Goal: Task Accomplishment & Management: Complete application form

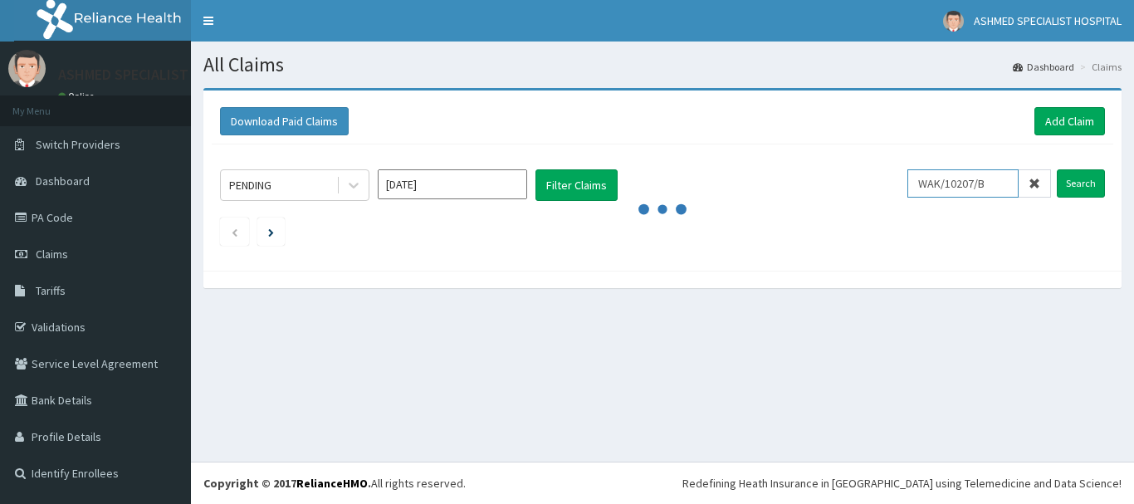
drag, startPoint x: 1002, startPoint y: 183, endPoint x: 791, endPoint y: 178, distance: 210.9
click at [791, 178] on div "PENDING [DATE] Filter Claims WAK/10207/B Search" at bounding box center [662, 185] width 885 height 32
click at [42, 258] on span "Claims" at bounding box center [52, 254] width 32 height 15
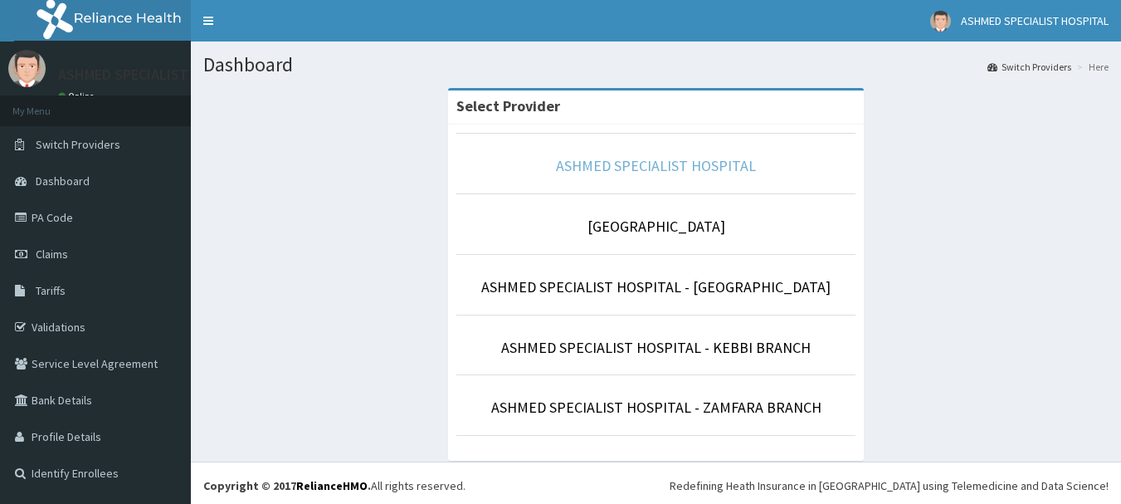
click at [659, 164] on link "ASHMED SPECIALIST HOSPITAL" at bounding box center [656, 165] width 200 height 19
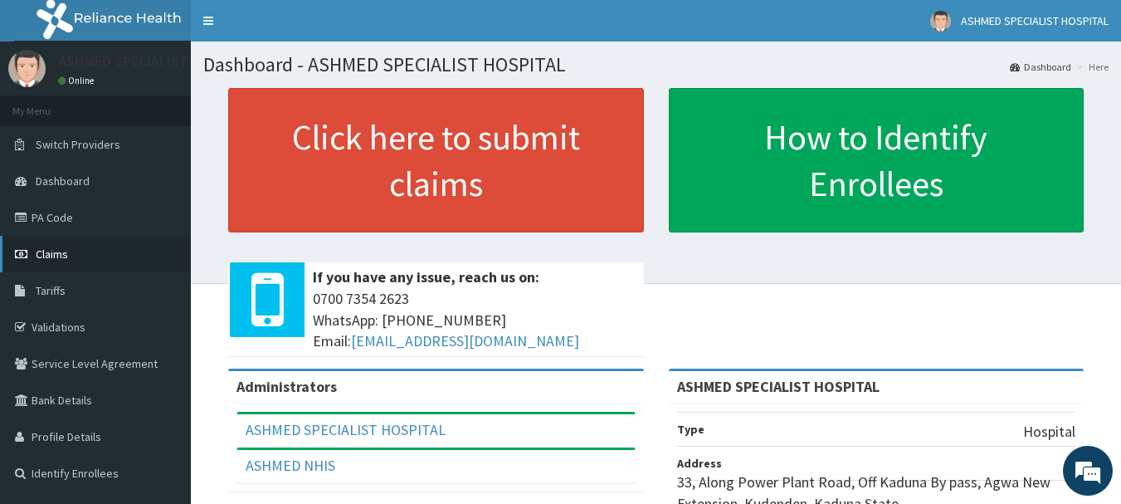
click at [71, 247] on link "Claims" at bounding box center [95, 254] width 191 height 37
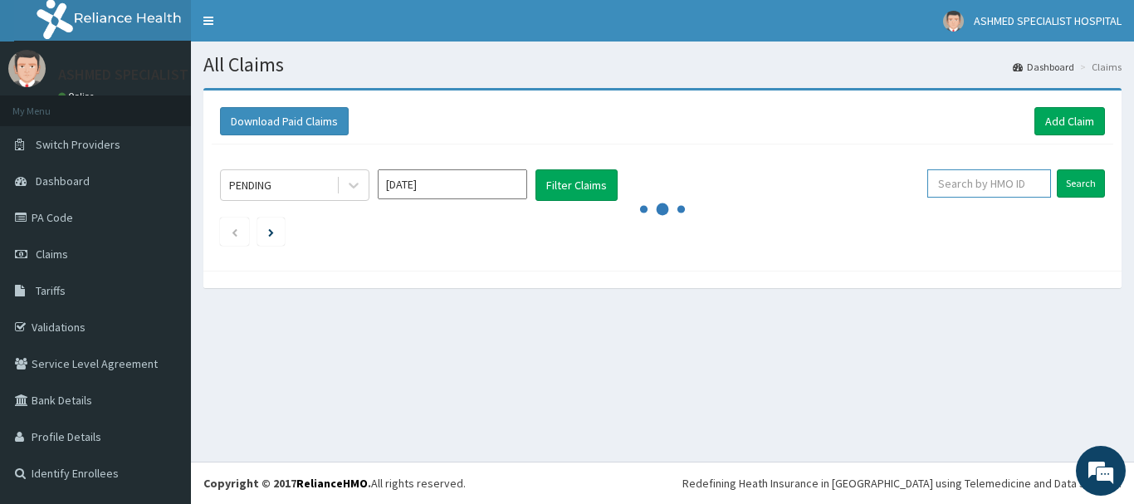
click at [1000, 191] on input "text" at bounding box center [989, 183] width 124 height 28
paste input "WAK/10207/B"
type input "WAK/10207/B"
click at [1078, 181] on input "Search" at bounding box center [1081, 183] width 48 height 28
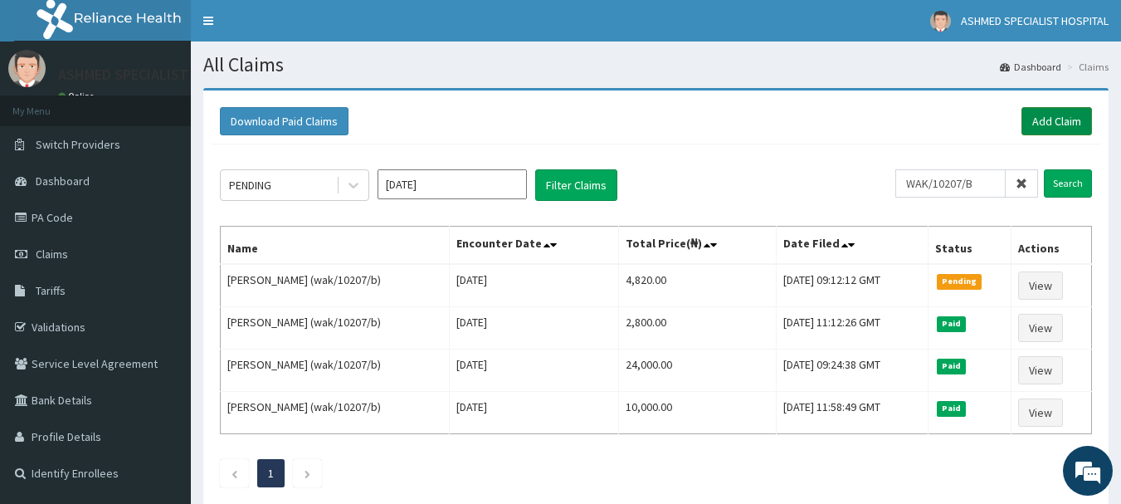
click at [1062, 125] on link "Add Claim" at bounding box center [1057, 121] width 71 height 28
click at [1018, 121] on div "Download Paid Claims Add Claim" at bounding box center [656, 121] width 872 height 28
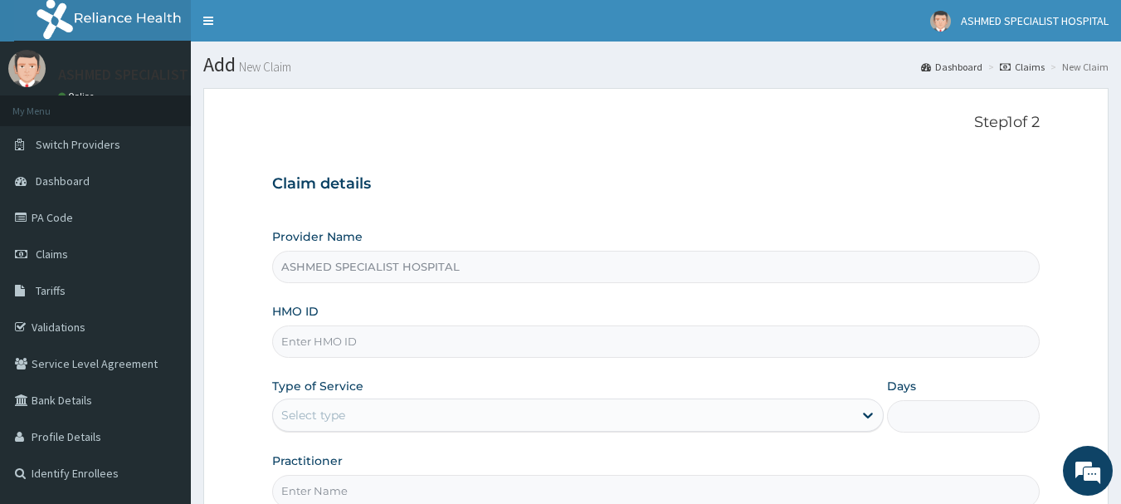
click at [339, 331] on input "HMO ID" at bounding box center [656, 341] width 769 height 32
type input "skp/10332/a"
click at [336, 412] on div "Select type" at bounding box center [313, 415] width 64 height 17
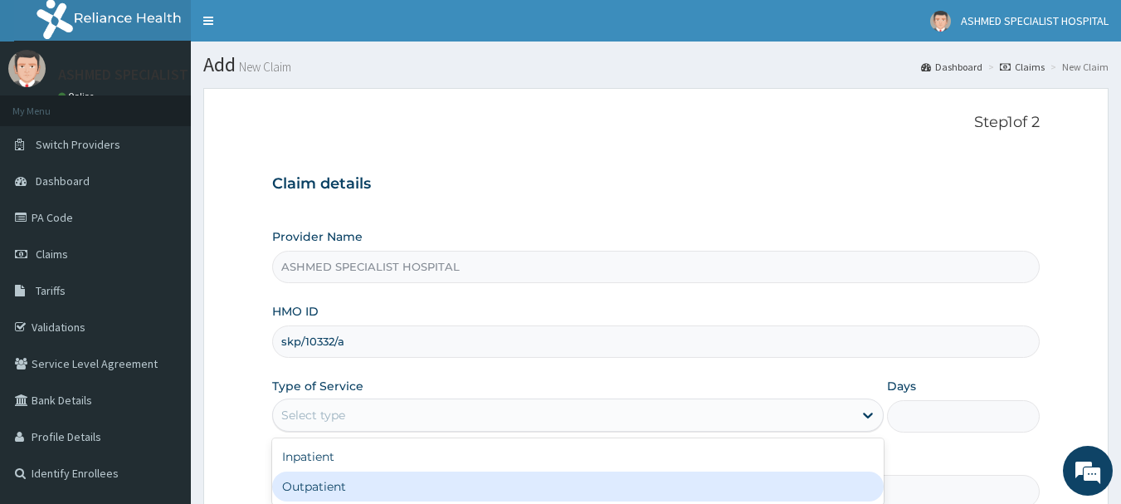
click at [311, 486] on div "Outpatient" at bounding box center [578, 486] width 612 height 30
type input "1"
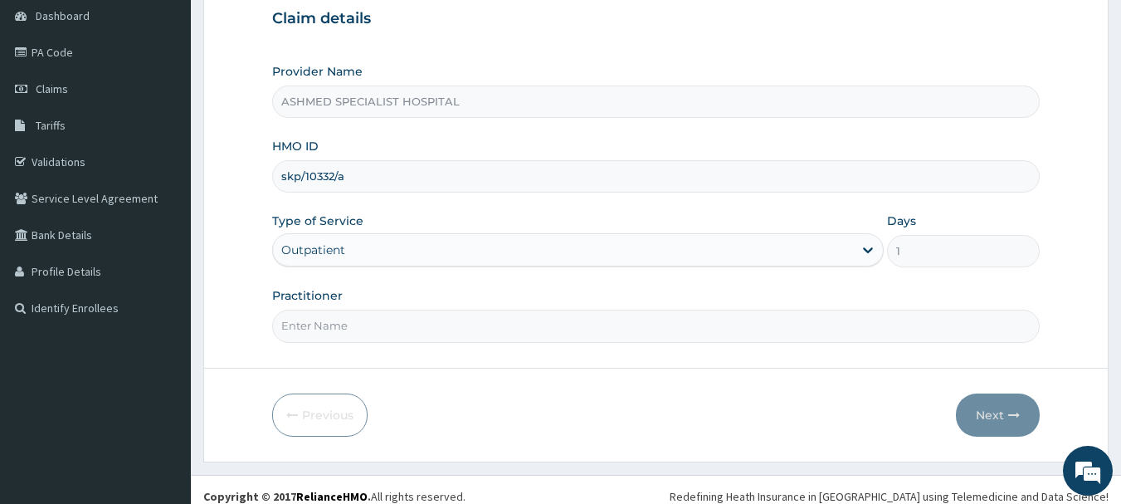
scroll to position [178, 0]
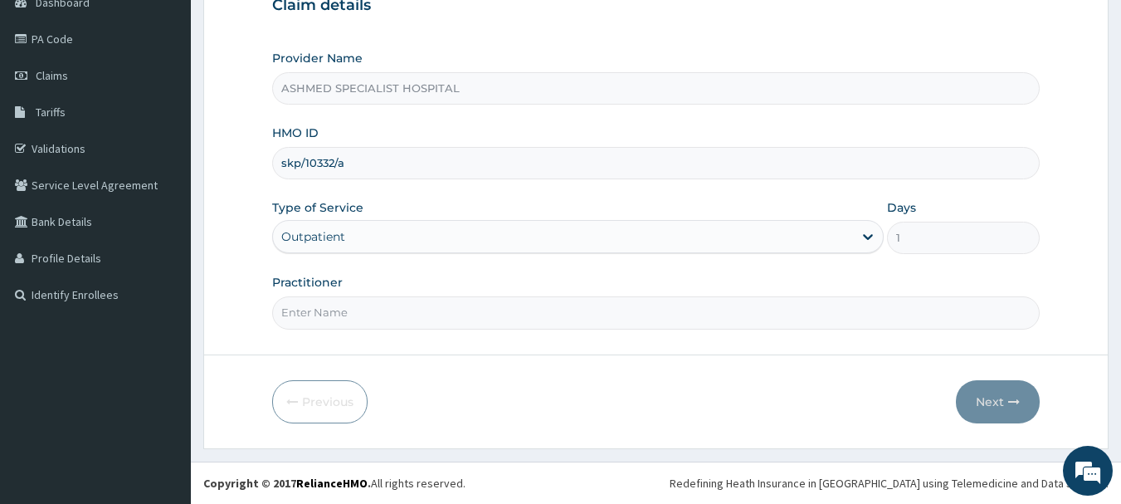
click at [318, 315] on input "Practitioner" at bounding box center [656, 312] width 769 height 32
type input "DR. THOMPSON ODESA"
click at [1000, 402] on button "Next" at bounding box center [998, 401] width 84 height 43
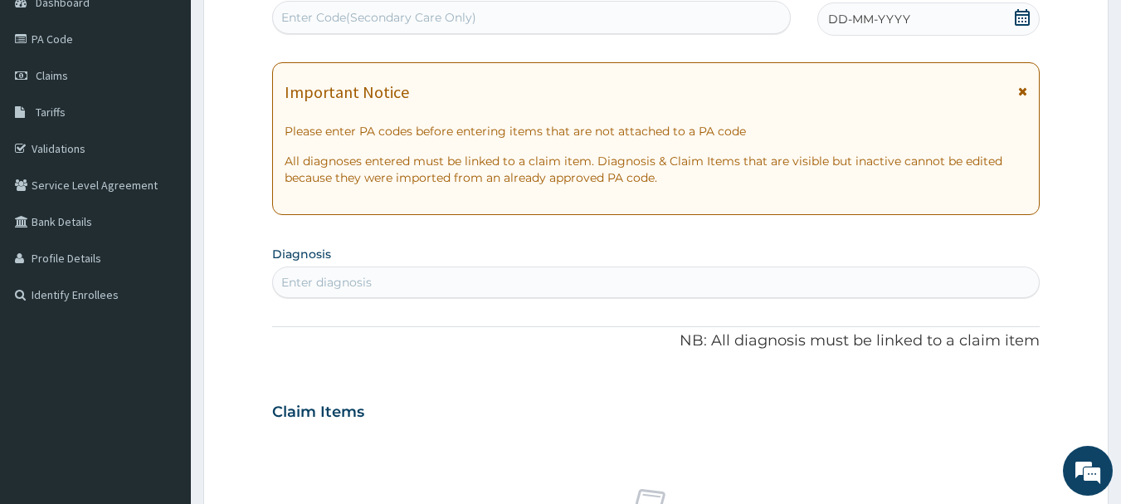
click at [940, 14] on div "DD-MM-YYYY" at bounding box center [929, 18] width 222 height 33
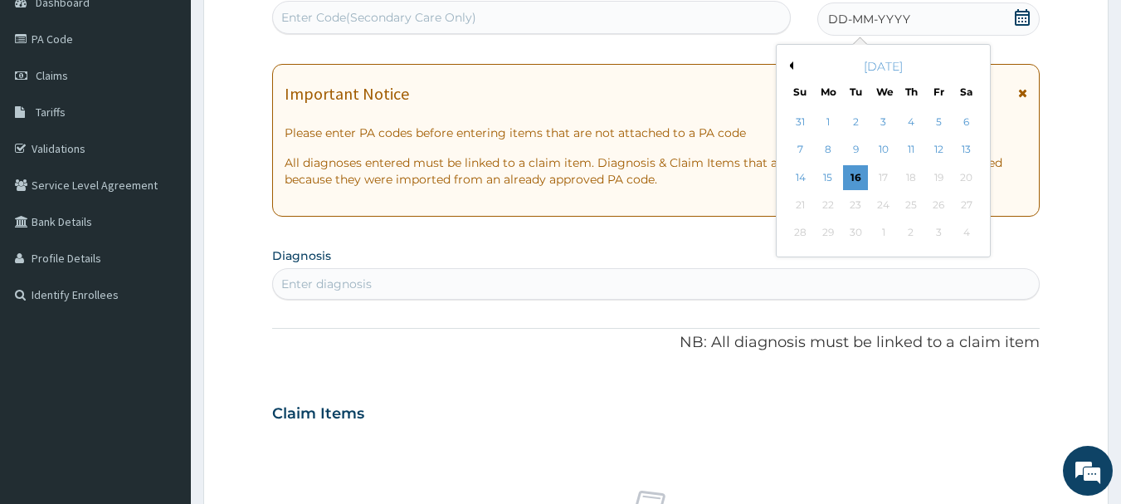
click at [791, 64] on button "Previous Month" at bounding box center [789, 65] width 8 height 8
click at [790, 64] on button "Previous Month" at bounding box center [789, 65] width 8 height 8
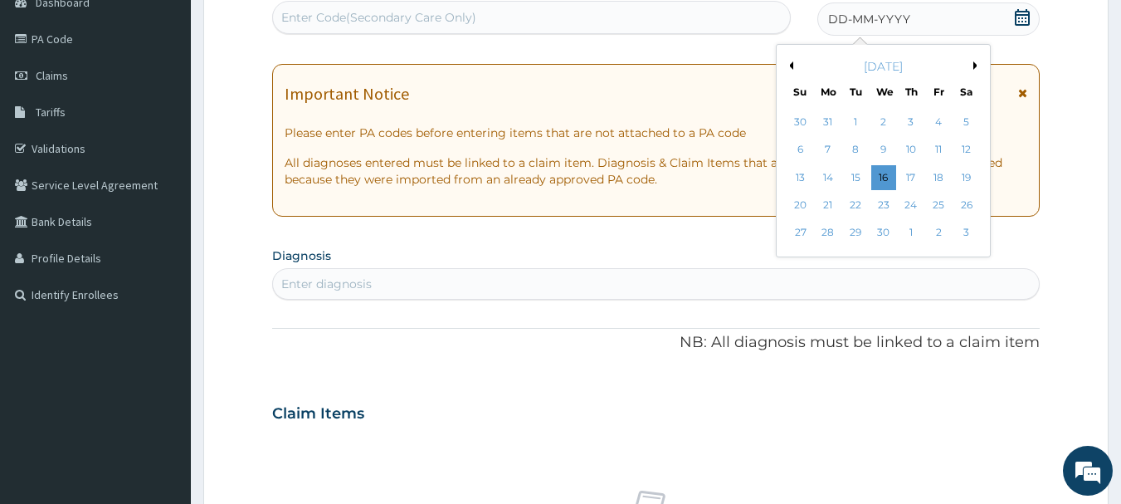
click at [789, 67] on button "Previous Month" at bounding box center [789, 65] width 8 height 8
click at [966, 120] on div "1" at bounding box center [967, 122] width 25 height 25
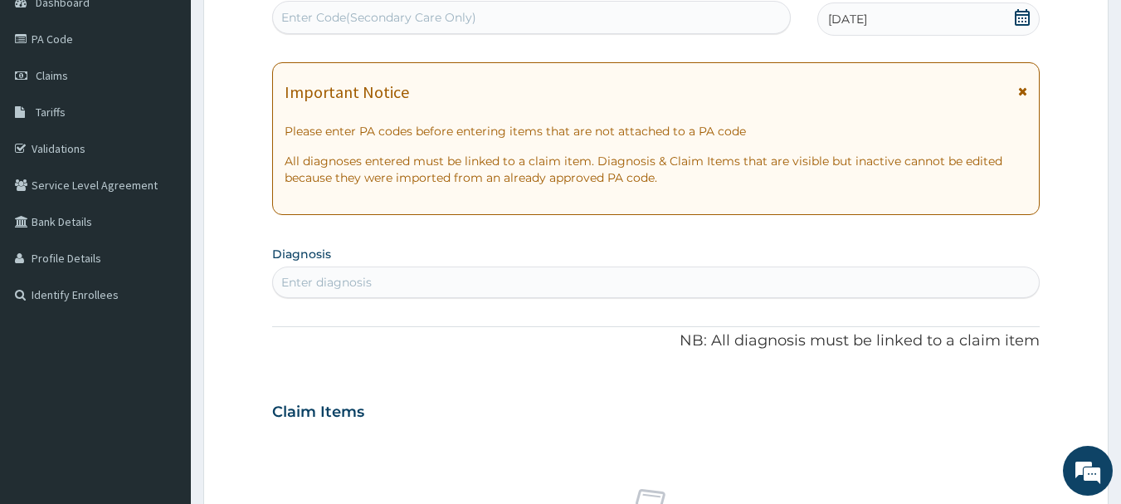
click at [353, 289] on div "Enter diagnosis" at bounding box center [326, 282] width 90 height 17
type input "back pain"
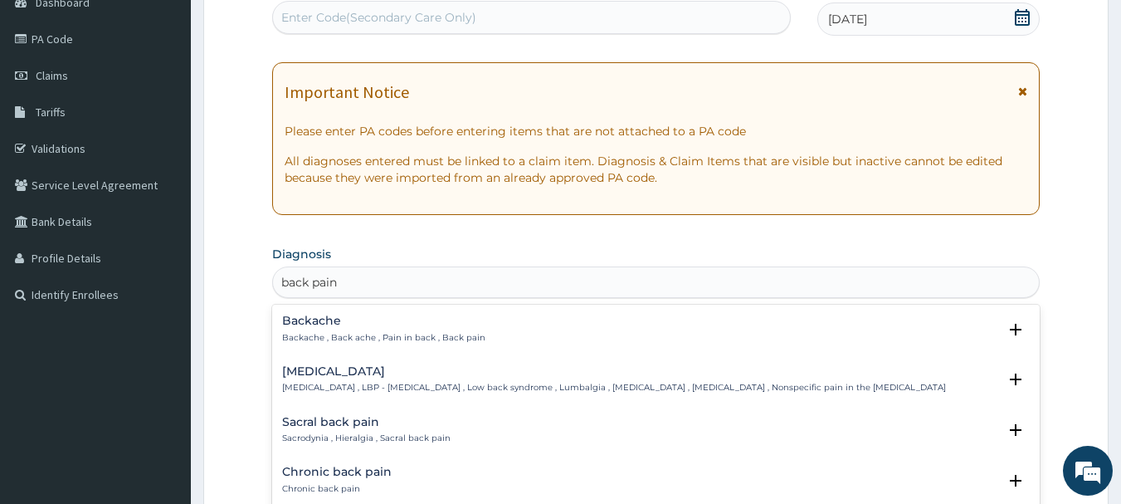
click at [327, 466] on h4 "Chronic back pain" at bounding box center [337, 472] width 110 height 12
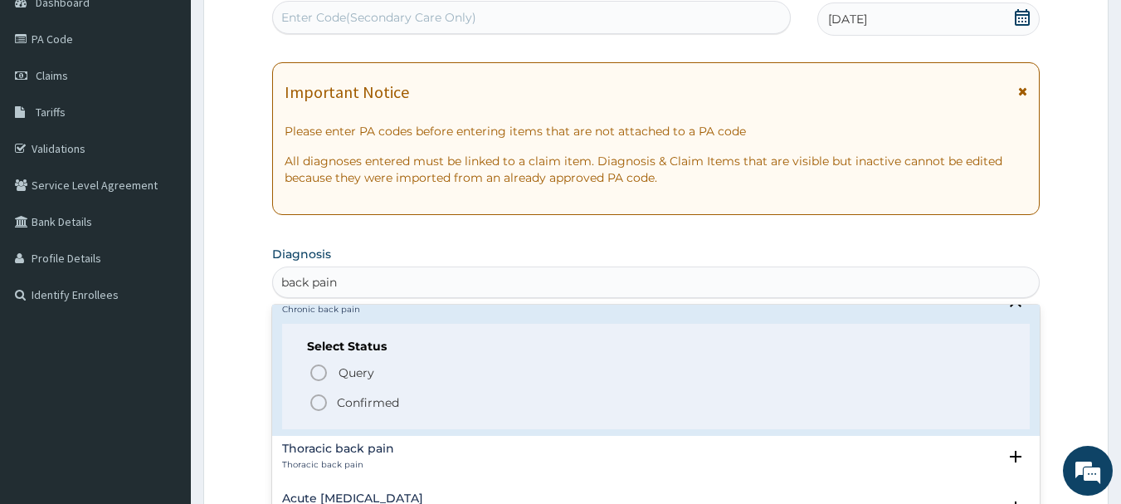
scroll to position [186, 0]
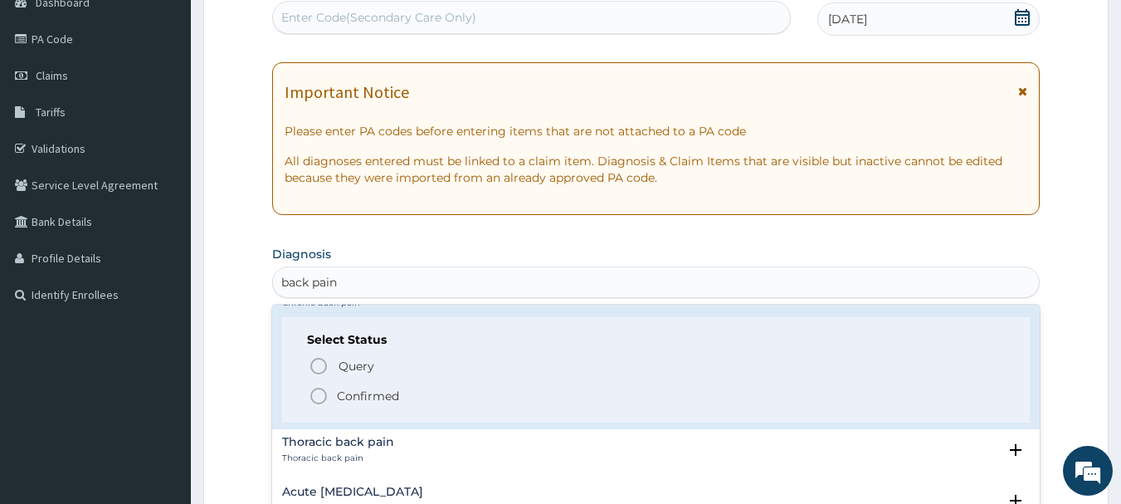
click at [315, 400] on icon "status option filled" at bounding box center [319, 396] width 20 height 20
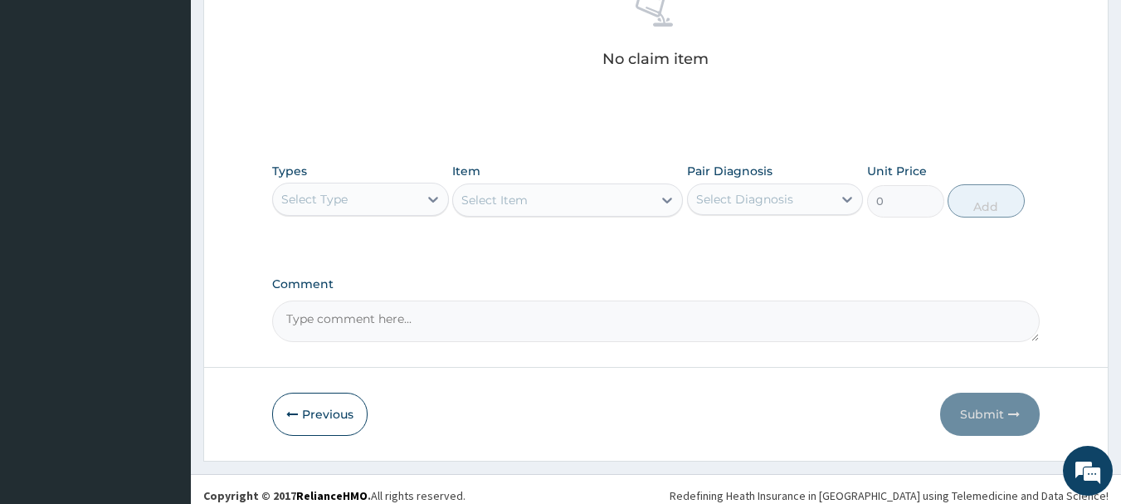
scroll to position [693, 0]
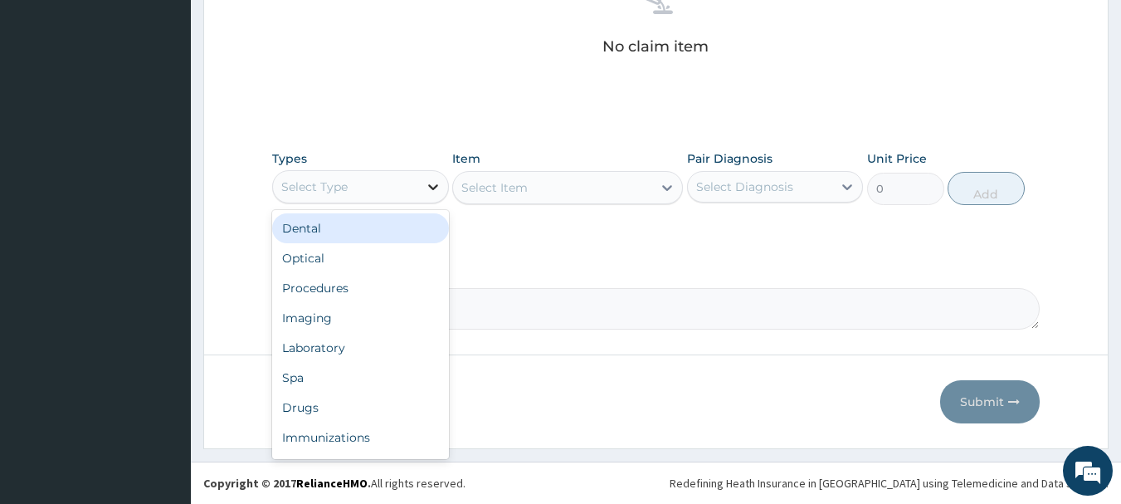
click at [427, 193] on icon at bounding box center [433, 186] width 17 height 17
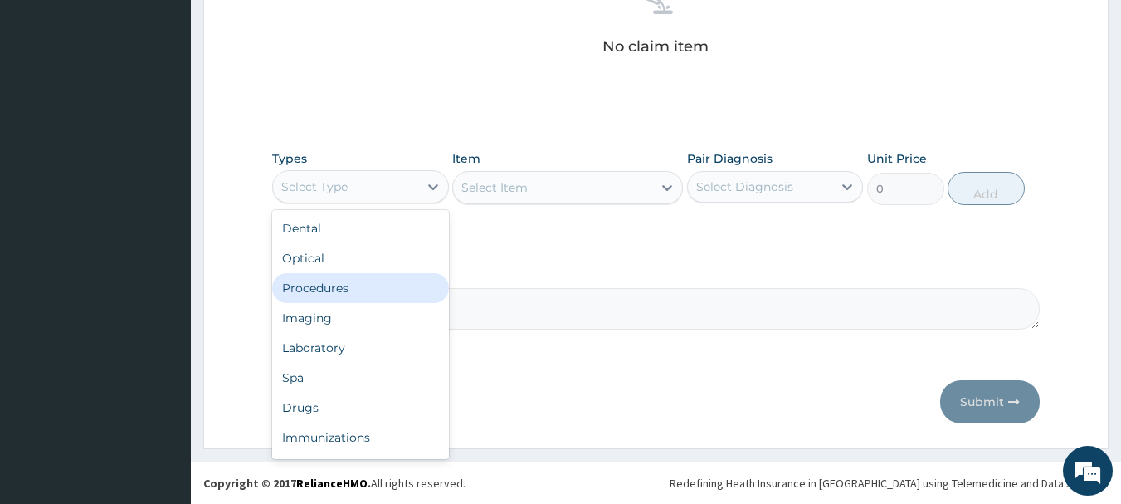
click at [328, 294] on div "Procedures" at bounding box center [360, 288] width 177 height 30
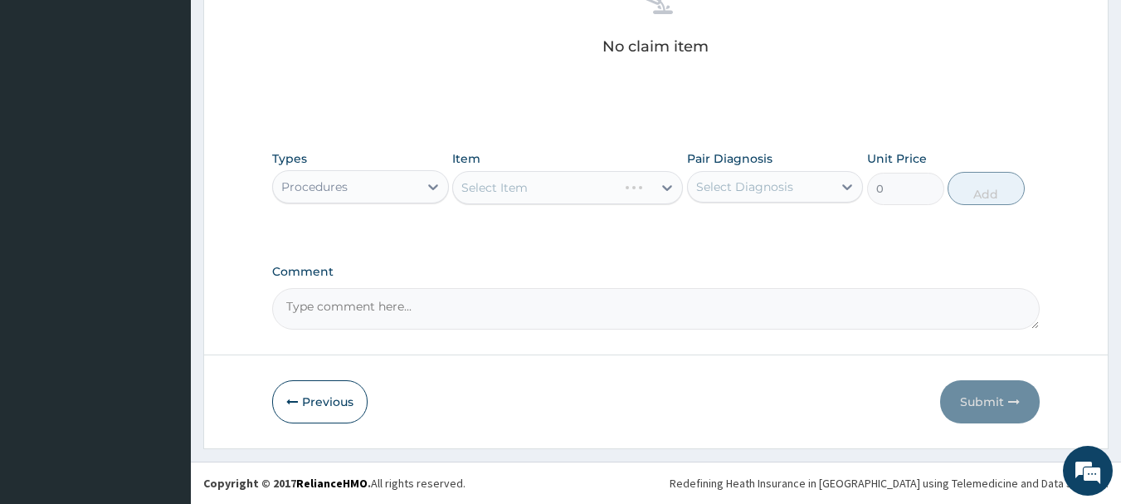
click at [556, 186] on div "Select Item" at bounding box center [567, 187] width 231 height 33
click at [577, 198] on div "Select Item" at bounding box center [567, 187] width 231 height 33
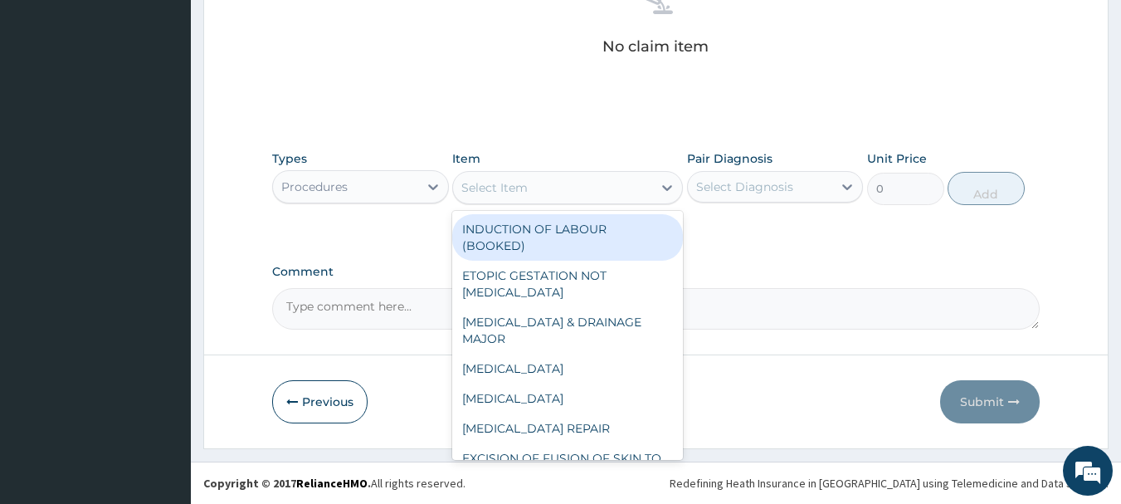
click at [634, 193] on div "Select Item" at bounding box center [552, 187] width 199 height 27
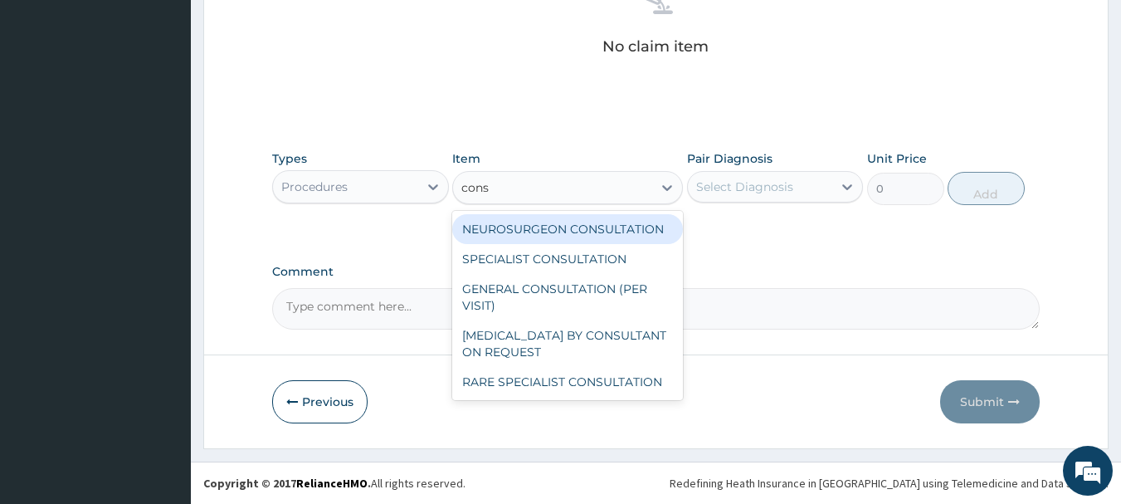
type input "consu"
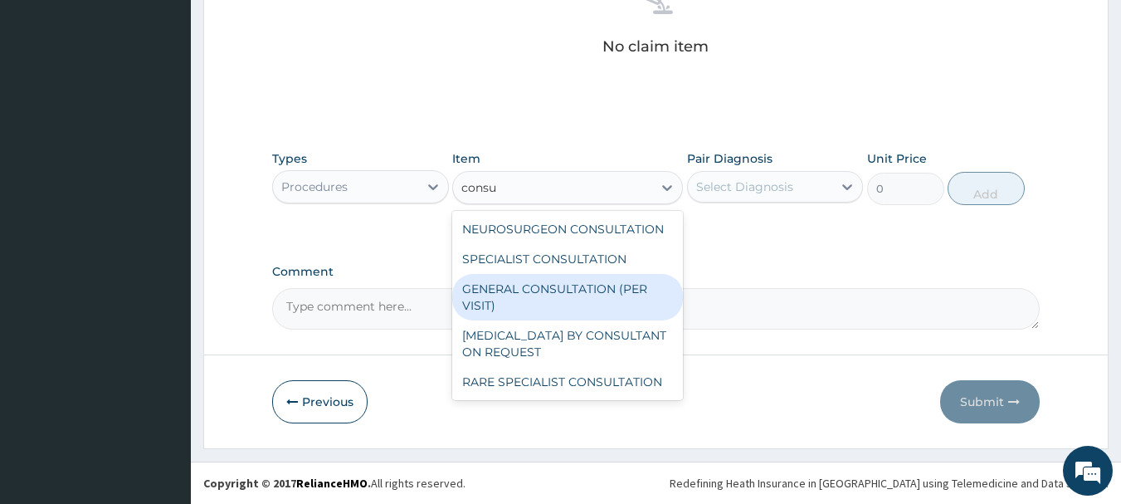
click at [574, 290] on div "GENERAL CONSULTATION (PER VISIT)" at bounding box center [567, 297] width 231 height 46
type input "2000"
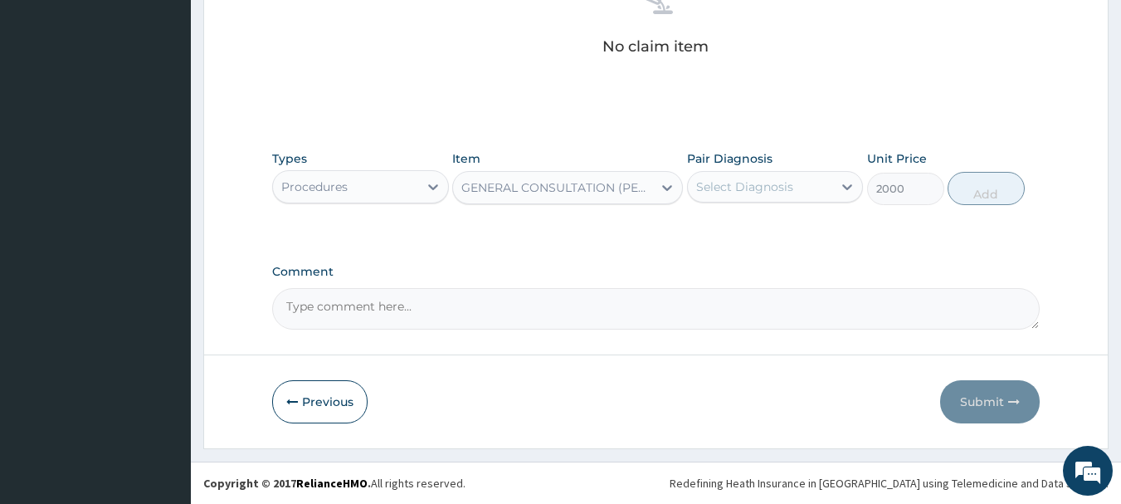
click at [761, 192] on div "Select Diagnosis" at bounding box center [744, 186] width 97 height 17
click at [752, 240] on div "Chronic back pain" at bounding box center [775, 229] width 177 height 34
click at [765, 229] on label "Chronic back pain" at bounding box center [770, 227] width 110 height 17
checkbox input "true"
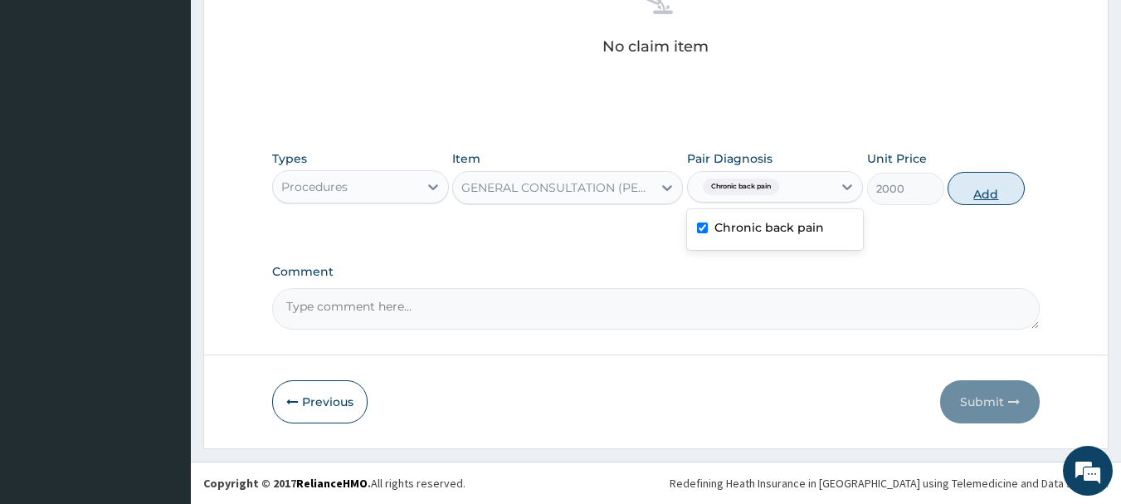
click at [978, 189] on button "Add" at bounding box center [986, 188] width 77 height 33
type input "0"
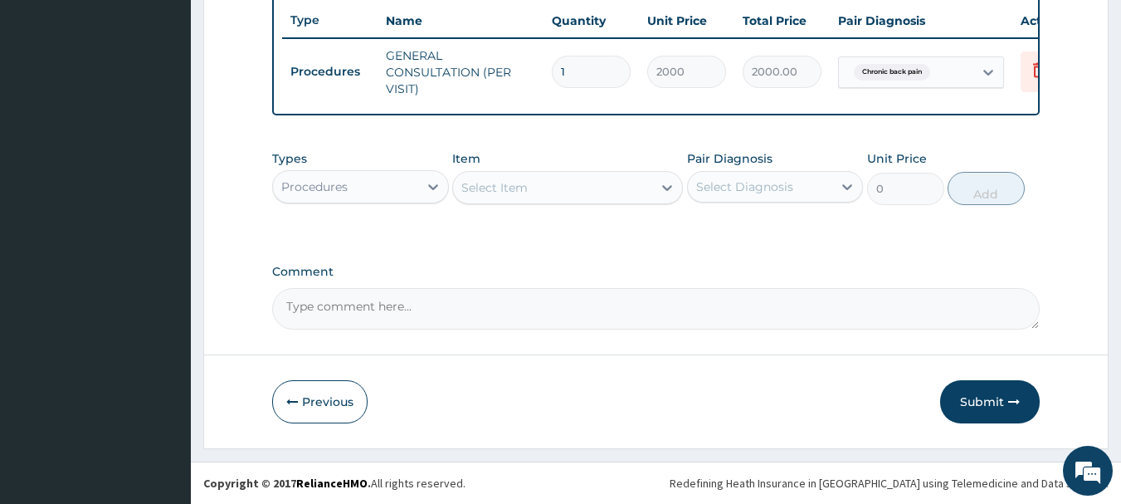
scroll to position [636, 0]
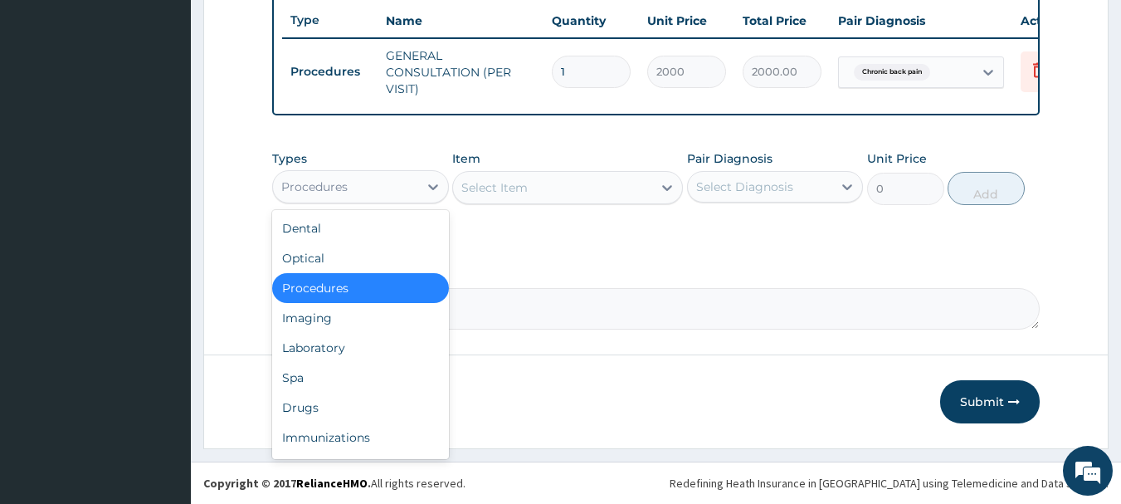
click at [372, 189] on div "Procedures" at bounding box center [345, 186] width 145 height 27
click at [298, 410] on div "Drugs" at bounding box center [360, 408] width 177 height 30
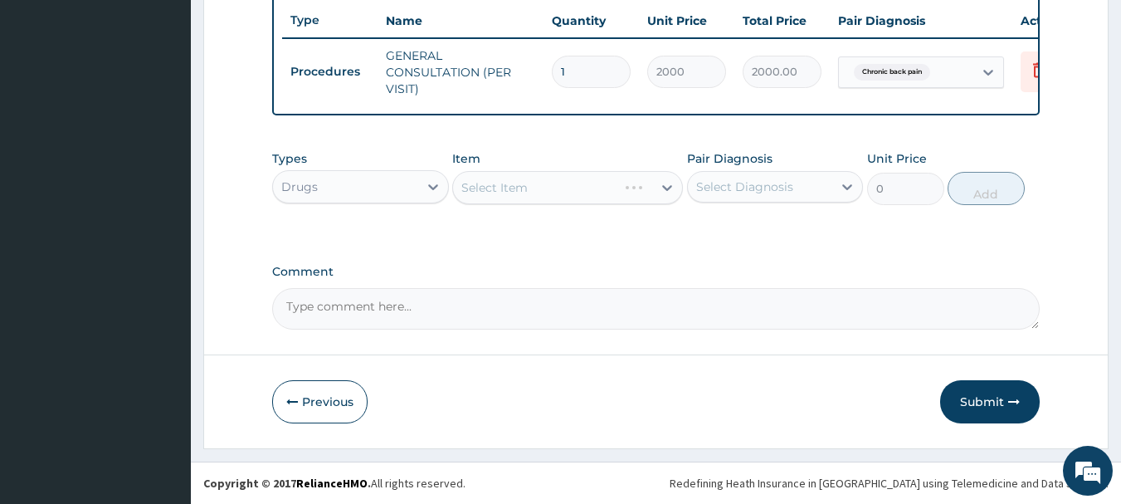
click at [564, 180] on div "Select Item" at bounding box center [567, 187] width 231 height 33
click at [614, 183] on div "Select Item" at bounding box center [567, 187] width 231 height 33
click at [662, 184] on div "Select Item" at bounding box center [567, 187] width 231 height 33
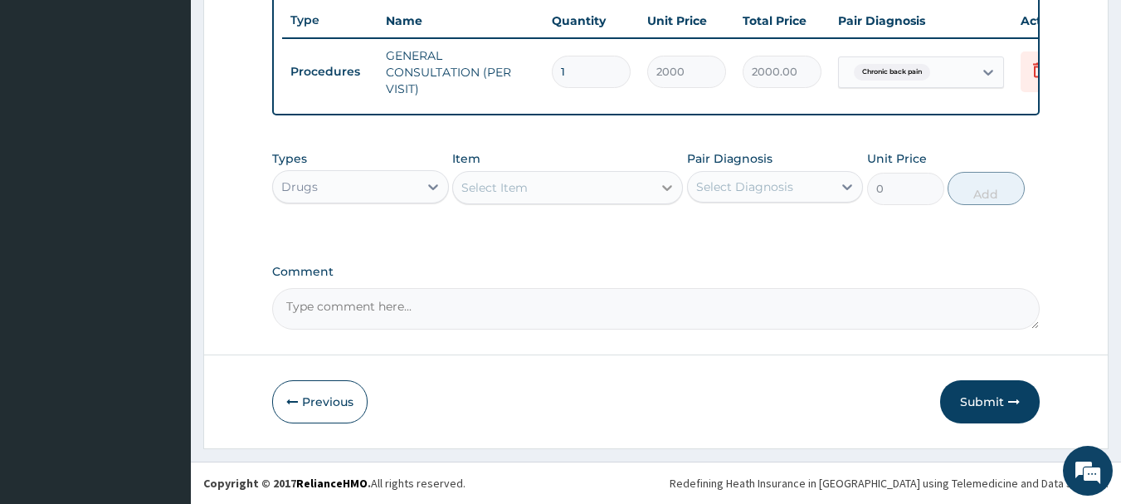
click at [657, 188] on div at bounding box center [667, 188] width 30 height 30
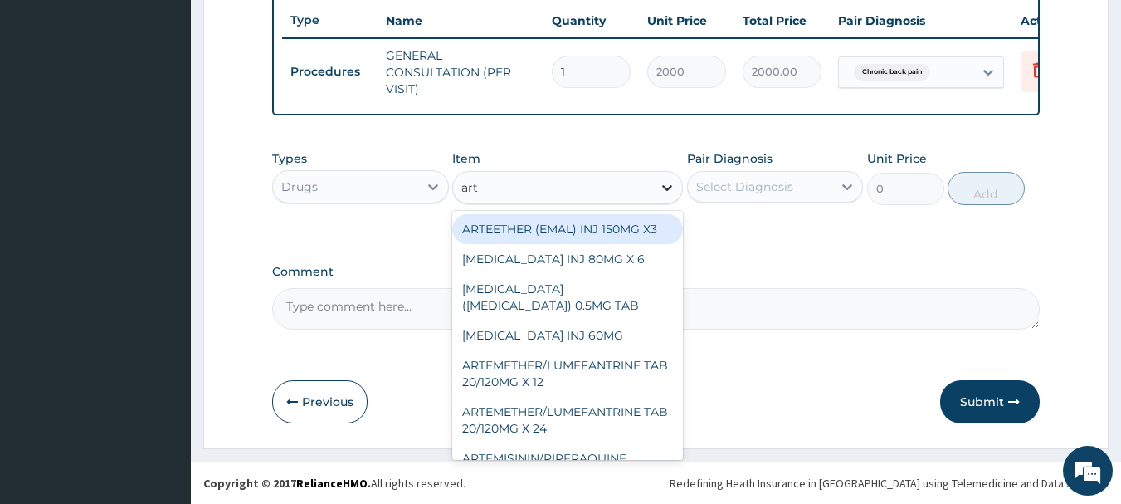
type input "arth"
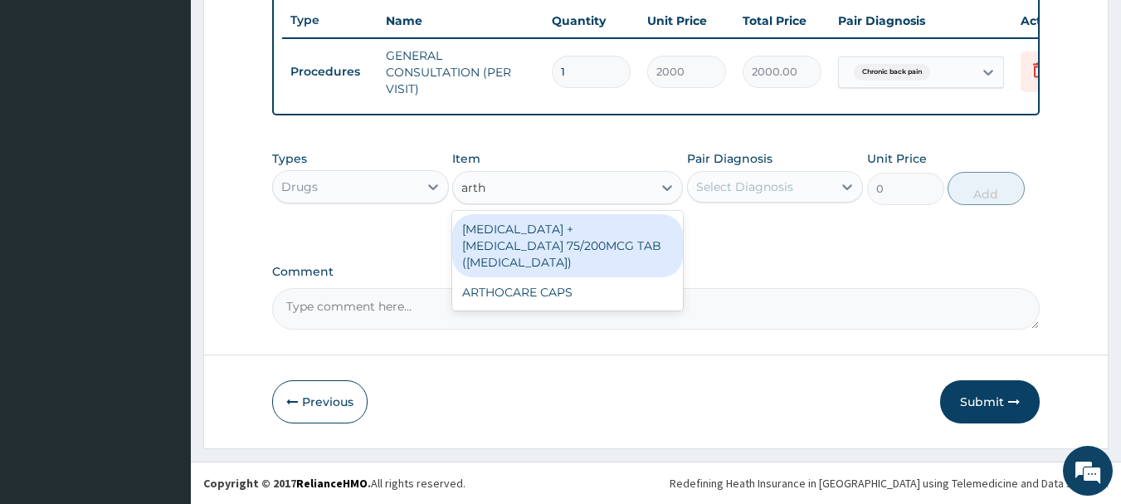
click at [604, 237] on div "DICLOFENAC + MISOPROSTOL 75/200MCG TAB (ARTHROTEC)" at bounding box center [567, 245] width 231 height 63
type input "200"
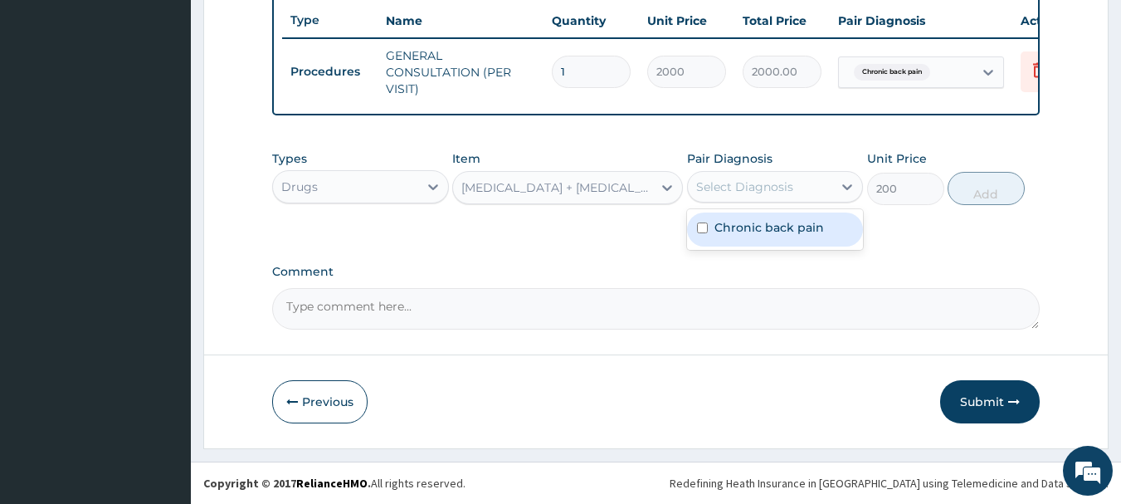
click at [774, 185] on div "Select Diagnosis" at bounding box center [744, 186] width 97 height 17
click at [754, 220] on label "Chronic back pain" at bounding box center [770, 227] width 110 height 17
checkbox input "true"
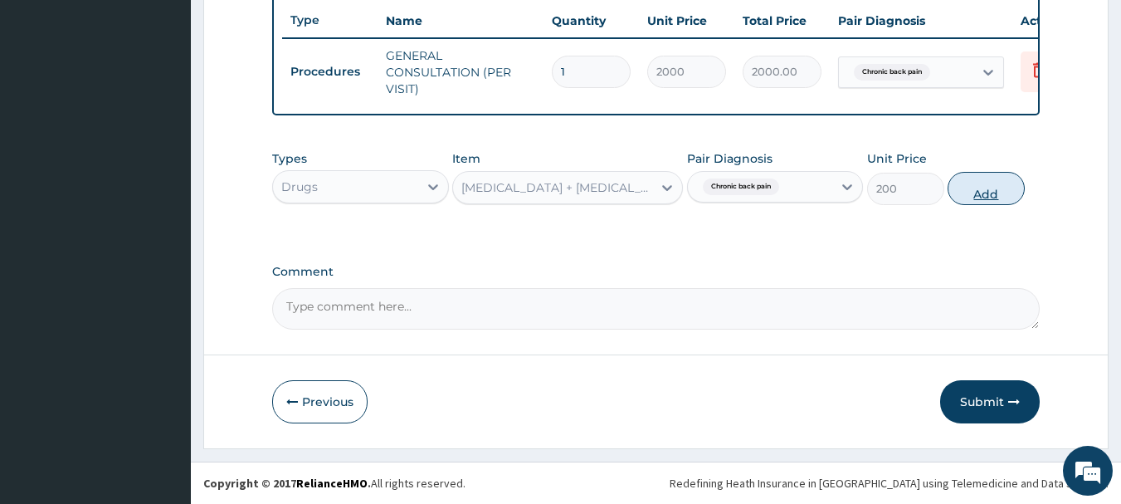
click at [969, 197] on button "Add" at bounding box center [986, 188] width 77 height 33
type input "0"
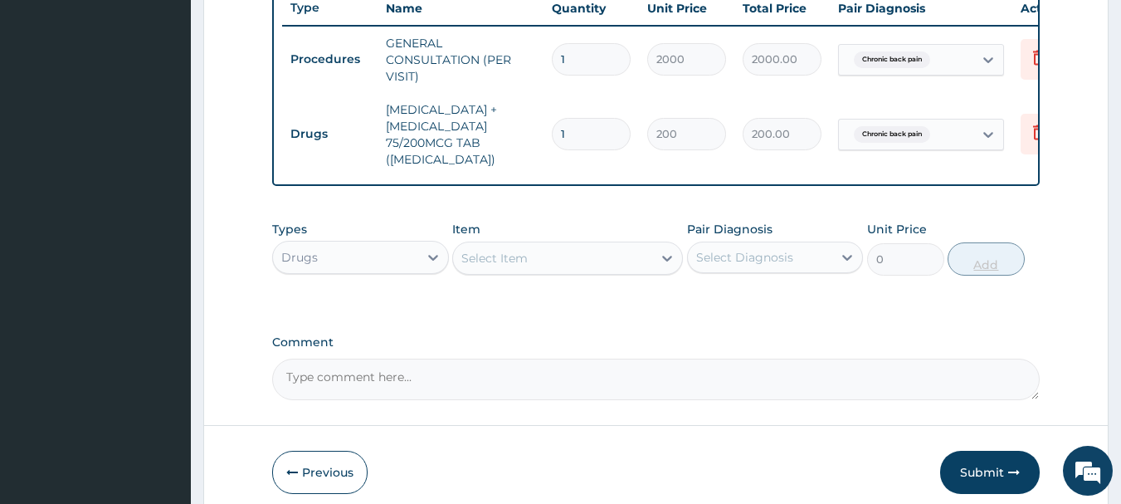
type input "14"
type input "2800.00"
type input "14"
click at [632, 269] on div "Select Item" at bounding box center [552, 258] width 199 height 27
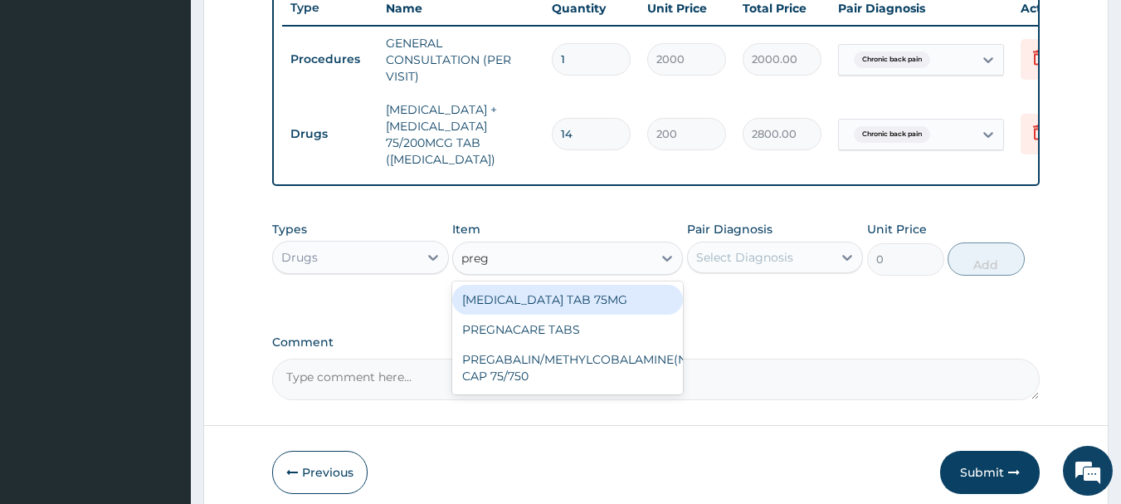
type input "prega"
click at [565, 307] on div "[MEDICAL_DATA] TAB 75MG" at bounding box center [567, 300] width 231 height 30
type input "150"
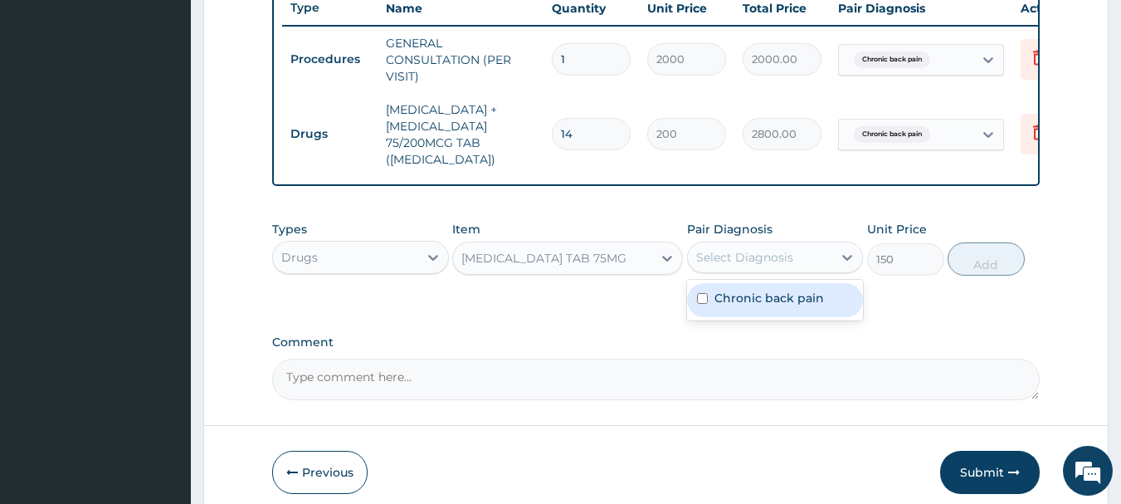
click at [751, 253] on div "Select Diagnosis" at bounding box center [775, 258] width 177 height 32
click at [730, 317] on div "Chronic back pain" at bounding box center [775, 300] width 177 height 34
checkbox input "true"
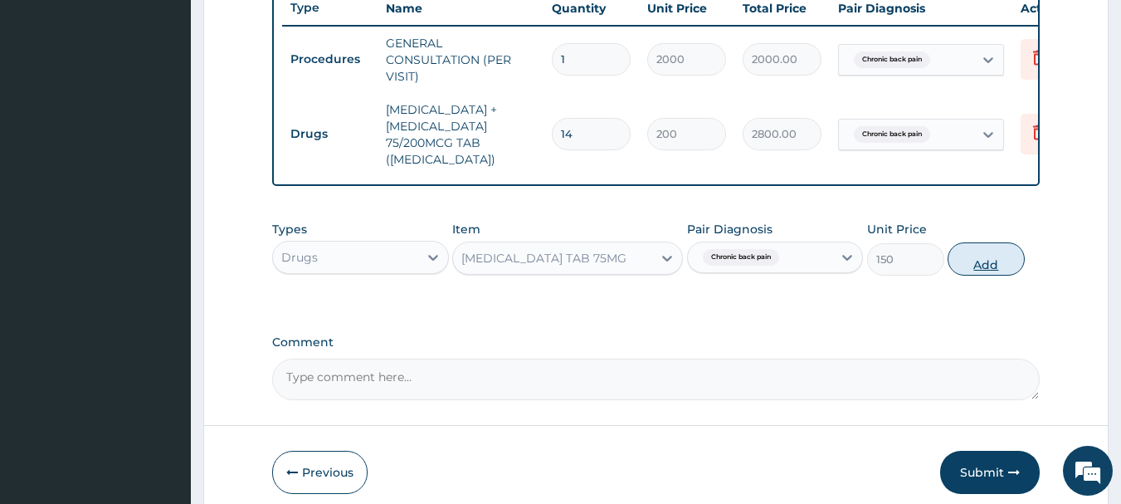
click at [966, 273] on button "Add" at bounding box center [986, 258] width 77 height 33
type input "0"
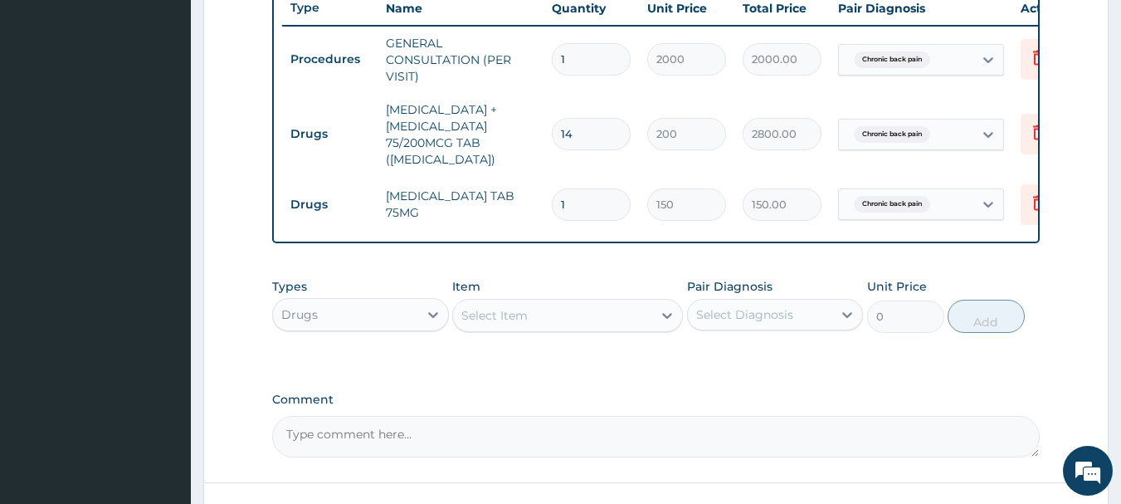
type input "0.00"
type input "7"
type input "1050.00"
type input "7"
click at [592, 329] on div "Select Item" at bounding box center [552, 315] width 199 height 27
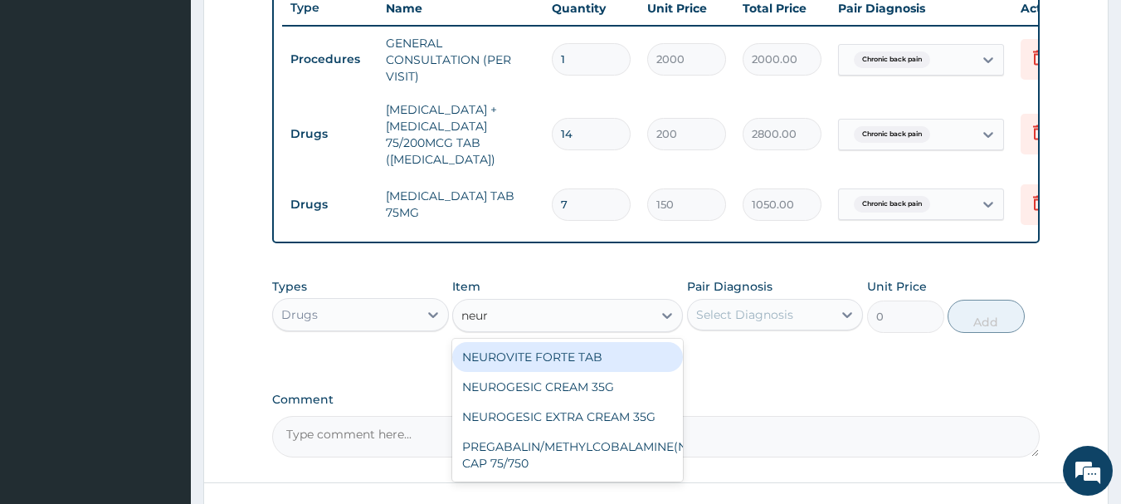
type input "neuro"
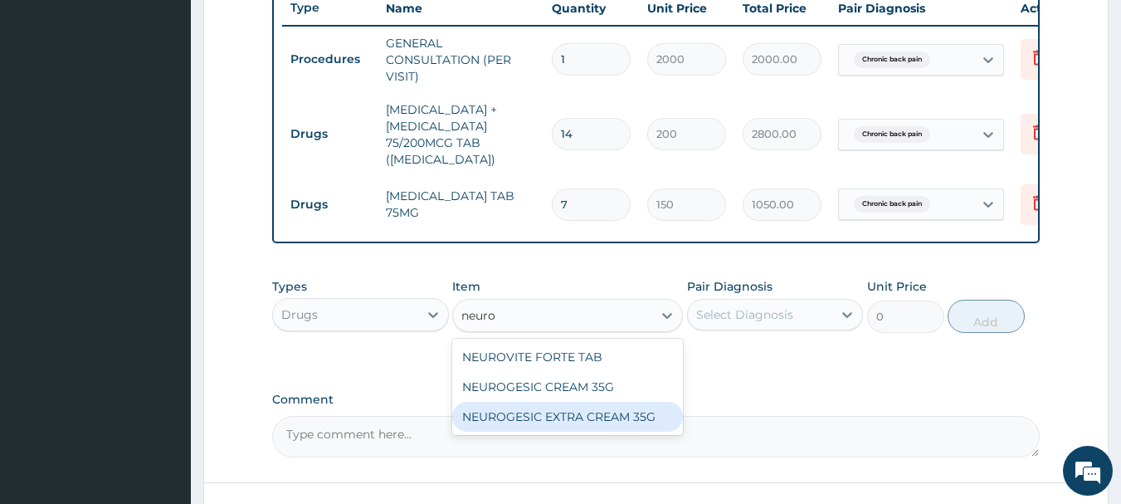
click at [560, 426] on div "NEUROGESIC EXTRA CREAM 35G" at bounding box center [567, 417] width 231 height 30
type input "1400"
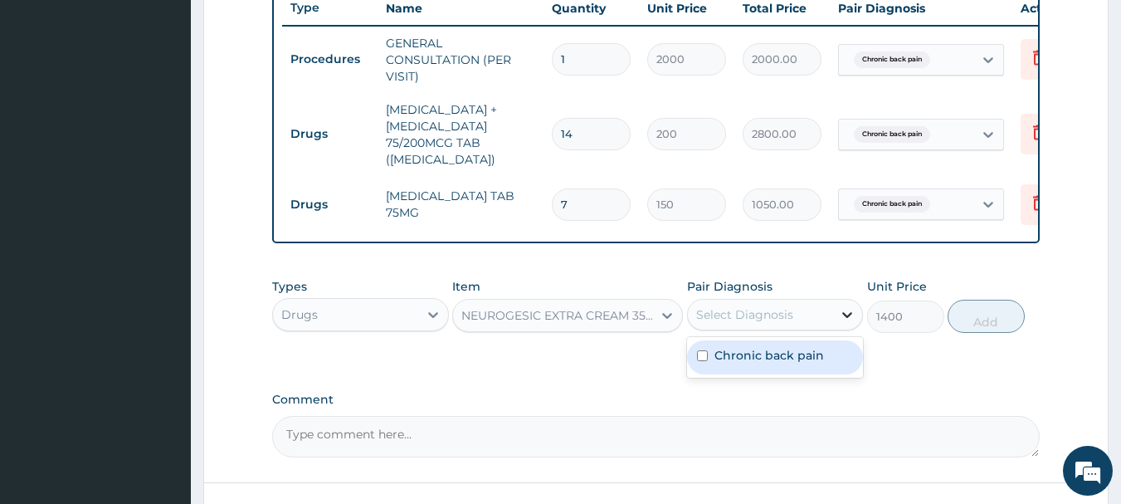
click at [845, 323] on icon at bounding box center [847, 314] width 17 height 17
click at [768, 364] on label "Chronic back pain" at bounding box center [770, 355] width 110 height 17
checkbox input "true"
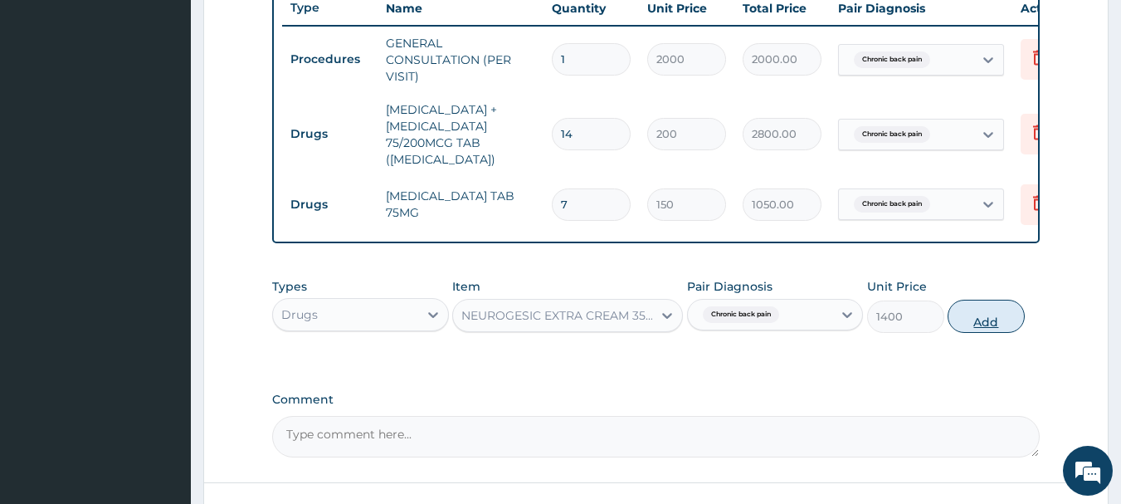
click at [991, 330] on button "Add" at bounding box center [986, 316] width 77 height 33
type input "0"
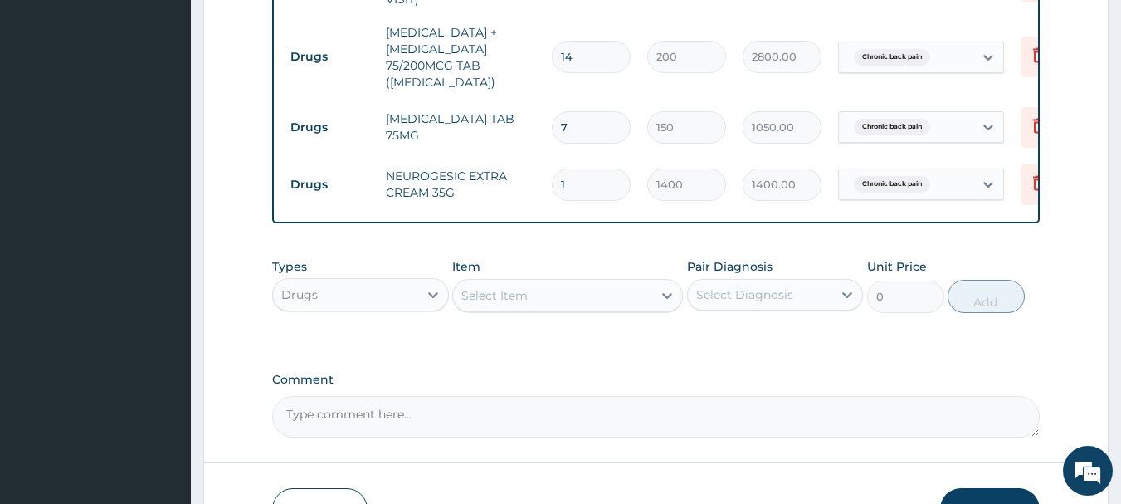
scroll to position [833, 0]
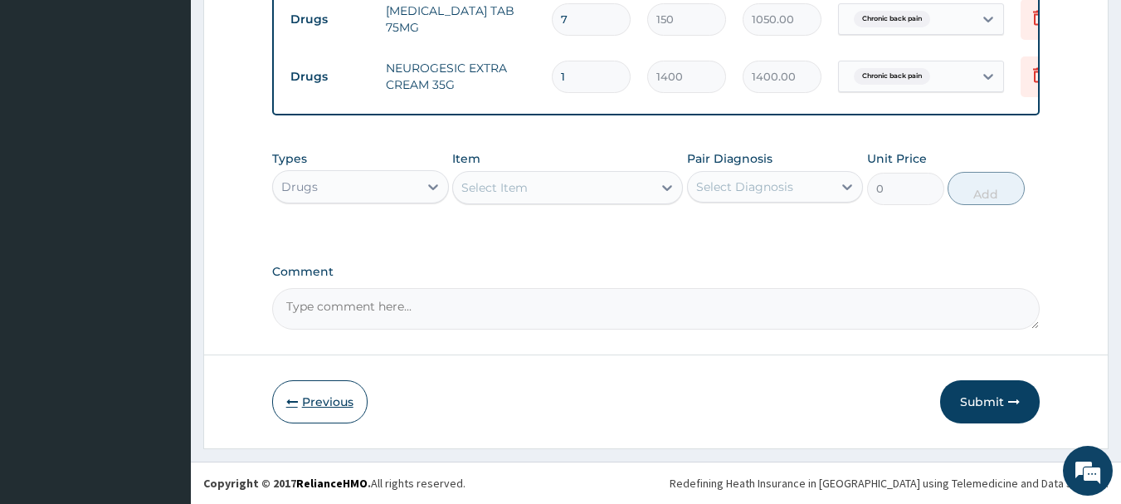
click at [315, 403] on button "Previous" at bounding box center [319, 401] width 95 height 43
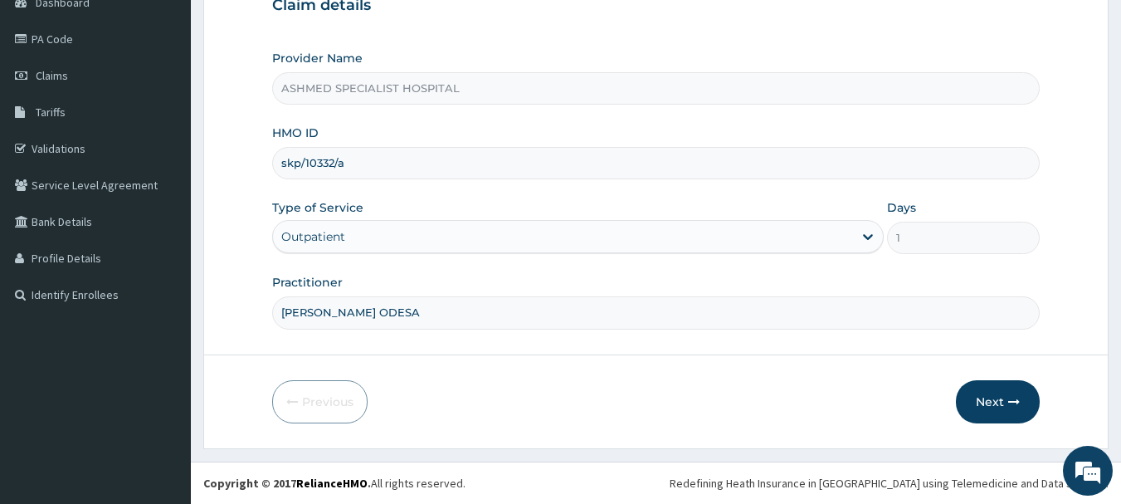
scroll to position [0, 0]
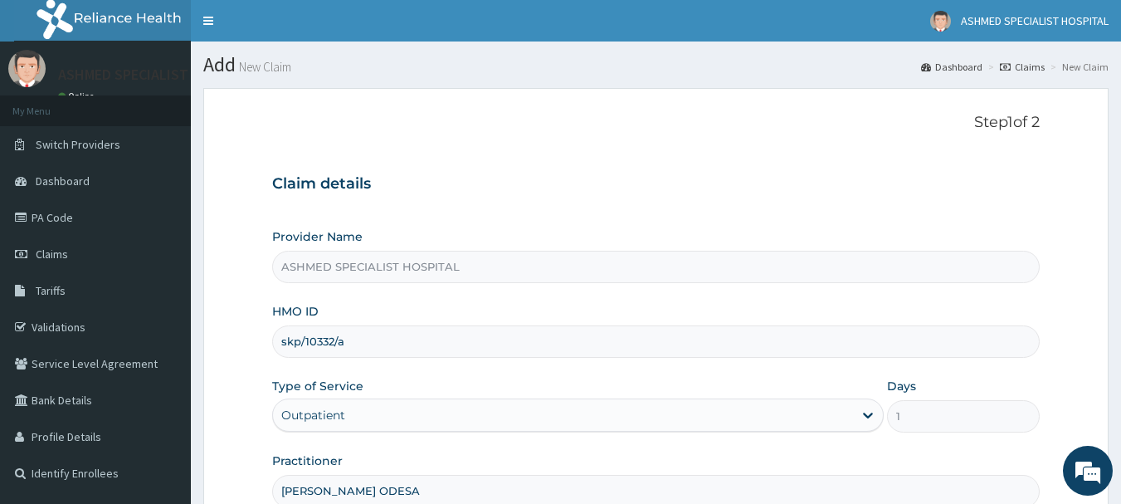
drag, startPoint x: 355, startPoint y: 346, endPoint x: 221, endPoint y: 340, distance: 134.6
click at [221, 340] on form "Step 1 of 2 Claim details Provider Name ASHMED SPECIALIST HOSPITAL HMO ID skp/1…" at bounding box center [656, 357] width 906 height 539
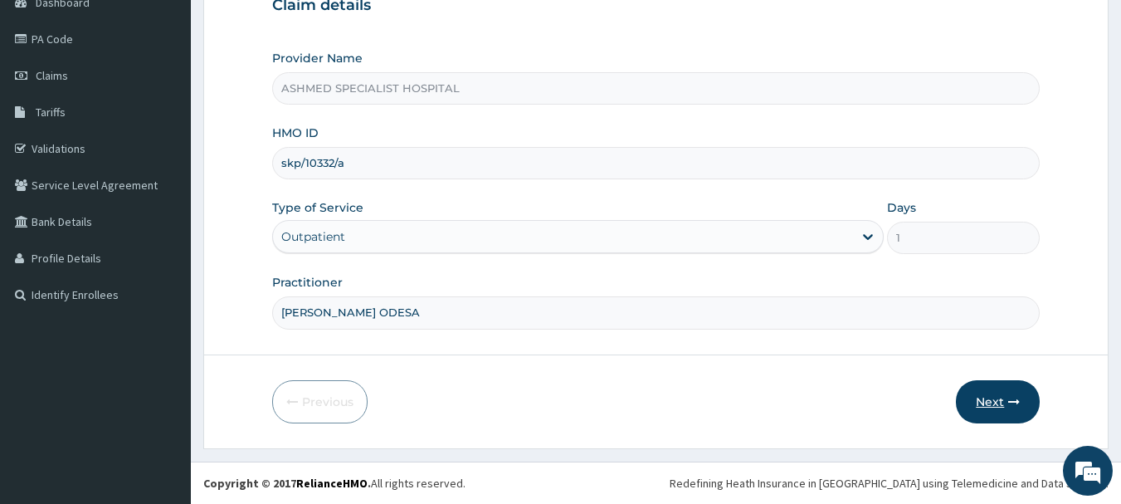
click at [987, 394] on button "Next" at bounding box center [998, 401] width 84 height 43
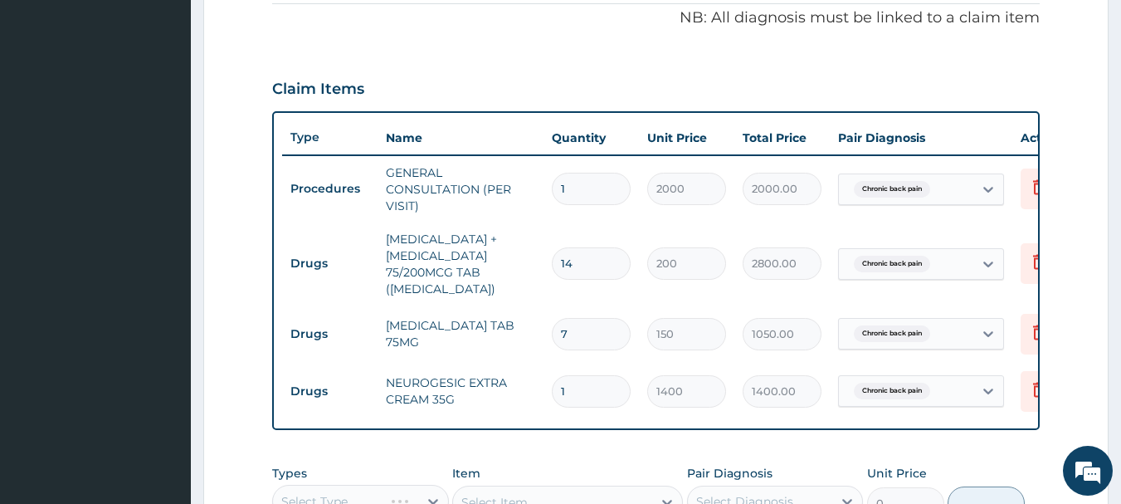
scroll to position [833, 0]
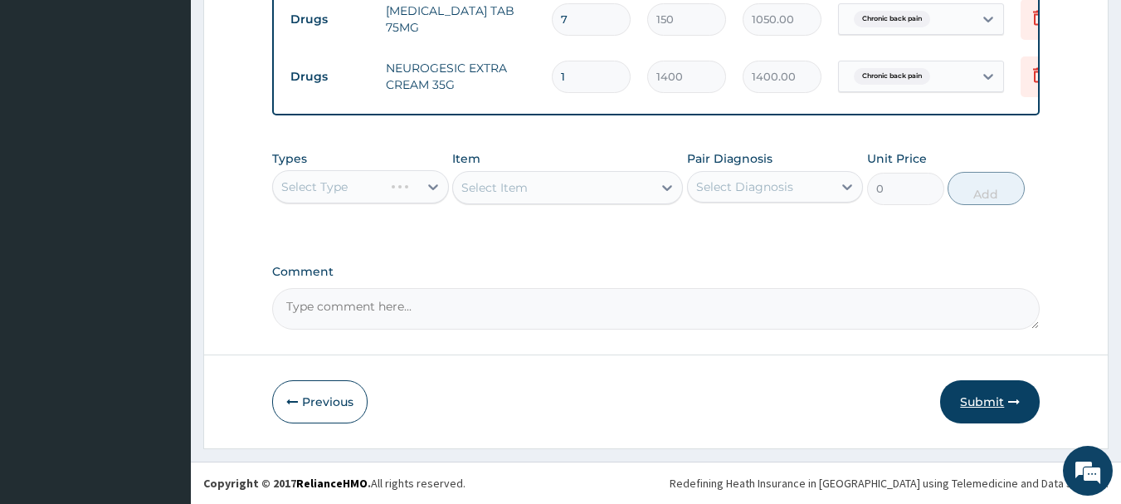
click at [965, 395] on button "Submit" at bounding box center [990, 401] width 100 height 43
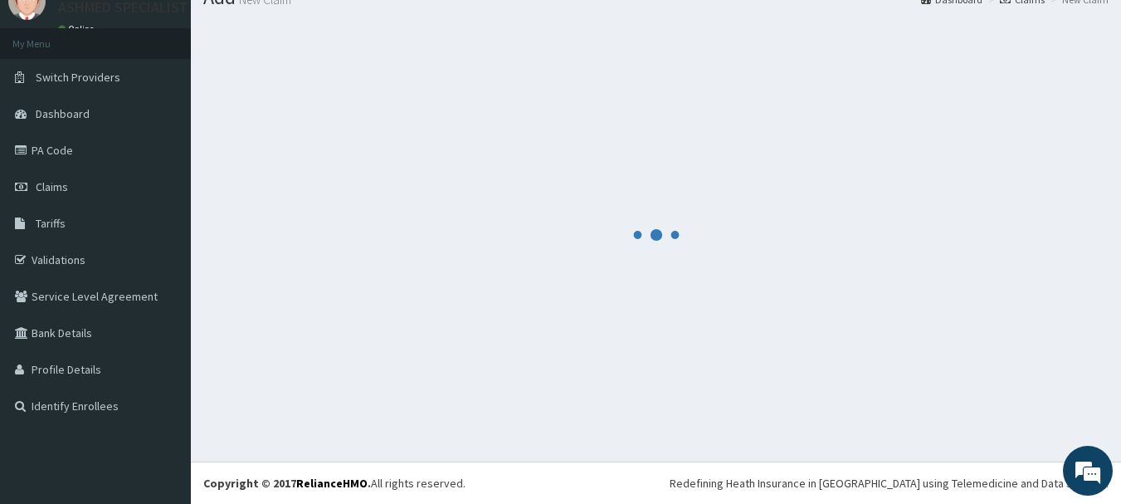
click at [910, 248] on div at bounding box center [656, 235] width 906 height 428
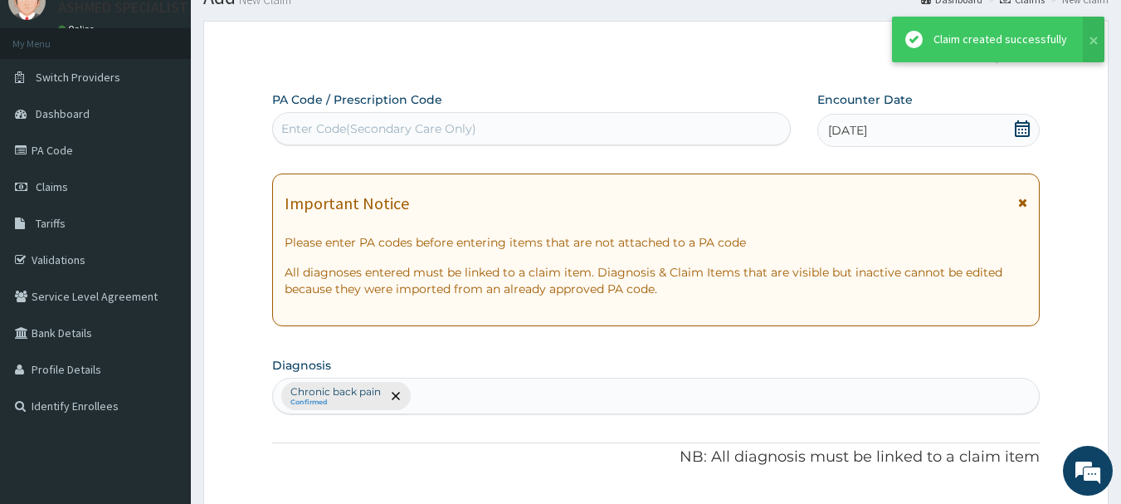
scroll to position [833, 0]
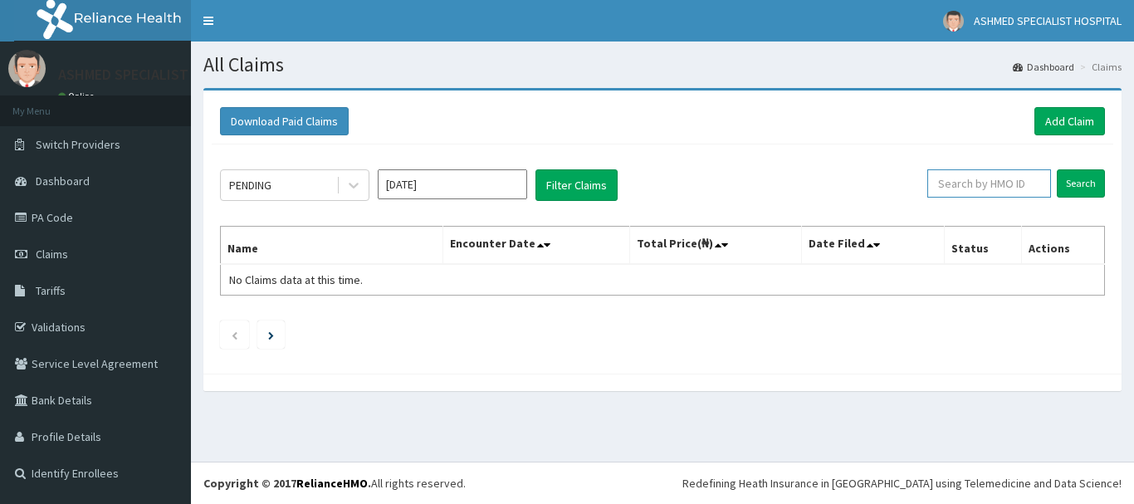
click at [995, 188] on input "text" at bounding box center [989, 183] width 124 height 28
paste input "skp/10332/a"
type input "skp/10332/a"
click at [1078, 184] on input "Search" at bounding box center [1081, 183] width 48 height 28
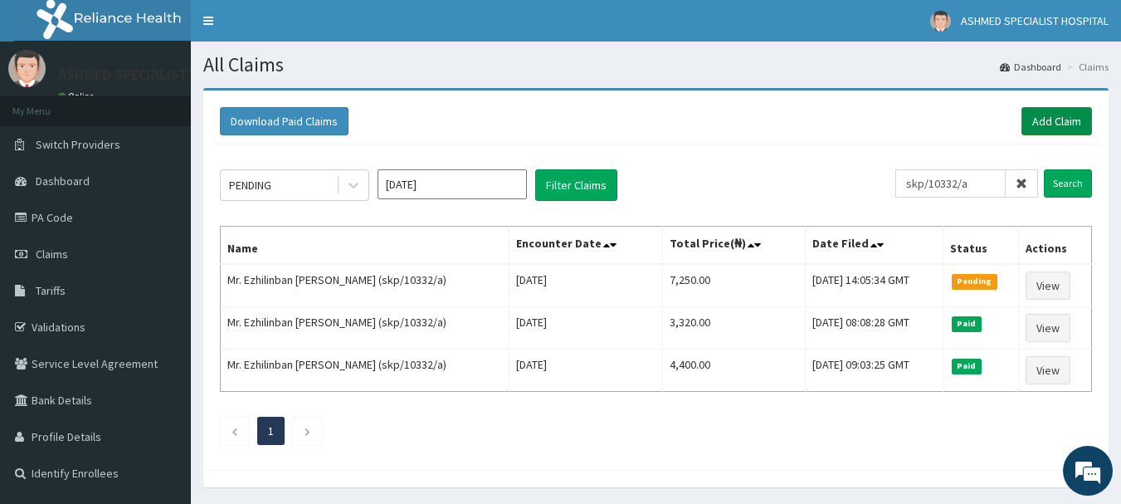
click at [1062, 119] on link "Add Claim" at bounding box center [1057, 121] width 71 height 28
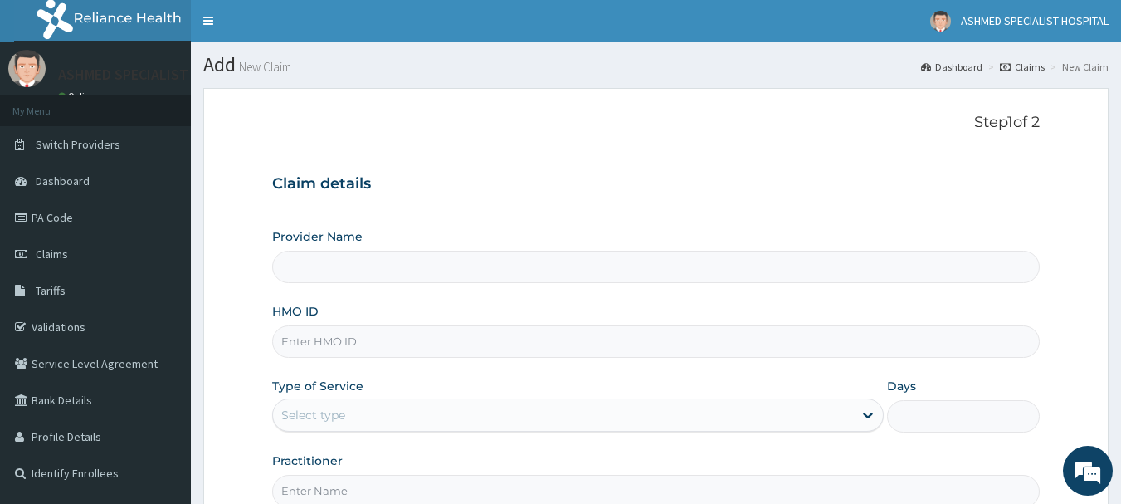
type input "ASHMED SPECIALIST HOSPITAL"
click at [367, 342] on input "HMO ID" at bounding box center [656, 341] width 769 height 32
type input "zws/10019/a"
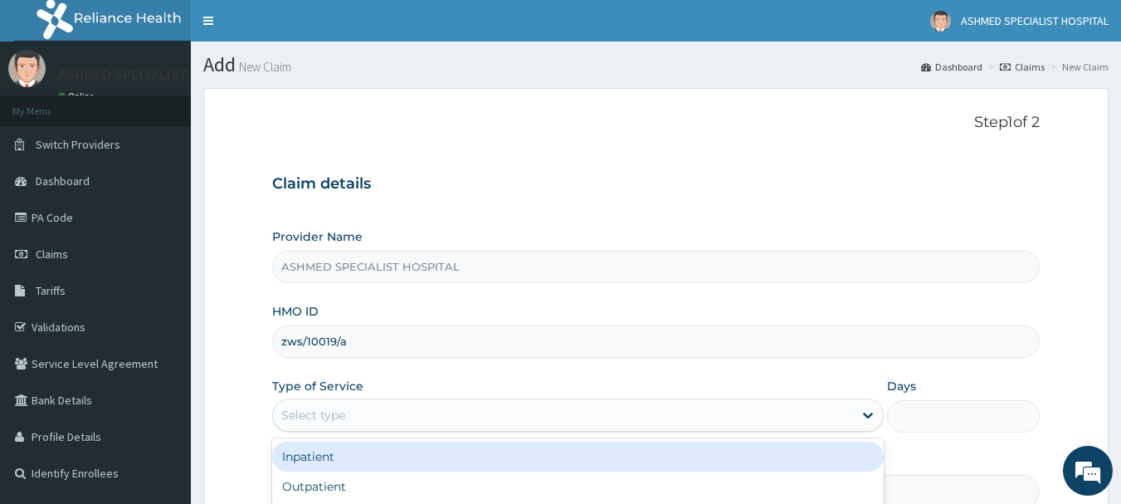
click at [332, 417] on div "Select type" at bounding box center [313, 415] width 64 height 17
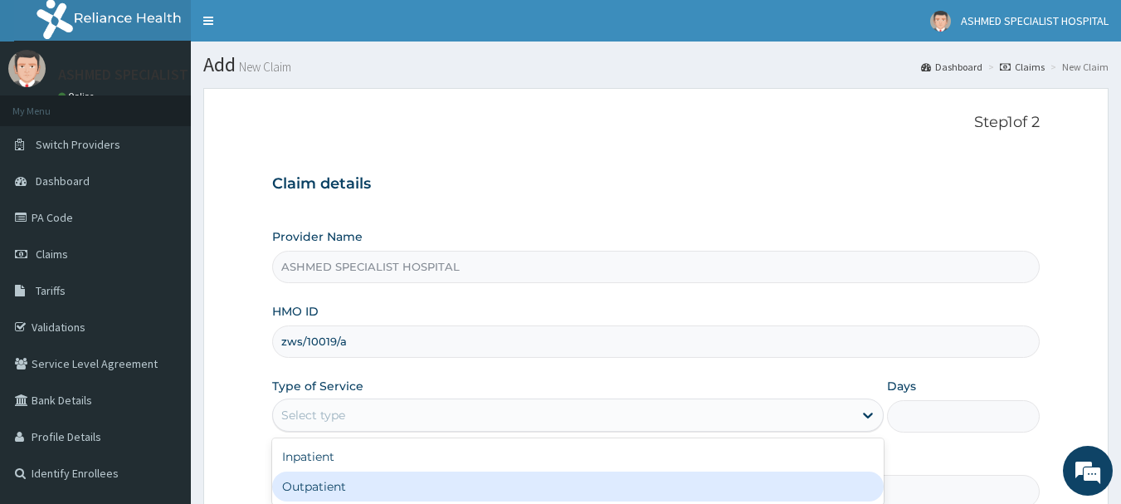
click at [316, 489] on div "Outpatient" at bounding box center [578, 486] width 612 height 30
type input "1"
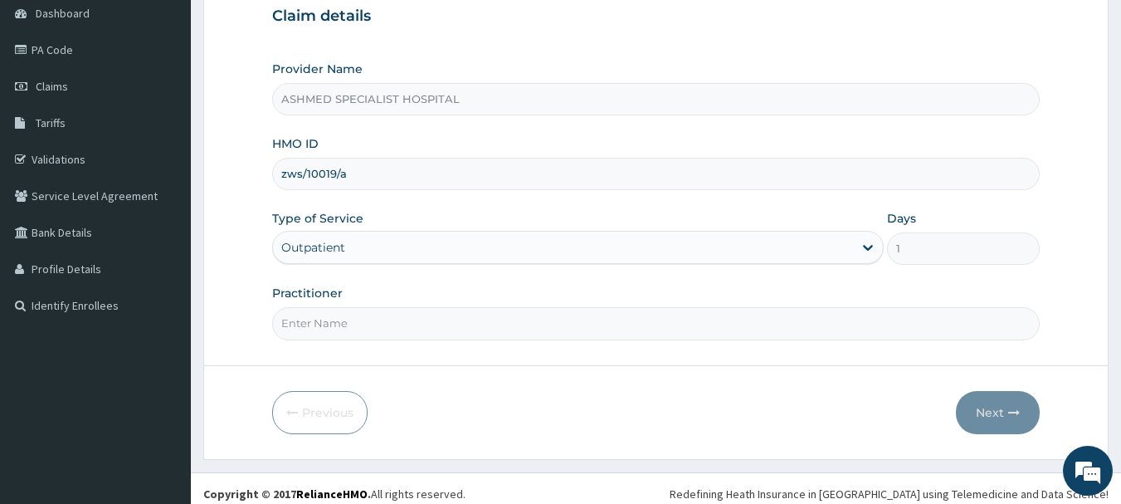
scroll to position [178, 0]
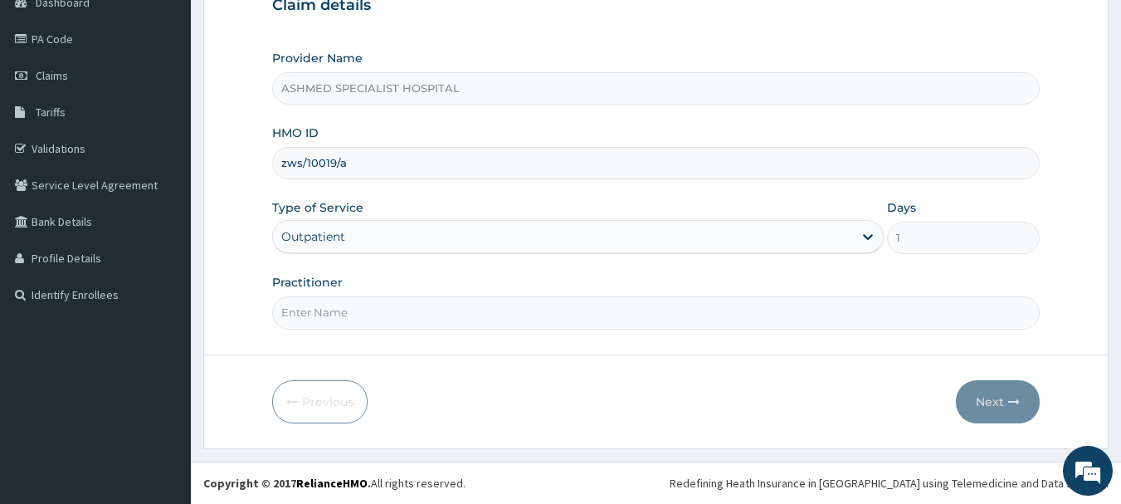
click at [335, 315] on input "Practitioner" at bounding box center [656, 312] width 769 height 32
type input "[PERSON_NAME] ODESA"
click at [991, 398] on button "Next" at bounding box center [998, 401] width 84 height 43
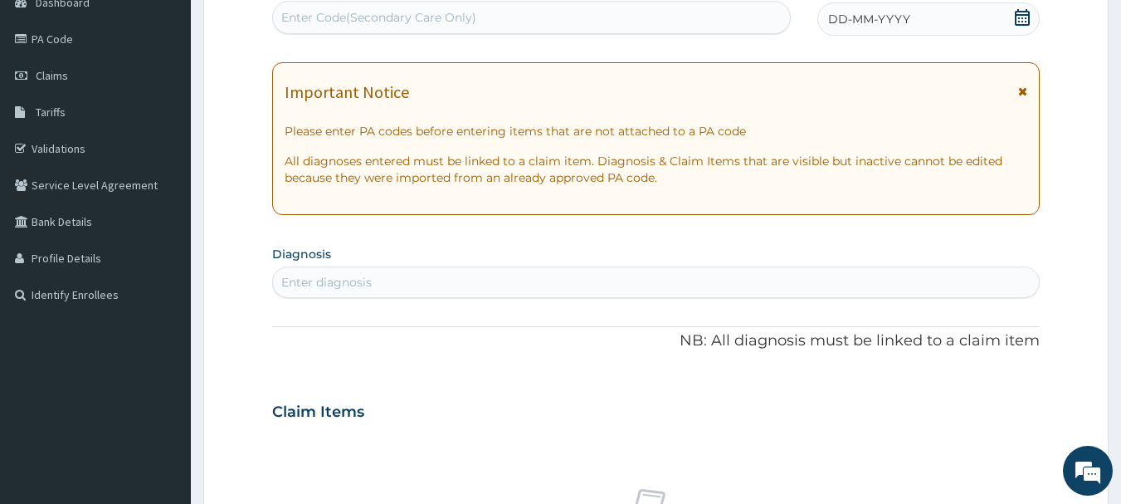
click at [1021, 12] on icon at bounding box center [1022, 17] width 15 height 17
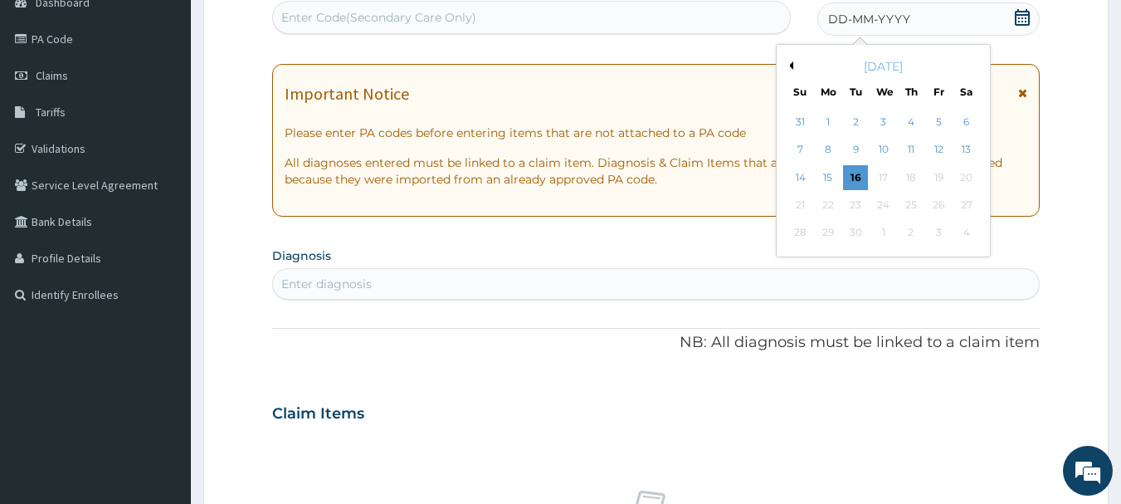
click at [791, 64] on button "Previous Month" at bounding box center [789, 65] width 8 height 8
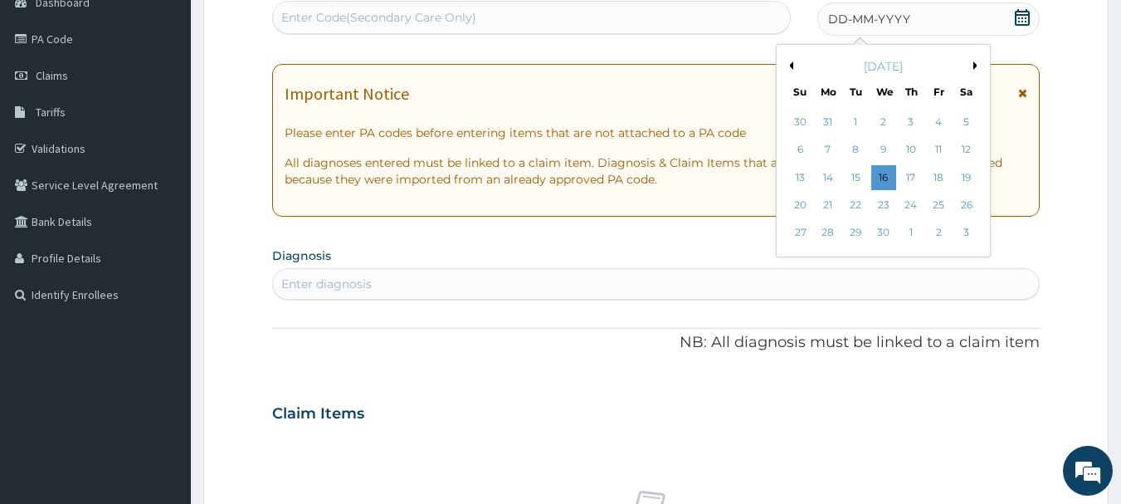
click at [791, 64] on button "Previous Month" at bounding box center [789, 65] width 8 height 8
click at [967, 125] on div "1" at bounding box center [967, 122] width 25 height 25
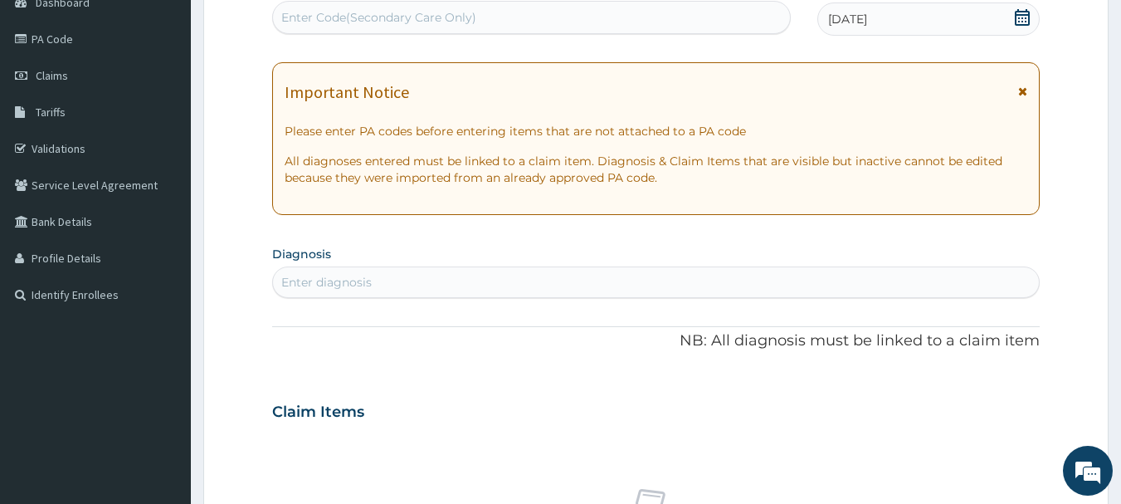
click at [389, 279] on div "Enter diagnosis" at bounding box center [656, 282] width 767 height 27
type input "a"
type input "Salmo"
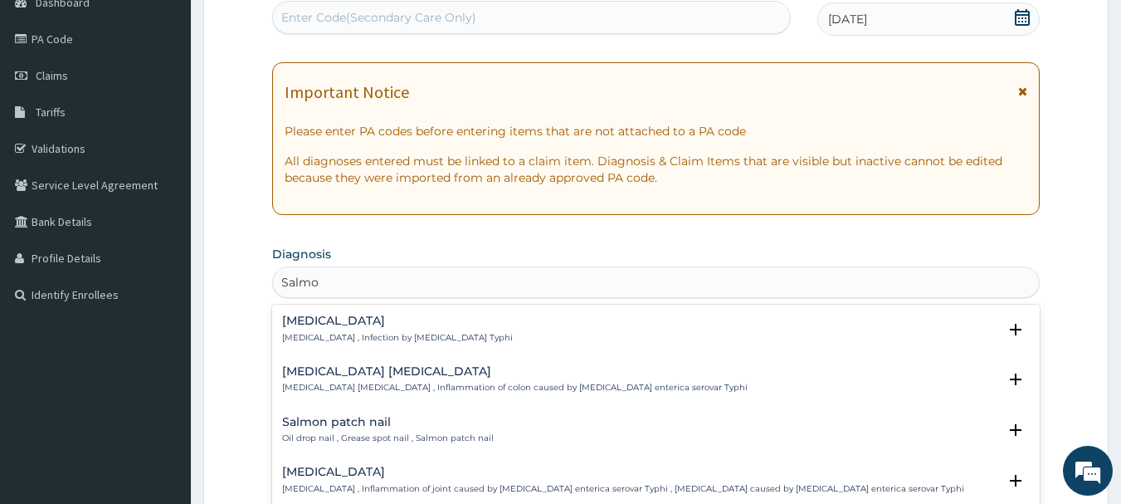
click at [354, 321] on h4 "[MEDICAL_DATA]" at bounding box center [397, 321] width 231 height 12
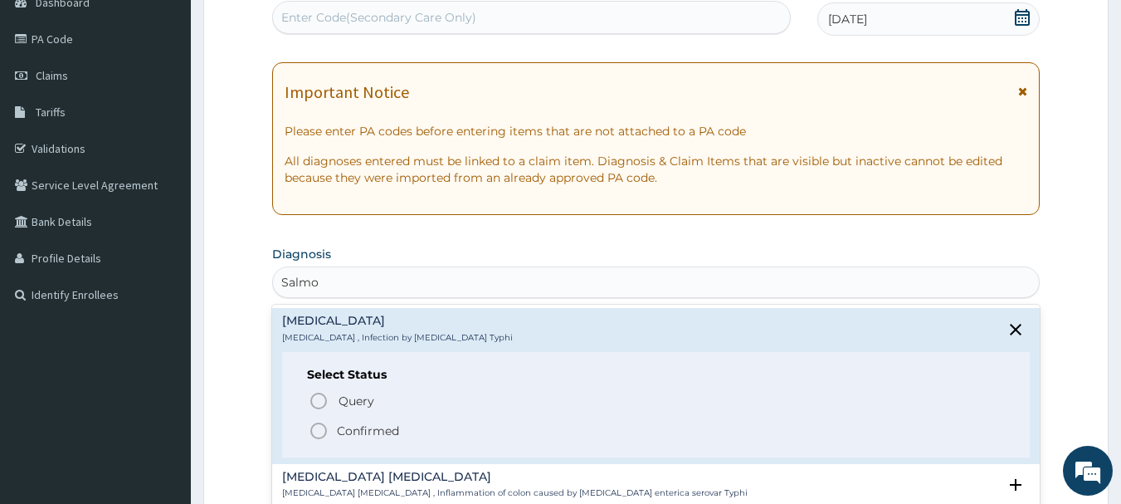
click at [335, 432] on span "Confirmed" at bounding box center [657, 431] width 697 height 20
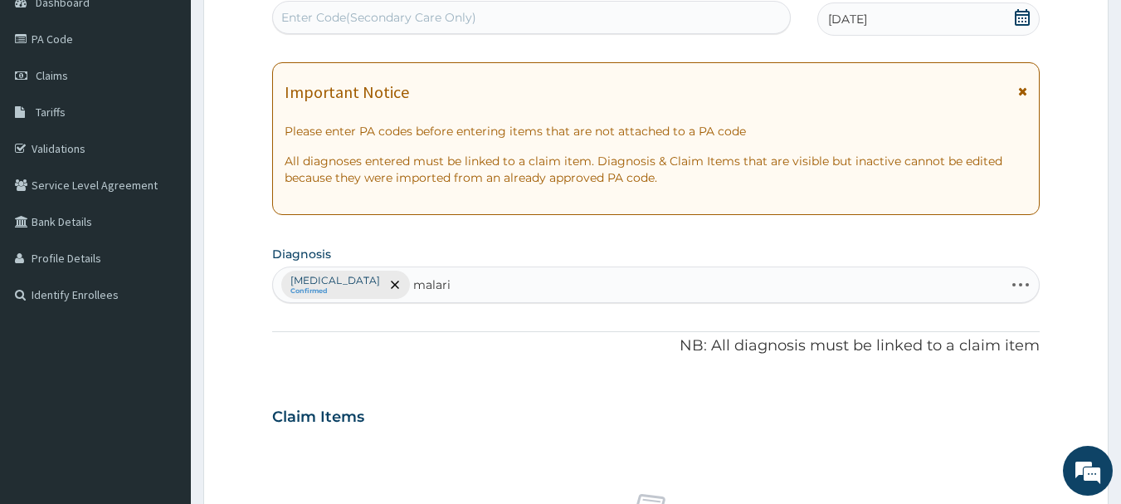
type input "[MEDICAL_DATA]"
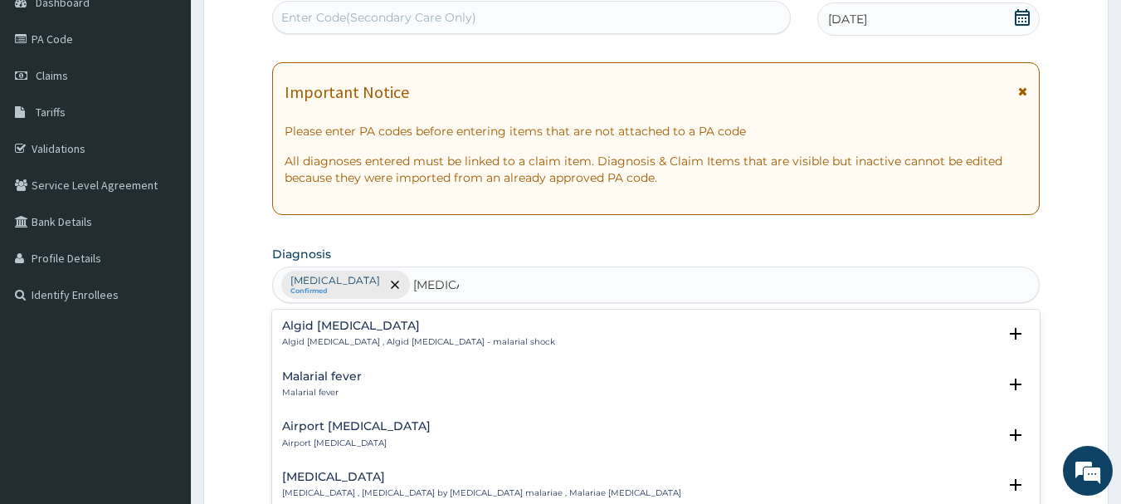
scroll to position [236, 0]
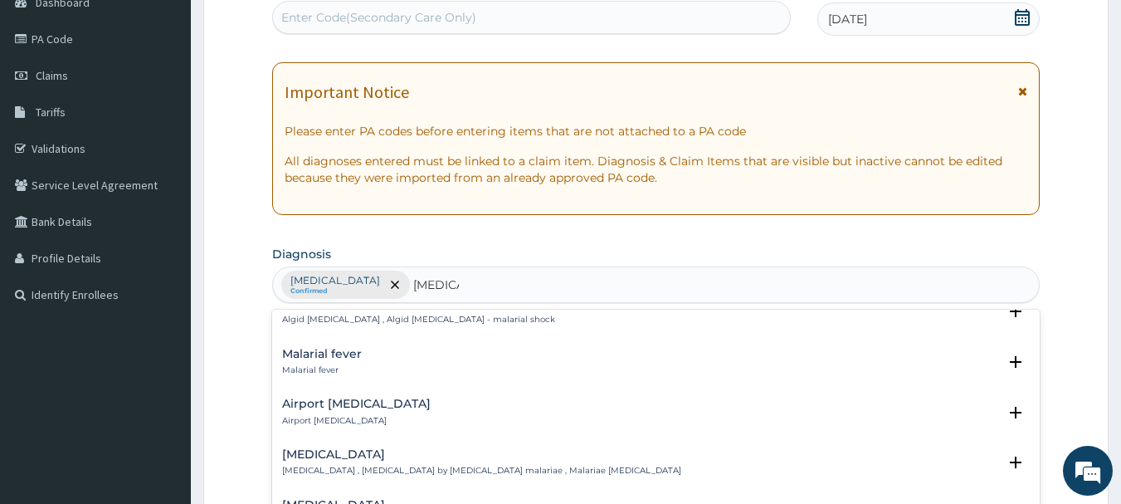
click at [302, 348] on h4 "Malarial fever" at bounding box center [322, 354] width 80 height 12
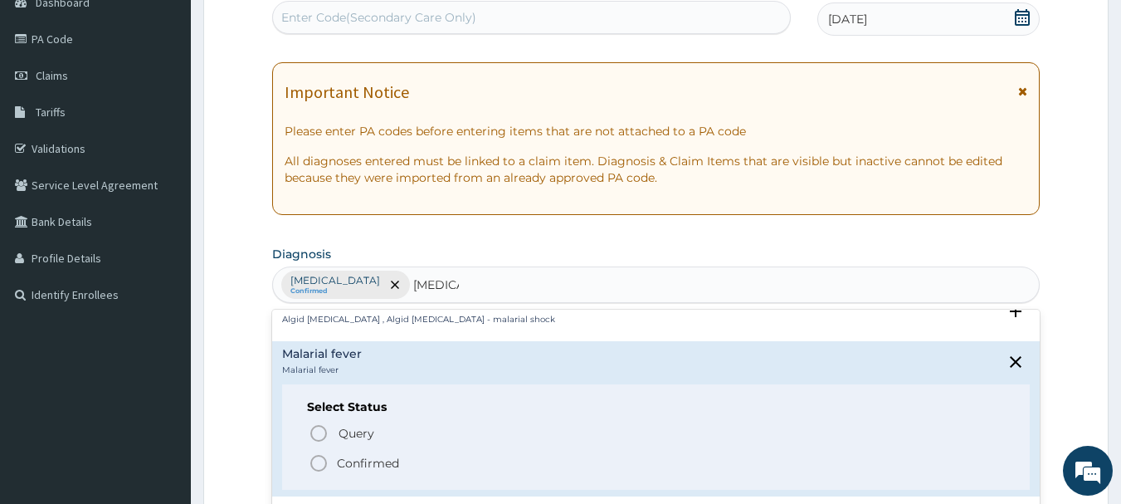
click at [318, 457] on icon "status option filled" at bounding box center [319, 463] width 20 height 20
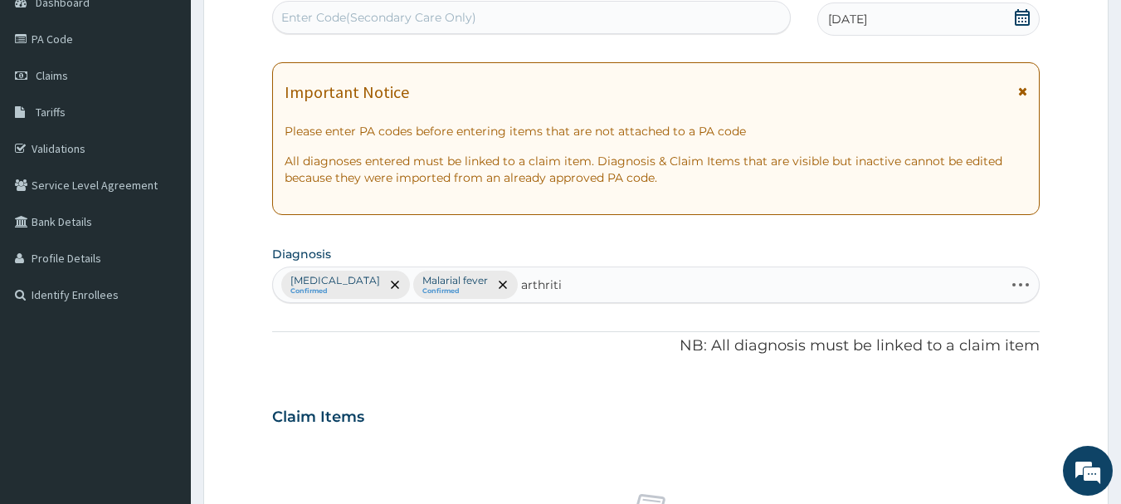
type input "[MEDICAL_DATA]"
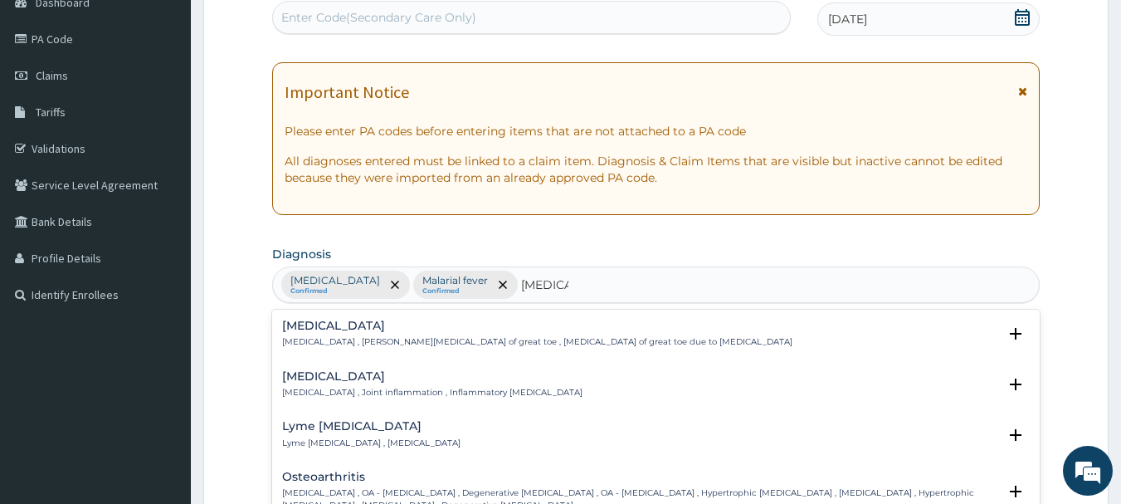
click at [387, 392] on p "[MEDICAL_DATA] , Joint inflammation , Inflammatory [MEDICAL_DATA]" at bounding box center [432, 393] width 300 height 12
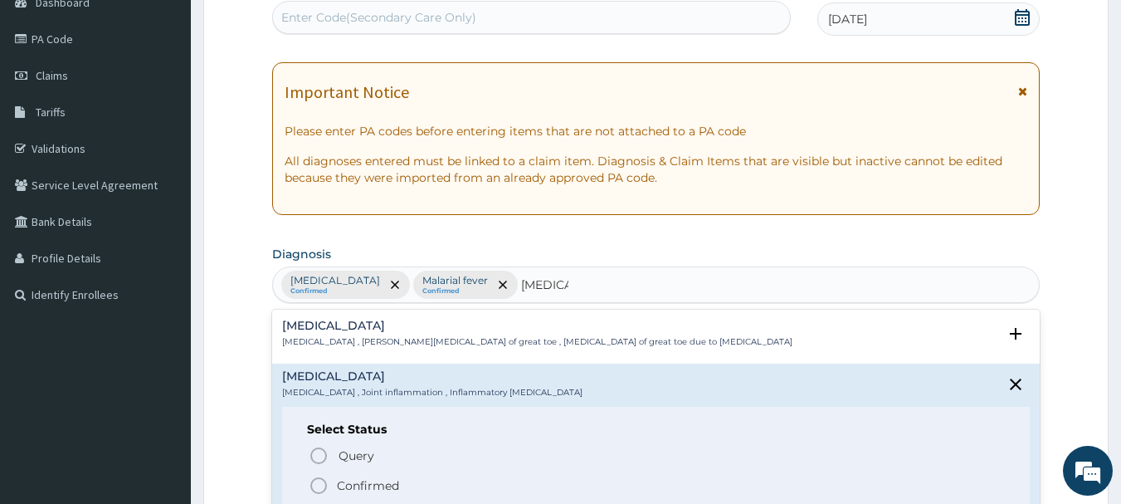
click at [332, 484] on span "Confirmed" at bounding box center [657, 486] width 697 height 20
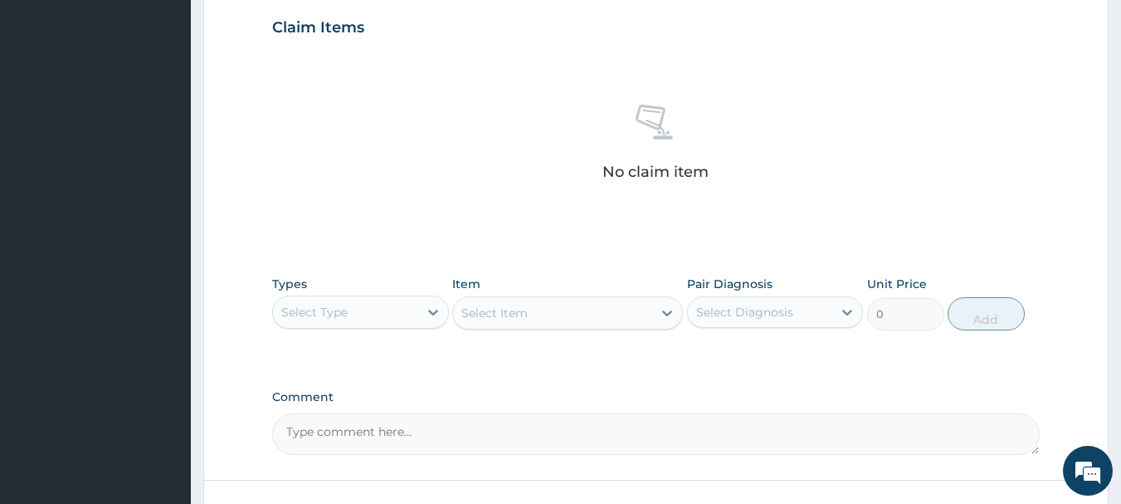
scroll to position [693, 0]
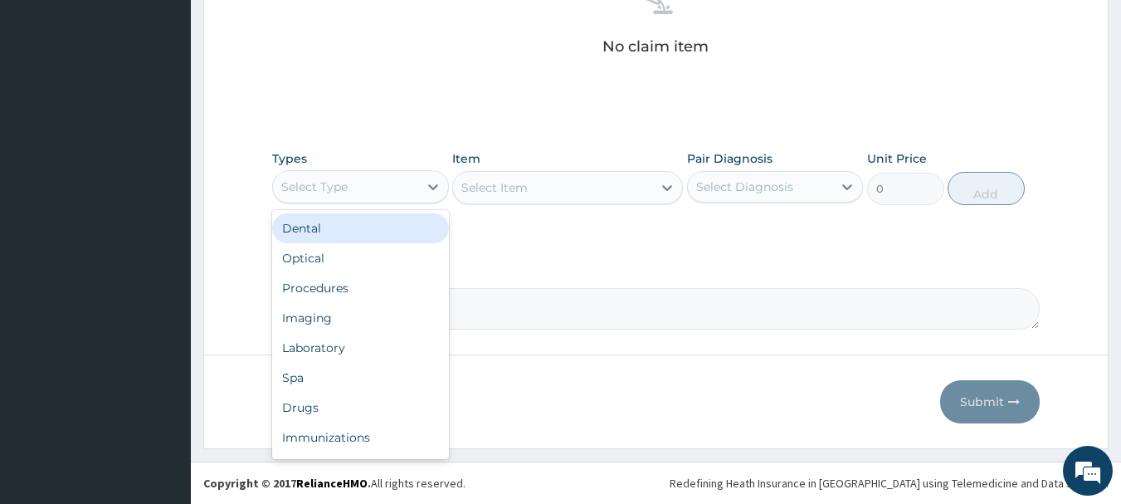
click at [372, 183] on div "Select Type" at bounding box center [345, 186] width 145 height 27
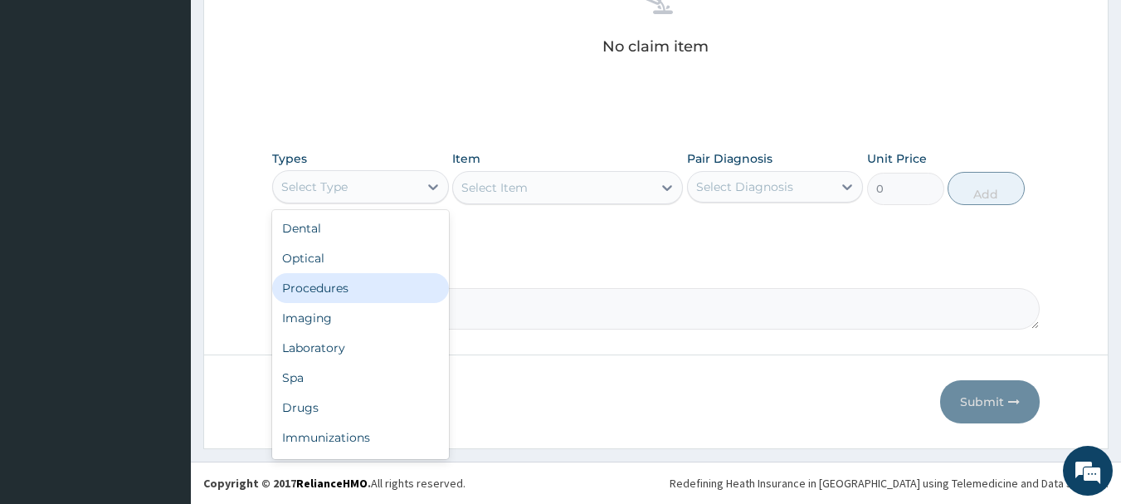
click at [322, 284] on div "Procedures" at bounding box center [360, 288] width 177 height 30
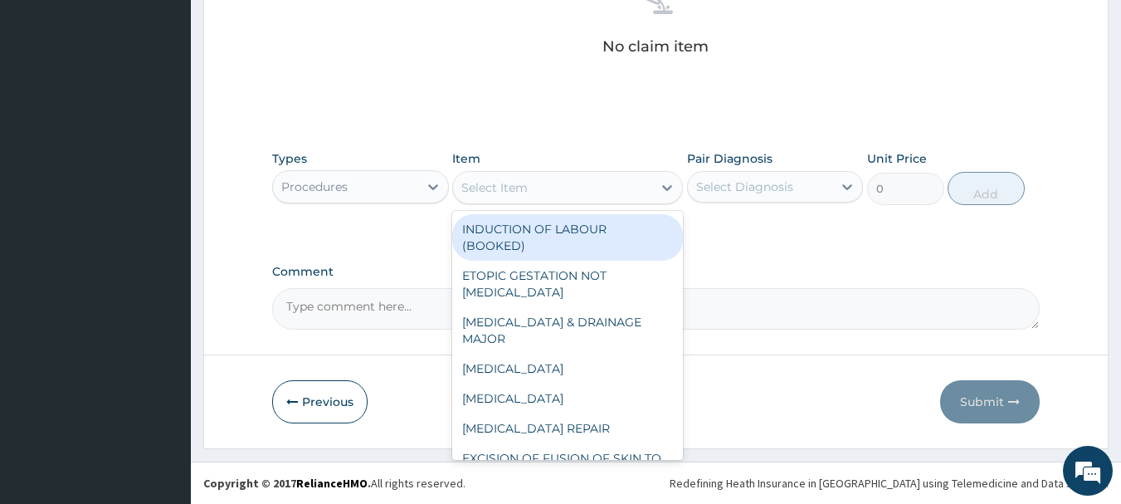
click at [564, 189] on div "Select Item" at bounding box center [552, 187] width 199 height 27
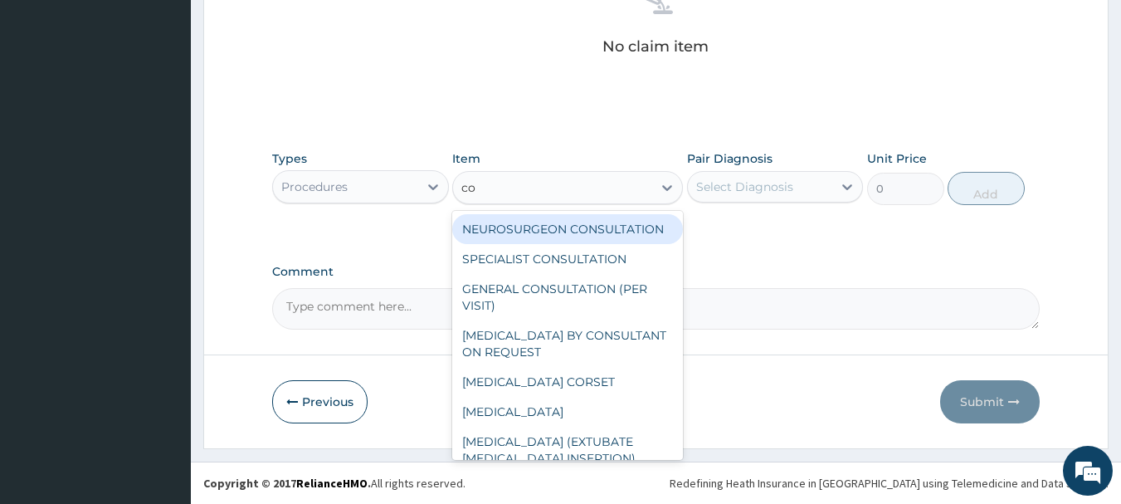
type input "con"
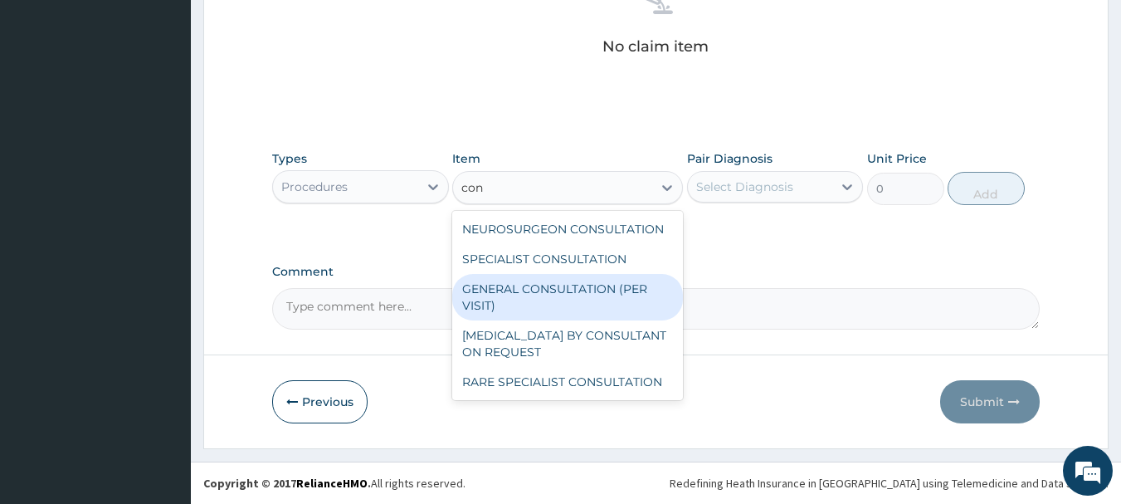
click at [534, 296] on div "GENERAL CONSULTATION (PER VISIT)" at bounding box center [567, 297] width 231 height 46
type input "2000"
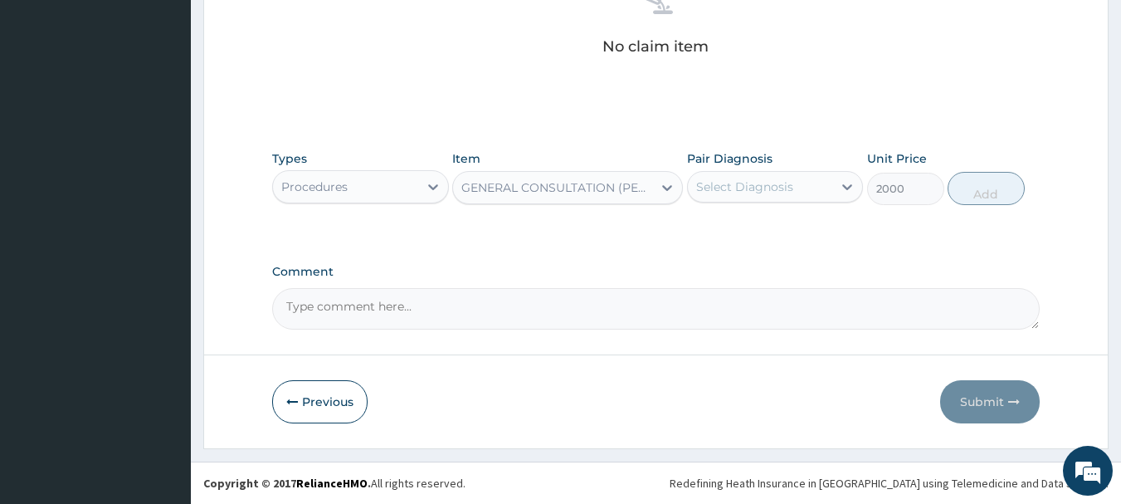
click at [779, 194] on div "Select Diagnosis" at bounding box center [744, 186] width 97 height 17
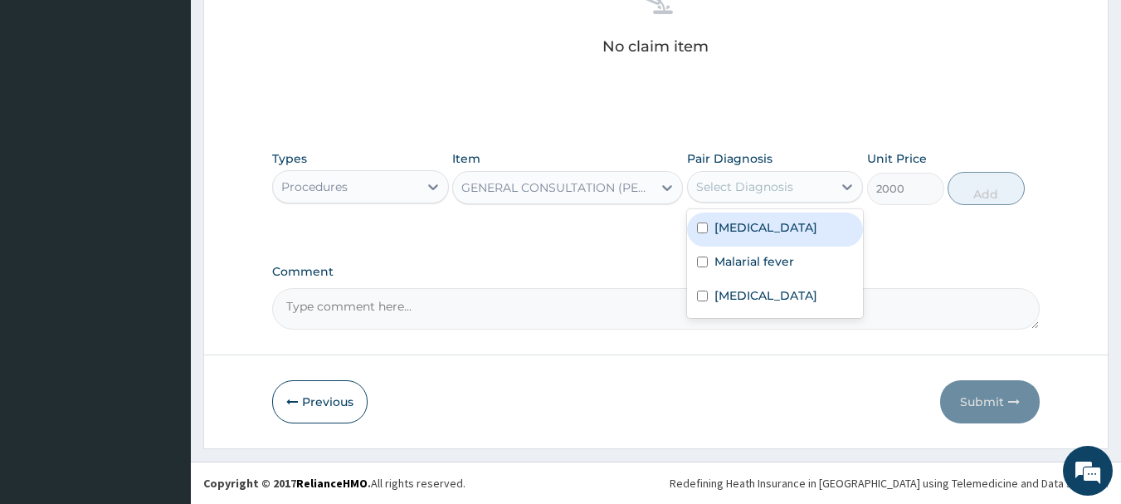
click at [750, 230] on label "[MEDICAL_DATA]" at bounding box center [766, 227] width 103 height 17
checkbox input "true"
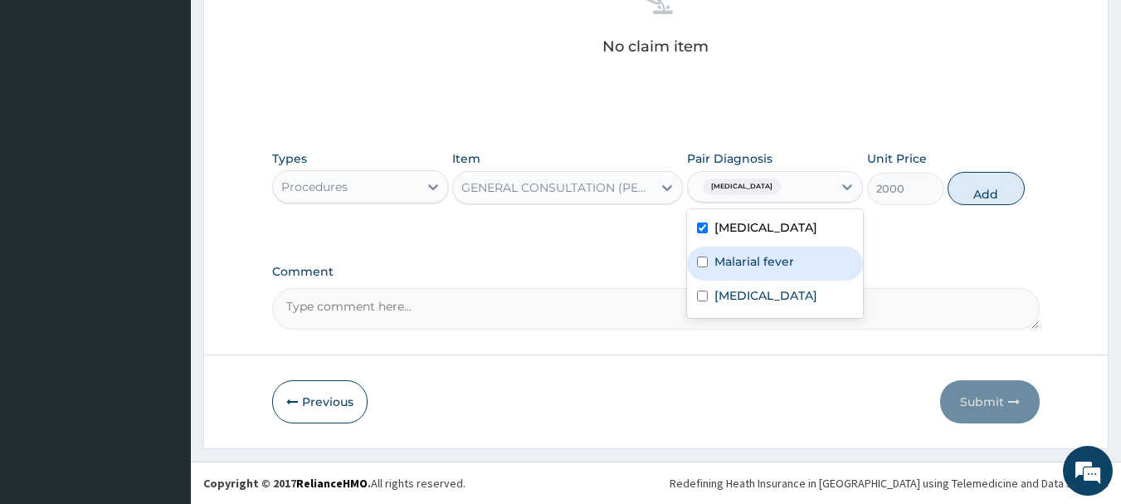
click at [731, 264] on label "Malarial fever" at bounding box center [755, 261] width 80 height 17
checkbox input "true"
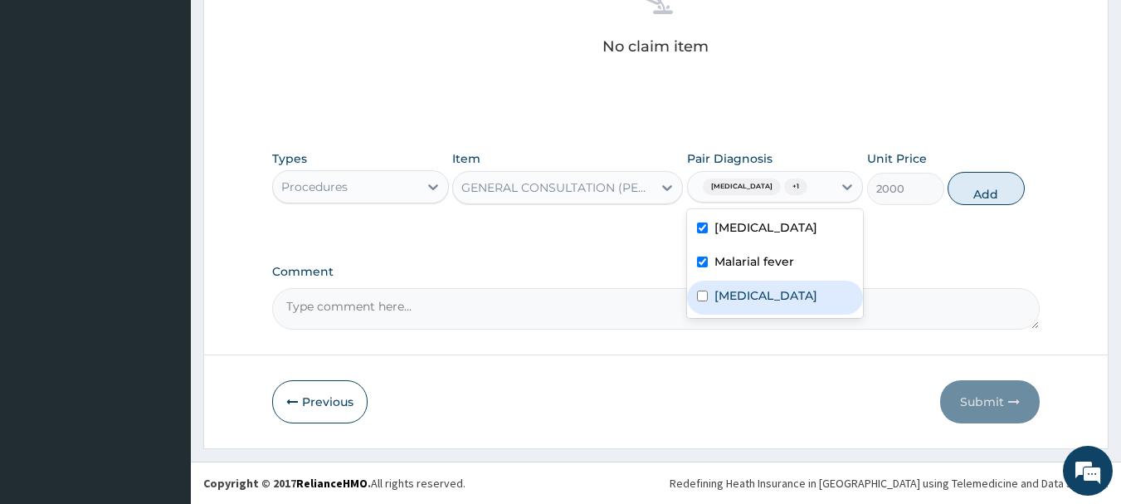
click at [719, 315] on div "[MEDICAL_DATA] Malarial fever [MEDICAL_DATA]" at bounding box center [775, 263] width 177 height 109
click at [719, 303] on label "[MEDICAL_DATA]" at bounding box center [766, 295] width 103 height 17
checkbox input "true"
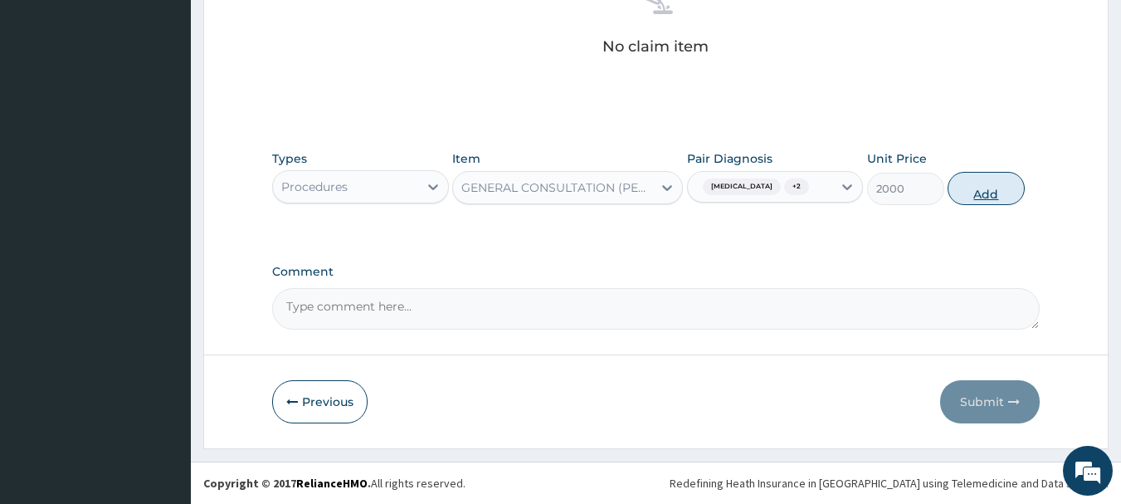
click at [994, 174] on button "Add" at bounding box center [986, 188] width 77 height 33
type input "0"
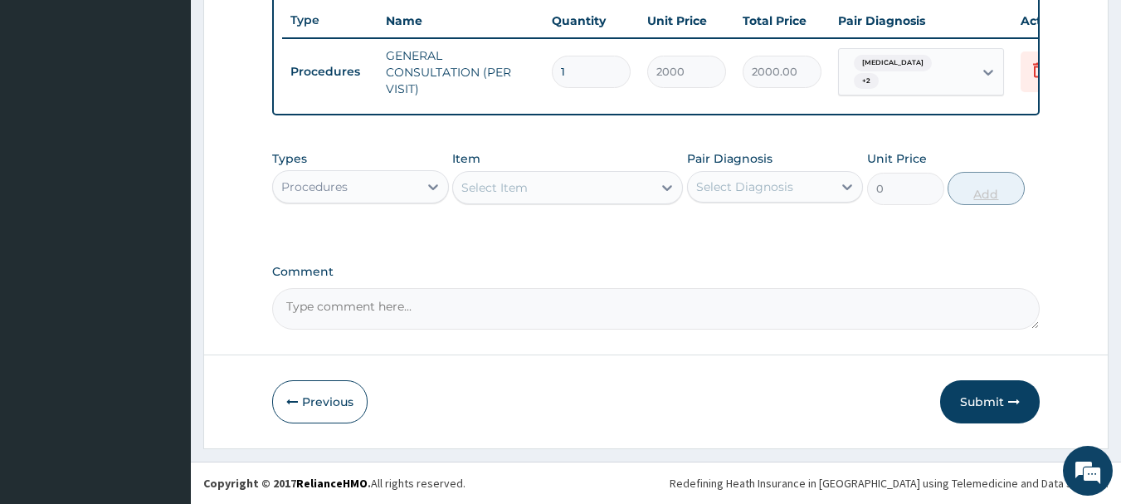
scroll to position [636, 0]
click at [394, 182] on div "Procedures" at bounding box center [345, 186] width 145 height 27
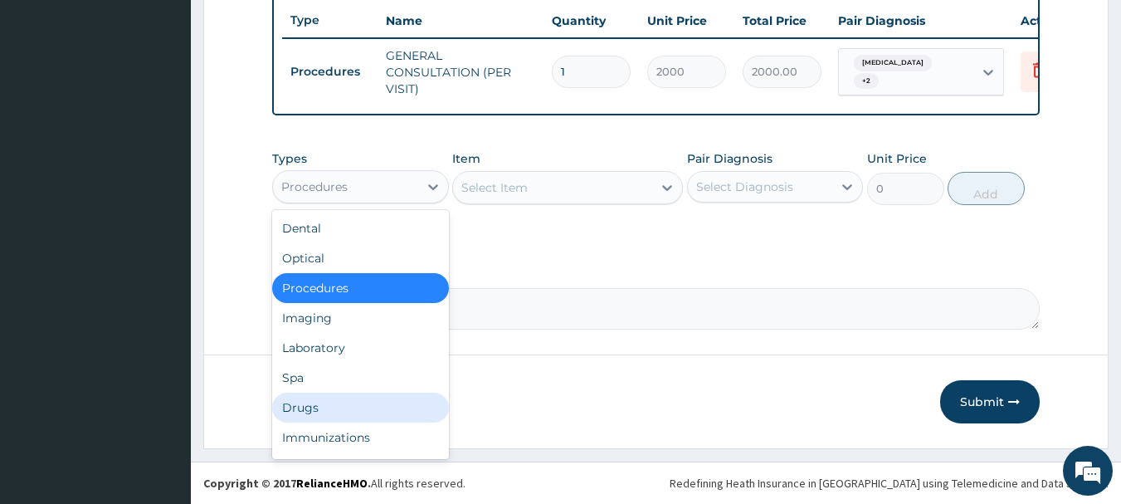
click at [293, 413] on div "Drugs" at bounding box center [360, 408] width 177 height 30
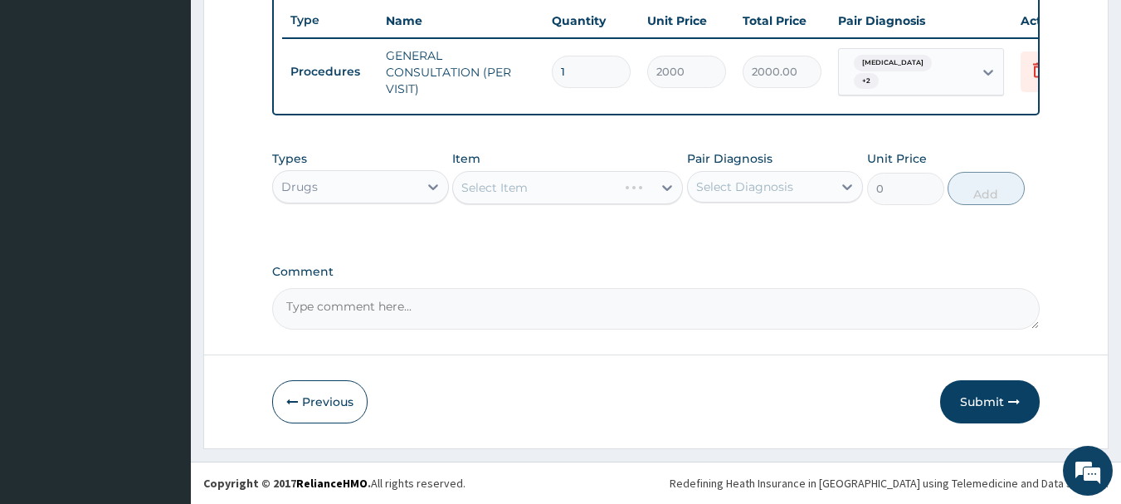
click at [555, 198] on div "Select Item" at bounding box center [567, 187] width 231 height 33
click at [634, 179] on div "Select Item" at bounding box center [567, 187] width 231 height 33
click at [637, 199] on div "Select Item" at bounding box center [552, 187] width 199 height 27
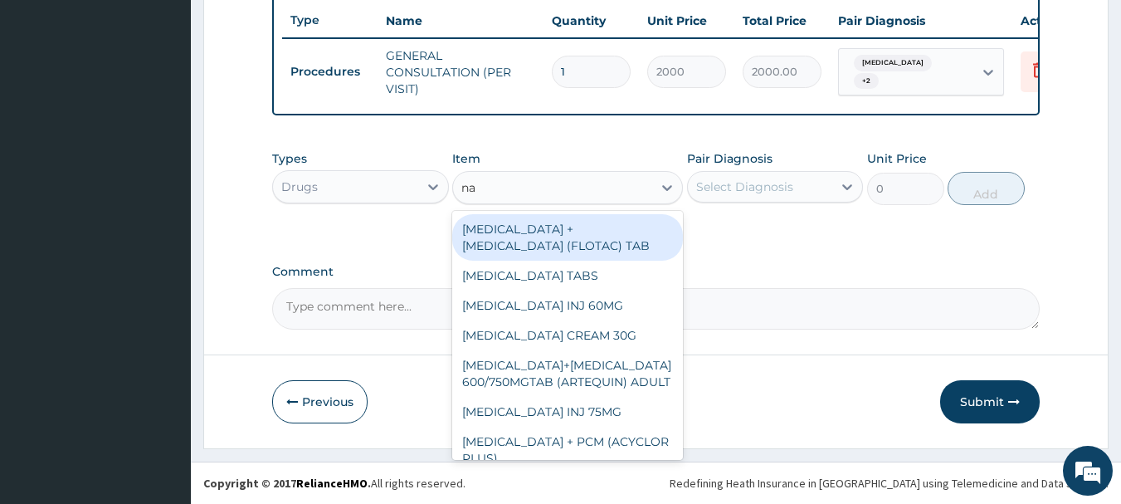
type input "nap"
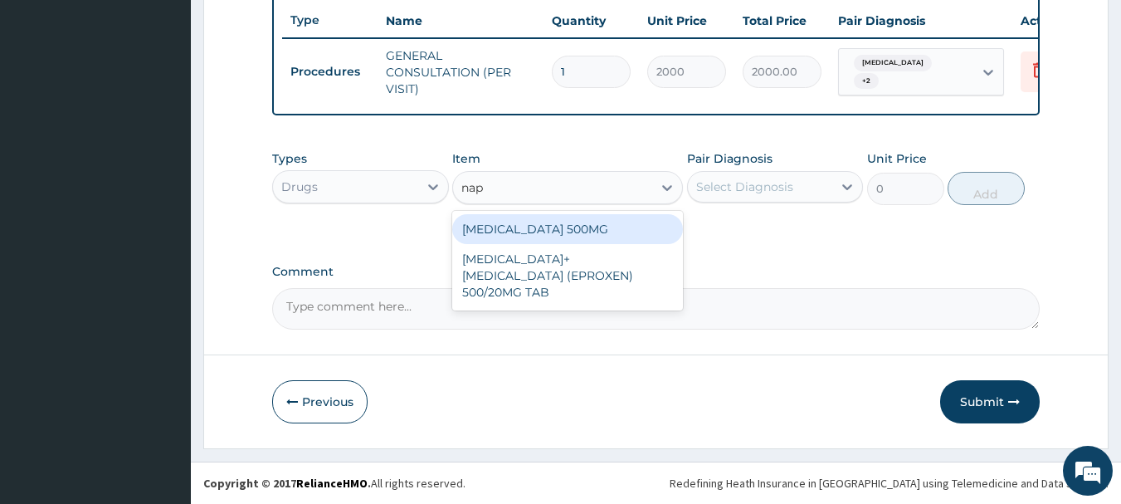
click at [517, 231] on div "[MEDICAL_DATA] 500MG" at bounding box center [567, 229] width 231 height 30
type input "100"
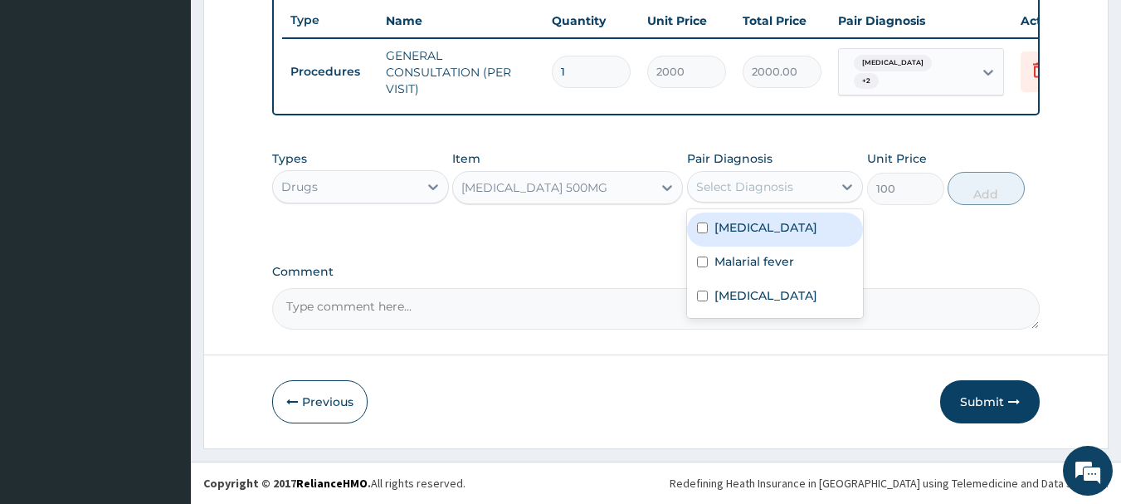
click at [770, 176] on div "Select Diagnosis" at bounding box center [760, 186] width 145 height 27
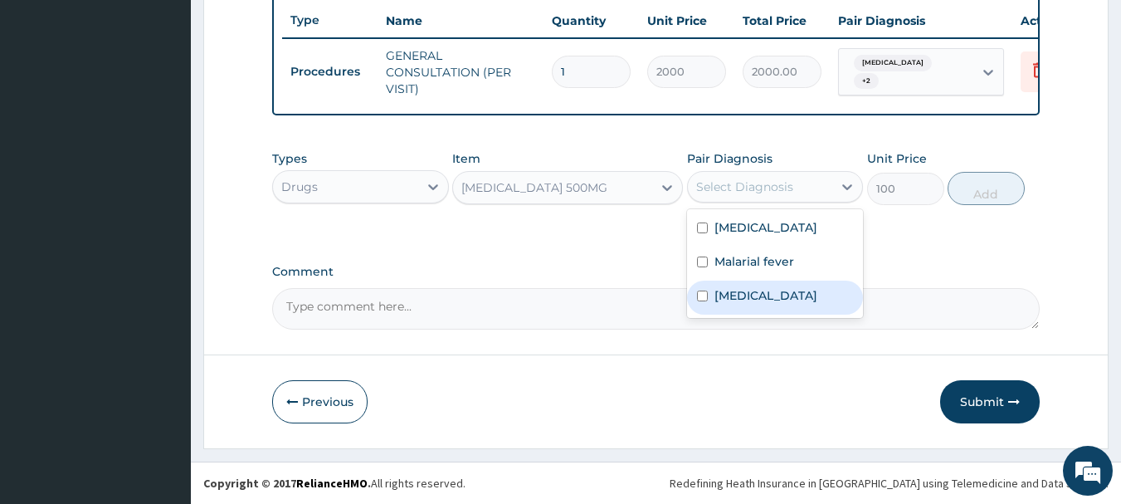
click at [735, 295] on label "[MEDICAL_DATA]" at bounding box center [766, 295] width 103 height 17
checkbox input "true"
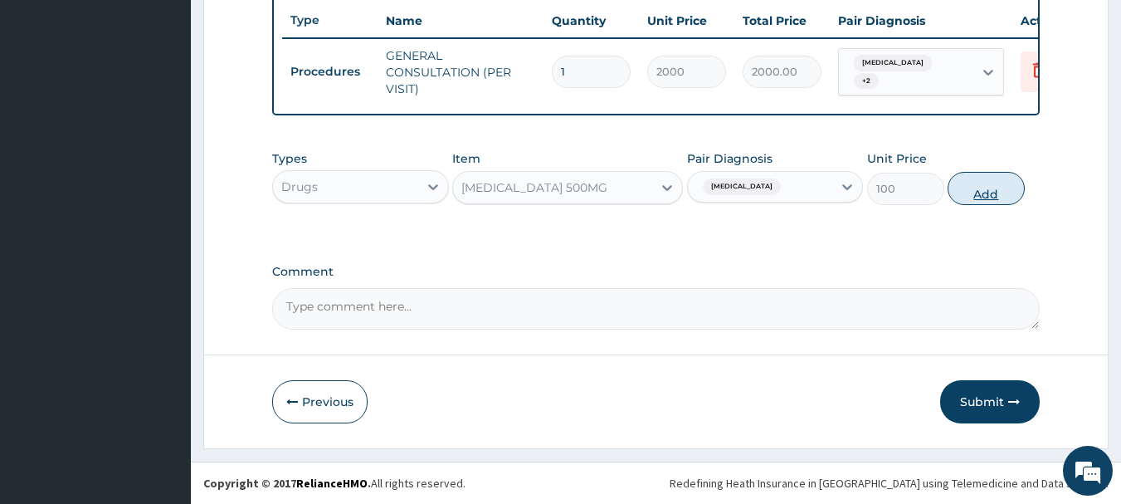
click at [989, 186] on button "Add" at bounding box center [986, 188] width 77 height 33
type input "0"
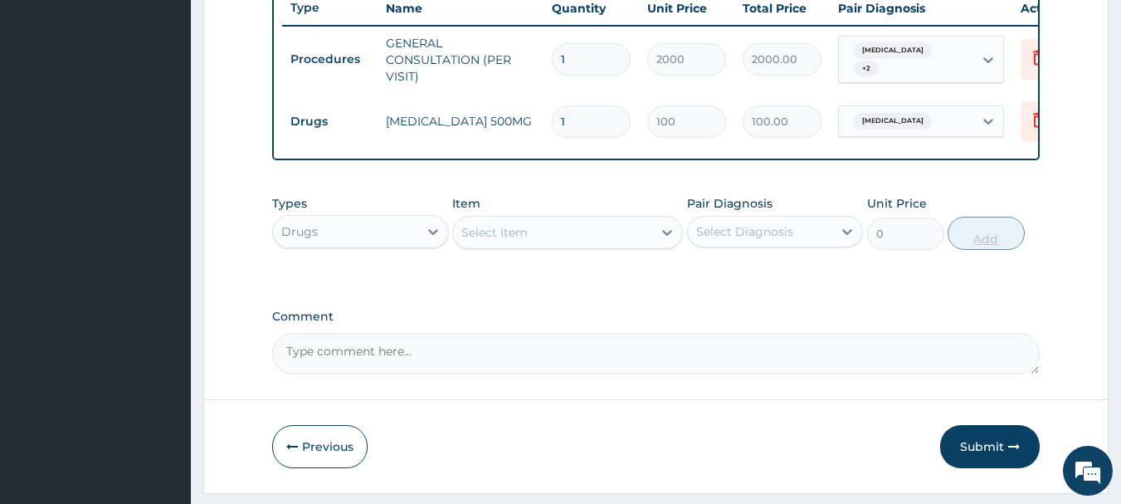
type input "10"
type input "1000.00"
type input "10"
click at [549, 237] on div "Select Item" at bounding box center [552, 232] width 199 height 27
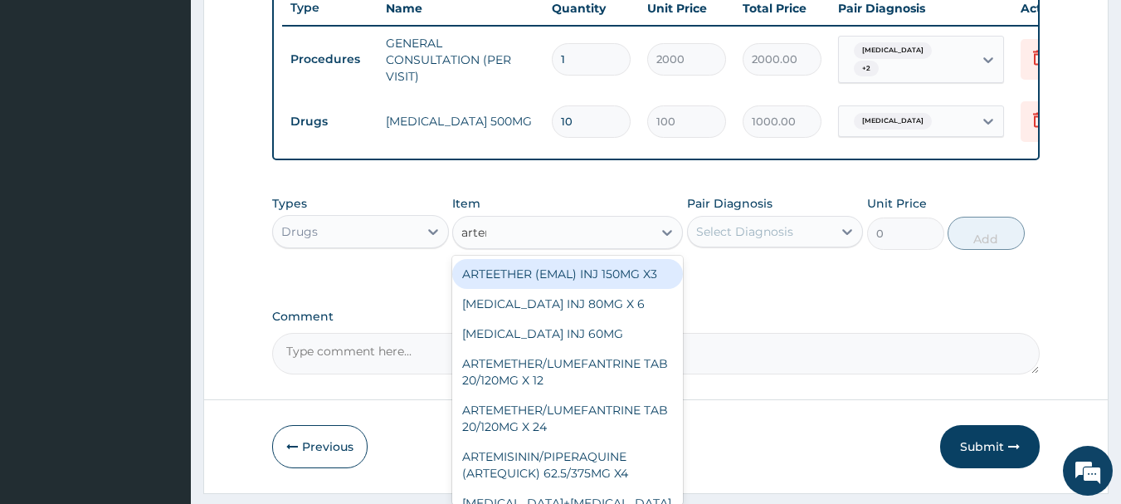
type input "arteme"
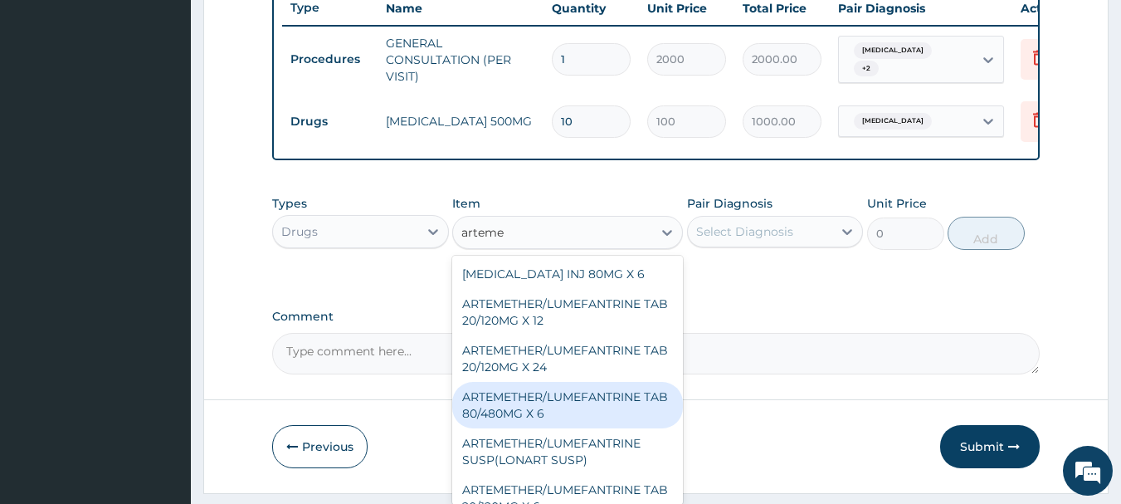
click at [521, 411] on div "ARTEMETHER/LUMEFANTRINE TAB 80/480MG X 6" at bounding box center [567, 405] width 231 height 46
type input "700"
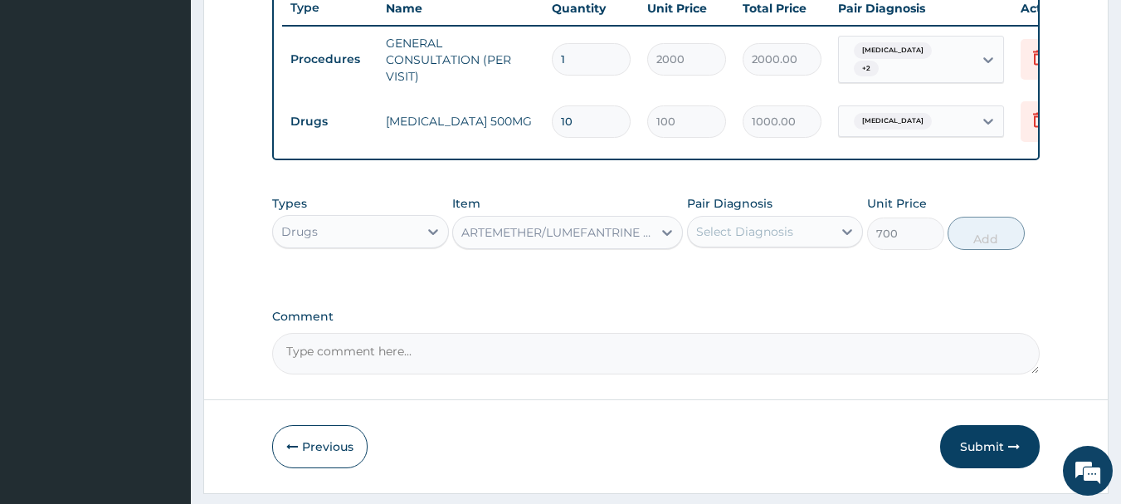
click at [774, 240] on div "Select Diagnosis" at bounding box center [744, 231] width 97 height 17
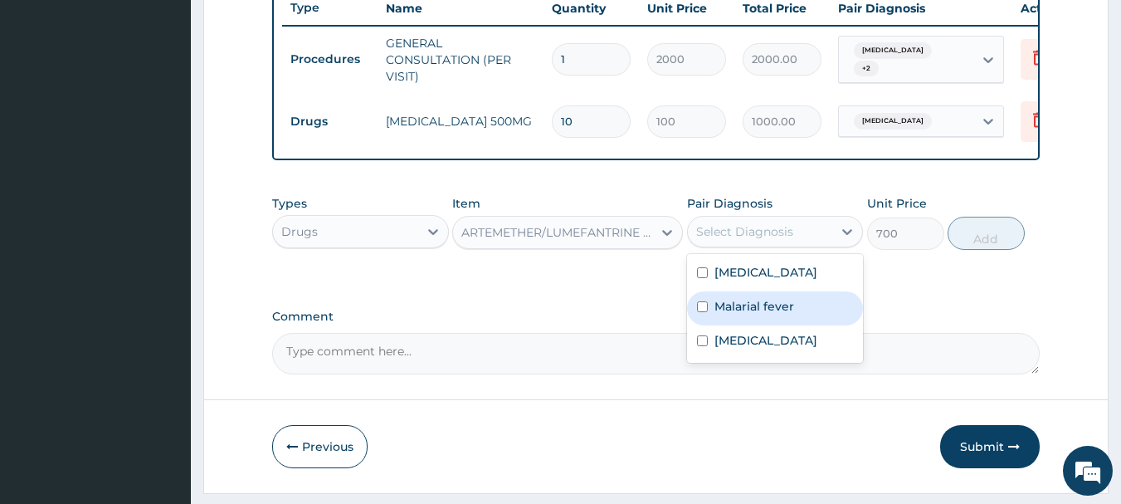
click at [740, 315] on label "Malarial fever" at bounding box center [755, 306] width 80 height 17
checkbox input "true"
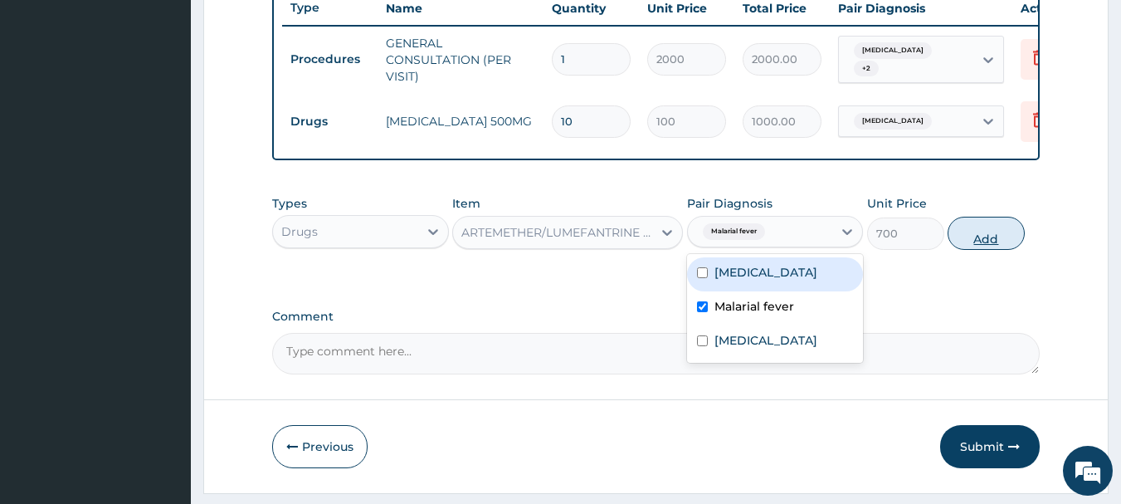
click at [994, 250] on button "Add" at bounding box center [986, 233] width 77 height 33
type input "0"
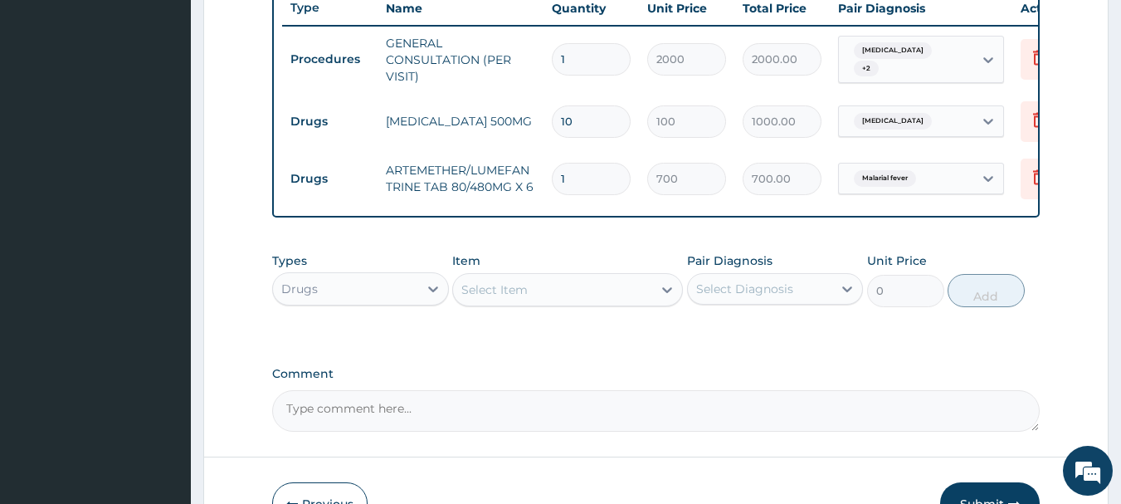
click at [621, 301] on div "Select Item" at bounding box center [552, 289] width 199 height 27
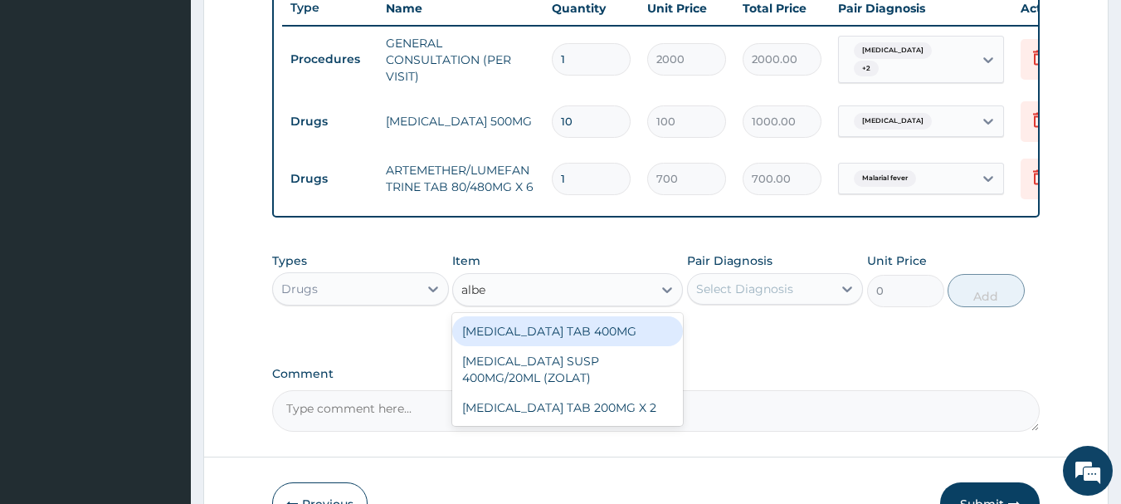
type input "alben"
click at [603, 341] on div "[MEDICAL_DATA] TAB 400MG" at bounding box center [567, 331] width 231 height 30
type input "400"
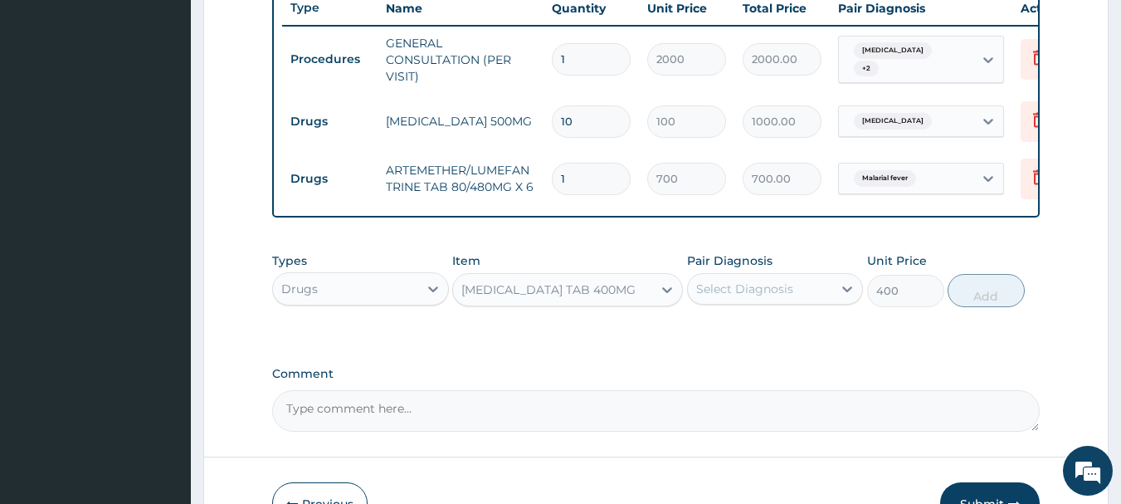
click at [779, 294] on div "Select Diagnosis" at bounding box center [744, 289] width 97 height 17
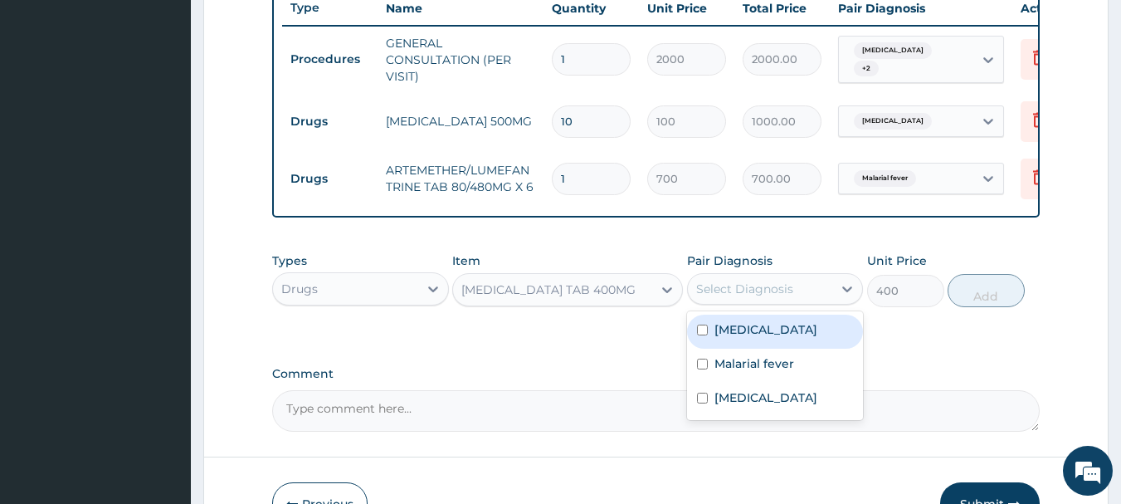
click at [754, 338] on label "Typhoid fever" at bounding box center [766, 329] width 103 height 17
checkbox input "true"
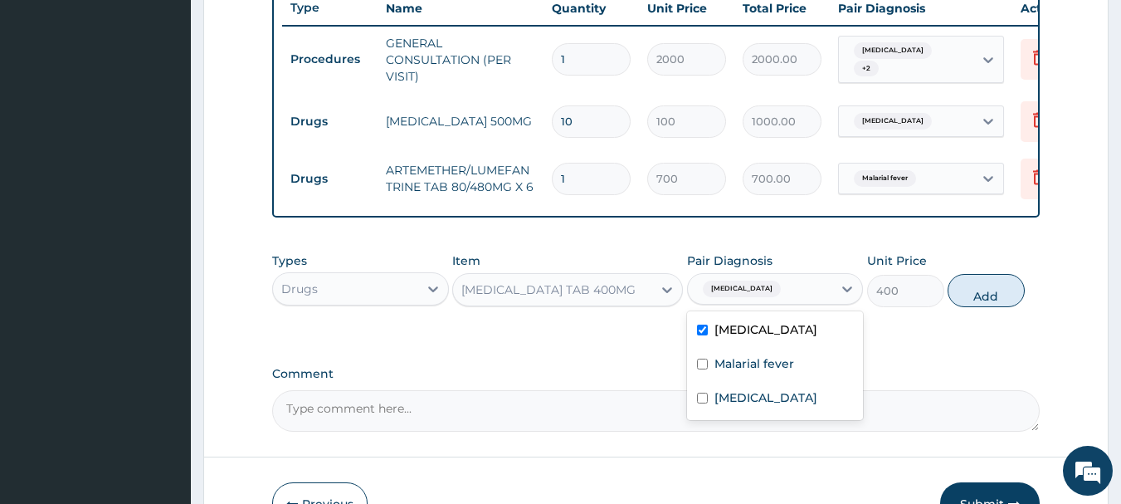
click at [976, 298] on button "Add" at bounding box center [986, 290] width 77 height 33
type input "0"
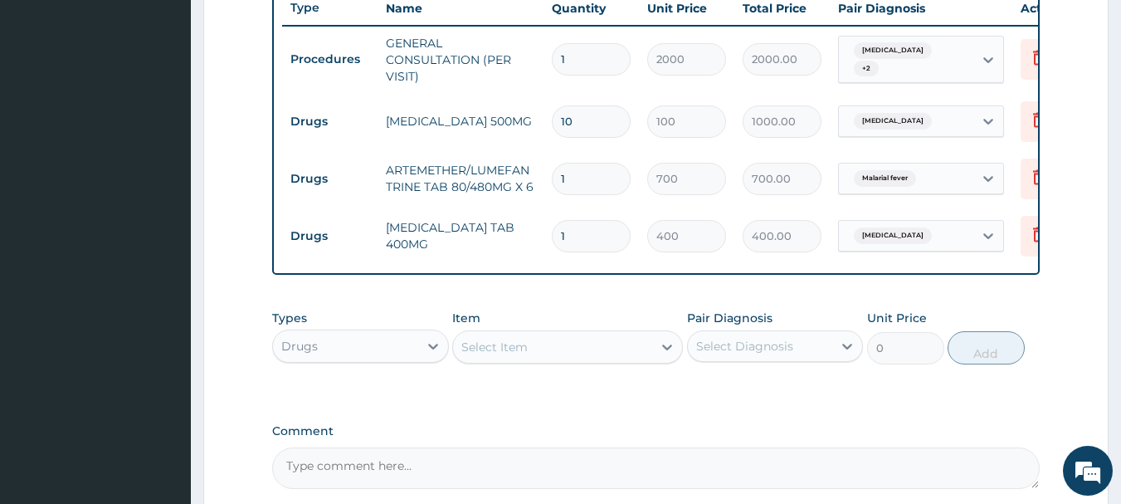
click at [590, 355] on div "Select Item" at bounding box center [552, 347] width 199 height 27
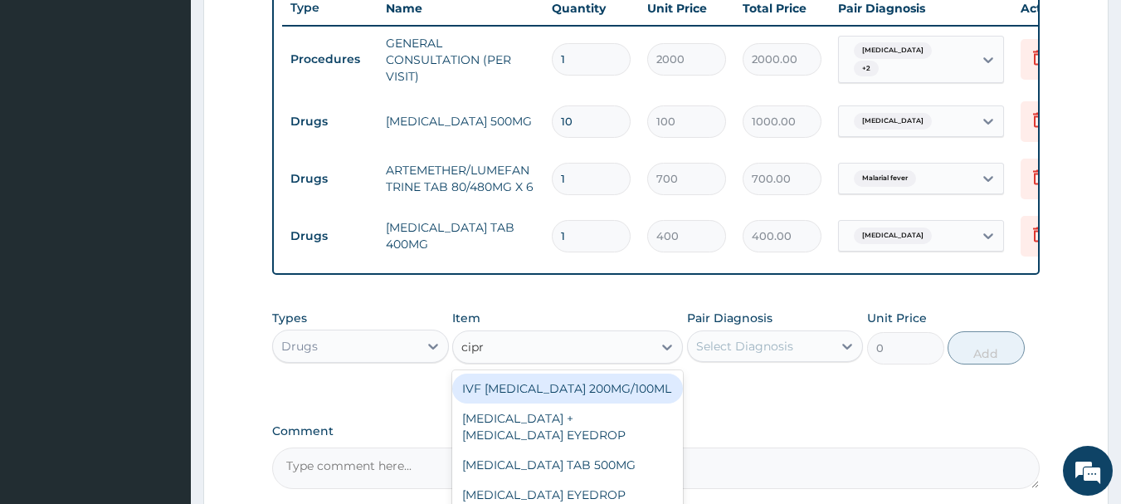
type input "cipro"
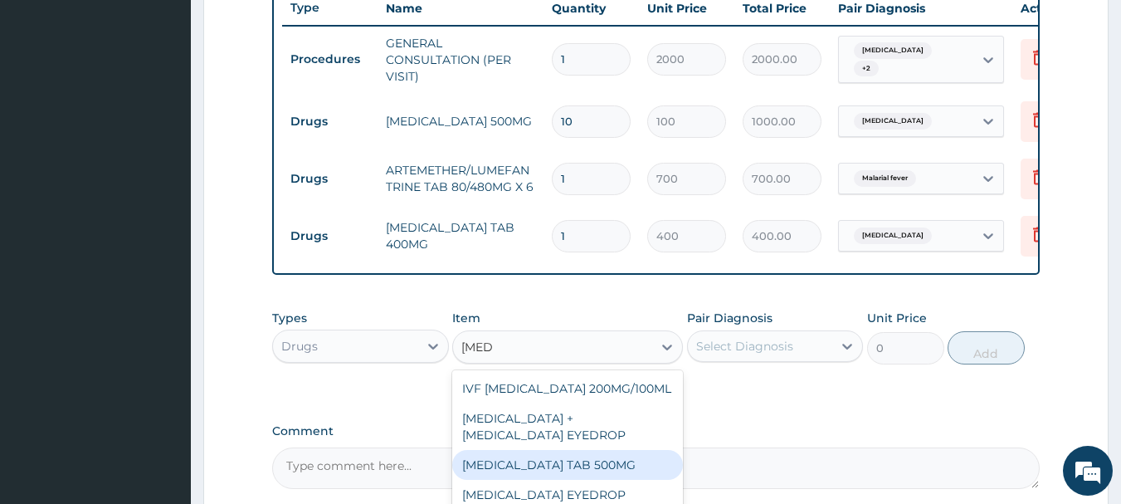
click at [578, 480] on div "CIPROFLOXACIN TAB 500MG" at bounding box center [567, 465] width 231 height 30
type input "50"
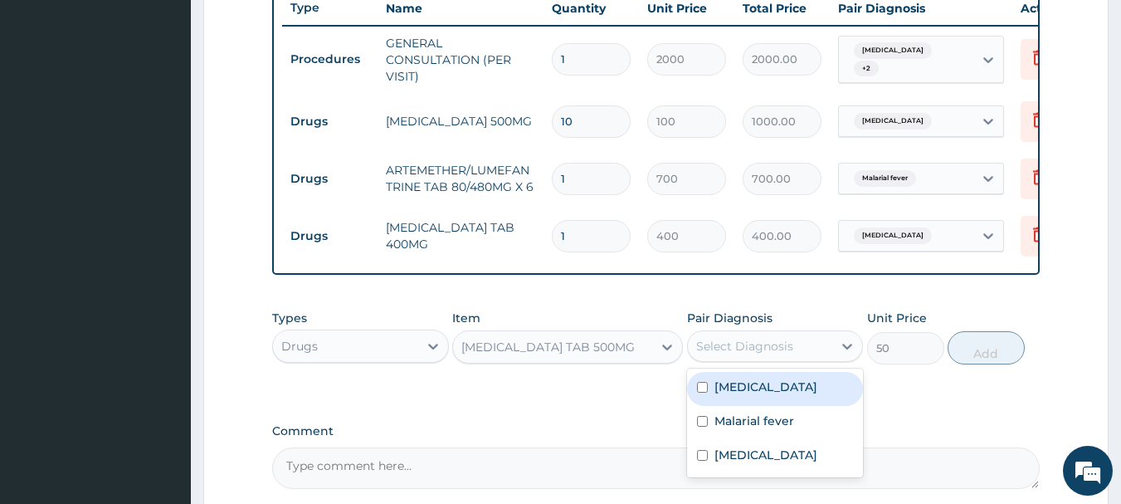
click at [746, 349] on div "Select Diagnosis" at bounding box center [744, 346] width 97 height 17
drag, startPoint x: 732, startPoint y: 396, endPoint x: 744, endPoint y: 395, distance: 11.6
click at [732, 395] on label "Typhoid fever" at bounding box center [766, 386] width 103 height 17
checkbox input "true"
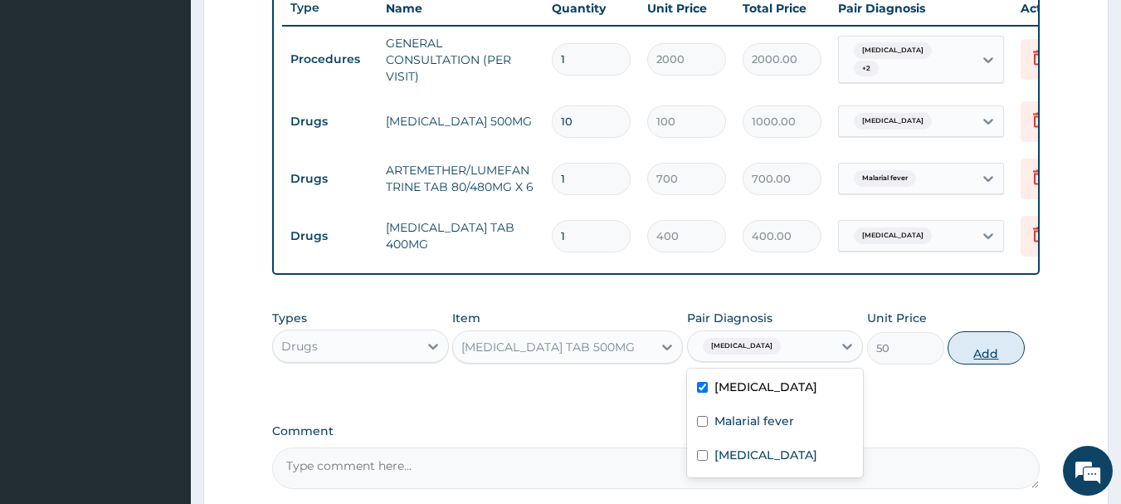
click at [963, 364] on button "Add" at bounding box center [986, 347] width 77 height 33
type input "0"
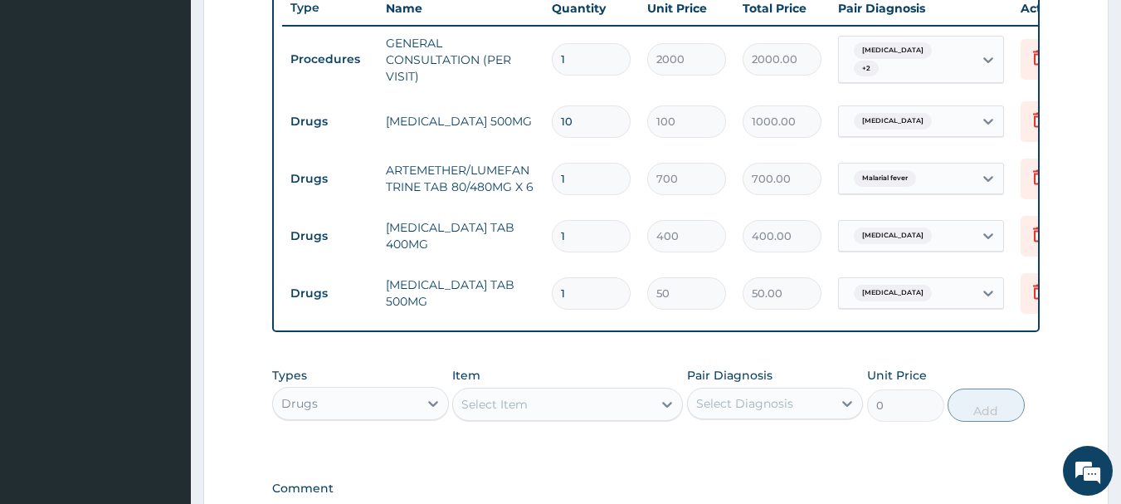
type input "10"
type input "500.00"
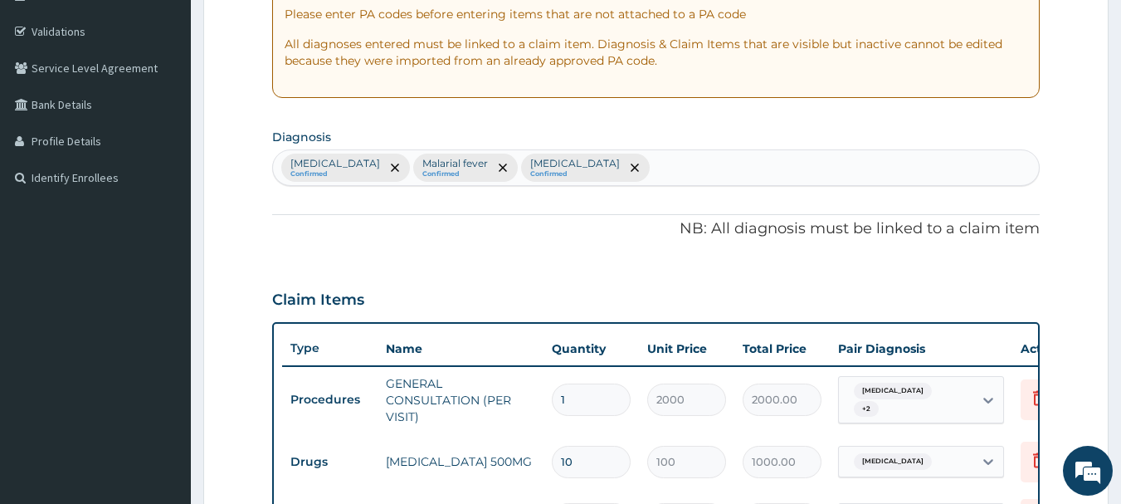
scroll to position [271, 0]
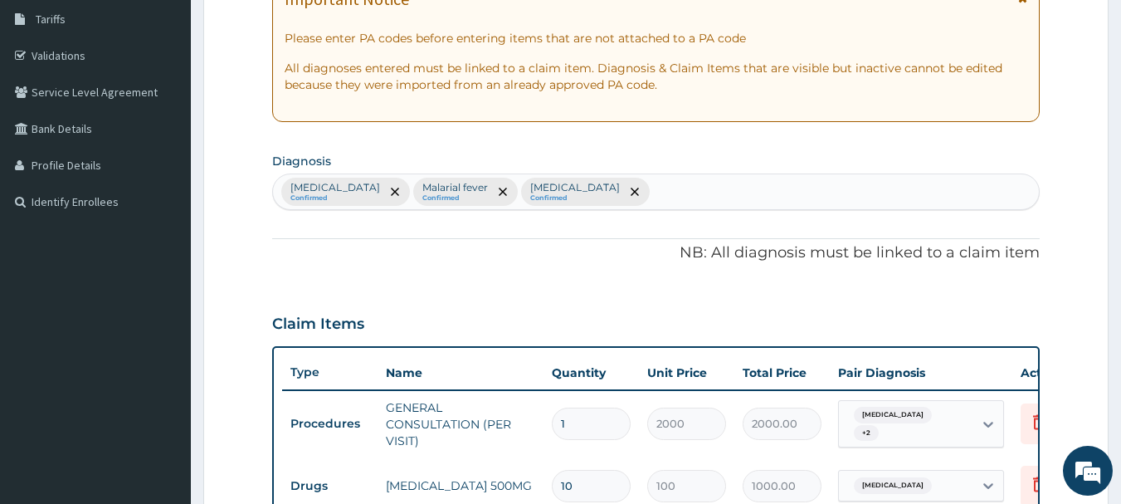
type input "10"
click at [678, 189] on div "Typhoid fever Confirmed Malarial fever Confirmed Arthritis Confirmed" at bounding box center [656, 191] width 767 height 35
type input "a"
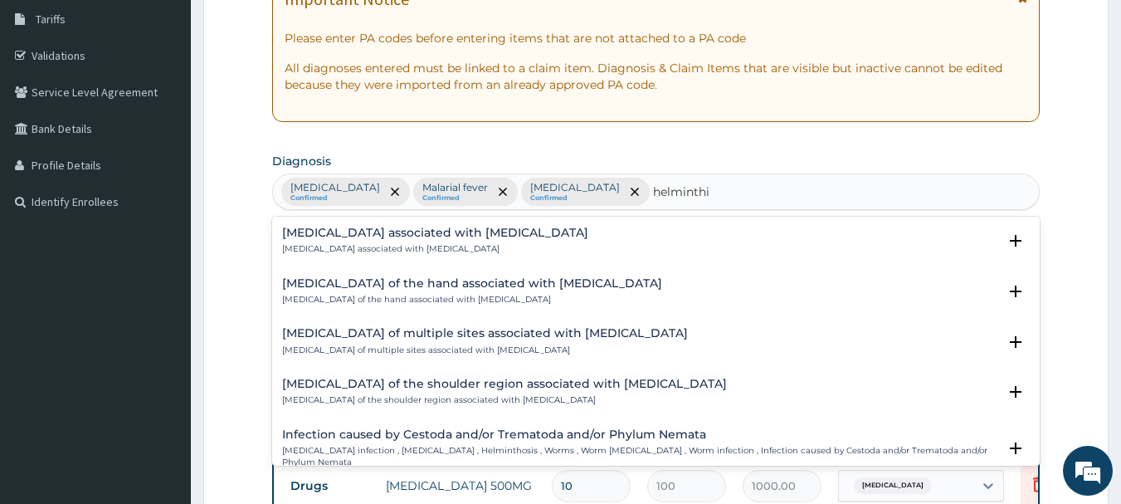
type input "helminthia"
click at [498, 234] on h4 "Arthropathy associated with helminthiasis" at bounding box center [435, 233] width 306 height 12
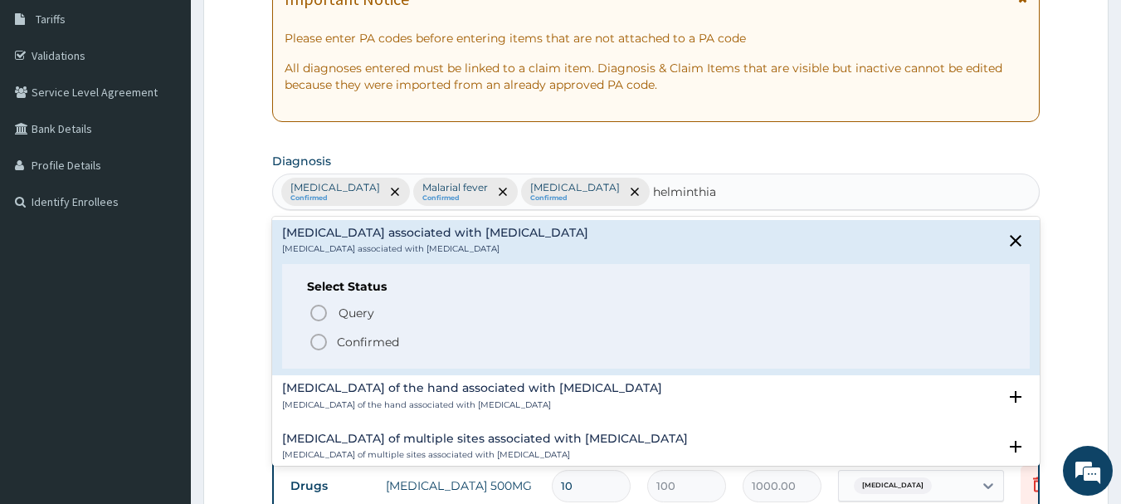
click at [365, 346] on p "Confirmed" at bounding box center [368, 342] width 62 height 17
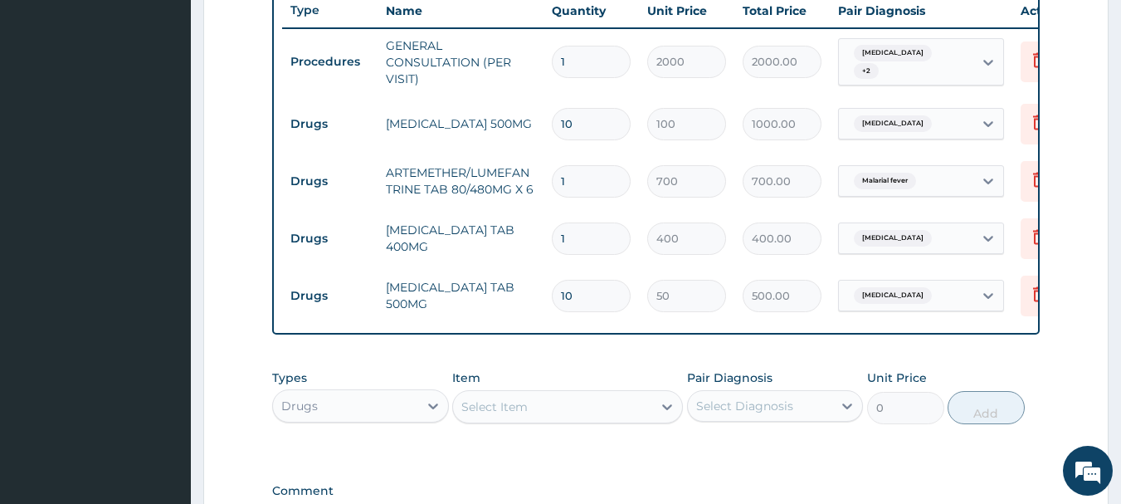
scroll to position [636, 0]
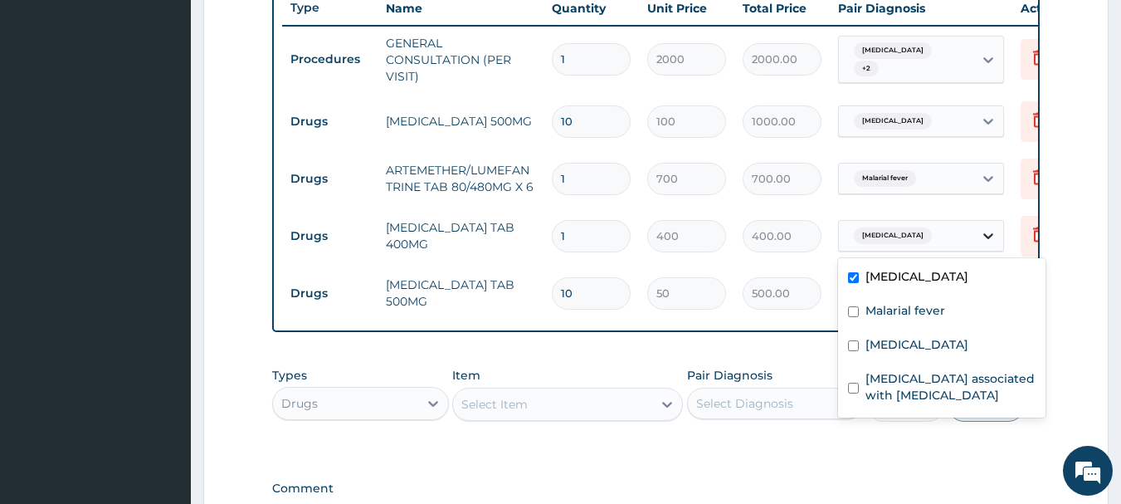
click at [991, 239] on icon at bounding box center [988, 235] width 17 height 17
click at [857, 277] on input "checkbox" at bounding box center [853, 277] width 11 height 11
checkbox input "false"
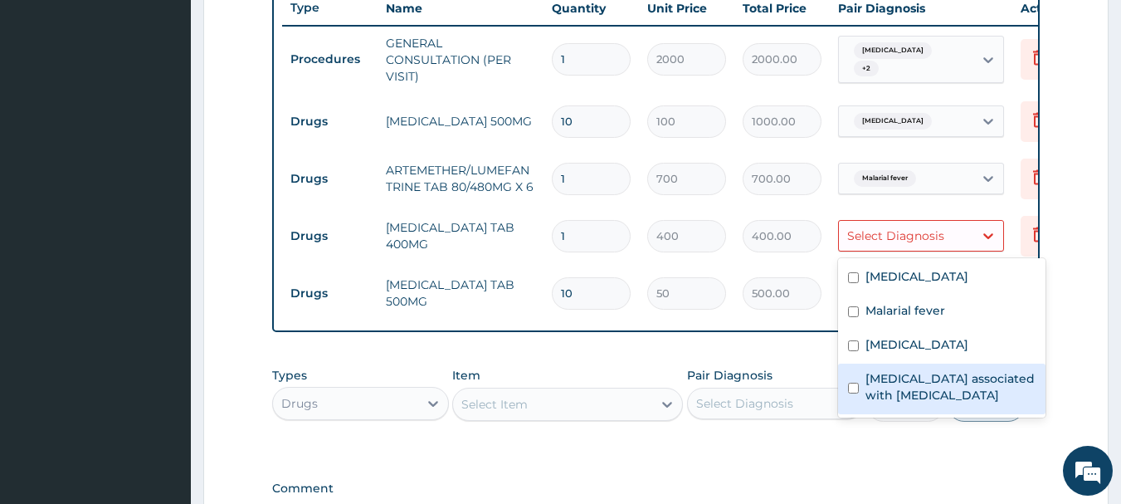
click at [861, 388] on div "Arthropathy associated with helminthiasis" at bounding box center [942, 389] width 208 height 51
checkbox input "true"
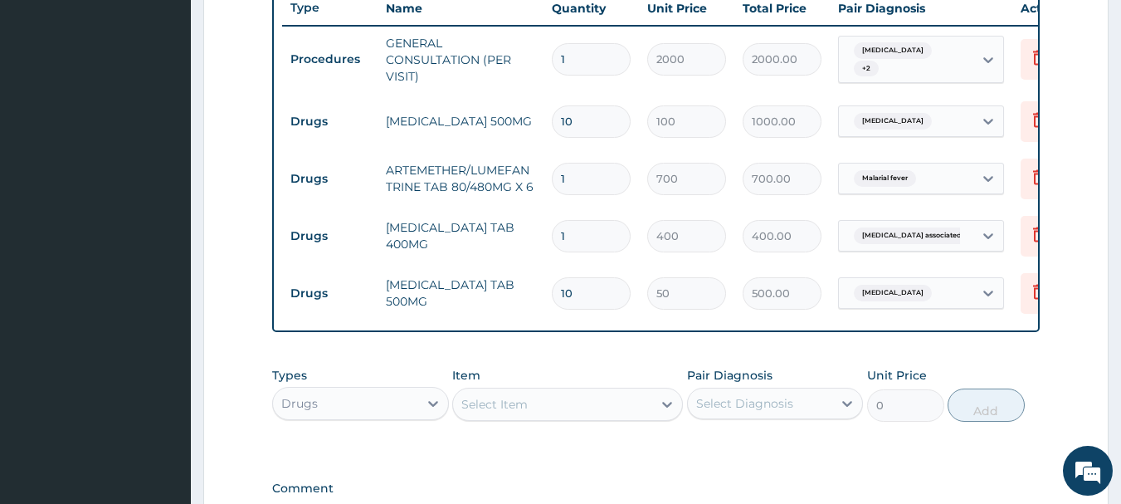
click at [1067, 218] on form "Step 2 of 2 PA Code / Prescription Code Enter Code(Secondary Care Only) Encount…" at bounding box center [656, 58] width 906 height 1213
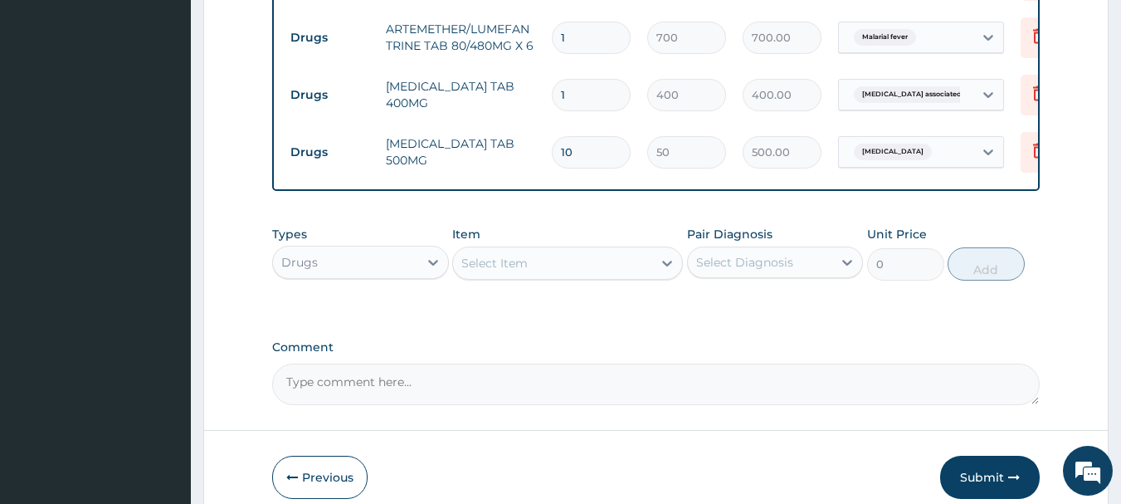
scroll to position [865, 0]
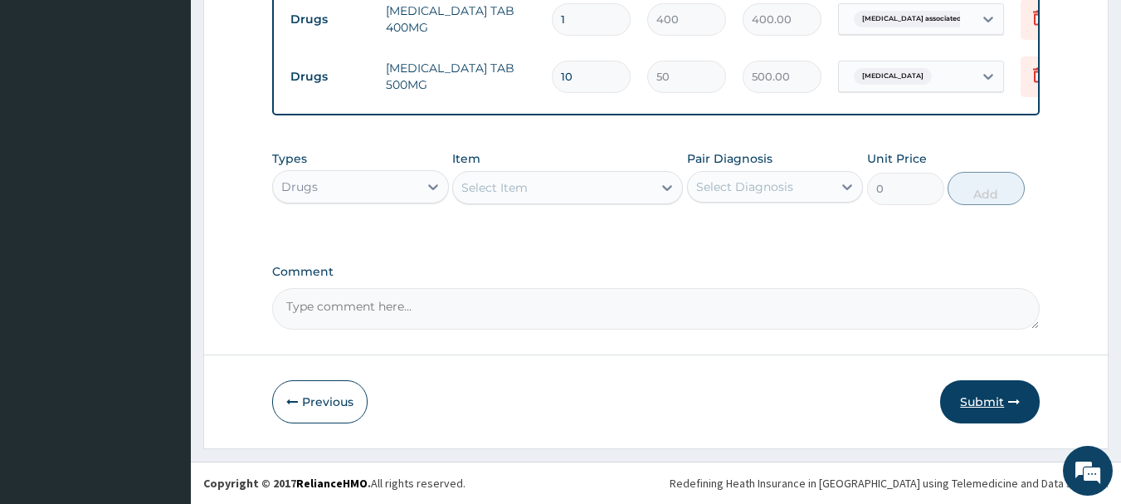
click at [977, 399] on button "Submit" at bounding box center [990, 401] width 100 height 43
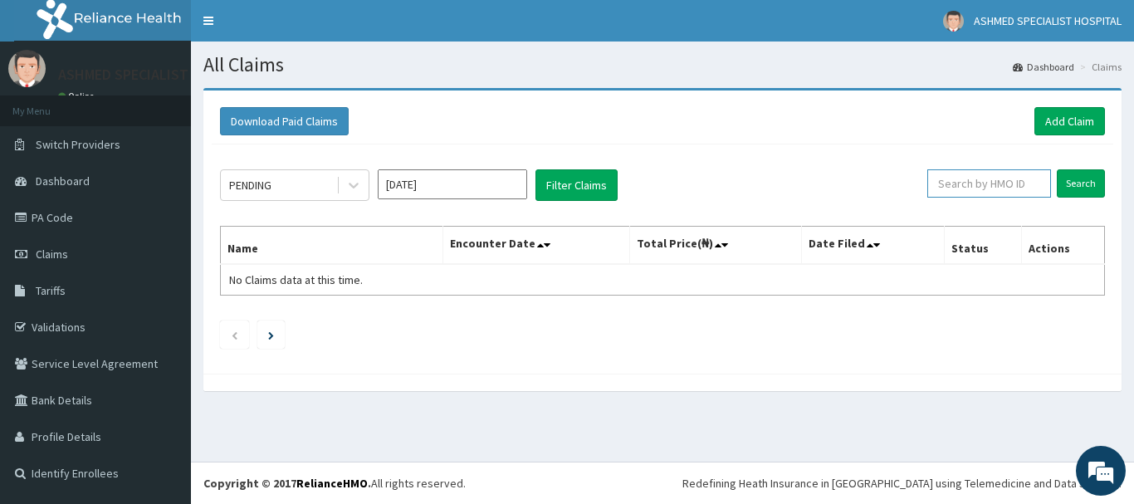
click at [1008, 183] on input "text" at bounding box center [989, 183] width 124 height 28
type input "zws/10019/a"
click at [1086, 183] on input "Search" at bounding box center [1081, 183] width 48 height 28
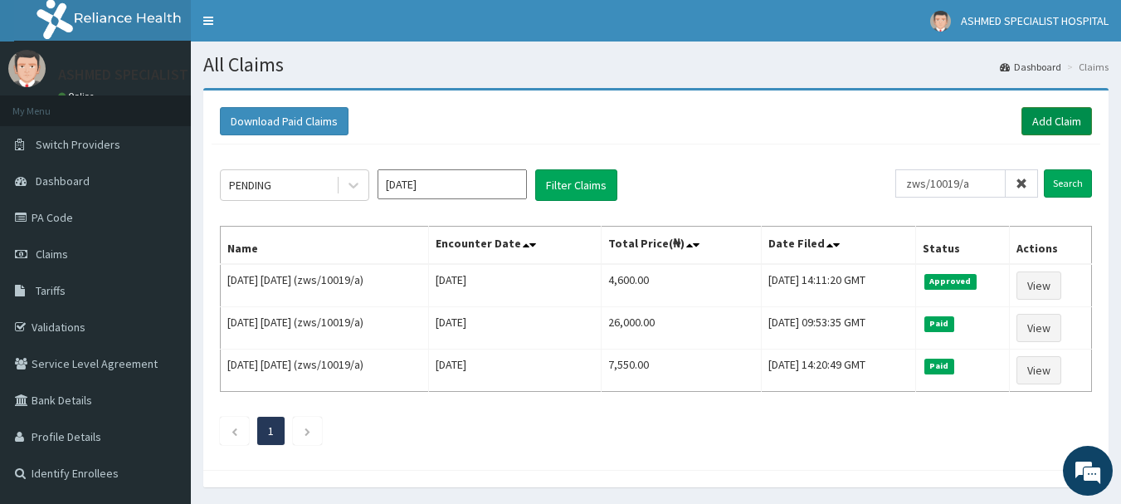
click at [1047, 116] on link "Add Claim" at bounding box center [1057, 121] width 71 height 28
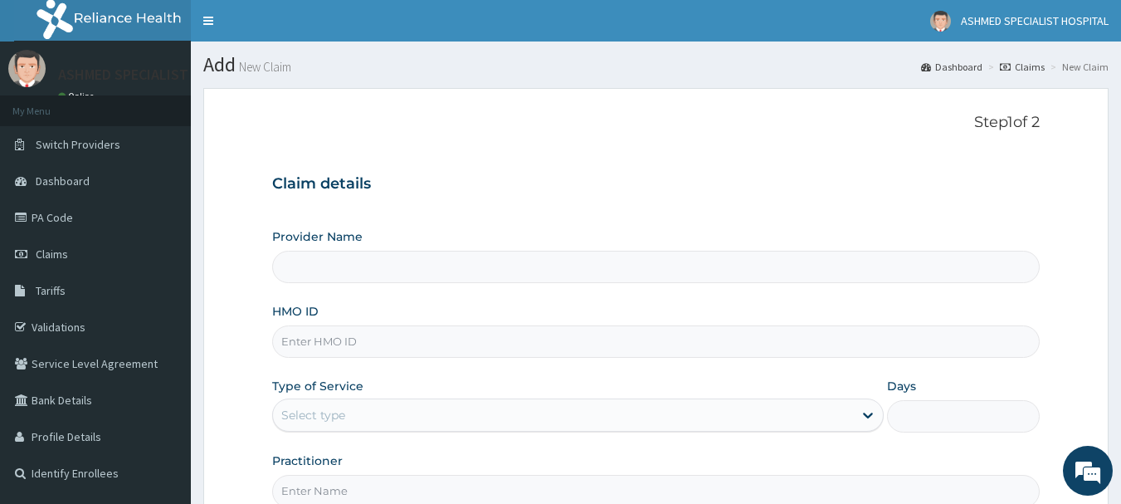
type input "ASHMED SPECIALIST HOSPITAL"
click at [318, 333] on input "HMO ID" at bounding box center [656, 341] width 769 height 32
paste input "chl/11433/d"
type input "chl/11433/d"
click at [332, 412] on div "Select type" at bounding box center [313, 415] width 64 height 17
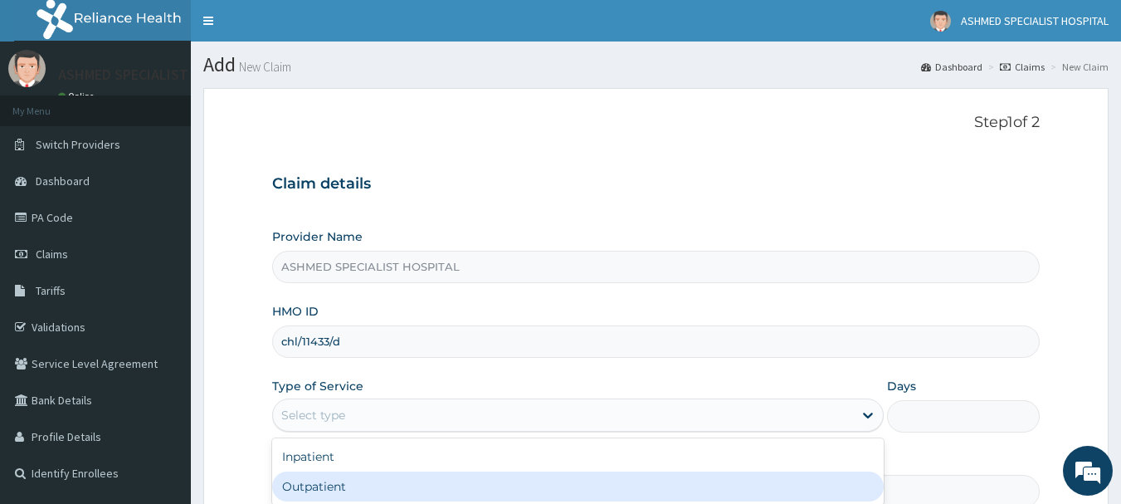
click at [315, 485] on div "Outpatient" at bounding box center [578, 486] width 612 height 30
type input "1"
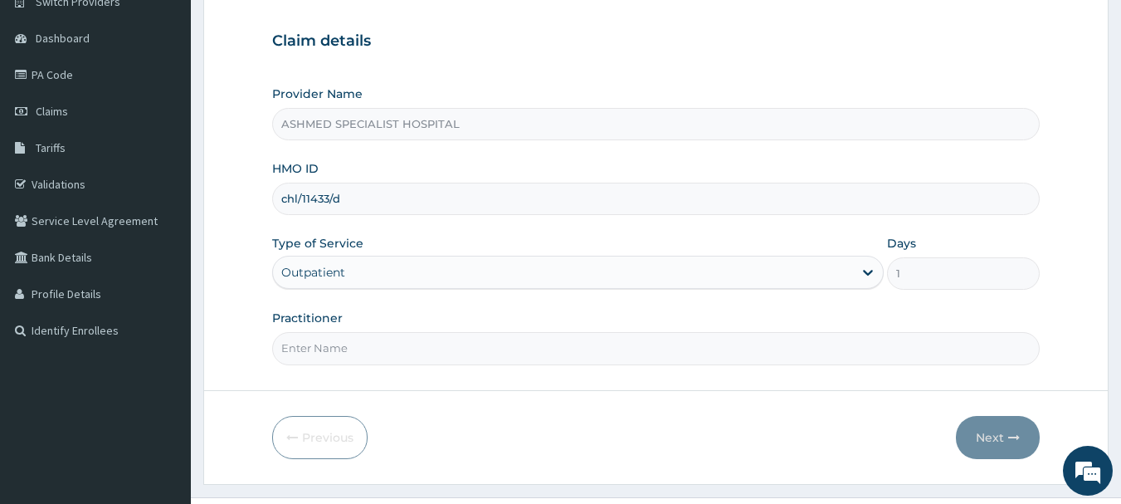
scroll to position [178, 0]
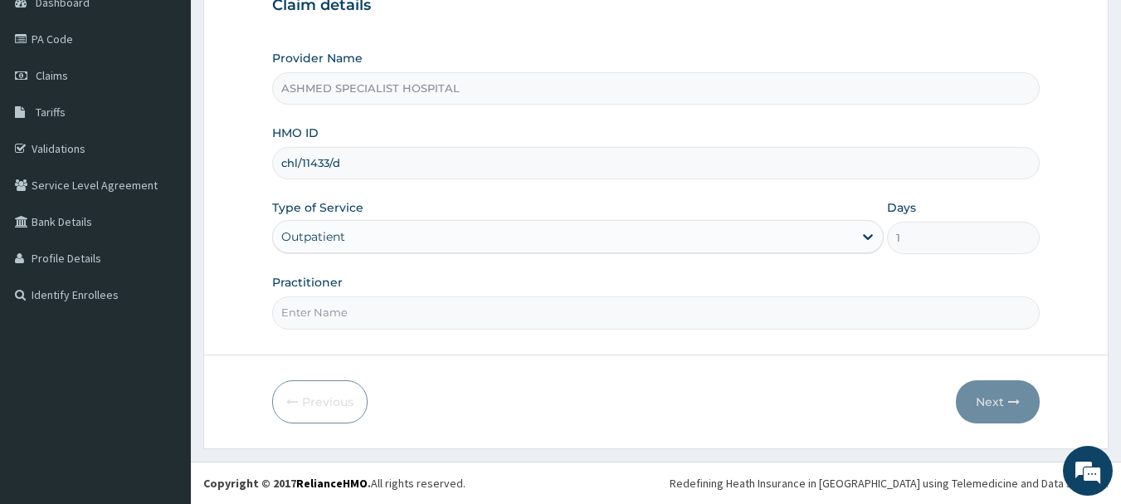
click at [324, 307] on input "Practitioner" at bounding box center [656, 312] width 769 height 32
type input "[PERSON_NAME][DATE]"
click at [997, 399] on button "Next" at bounding box center [998, 401] width 84 height 43
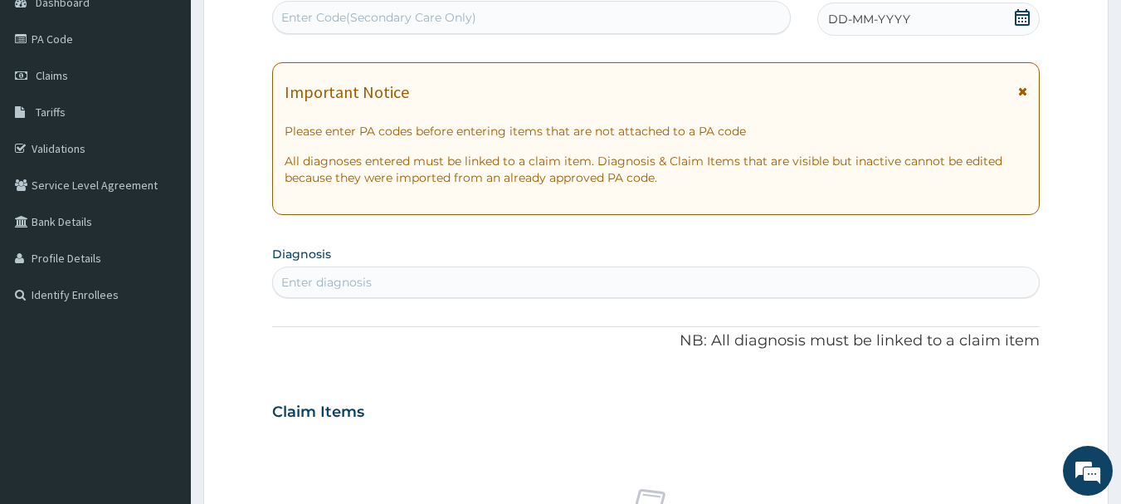
click at [1016, 9] on icon at bounding box center [1022, 17] width 17 height 17
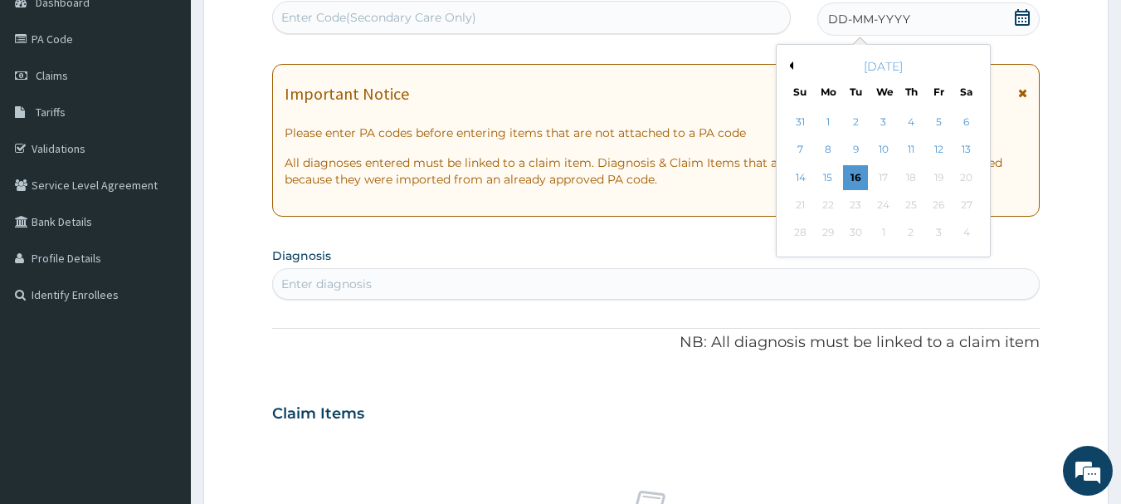
click at [793, 66] on button "Previous Month" at bounding box center [789, 65] width 8 height 8
click at [792, 66] on button "Previous Month" at bounding box center [789, 65] width 8 height 8
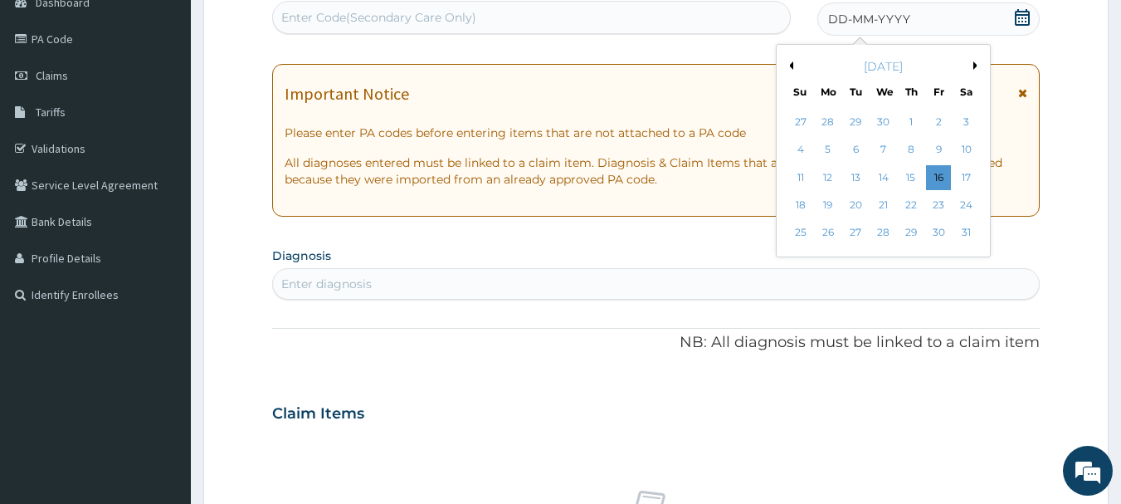
click at [792, 66] on button "Previous Month" at bounding box center [789, 65] width 8 height 8
click at [976, 63] on button "Next Month" at bounding box center [978, 65] width 8 height 8
click at [968, 119] on div "1" at bounding box center [967, 122] width 25 height 25
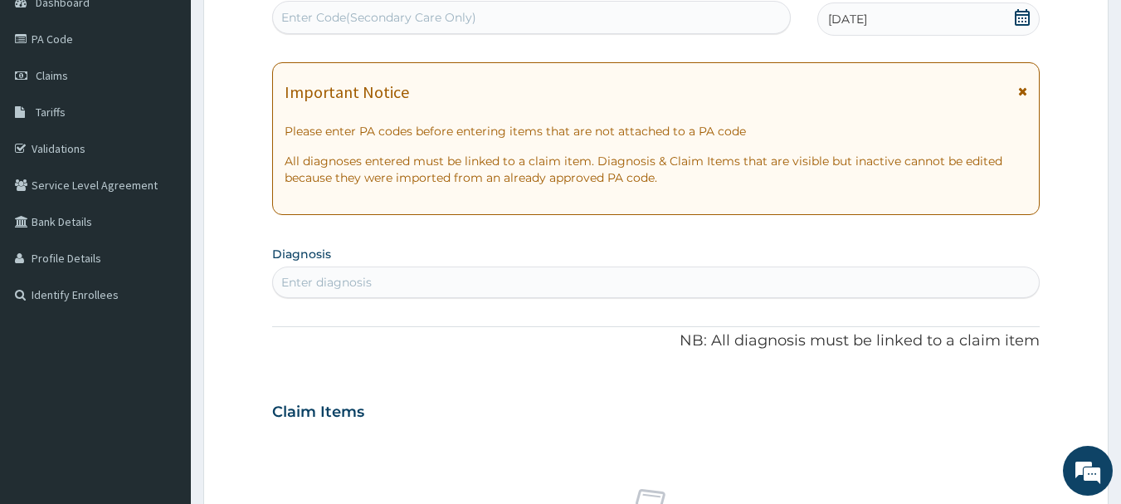
click at [352, 273] on div "Enter diagnosis" at bounding box center [656, 282] width 767 height 27
type input "malaria"
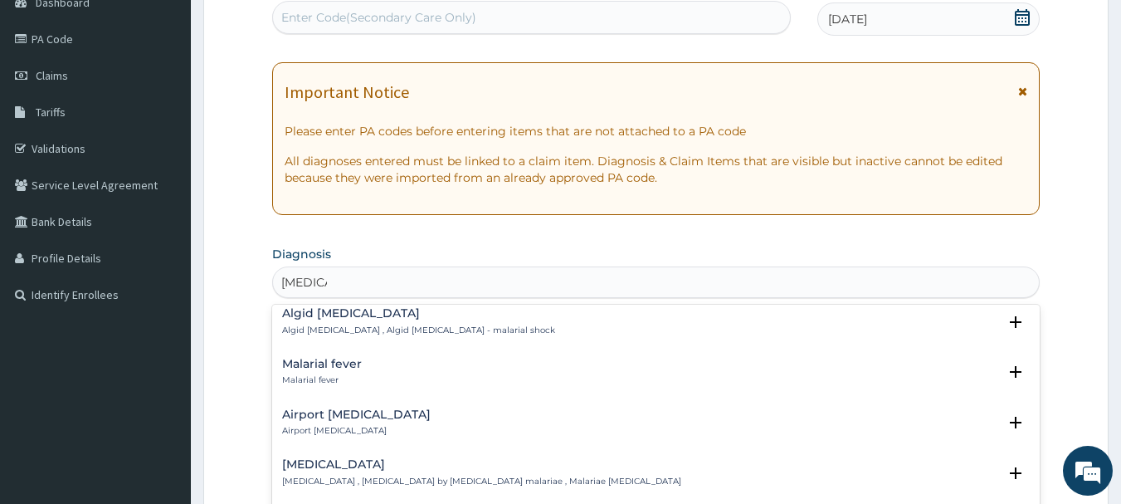
scroll to position [228, 0]
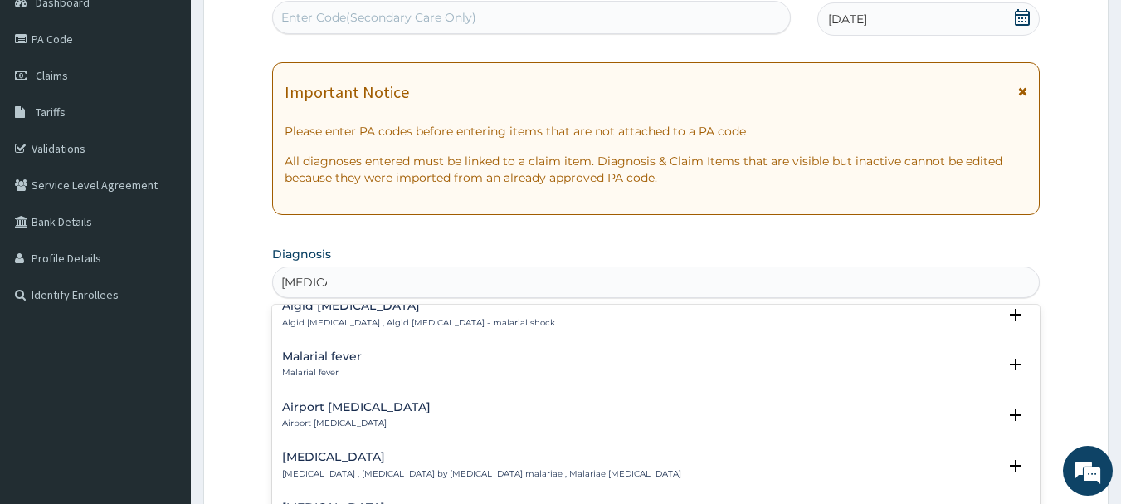
click at [295, 350] on h4 "Malarial fever" at bounding box center [322, 356] width 80 height 12
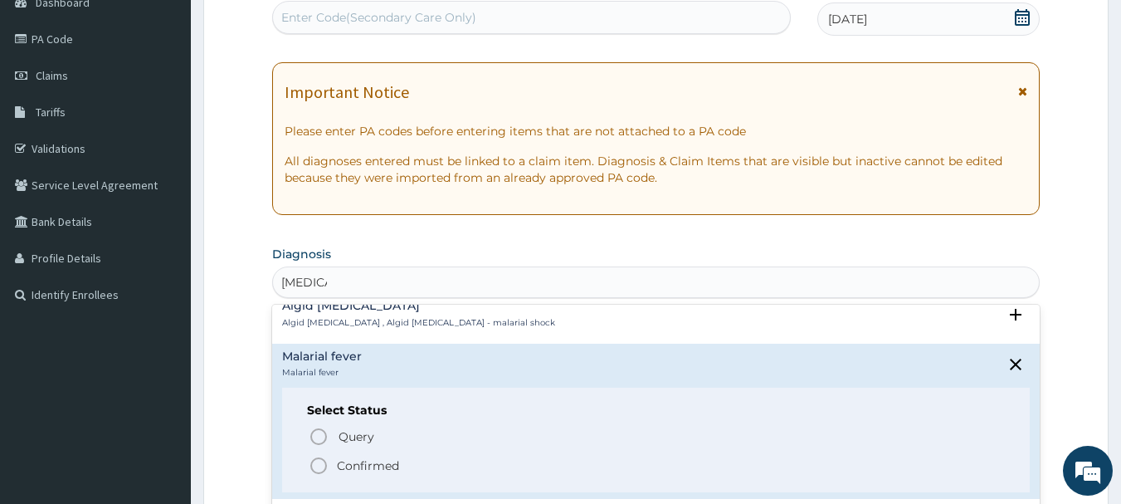
click at [319, 456] on icon "status option filled" at bounding box center [319, 466] width 20 height 20
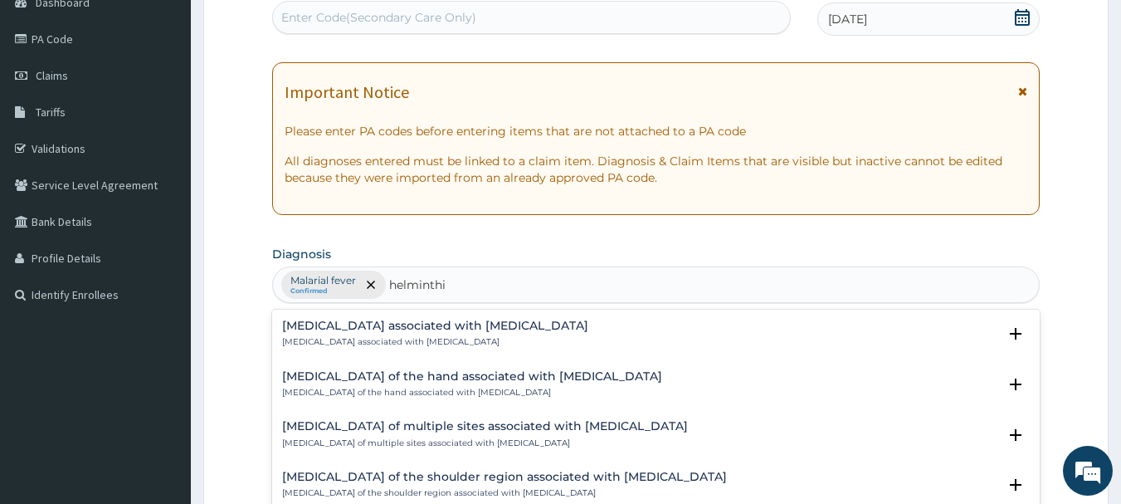
type input "helminthia"
click at [395, 325] on h4 "Arthropathy associated with helminthiasis" at bounding box center [435, 326] width 306 height 12
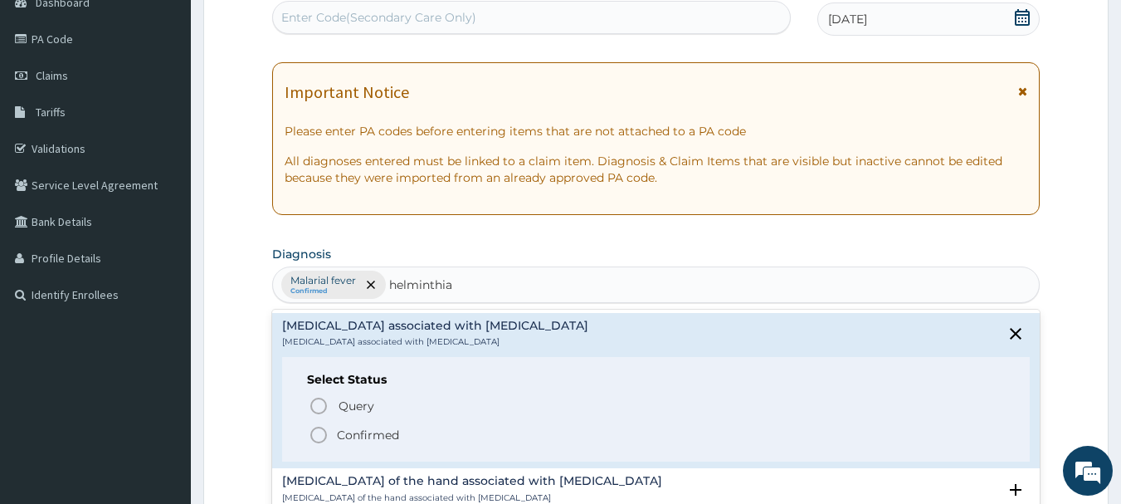
click at [333, 435] on span "Confirmed" at bounding box center [657, 435] width 697 height 20
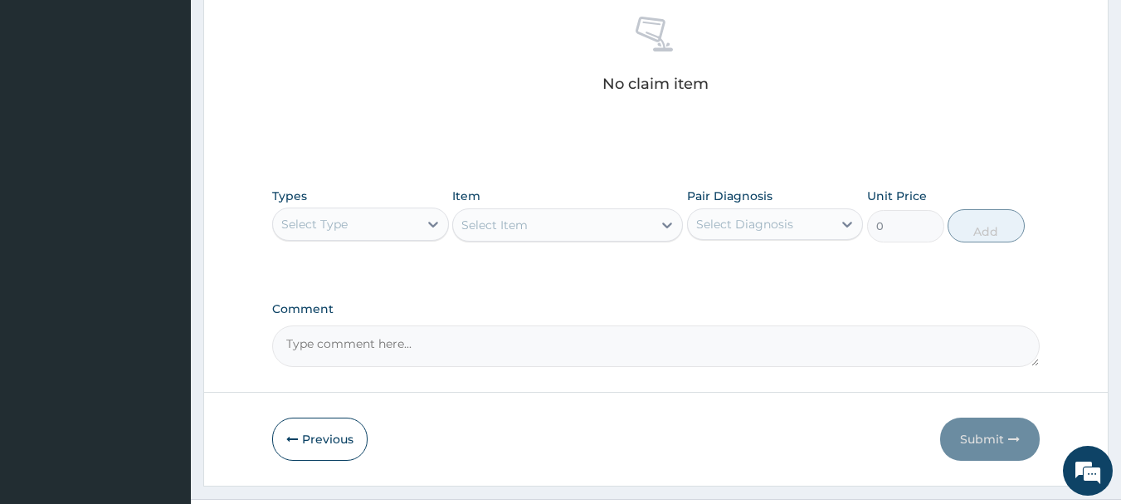
scroll to position [668, 0]
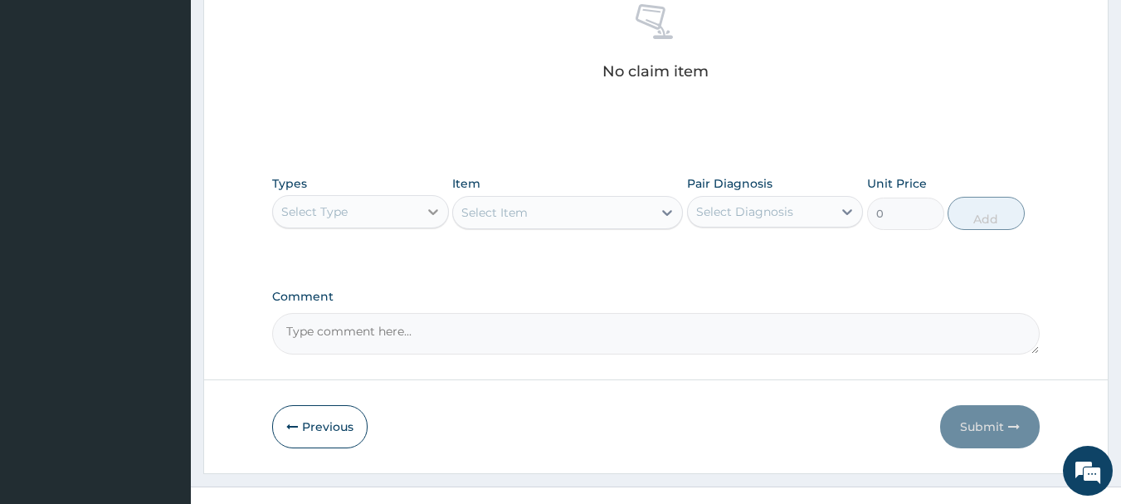
click at [425, 217] on icon at bounding box center [433, 211] width 17 height 17
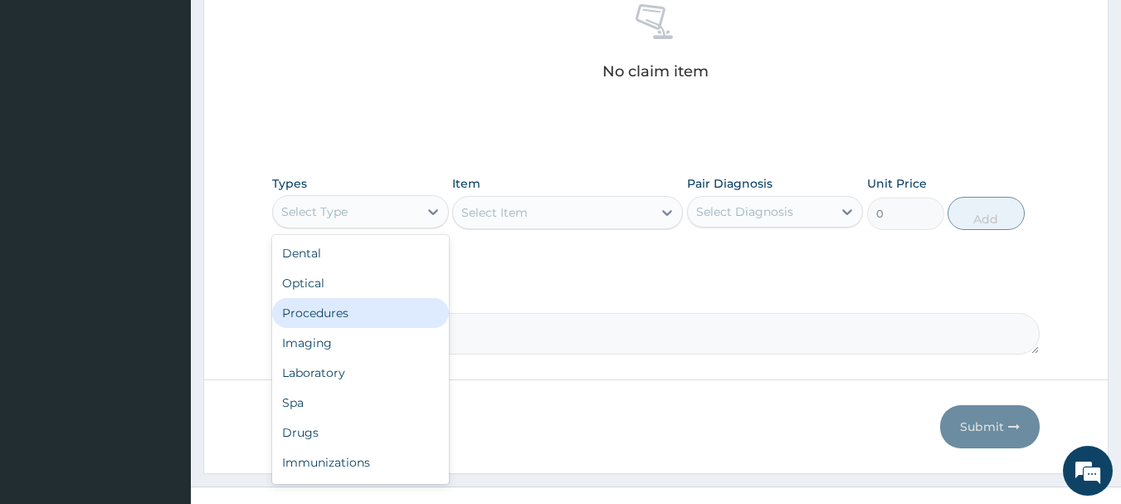
click at [330, 314] on div "Procedures" at bounding box center [360, 313] width 177 height 30
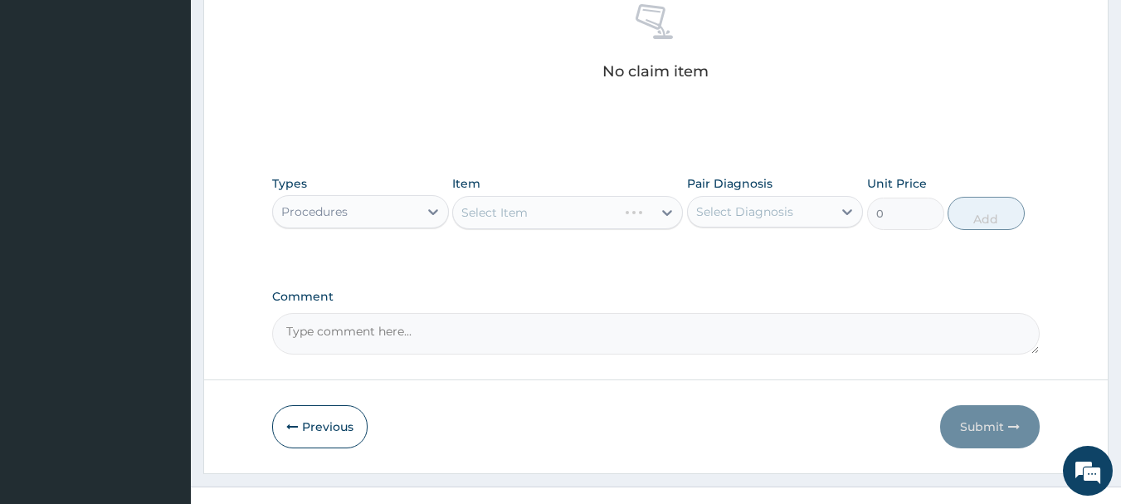
click at [561, 217] on div "Select Item" at bounding box center [567, 212] width 231 height 33
click at [653, 211] on div "Select Item" at bounding box center [567, 212] width 231 height 33
click at [652, 208] on div at bounding box center [667, 213] width 30 height 30
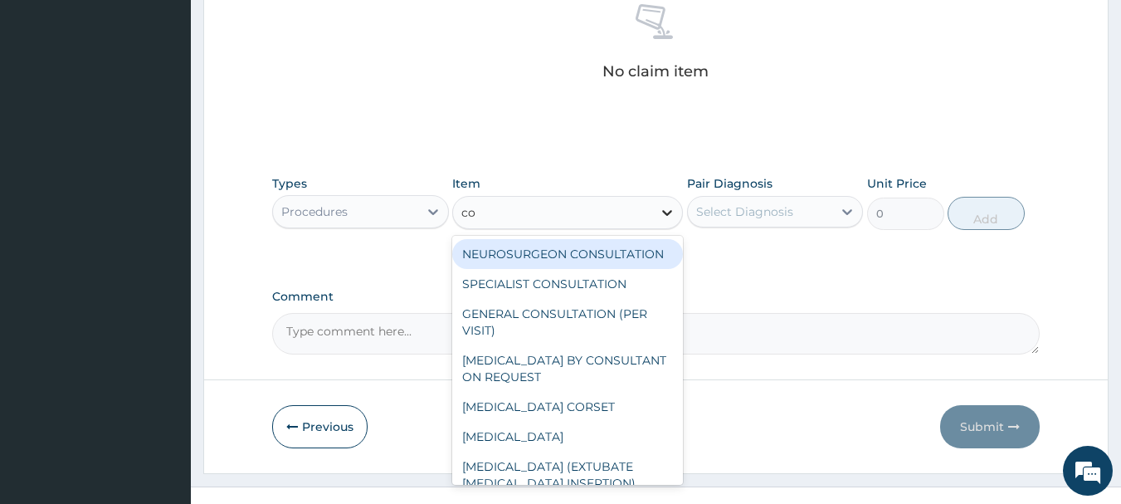
type input "con"
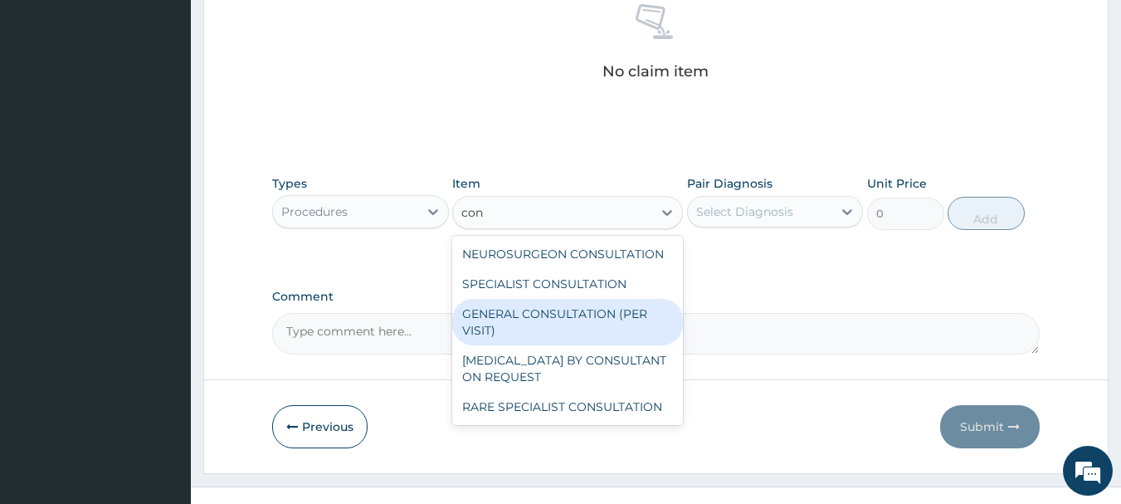
click at [601, 322] on div "GENERAL CONSULTATION (PER VISIT)" at bounding box center [567, 322] width 231 height 46
type input "2000"
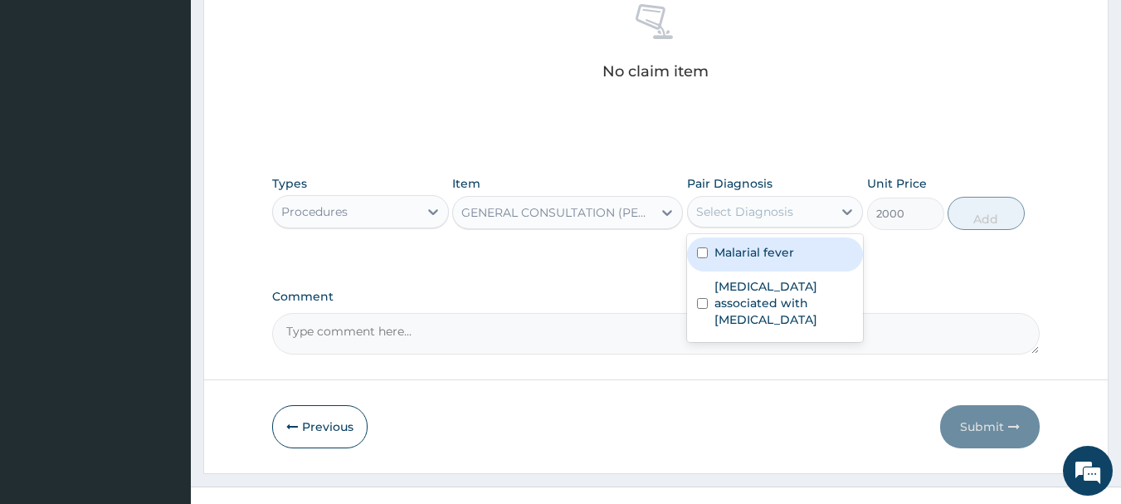
click at [754, 206] on div "Select Diagnosis" at bounding box center [744, 211] width 97 height 17
click at [730, 256] on label "Malarial fever" at bounding box center [755, 252] width 80 height 17
checkbox input "true"
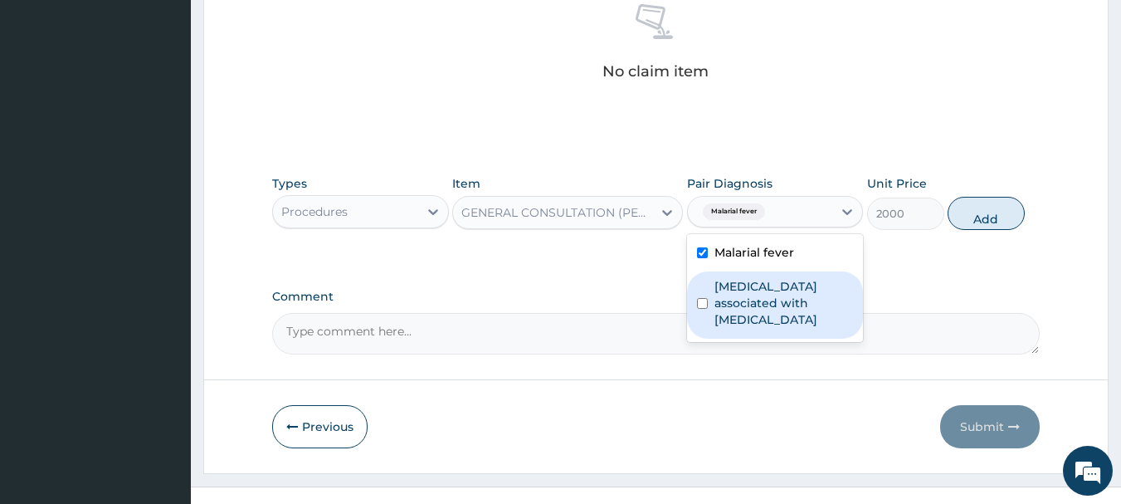
click at [729, 296] on label "Arthropathy associated with helminthiasis" at bounding box center [784, 303] width 139 height 50
checkbox input "true"
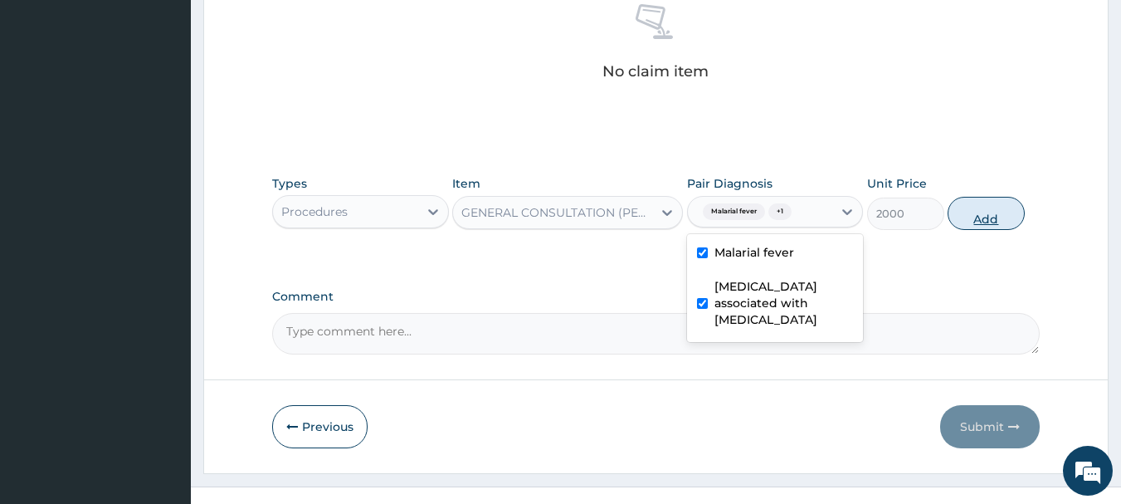
click at [955, 205] on button "Add" at bounding box center [986, 213] width 77 height 33
type input "0"
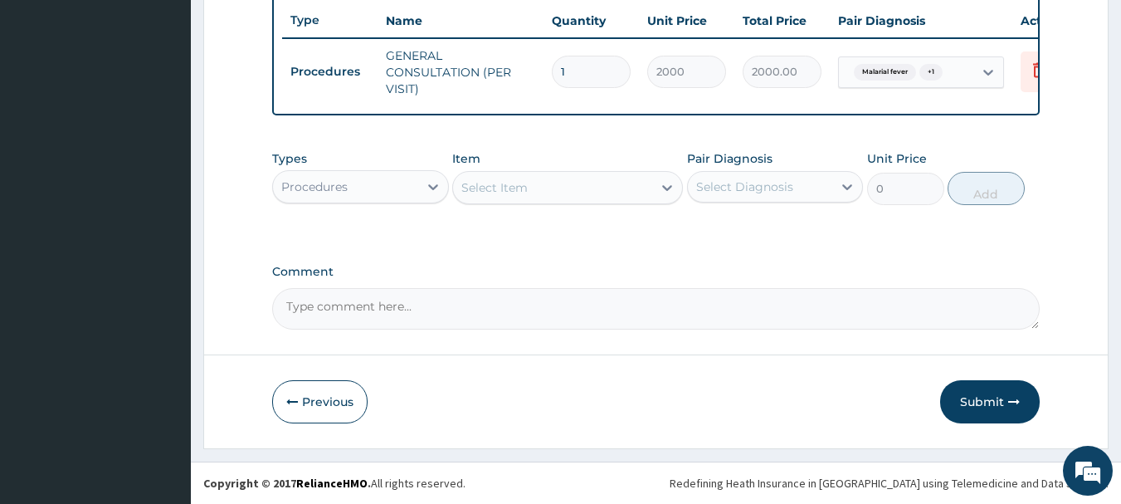
scroll to position [636, 0]
click at [401, 178] on div "Procedures" at bounding box center [345, 186] width 145 height 27
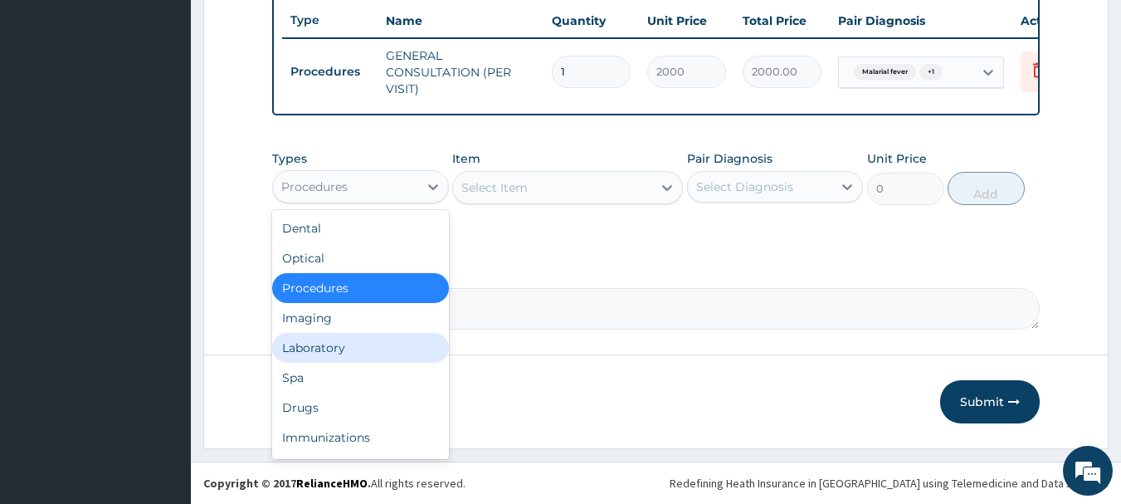
click at [323, 350] on div "Laboratory" at bounding box center [360, 348] width 177 height 30
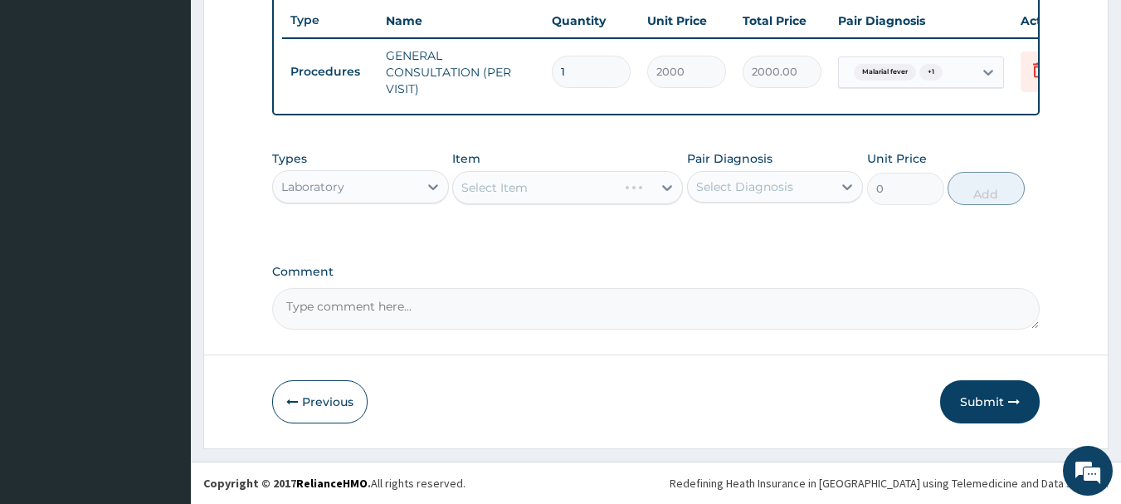
click at [603, 190] on div "Select Item" at bounding box center [567, 187] width 231 height 33
click at [603, 190] on div "Select Item" at bounding box center [552, 187] width 199 height 27
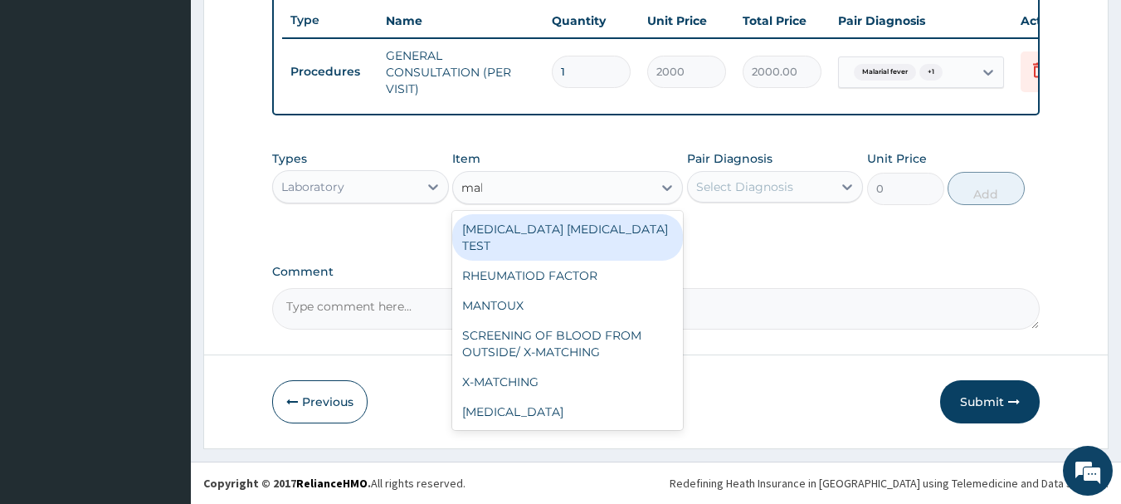
type input "mala"
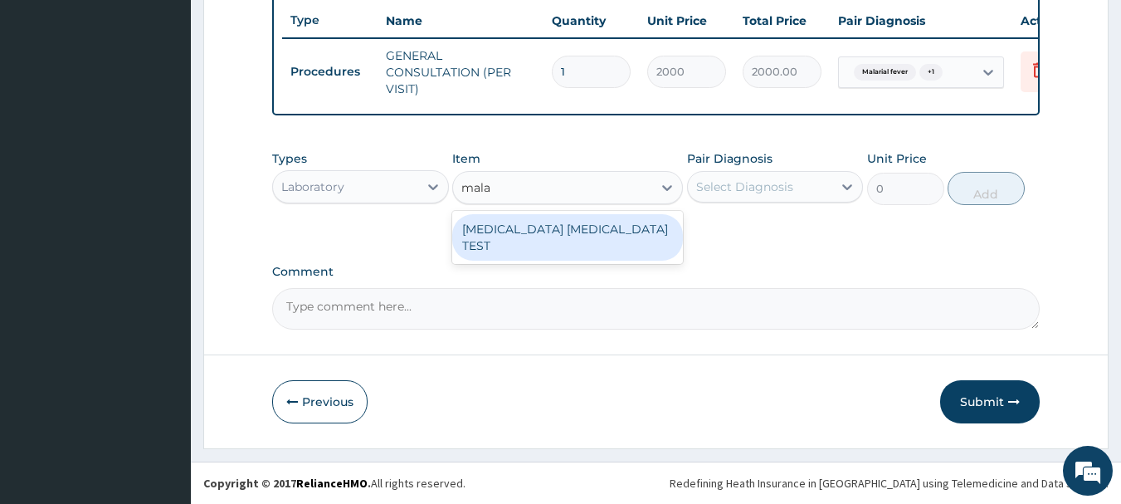
click at [574, 222] on div "MALARIA PARASITE TEST" at bounding box center [567, 237] width 231 height 46
type input "1000"
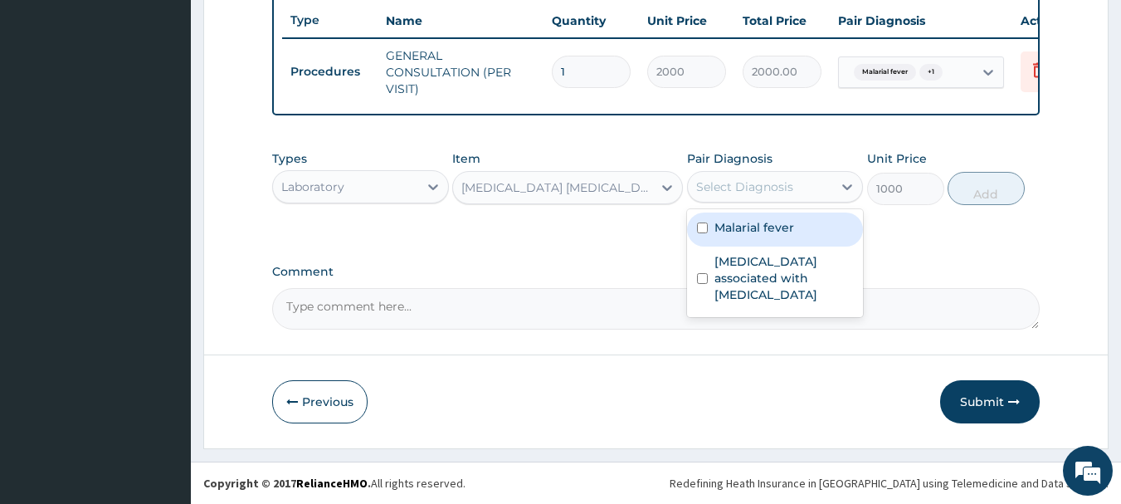
click at [766, 188] on div "Select Diagnosis" at bounding box center [744, 186] width 97 height 17
click at [749, 228] on label "Malarial fever" at bounding box center [755, 227] width 80 height 17
checkbox input "true"
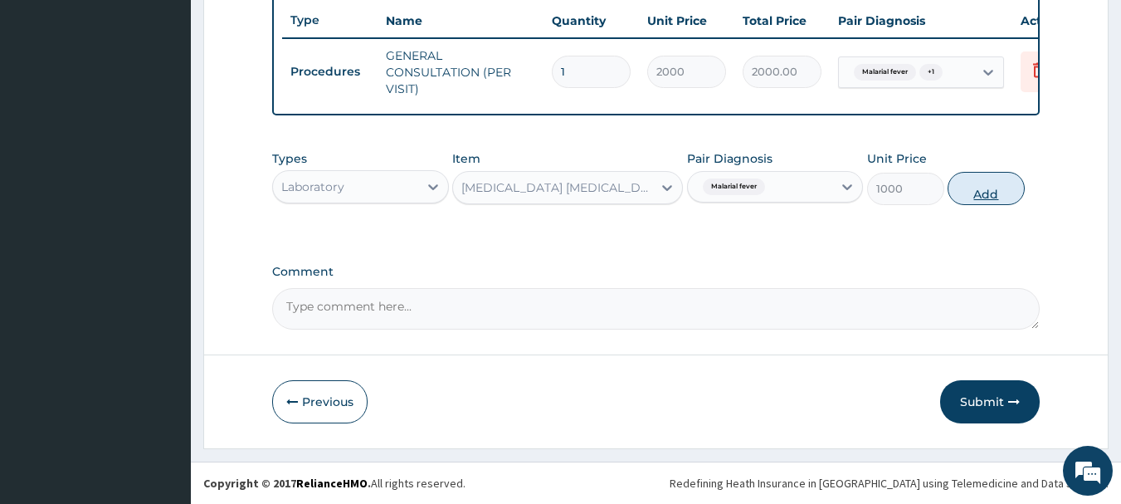
click at [979, 182] on button "Add" at bounding box center [986, 188] width 77 height 33
type input "0"
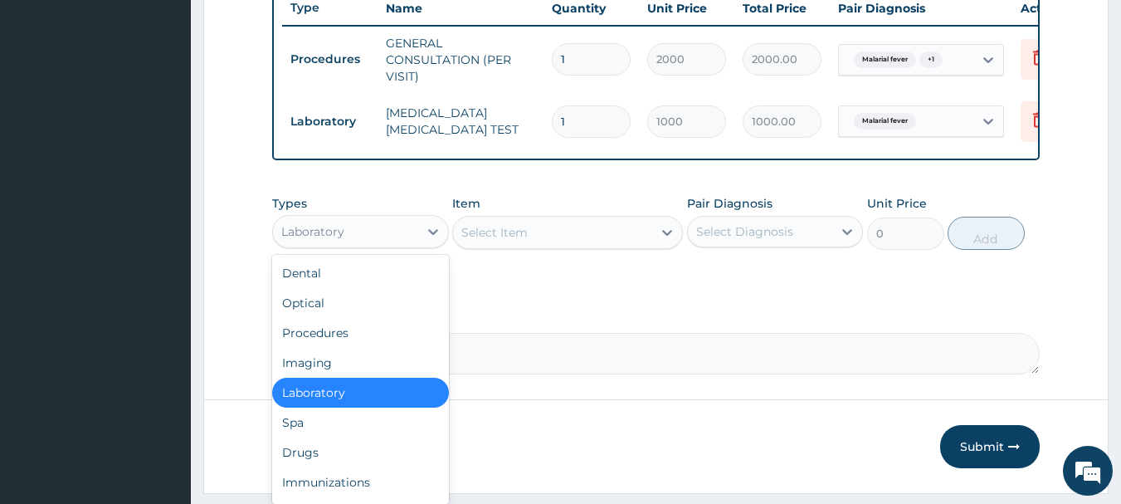
click at [404, 236] on div "Laboratory" at bounding box center [345, 231] width 145 height 27
click at [295, 467] on div "Drugs" at bounding box center [360, 452] width 177 height 30
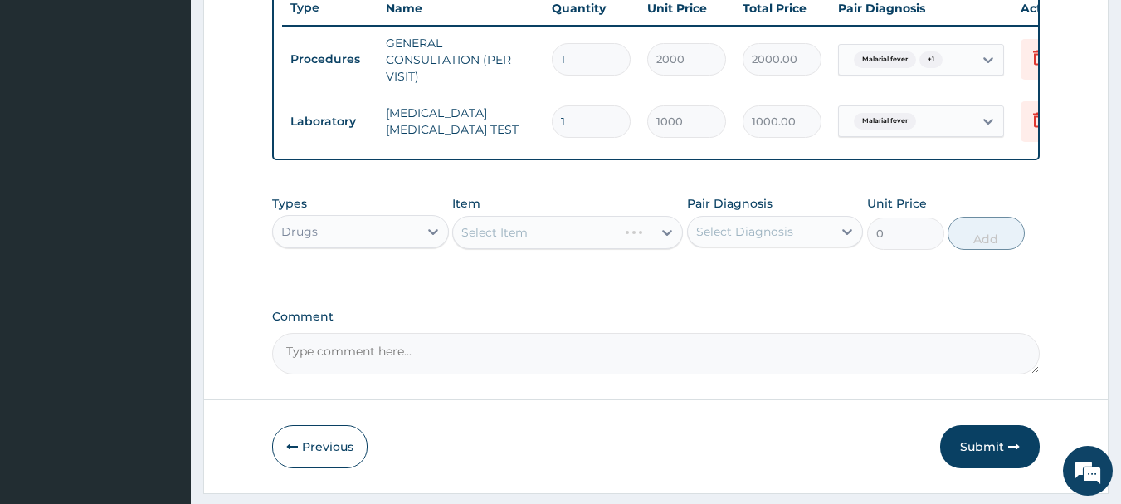
click at [577, 245] on div "Select Item" at bounding box center [567, 232] width 231 height 33
click at [577, 245] on div "Select Item" at bounding box center [552, 232] width 199 height 27
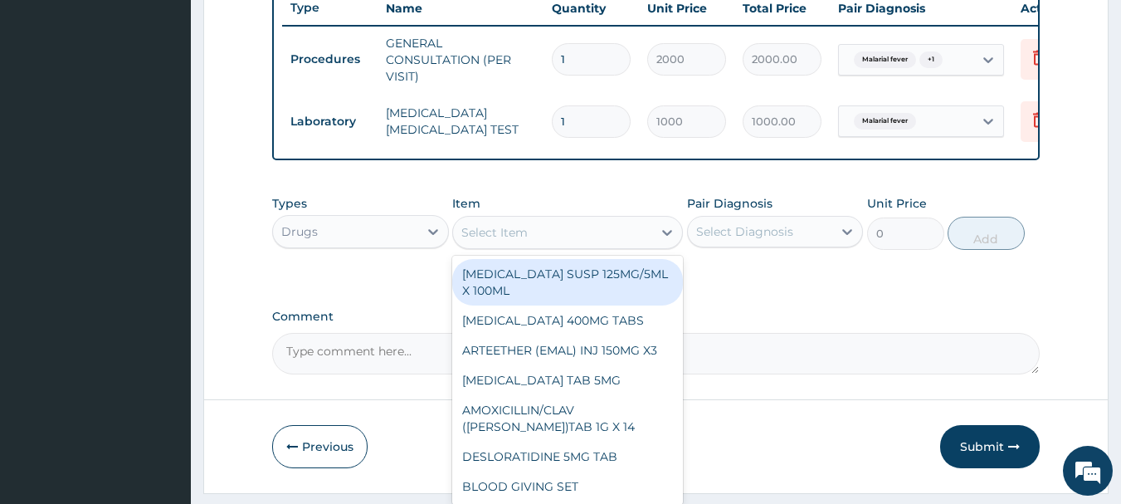
type input "l"
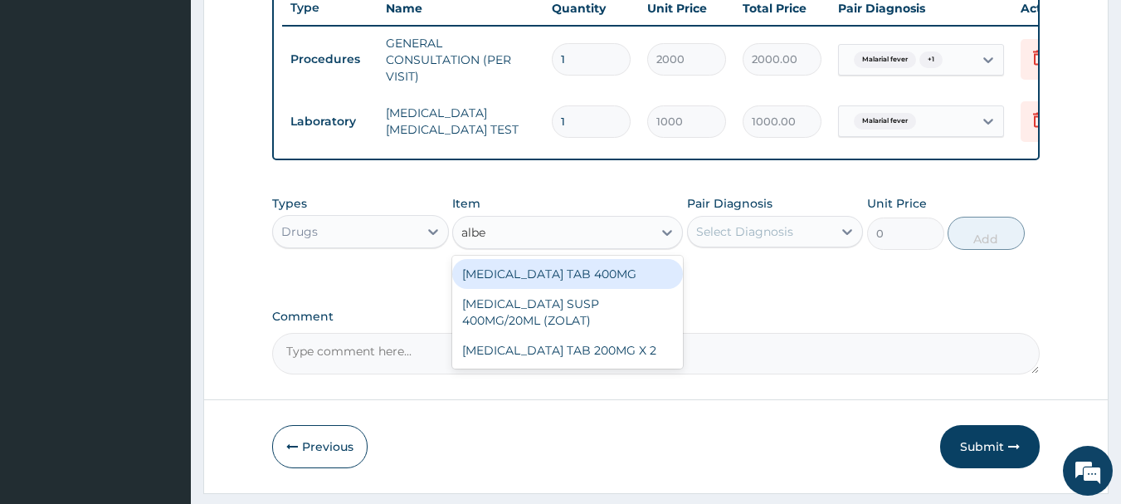
type input "alben"
click at [555, 282] on div "ALBENDAZOLE TAB 400MG" at bounding box center [567, 274] width 231 height 30
type input "400"
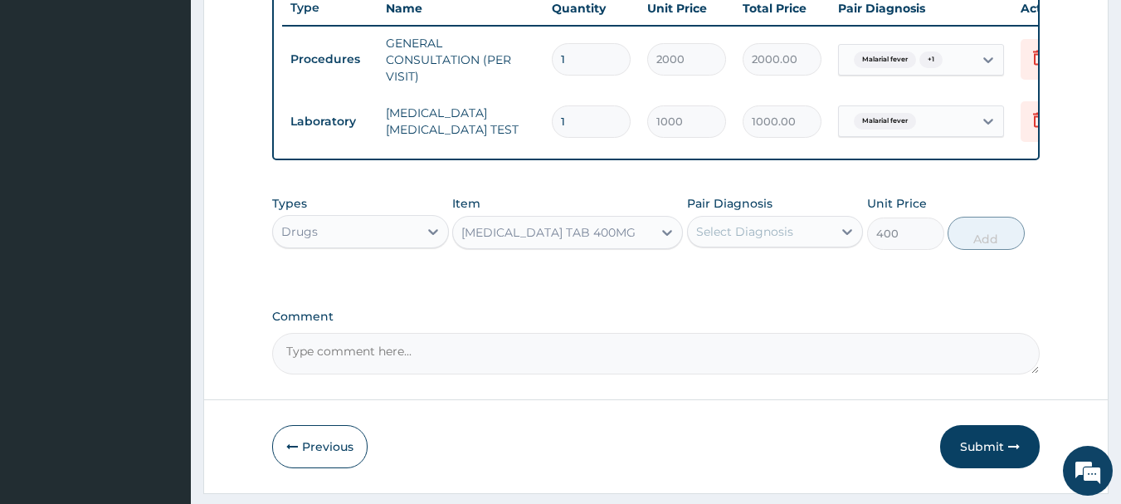
click at [747, 233] on div "Select Diagnosis" at bounding box center [760, 231] width 145 height 27
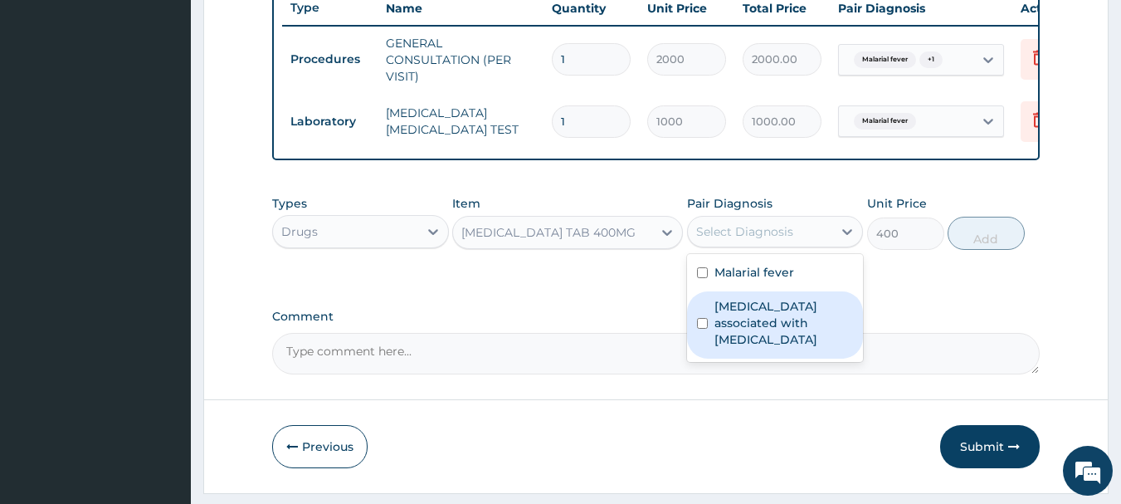
click at [730, 320] on label "Arthropathy associated with helminthiasis" at bounding box center [784, 323] width 139 height 50
checkbox input "true"
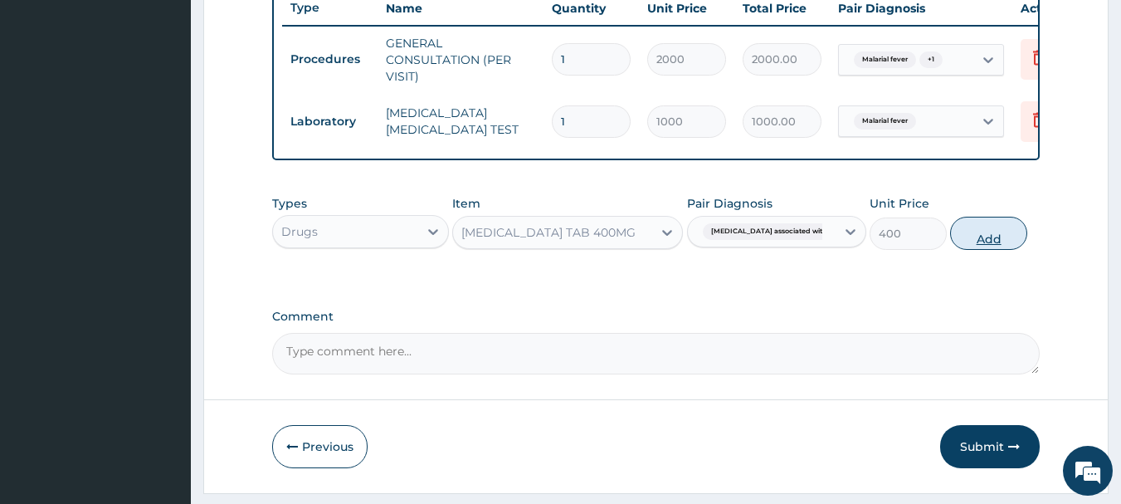
click at [955, 244] on button "Add" at bounding box center [988, 233] width 77 height 33
type input "0"
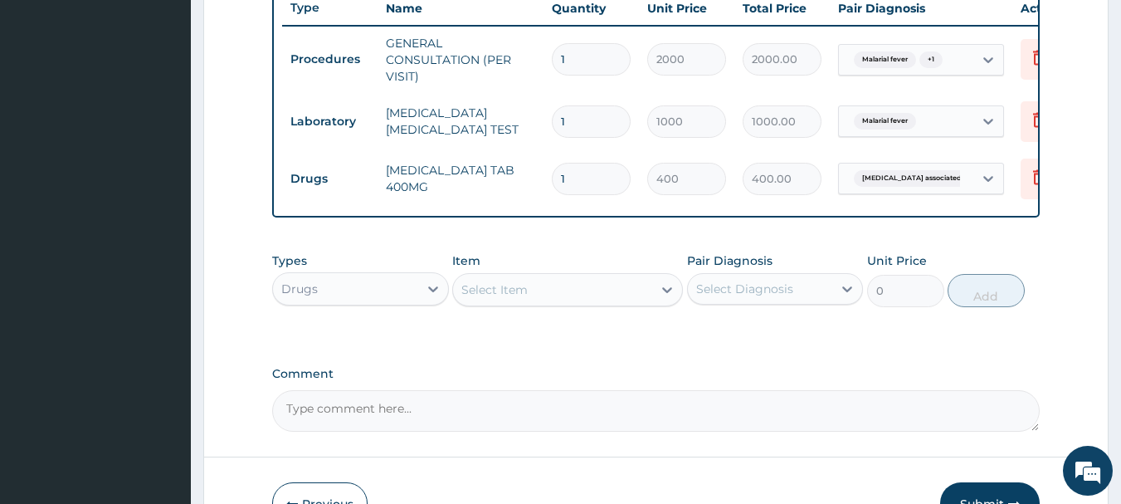
click at [569, 303] on div "Select Item" at bounding box center [552, 289] width 199 height 27
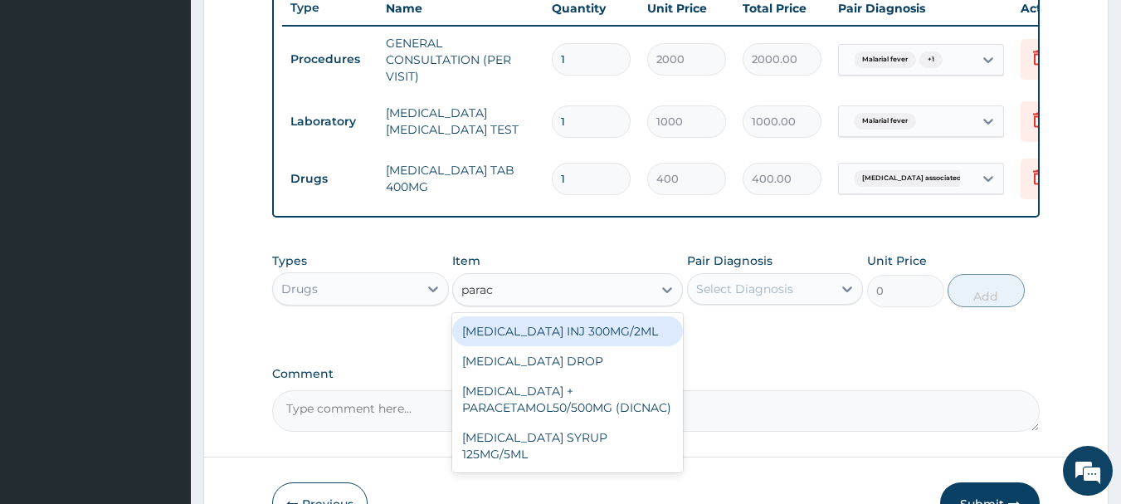
type input "parace"
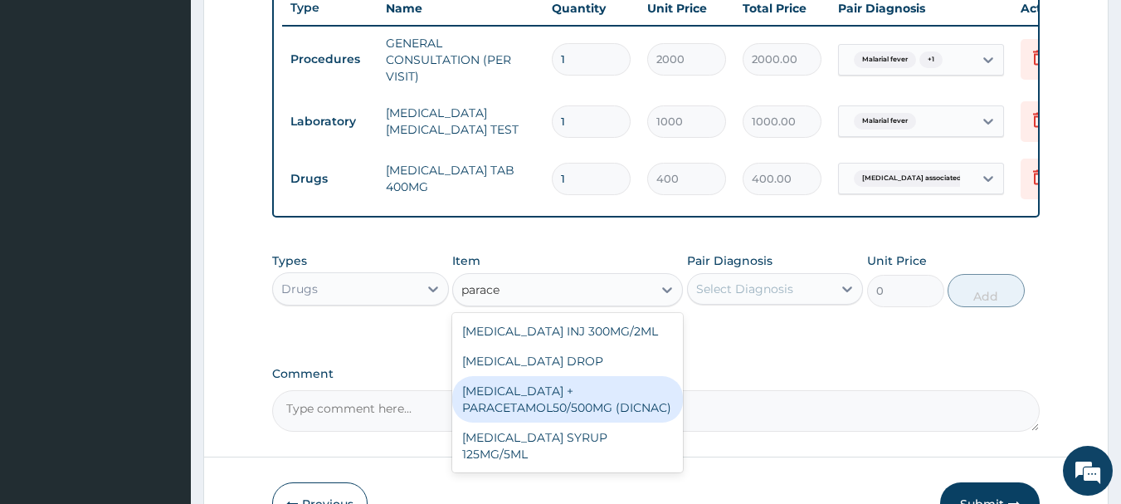
click at [526, 414] on div "DICLOFENAC + PARACETAMOL50/500MG (DICNAC)" at bounding box center [567, 399] width 231 height 46
type input "40"
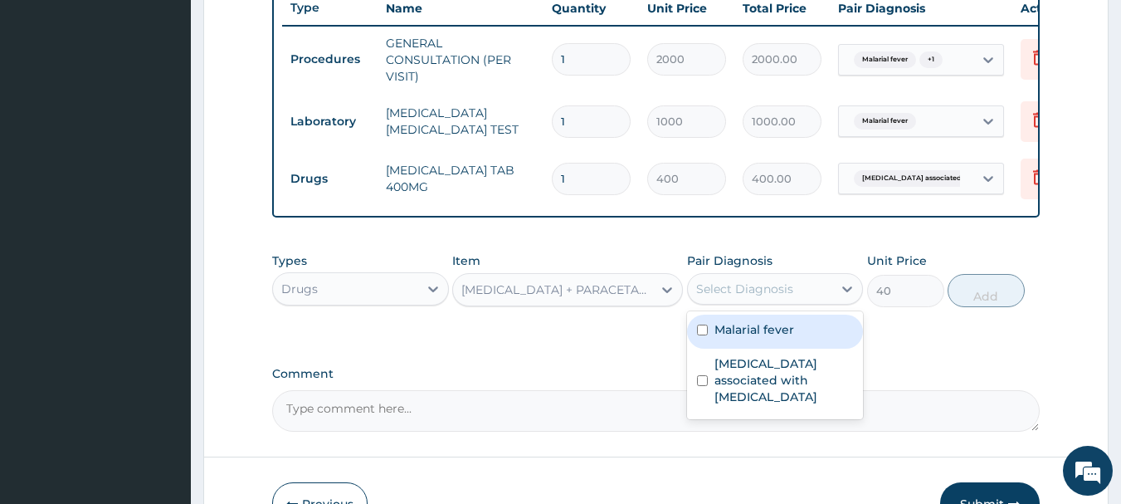
click at [785, 302] on div "Select Diagnosis" at bounding box center [760, 289] width 145 height 27
click at [742, 338] on label "Malarial fever" at bounding box center [755, 329] width 80 height 17
checkbox input "true"
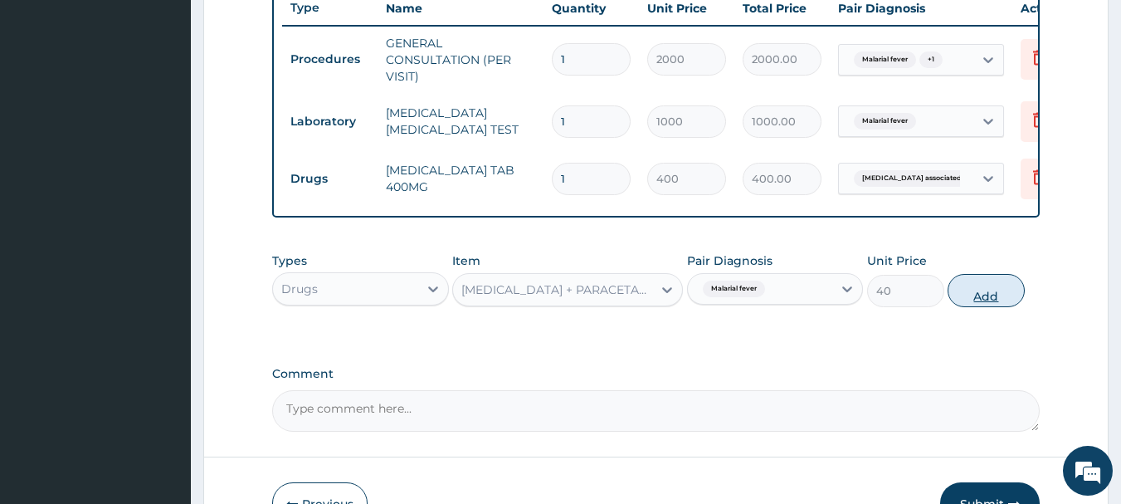
click at [984, 305] on button "Add" at bounding box center [986, 290] width 77 height 33
type input "0"
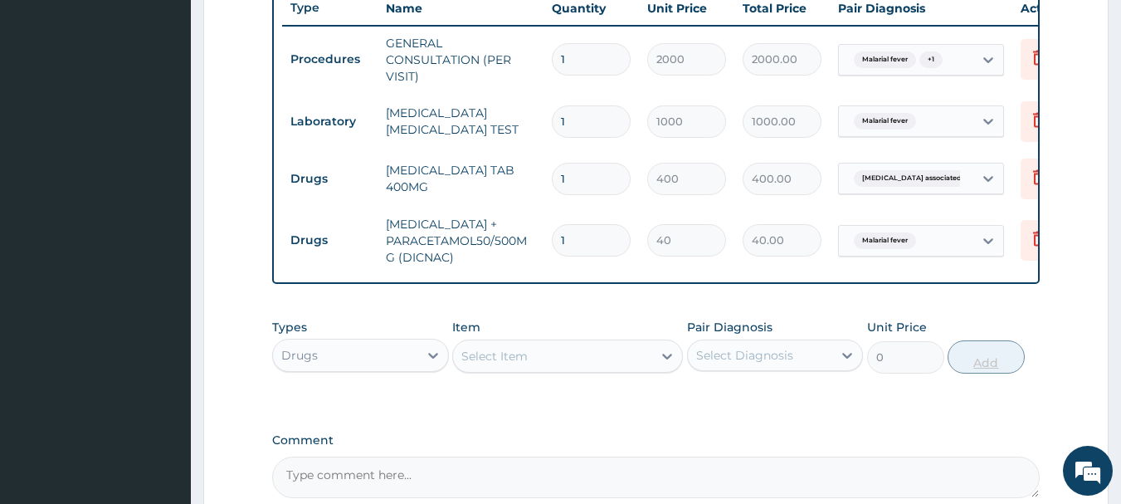
type input "18"
type input "720.00"
type input "18"
click at [640, 369] on div "Select Item" at bounding box center [552, 356] width 199 height 27
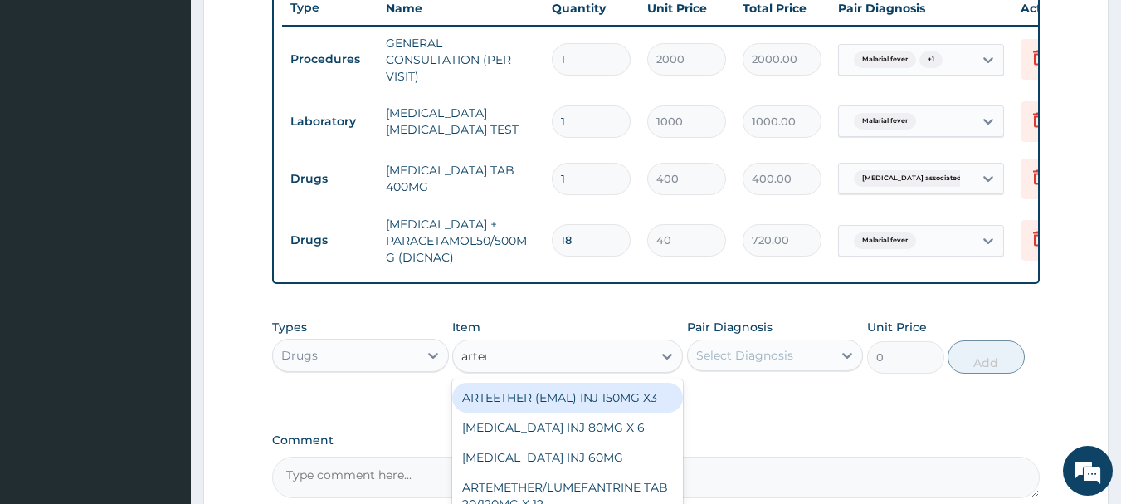
type input "arteme"
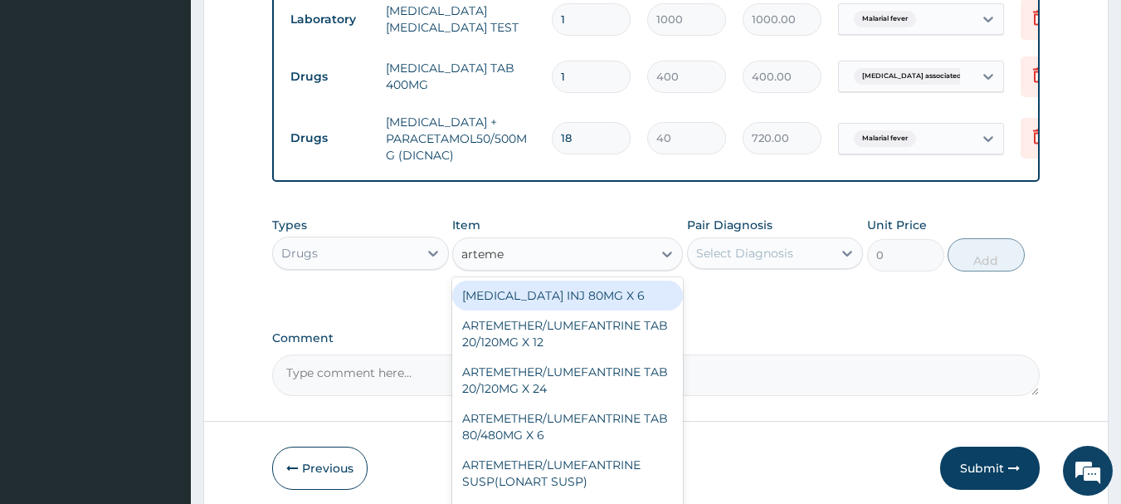
scroll to position [817, 0]
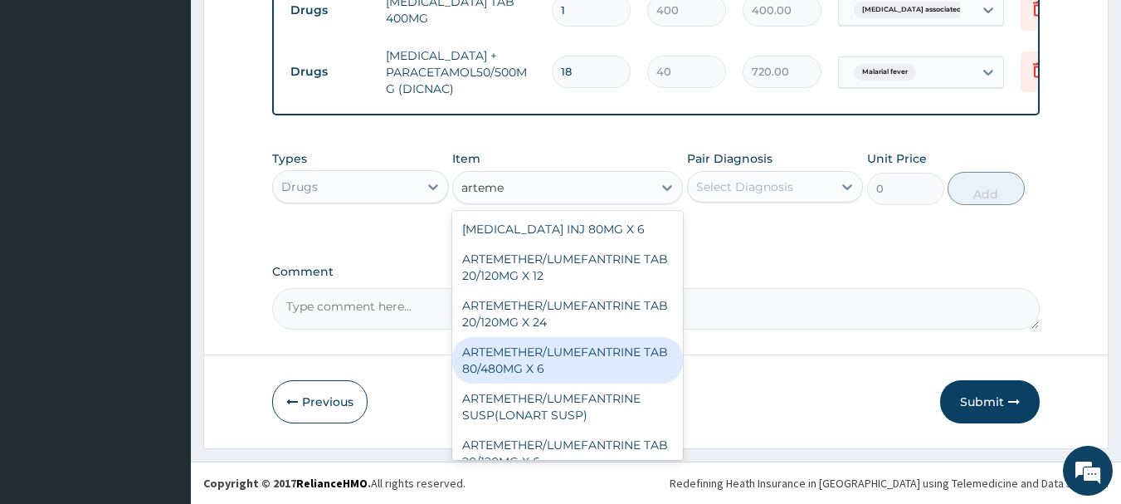
click at [496, 350] on div "ARTEMETHER/LUMEFANTRINE TAB 80/480MG X 6" at bounding box center [567, 360] width 231 height 46
type input "700"
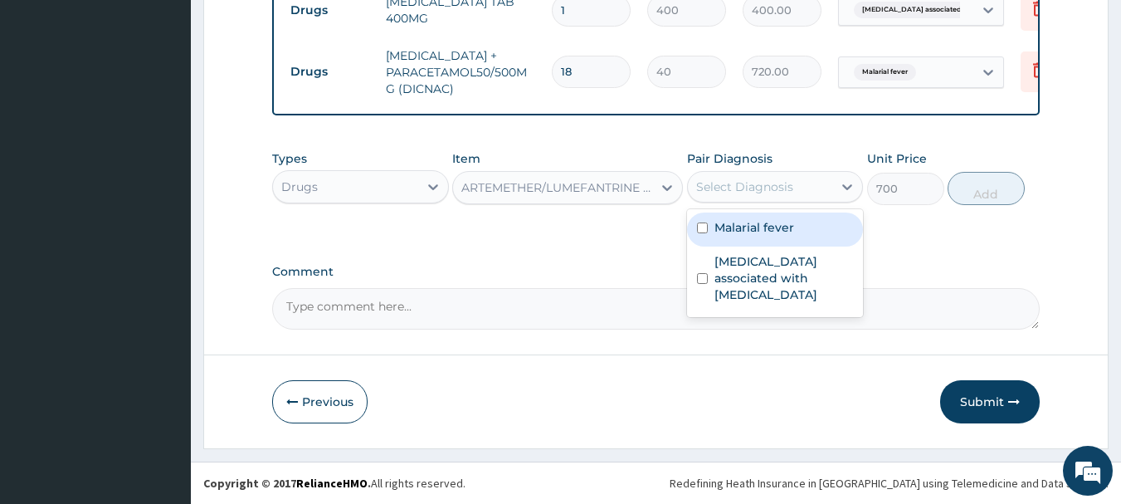
click at [743, 186] on div "Select Diagnosis" at bounding box center [744, 186] width 97 height 17
click at [739, 225] on label "Malarial fever" at bounding box center [755, 227] width 80 height 17
checkbox input "true"
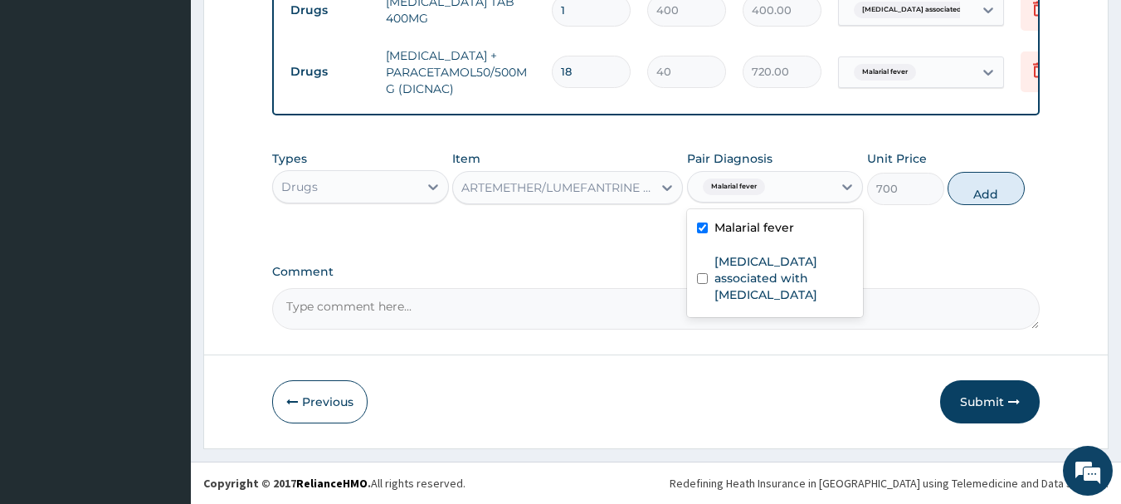
click at [963, 185] on button "Add" at bounding box center [986, 188] width 77 height 33
type input "0"
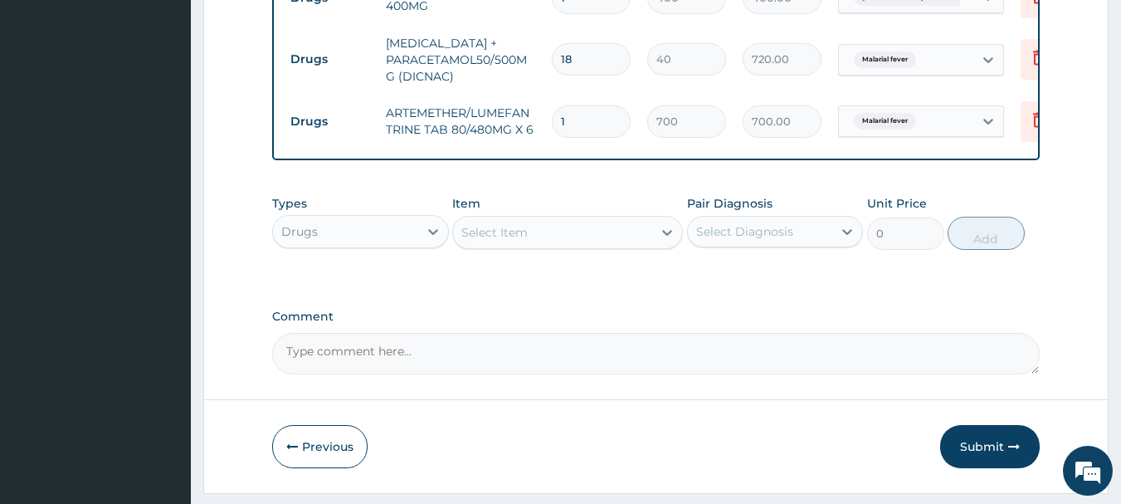
scroll to position [874, 0]
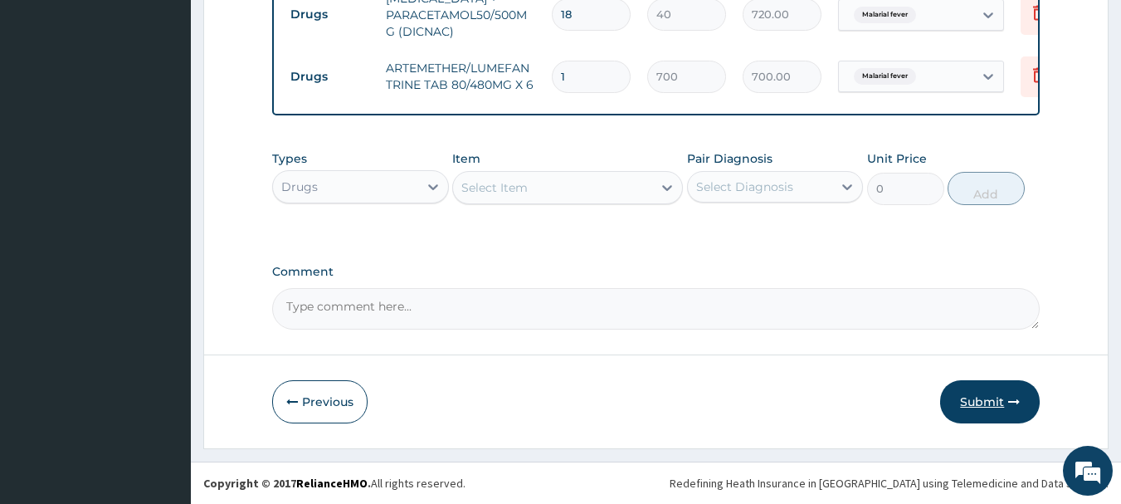
click at [966, 402] on button "Submit" at bounding box center [990, 401] width 100 height 43
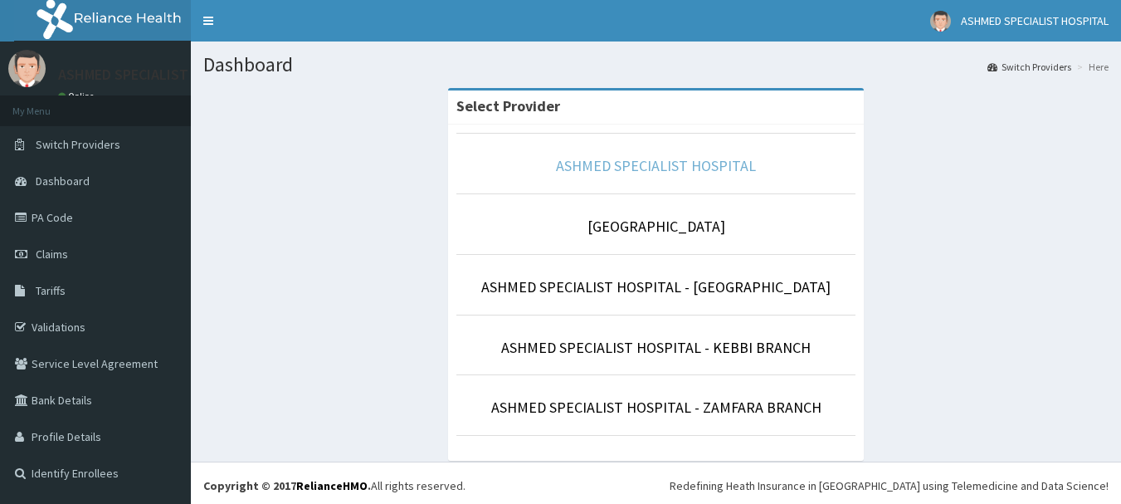
click at [574, 164] on link "ASHMED SPECIALIST HOSPITAL" at bounding box center [656, 165] width 200 height 19
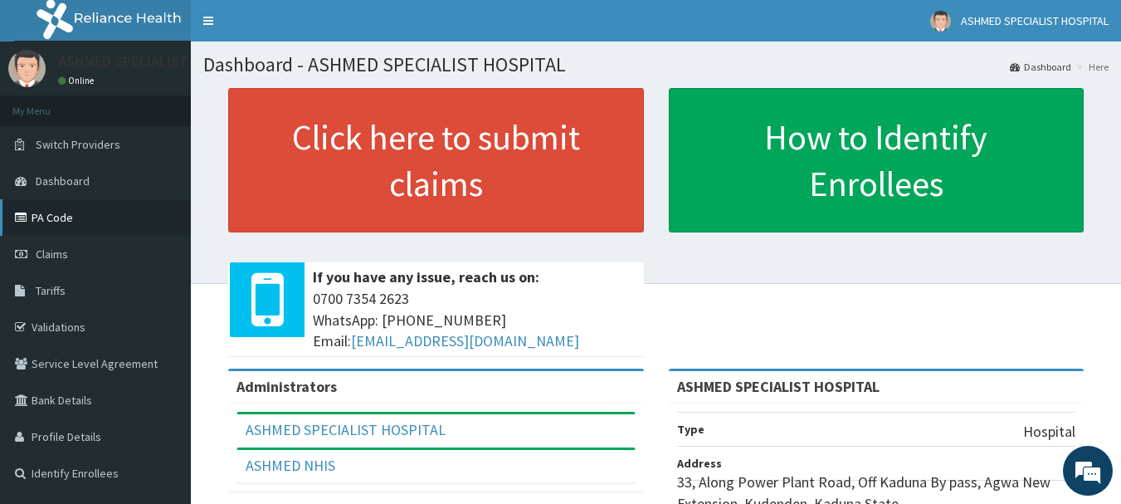
click at [64, 217] on link "PA Code" at bounding box center [95, 217] width 191 height 37
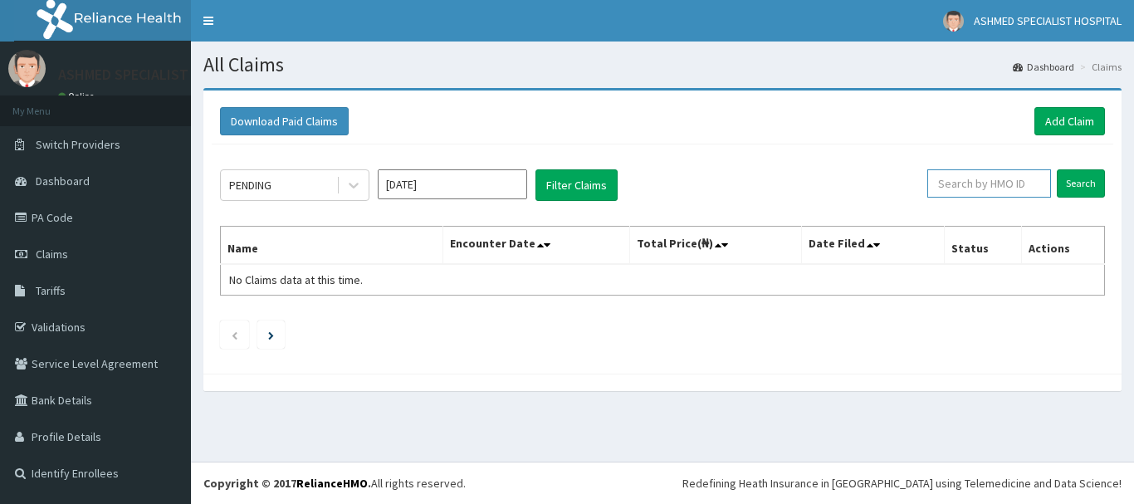
click at [962, 188] on input "text" at bounding box center [989, 183] width 124 height 28
paste input "chl/11433/d"
type input "chl/11433/d"
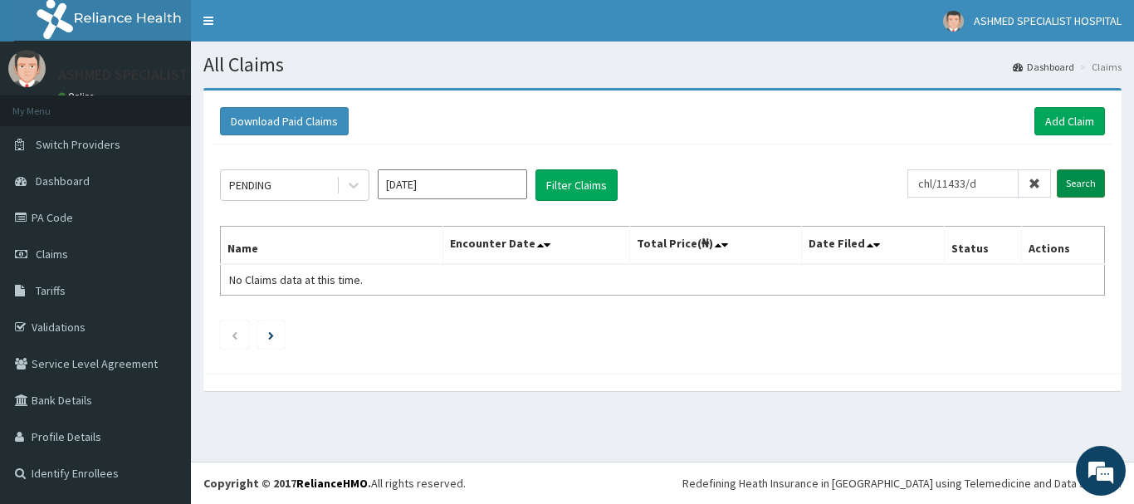
click at [1068, 178] on input "Search" at bounding box center [1081, 183] width 48 height 28
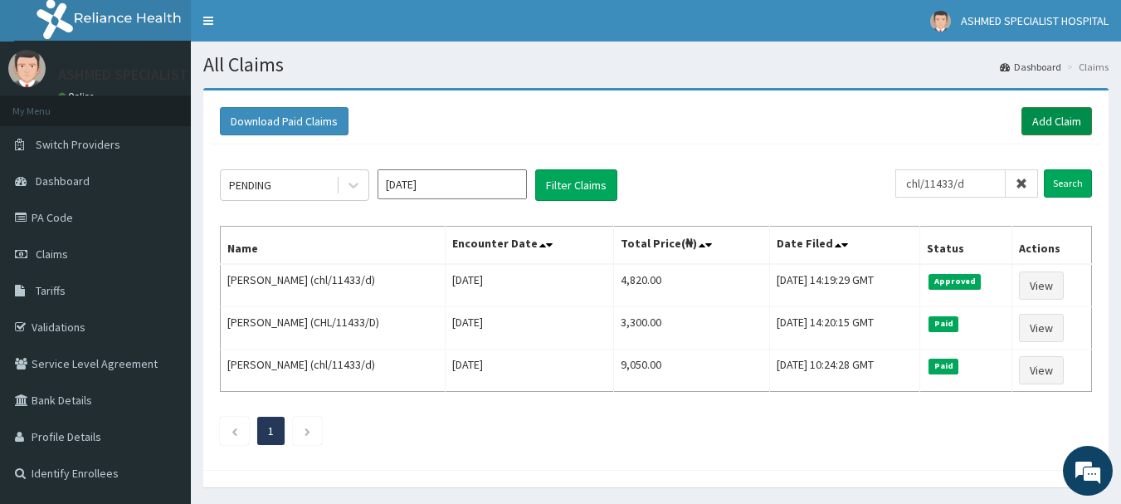
click at [1028, 110] on link "Add Claim" at bounding box center [1057, 121] width 71 height 28
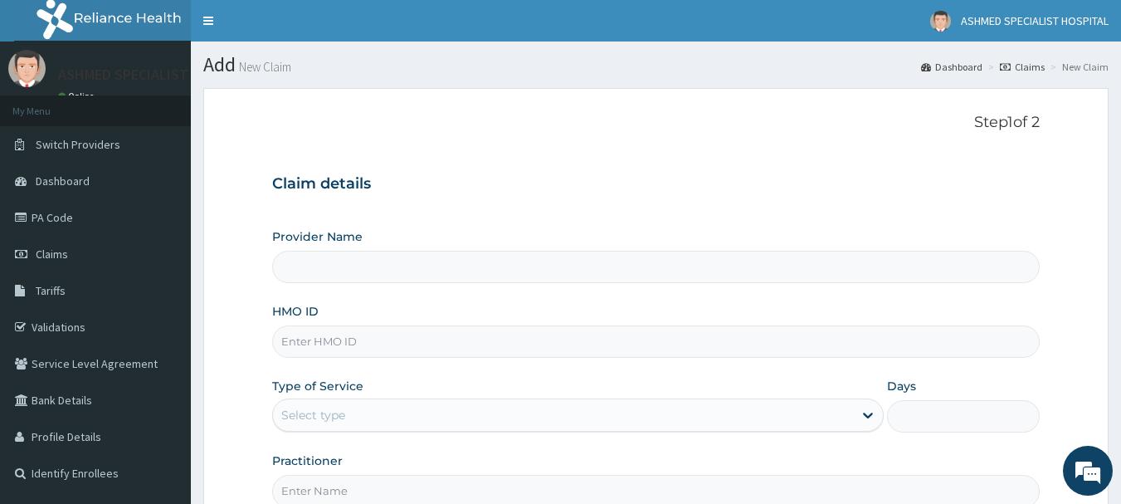
type input "ASHMED SPECIALIST HOSPITAL"
click at [328, 336] on input "HMO ID" at bounding box center [656, 341] width 769 height 32
paste input "chl/11433/d"
type input "chl/11433/f"
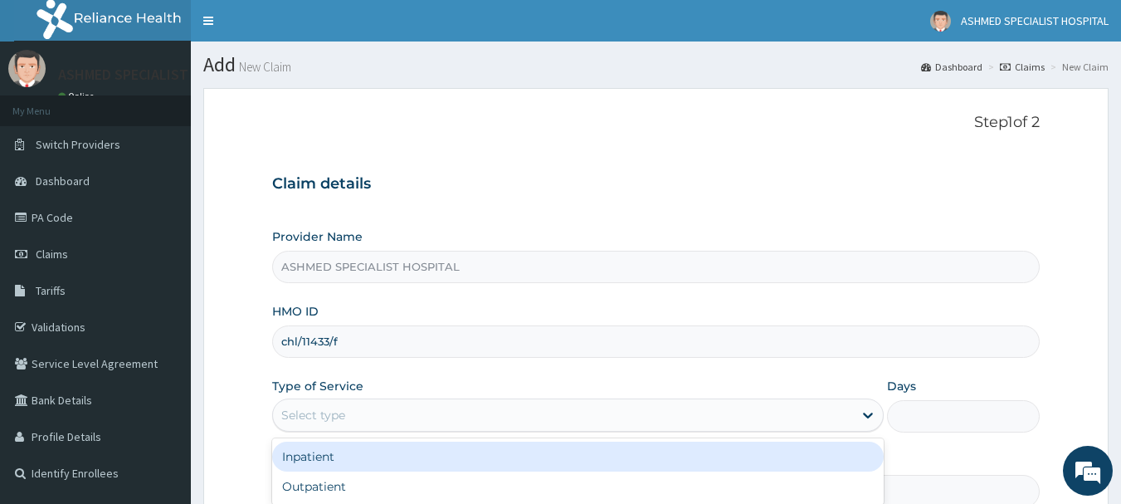
click at [337, 408] on div "Select type" at bounding box center [313, 415] width 64 height 17
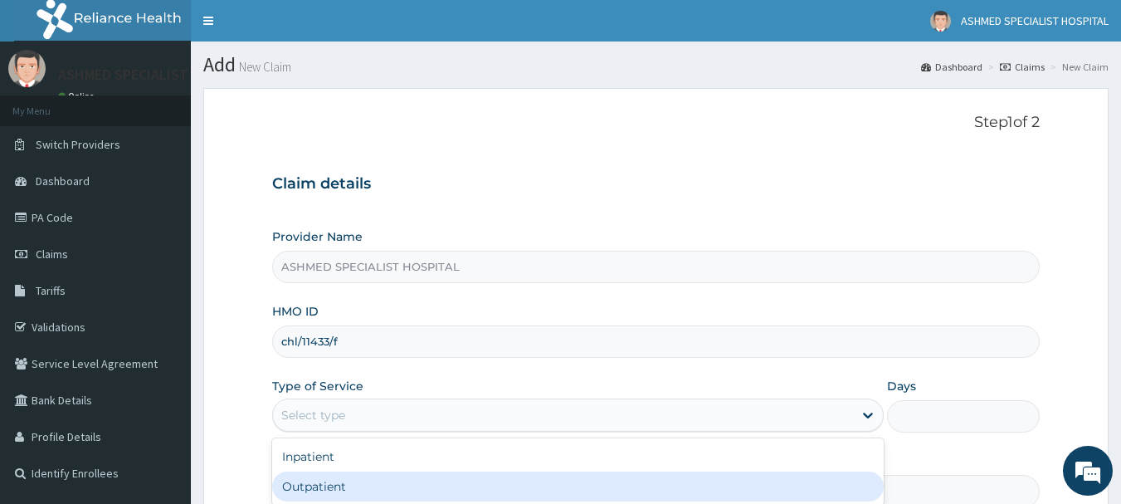
click at [315, 482] on div "Outpatient" at bounding box center [578, 486] width 612 height 30
type input "1"
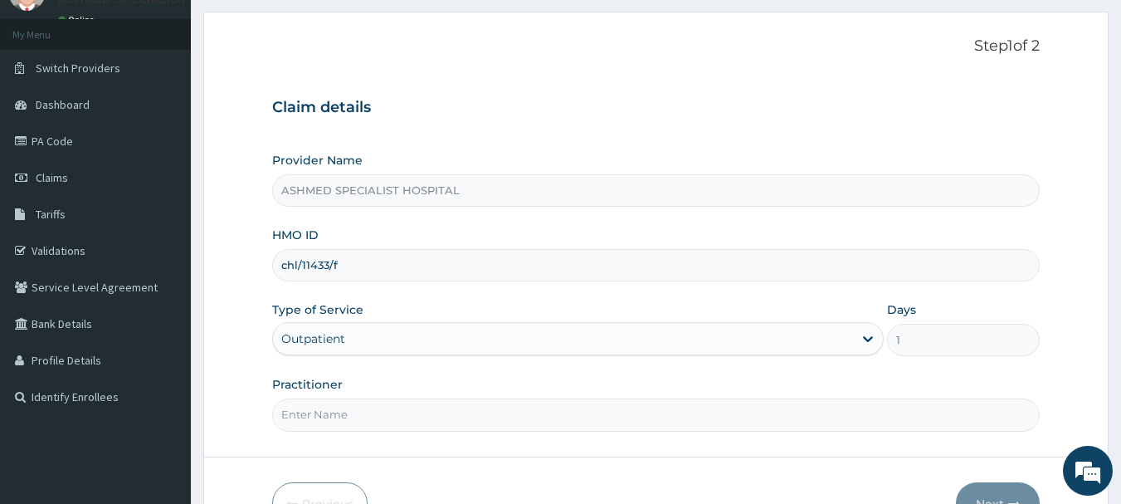
scroll to position [178, 0]
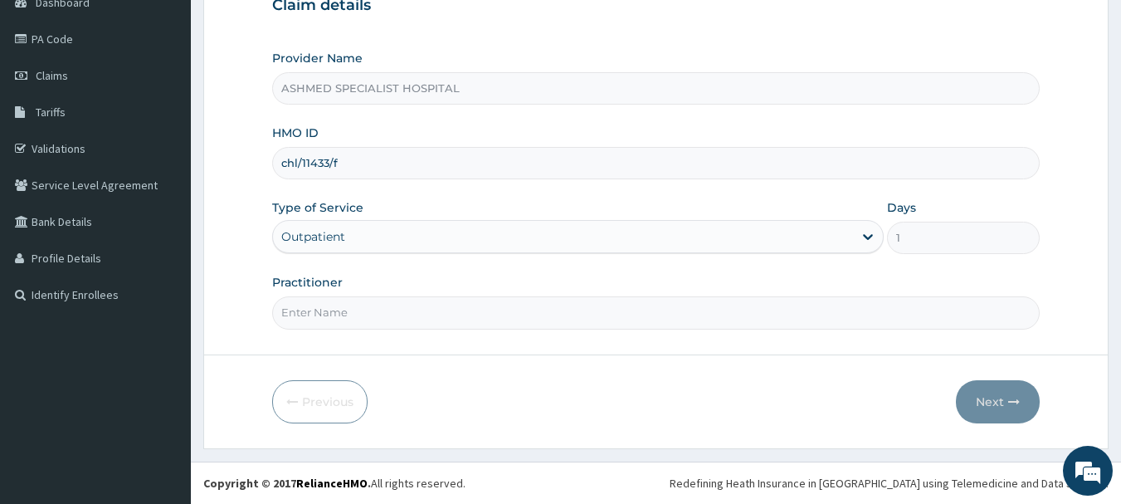
click at [302, 313] on input "Practitioner" at bounding box center [656, 312] width 769 height 32
type input "DR. THOMPSON ODESA"
click at [986, 393] on button "Next" at bounding box center [998, 401] width 84 height 43
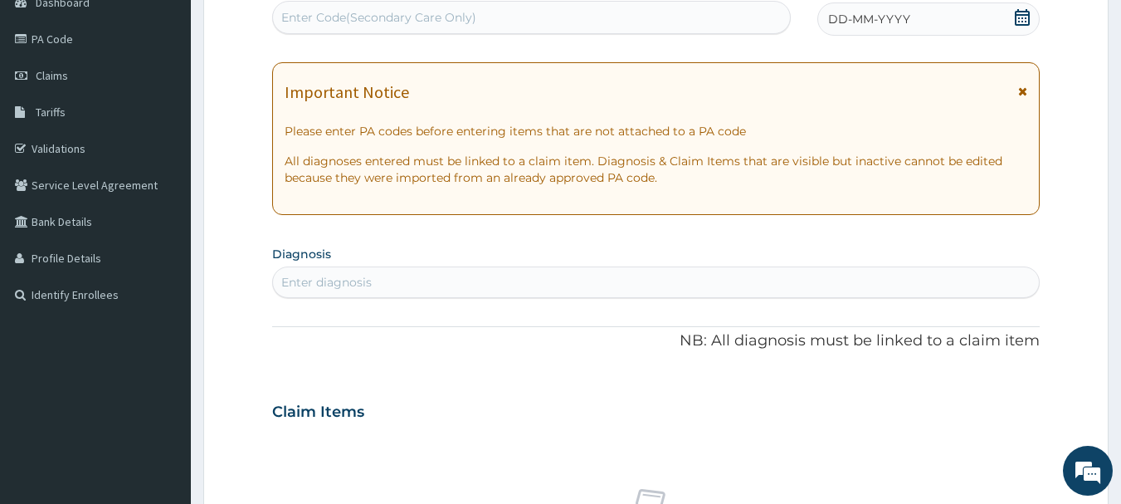
click at [1023, 17] on icon at bounding box center [1022, 17] width 17 height 17
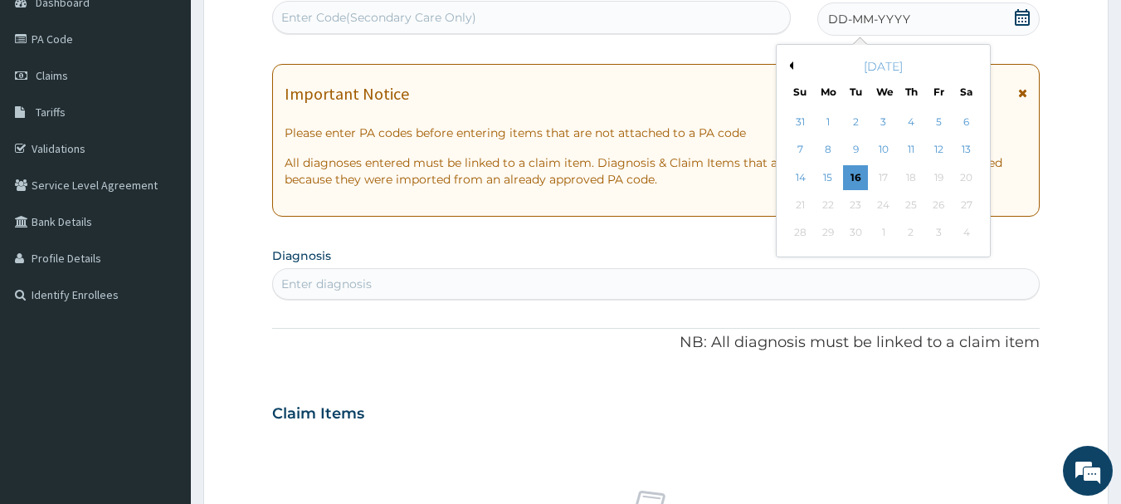
click at [789, 64] on button "Previous Month" at bounding box center [789, 65] width 8 height 8
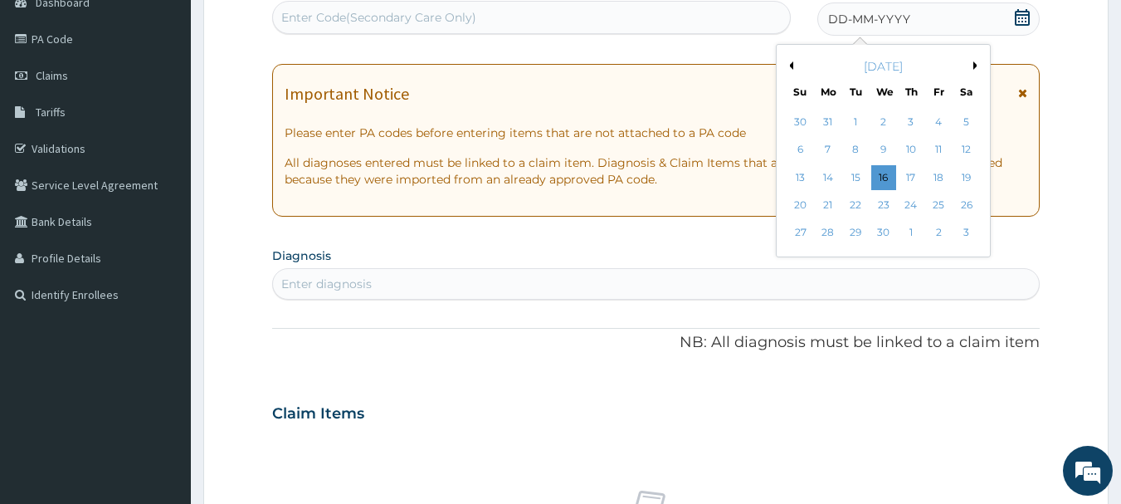
click at [789, 64] on button "Previous Month" at bounding box center [789, 65] width 8 height 8
click at [968, 113] on div "1" at bounding box center [967, 122] width 25 height 25
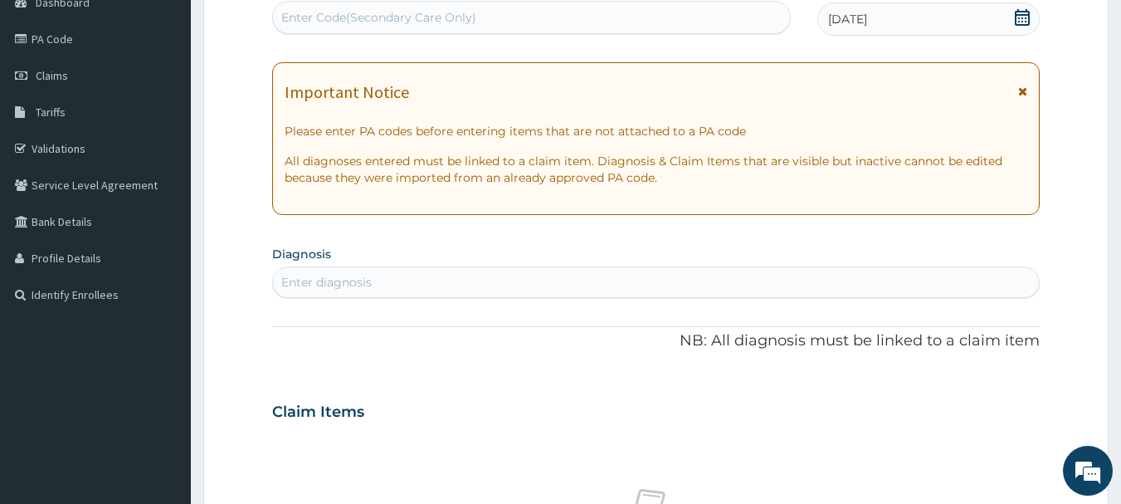
click at [440, 276] on div "Enter diagnosis" at bounding box center [656, 282] width 767 height 27
type input "salmo"
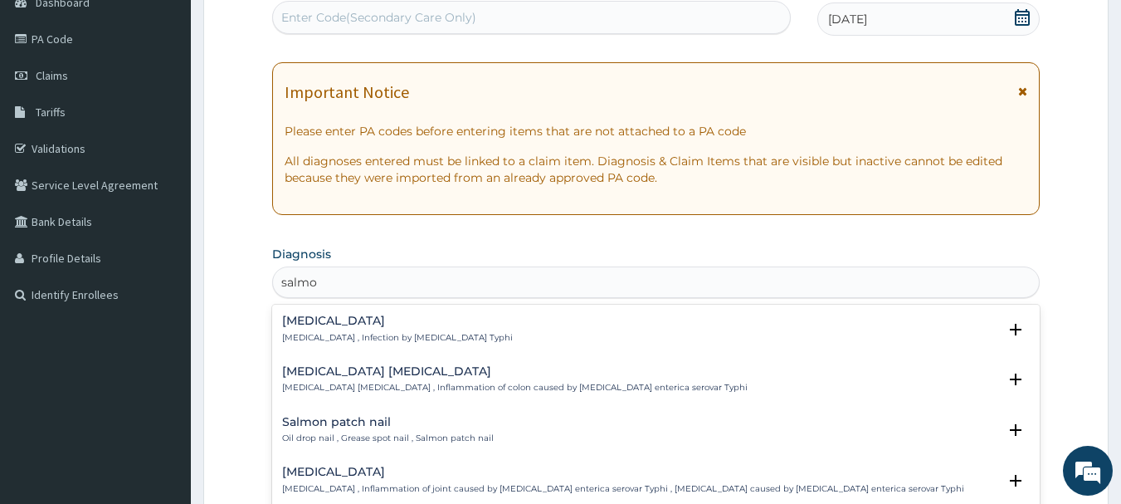
click at [358, 321] on h4 "Typhoid fever" at bounding box center [397, 321] width 231 height 12
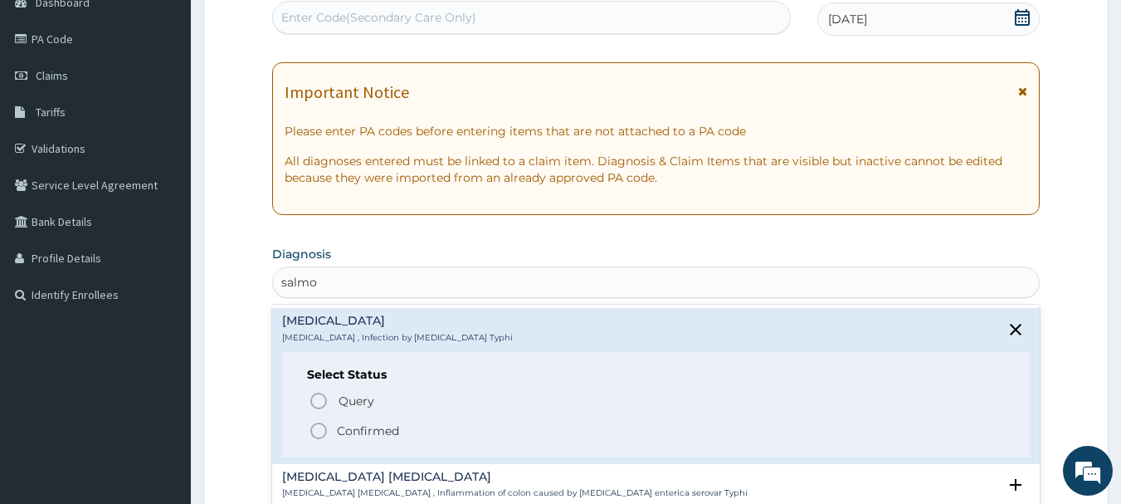
click at [329, 434] on span "Confirmed" at bounding box center [657, 431] width 697 height 20
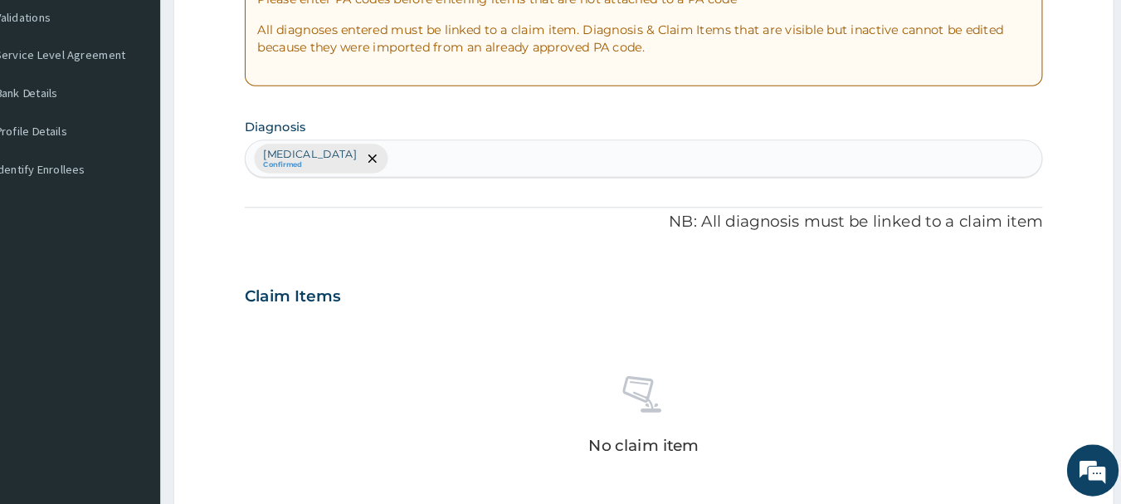
scroll to position [331, 0]
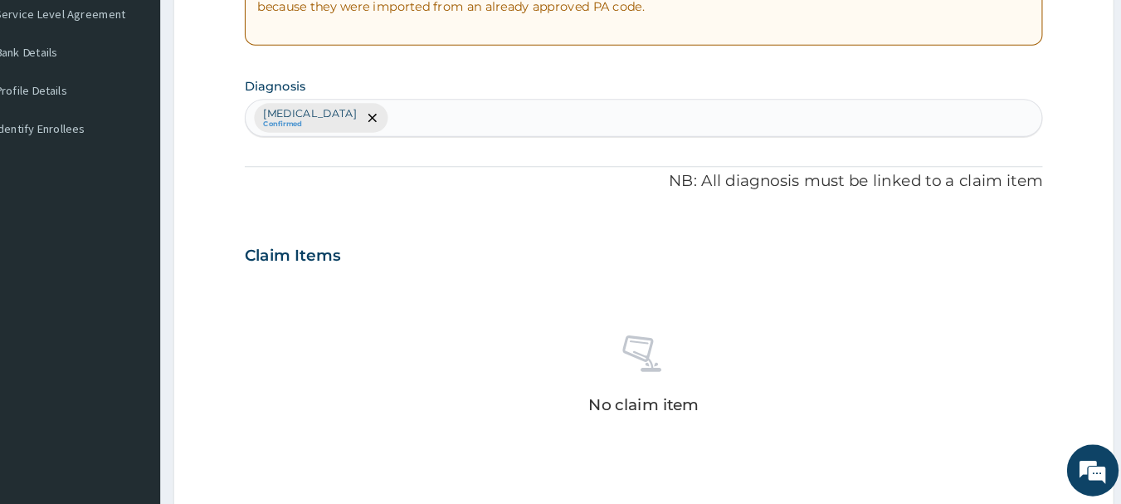
click at [593, 126] on div "Typhoid fever Confirmed" at bounding box center [656, 132] width 767 height 35
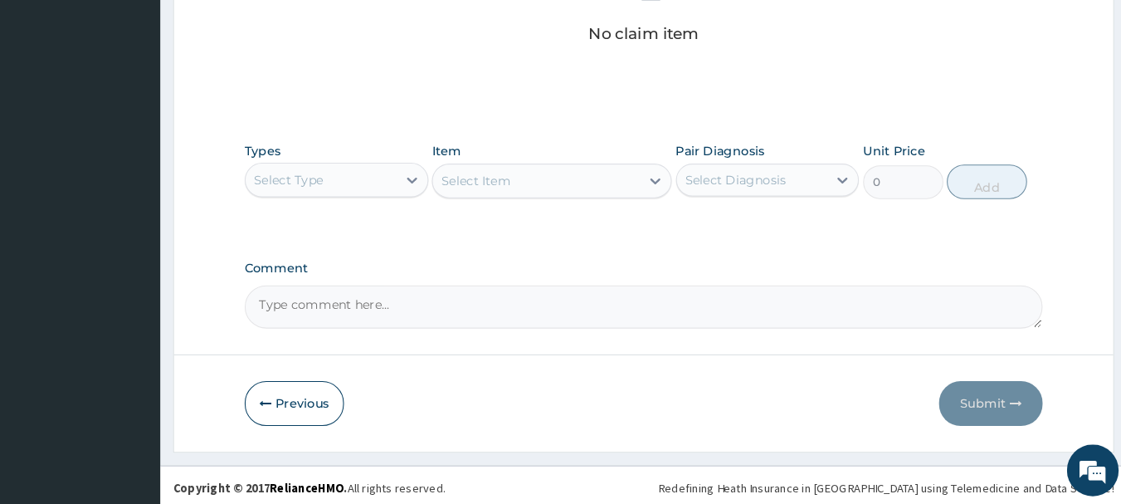
scroll to position [693, 0]
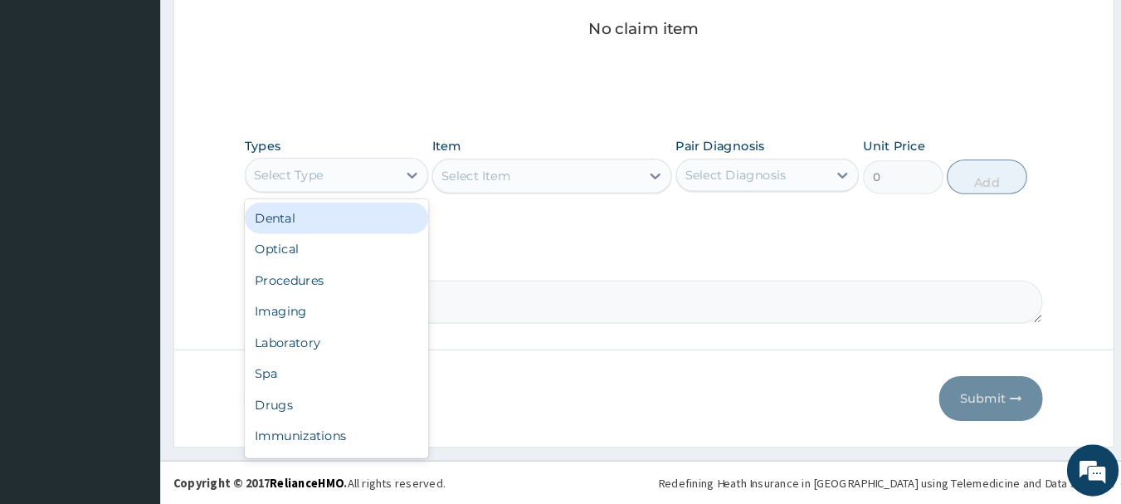
click at [392, 186] on div "Select Type" at bounding box center [345, 186] width 145 height 27
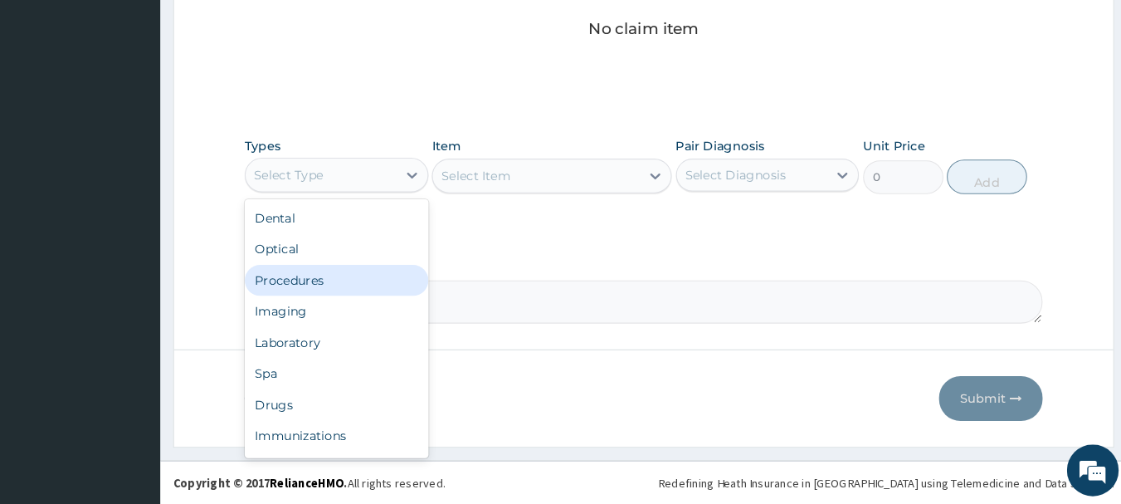
click at [320, 290] on div "Procedures" at bounding box center [360, 288] width 177 height 30
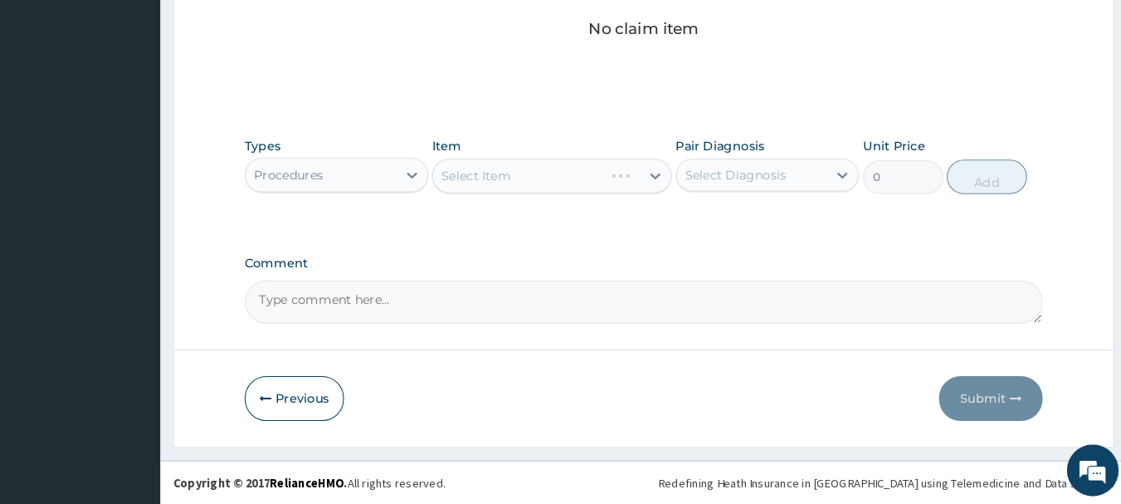
click at [602, 186] on div "Select Item" at bounding box center [567, 187] width 231 height 33
click at [631, 186] on div "Select Item" at bounding box center [552, 187] width 199 height 27
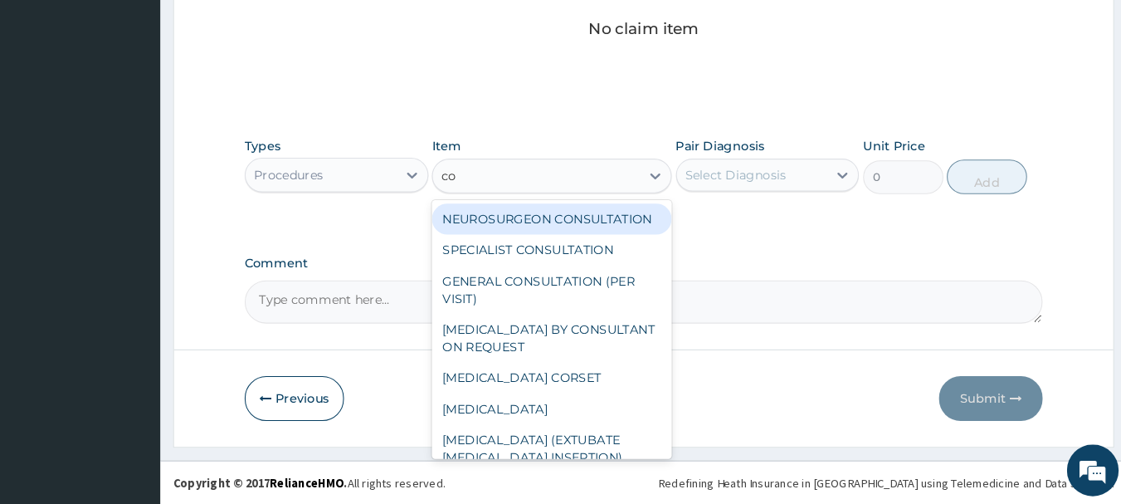
type input "con"
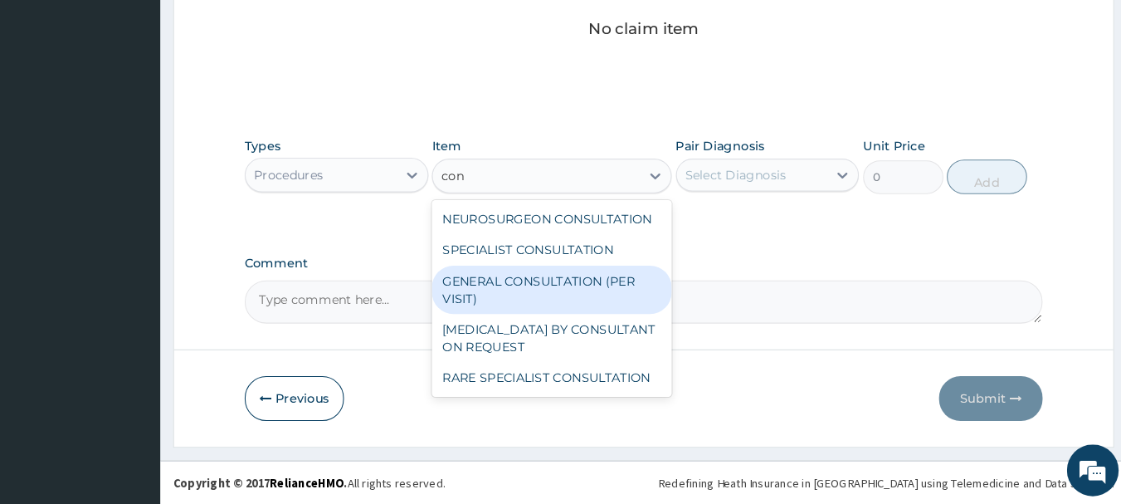
click at [594, 300] on div "GENERAL CONSULTATION (PER VISIT)" at bounding box center [567, 297] width 231 height 46
type input "2000"
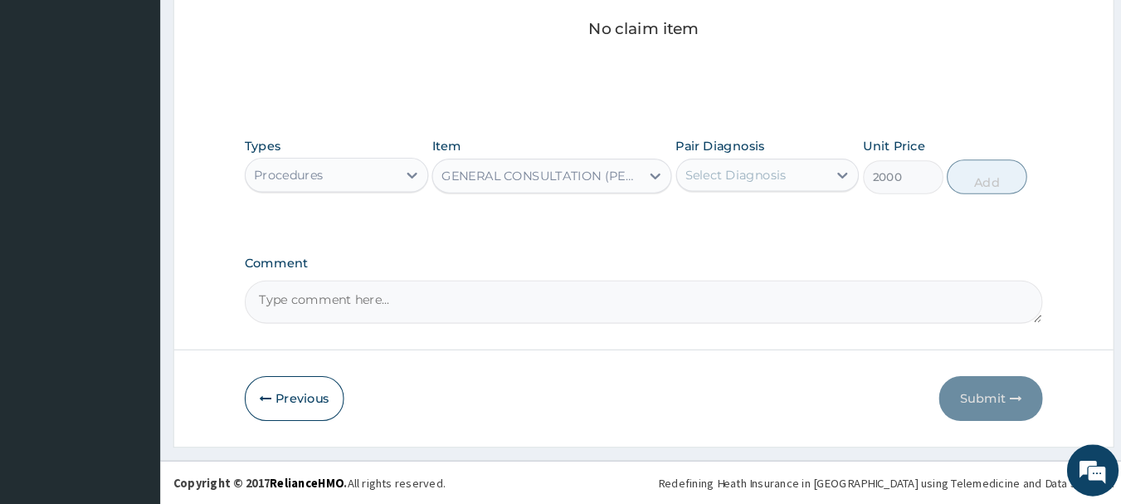
click at [773, 189] on div "Select Diagnosis" at bounding box center [744, 186] width 97 height 17
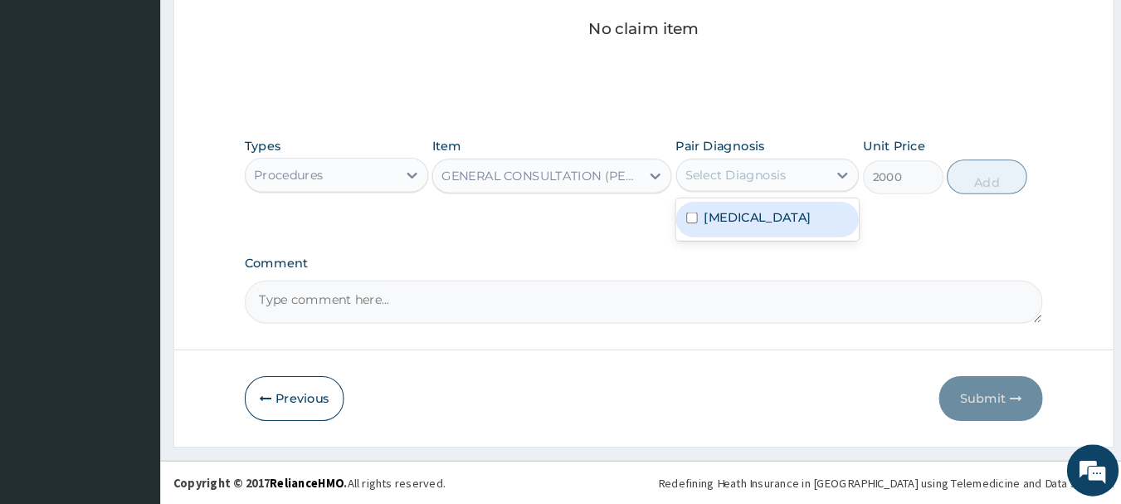
click at [753, 227] on label "Typhoid fever" at bounding box center [766, 227] width 103 height 17
checkbox input "true"
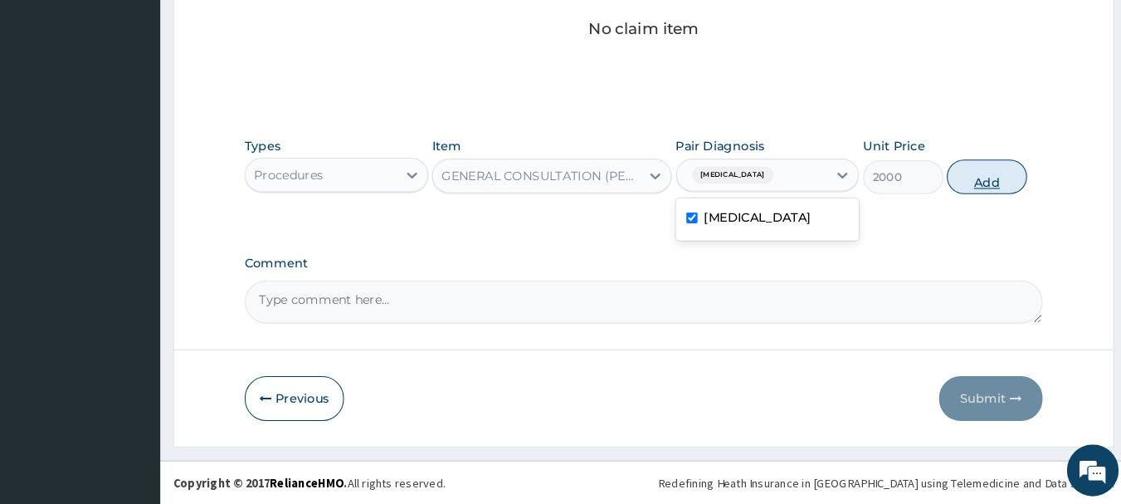
click at [966, 184] on button "Add" at bounding box center [986, 188] width 77 height 33
type input "0"
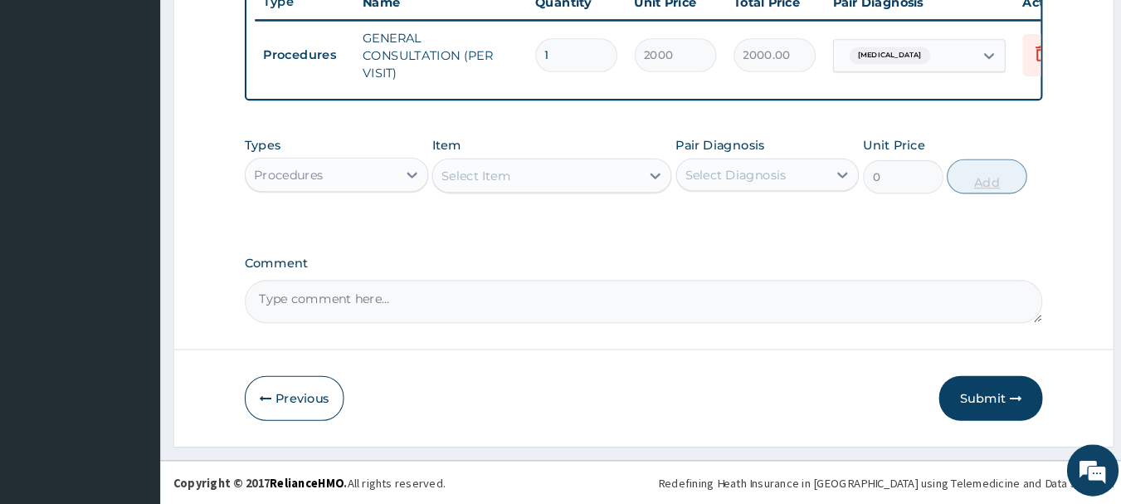
scroll to position [636, 0]
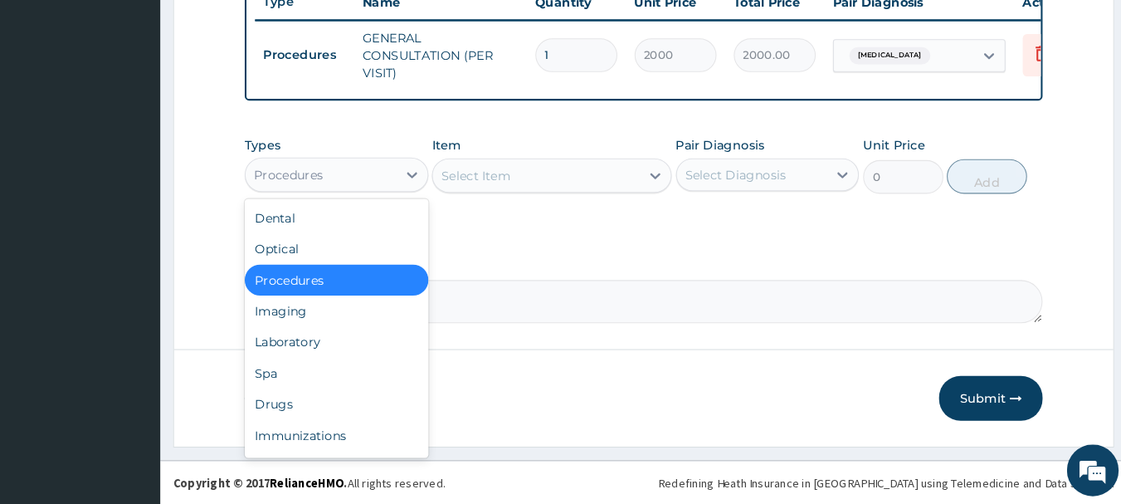
click at [411, 188] on div "Procedures" at bounding box center [345, 186] width 145 height 27
click at [310, 412] on div "Drugs" at bounding box center [360, 408] width 177 height 30
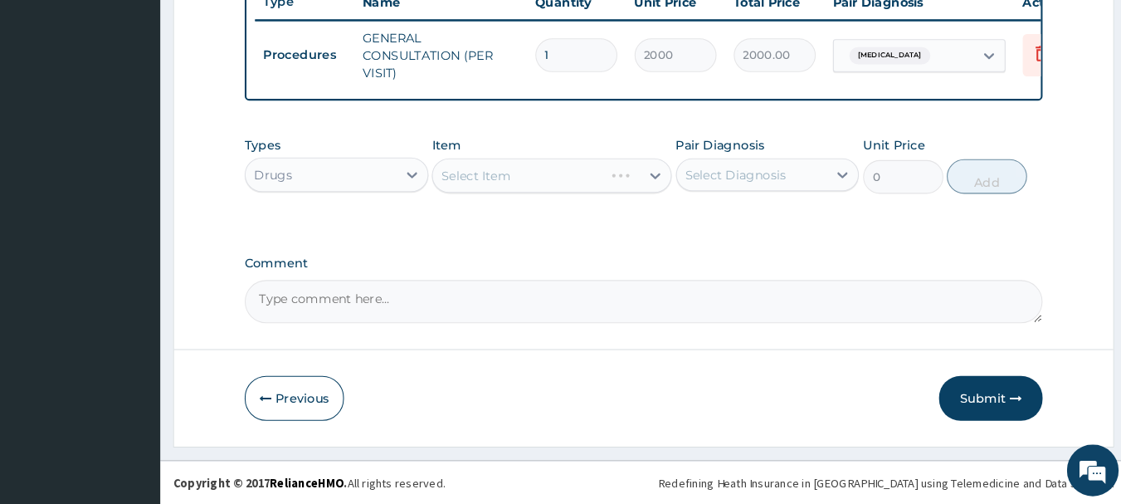
click at [605, 188] on div "Select Item" at bounding box center [567, 187] width 231 height 33
click at [588, 188] on div "Select Item" at bounding box center [552, 187] width 199 height 27
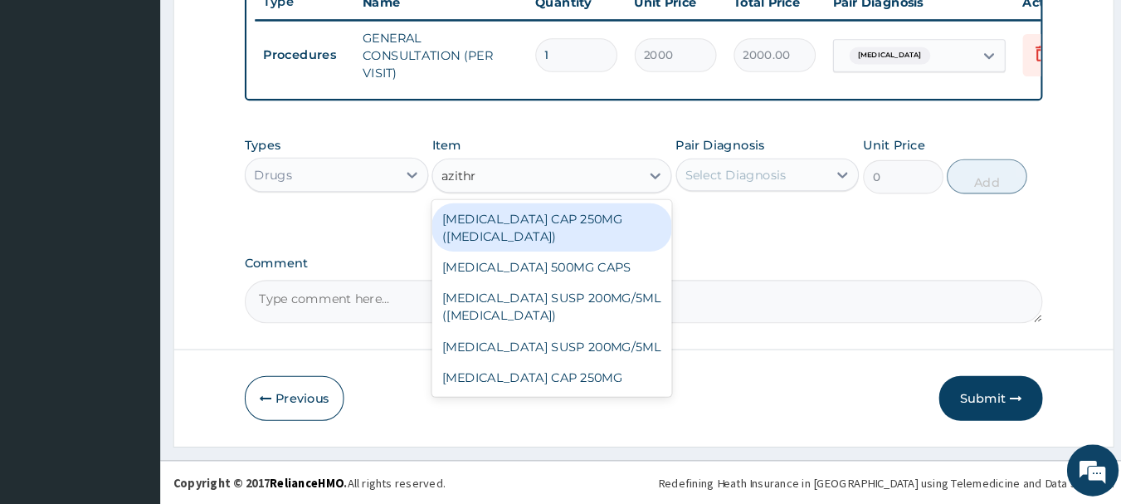
type input "azithro"
click at [570, 228] on div "AZITHROMYCIN CAP 250MG (ZITHROMAX)" at bounding box center [567, 237] width 231 height 46
type input "835"
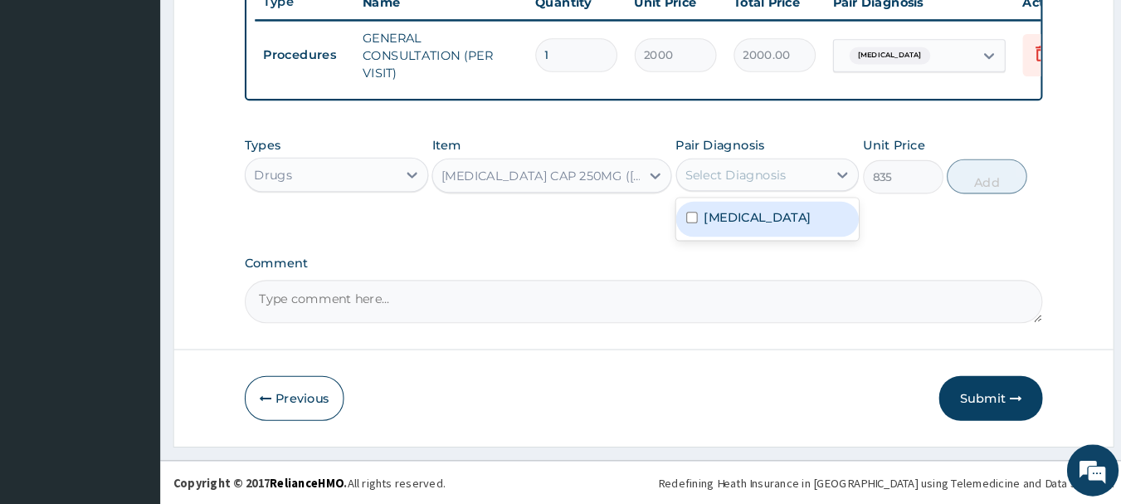
click at [740, 179] on div "Select Diagnosis" at bounding box center [744, 186] width 97 height 17
click at [735, 225] on label "Typhoid fever" at bounding box center [766, 227] width 103 height 17
checkbox input "true"
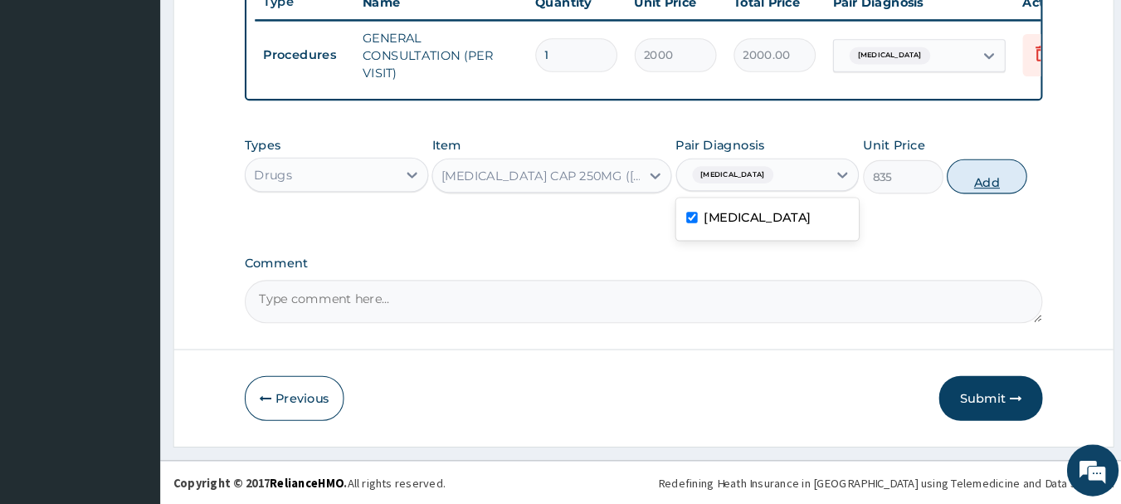
click at [960, 189] on button "Add" at bounding box center [986, 188] width 77 height 33
type input "0"
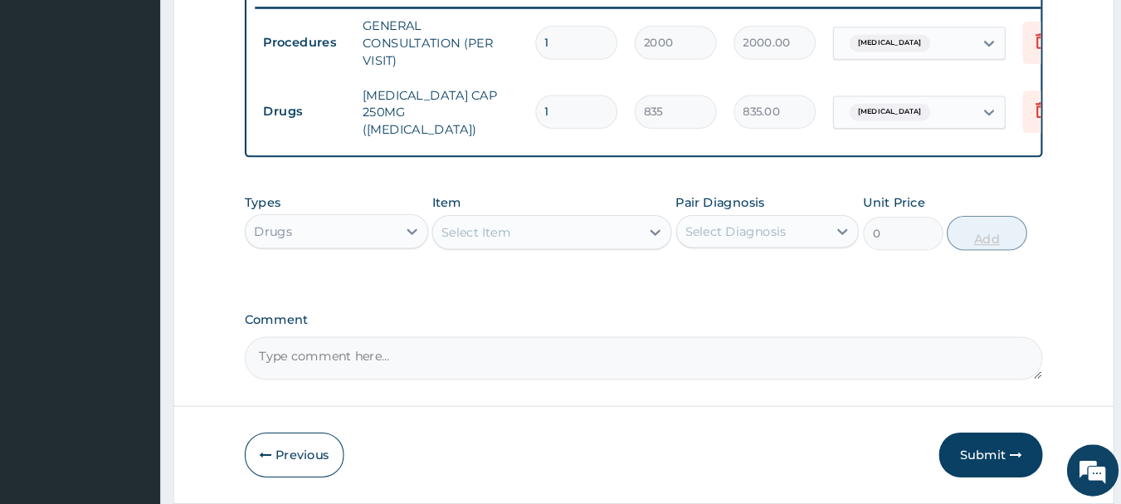
type input "0.00"
type input "3"
type input "2505.00"
type input "3"
click at [979, 456] on button "Submit" at bounding box center [990, 455] width 100 height 43
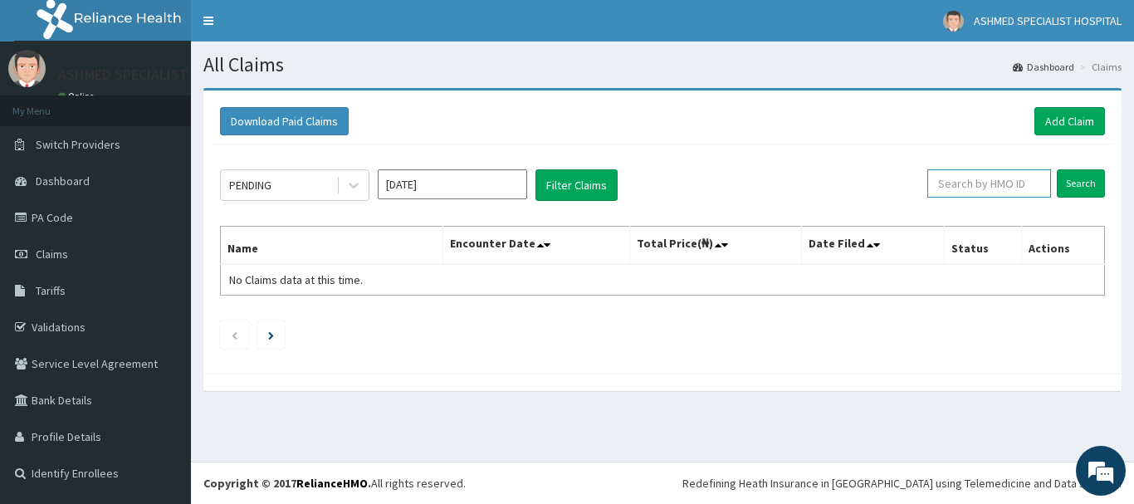
click at [995, 188] on input "text" at bounding box center [989, 183] width 124 height 28
paste input "chl/11433/d"
type input "chl/11433/f"
click at [1079, 179] on input "Search" at bounding box center [1081, 183] width 48 height 28
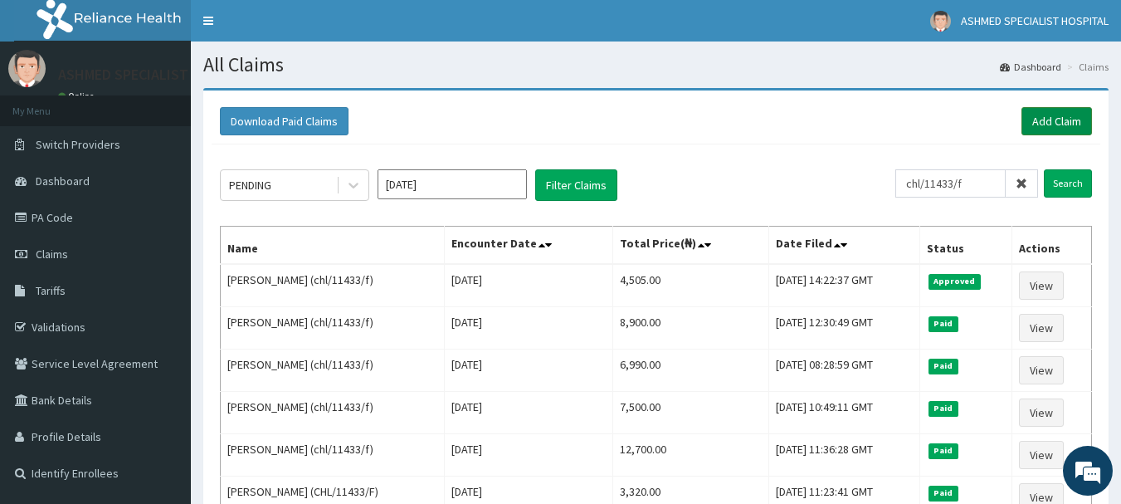
click at [1032, 115] on link "Add Claim" at bounding box center [1057, 121] width 71 height 28
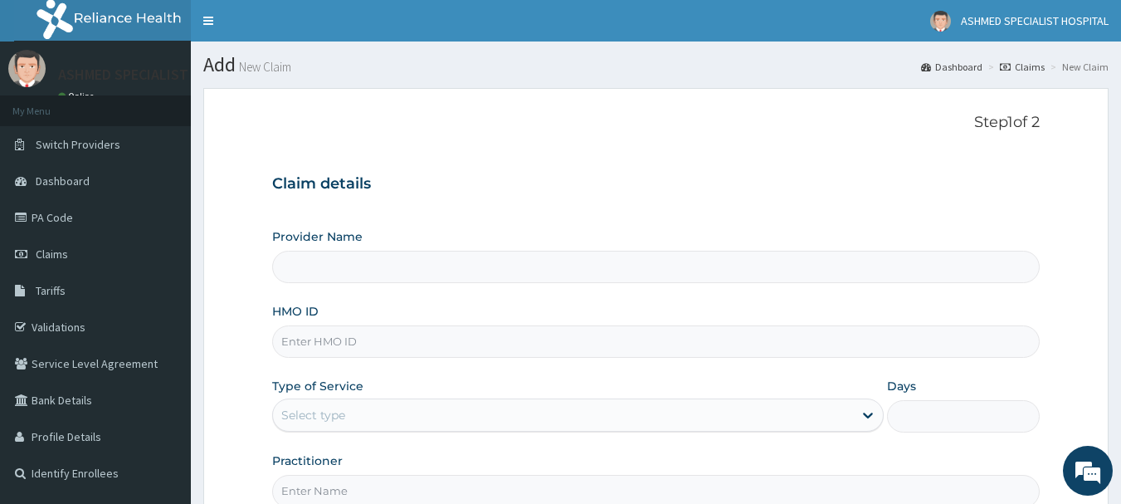
type input "ASHMED SPECIALIST HOSPITAL"
click at [358, 333] on input "HMO ID" at bounding box center [656, 341] width 769 height 32
paste input "chl/11433/d"
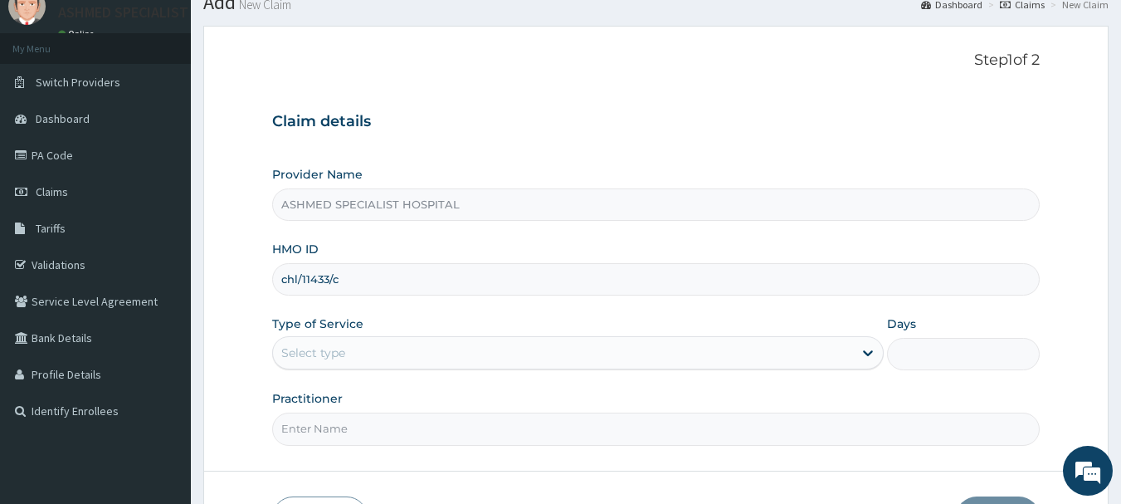
scroll to position [178, 0]
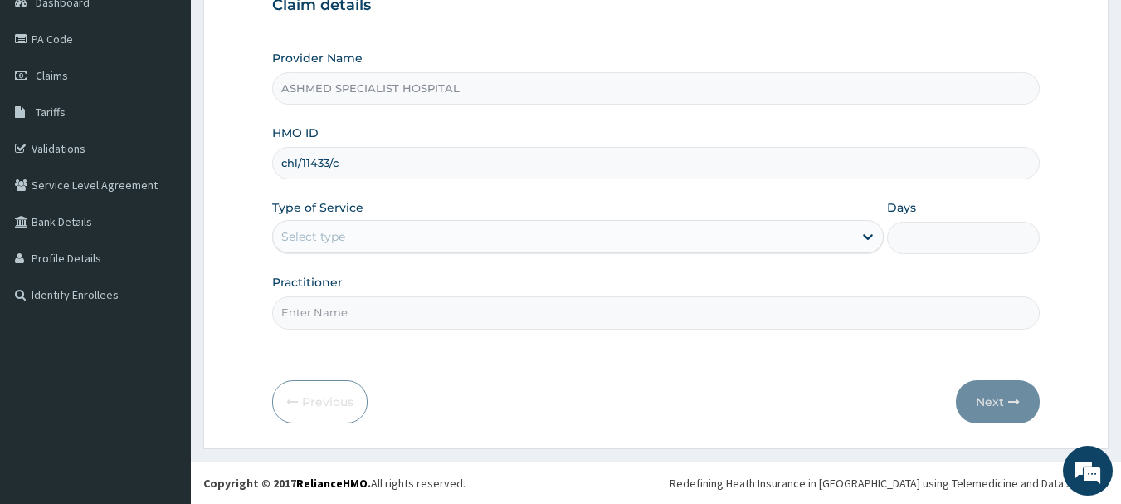
type input "chl/11433/c"
click at [306, 235] on div "Select type" at bounding box center [313, 236] width 64 height 17
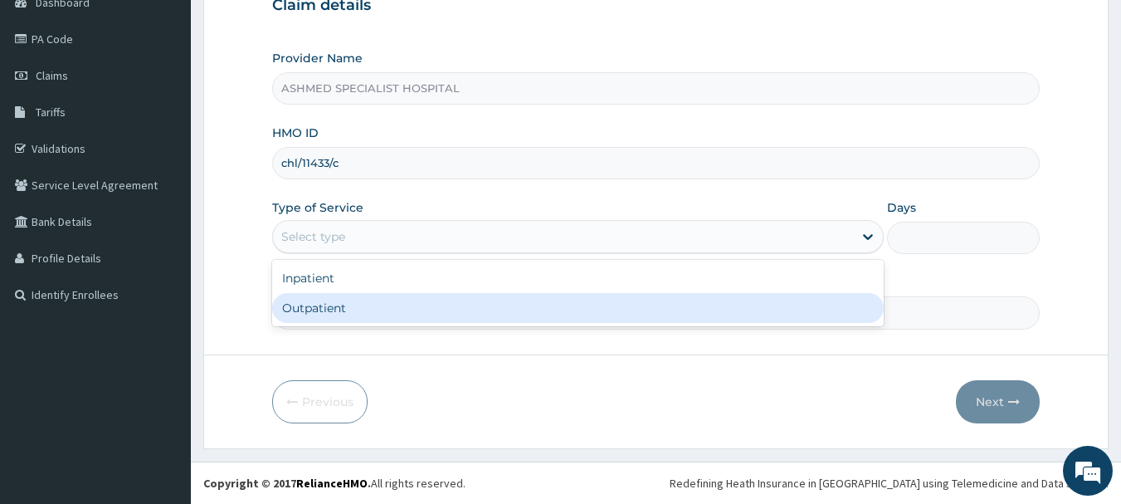
click at [305, 308] on div "Outpatient" at bounding box center [578, 308] width 612 height 30
type input "1"
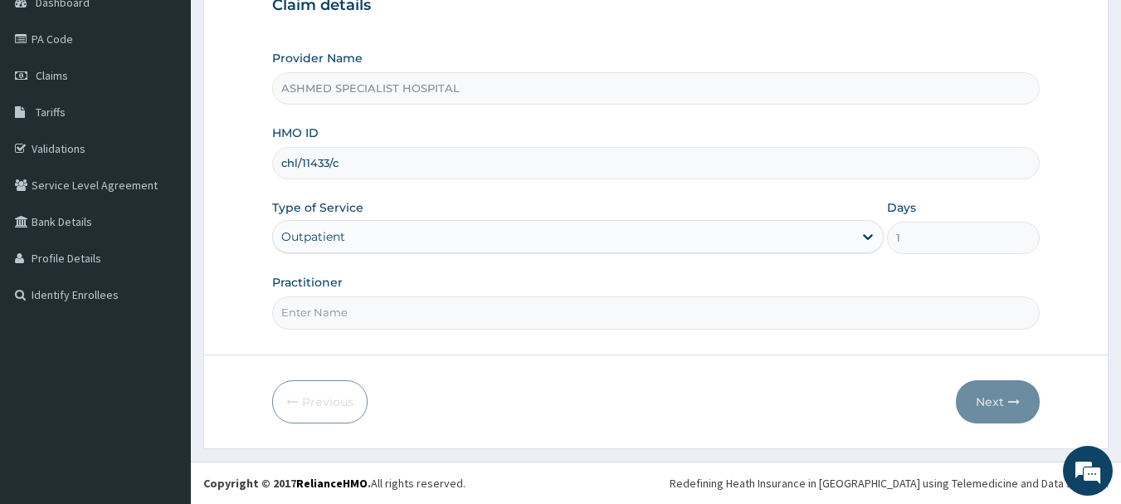
click at [302, 317] on input "Practitioner" at bounding box center [656, 312] width 769 height 32
type input "DR. THOMPSON ODESA"
click at [984, 399] on button "Next" at bounding box center [998, 401] width 84 height 43
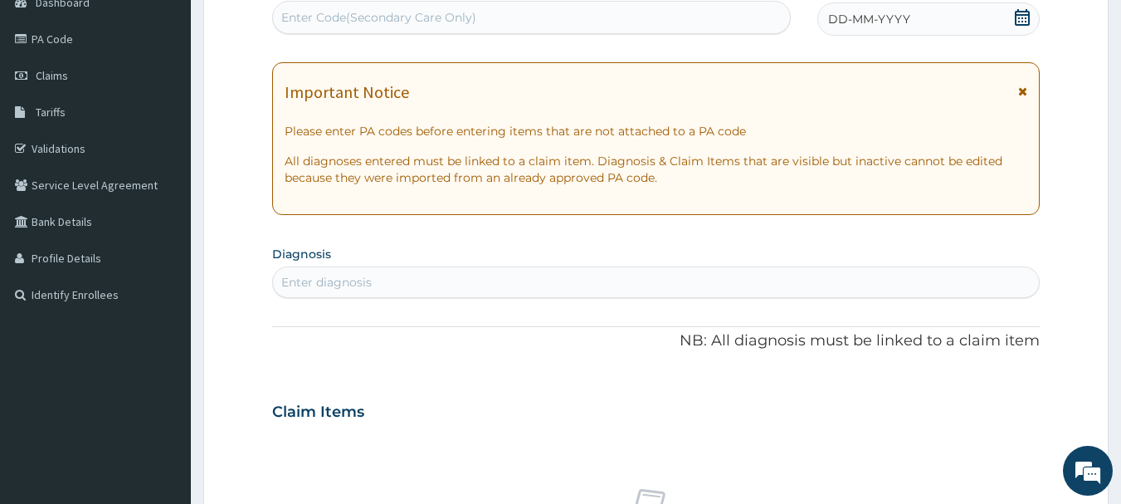
click at [1026, 17] on icon at bounding box center [1022, 17] width 15 height 17
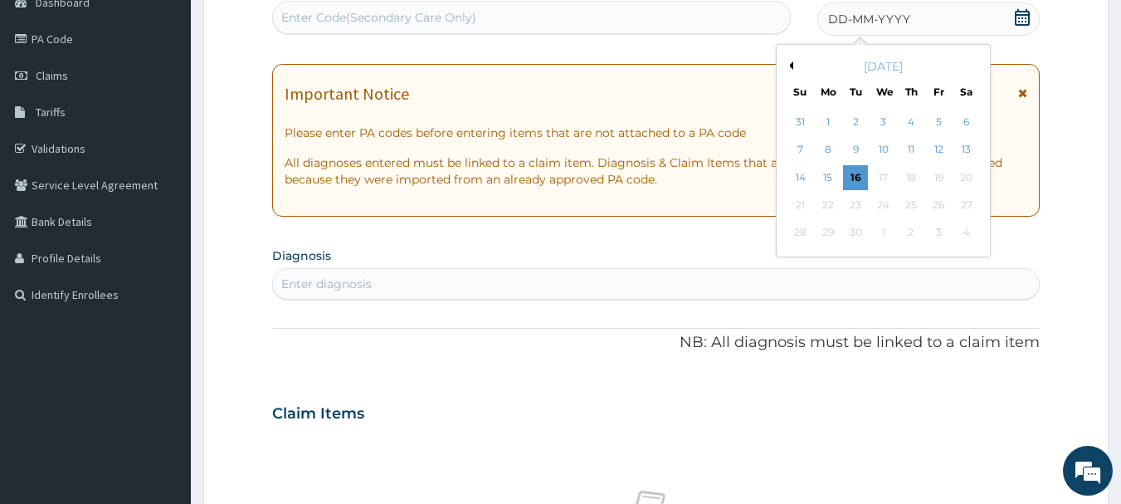
click at [790, 64] on button "Previous Month" at bounding box center [789, 65] width 8 height 8
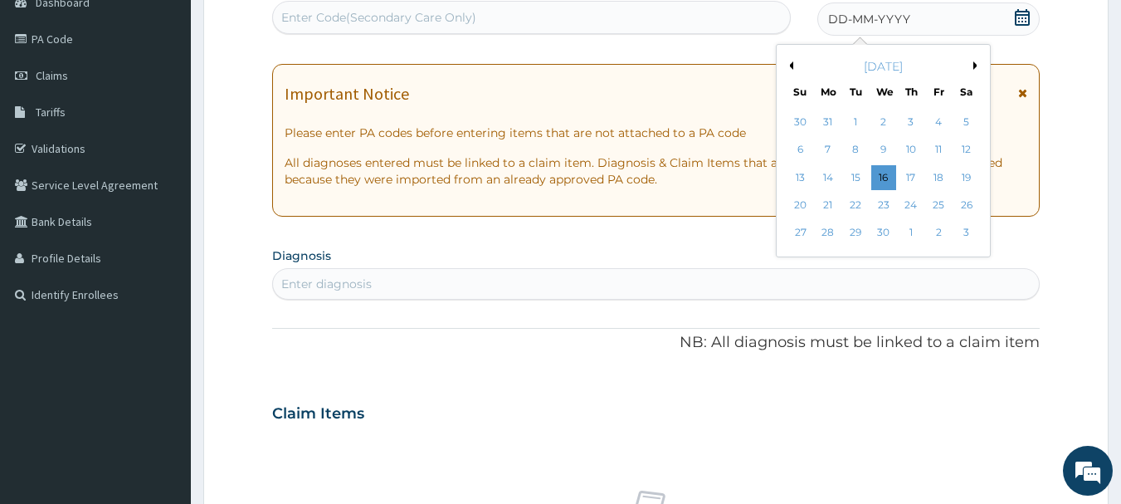
click at [790, 64] on button "Previous Month" at bounding box center [789, 65] width 8 height 8
click at [974, 69] on button "Next Month" at bounding box center [978, 65] width 8 height 8
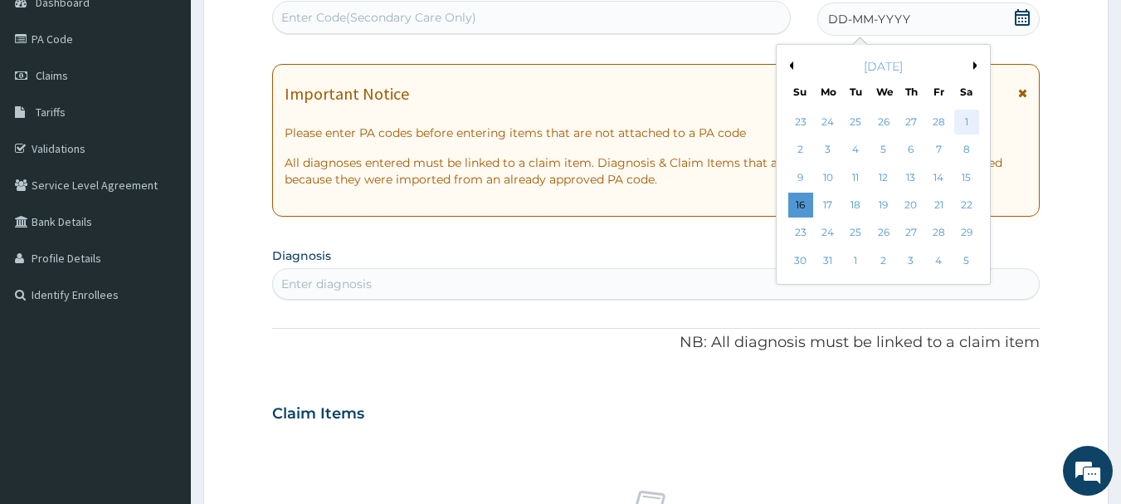
click at [969, 125] on div "1" at bounding box center [967, 122] width 25 height 25
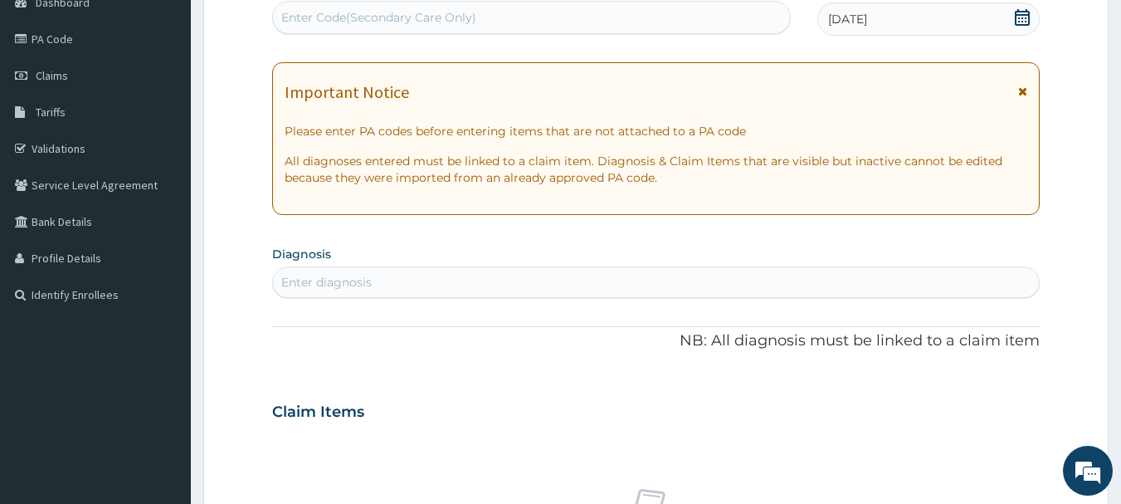
click at [323, 276] on div "Enter diagnosis" at bounding box center [326, 282] width 90 height 17
type input "salmo"
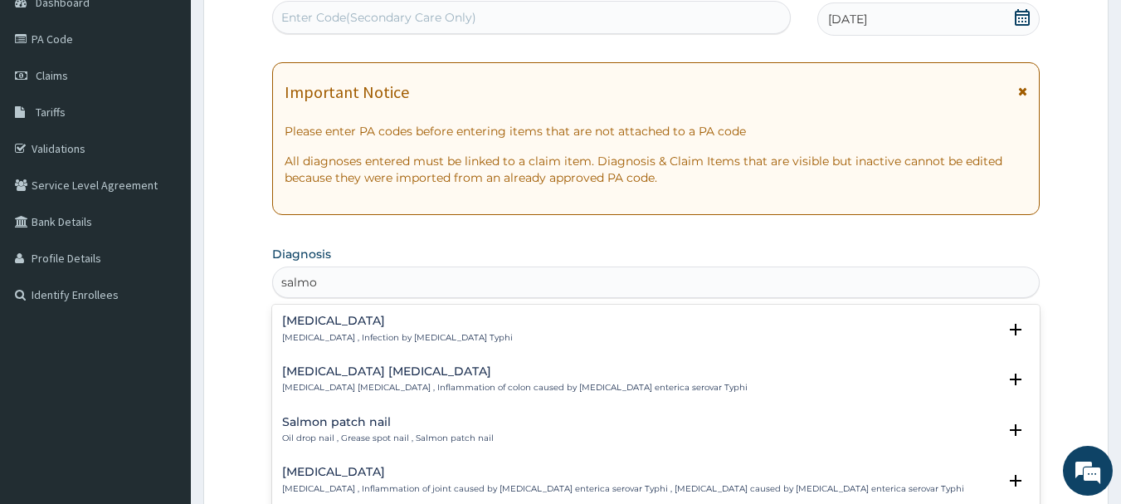
click at [310, 319] on h4 "Typhoid fever" at bounding box center [397, 321] width 231 height 12
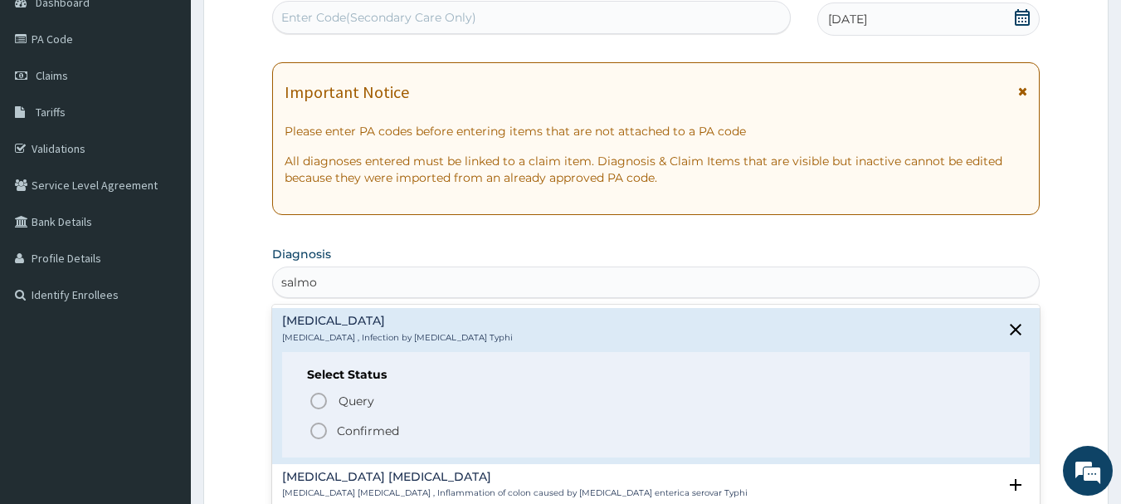
click at [321, 434] on icon "status option filled" at bounding box center [319, 431] width 20 height 20
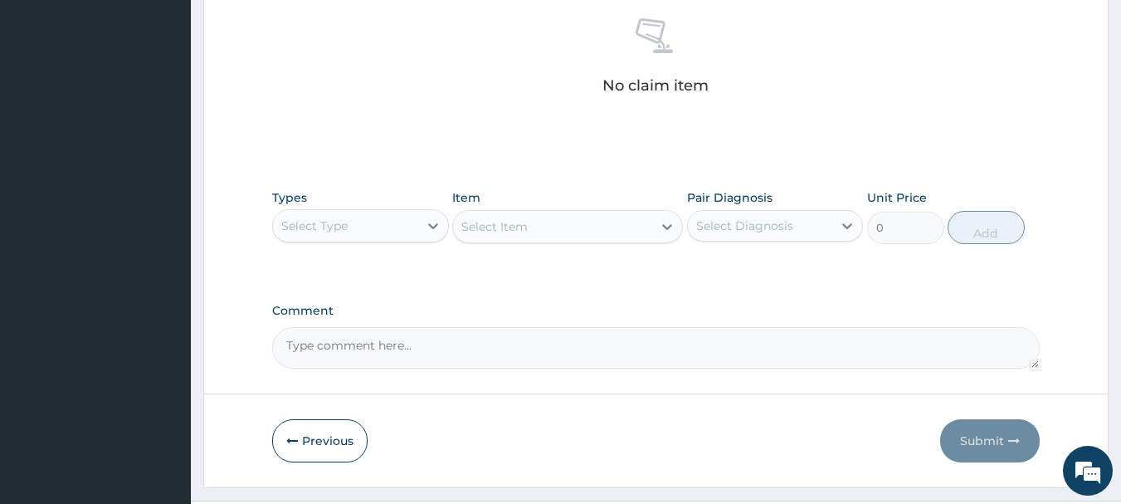
scroll to position [693, 0]
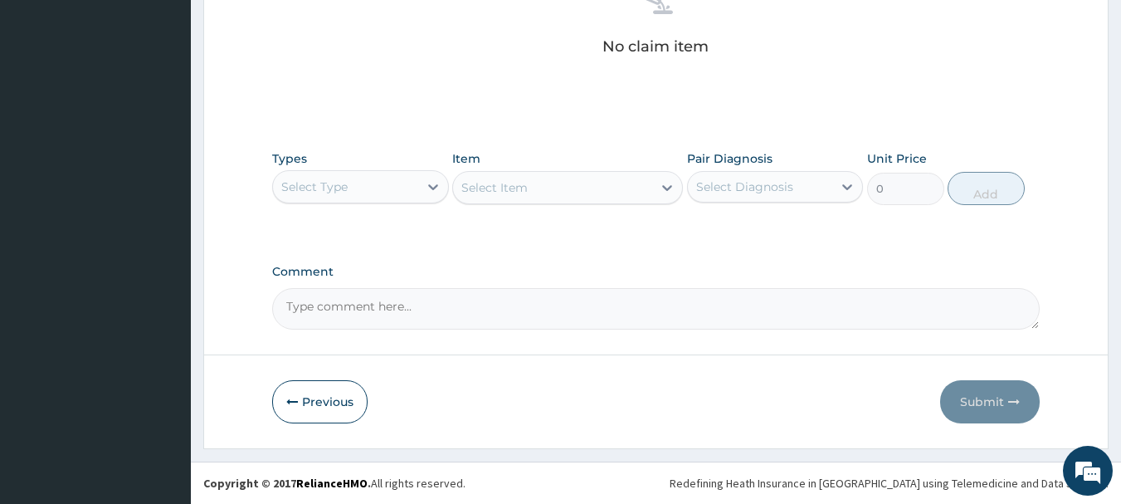
click at [396, 181] on div "Select Type" at bounding box center [345, 186] width 145 height 27
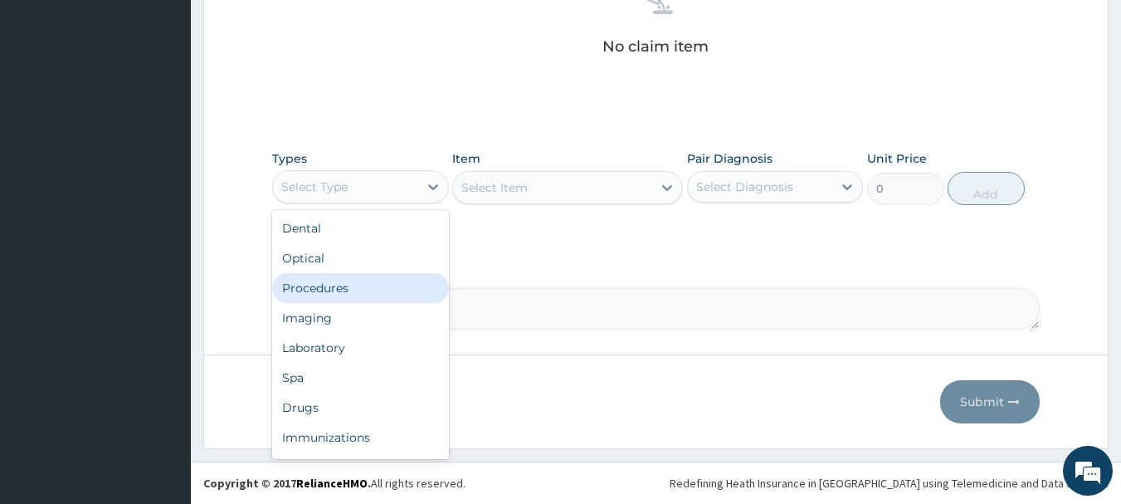
click at [349, 286] on div "Procedures" at bounding box center [360, 288] width 177 height 30
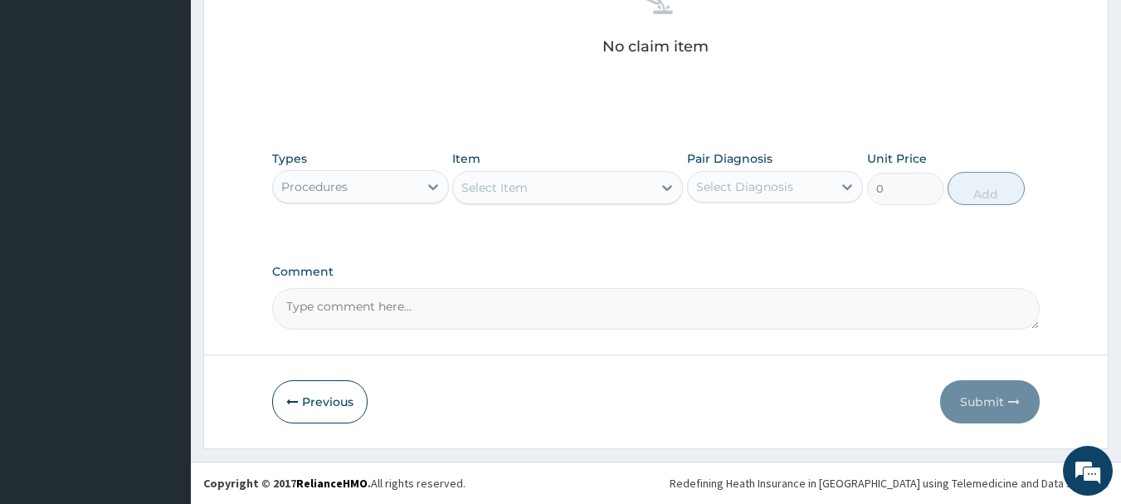
click at [621, 185] on div "Select Item" at bounding box center [552, 187] width 199 height 27
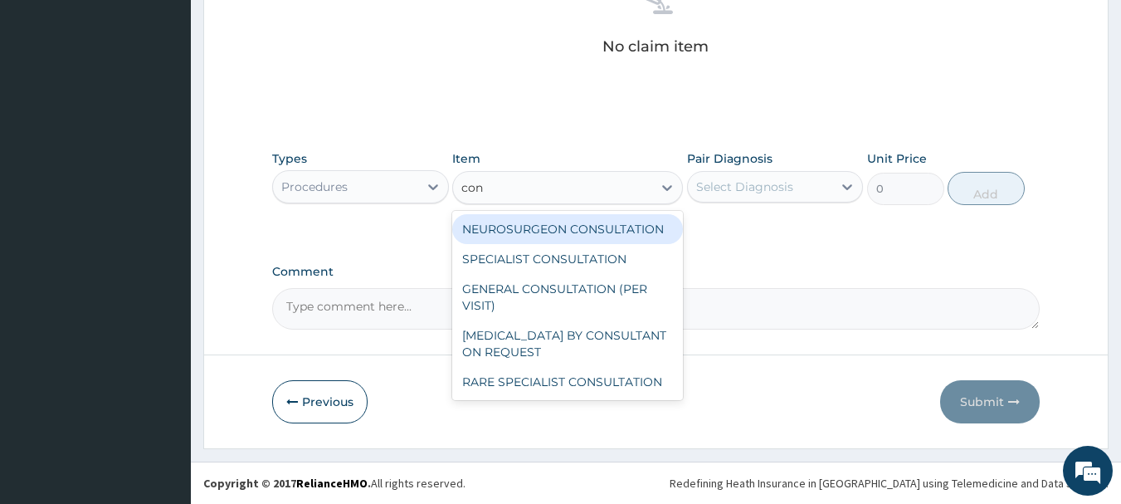
type input "cons"
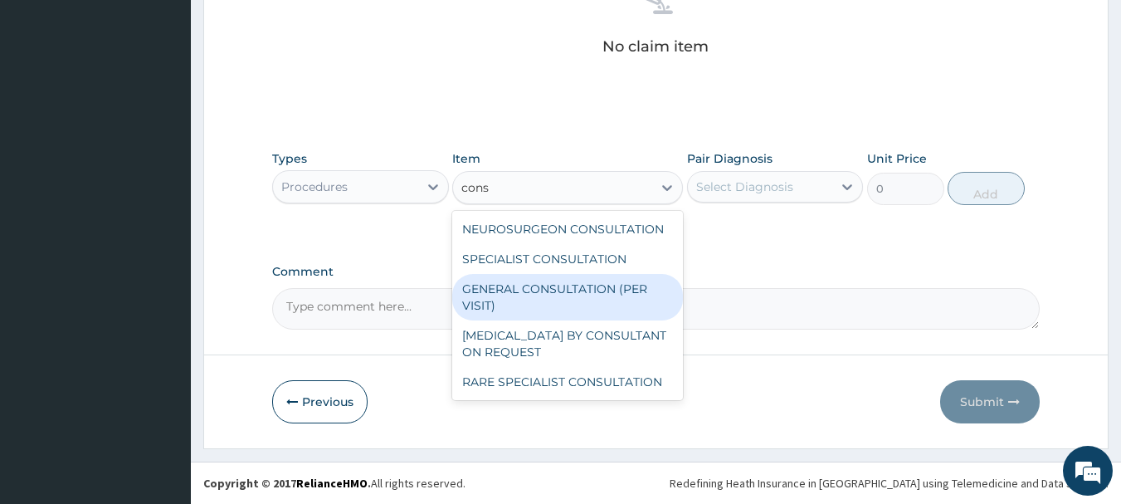
click at [514, 291] on div "GENERAL CONSULTATION (PER VISIT)" at bounding box center [567, 297] width 231 height 46
type input "2000"
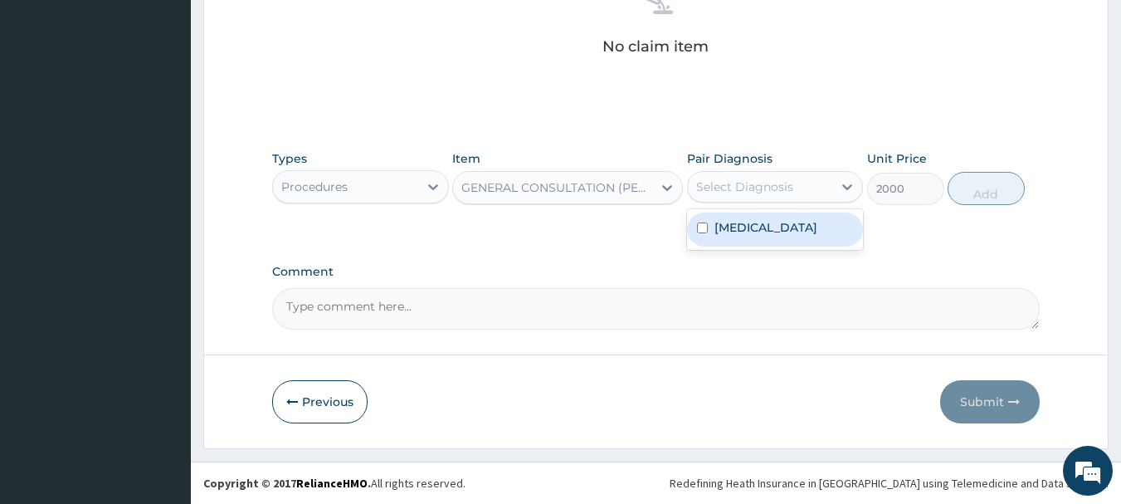
click at [727, 195] on div "Select Diagnosis" at bounding box center [760, 186] width 145 height 27
click at [720, 223] on label "Typhoid fever" at bounding box center [766, 227] width 103 height 17
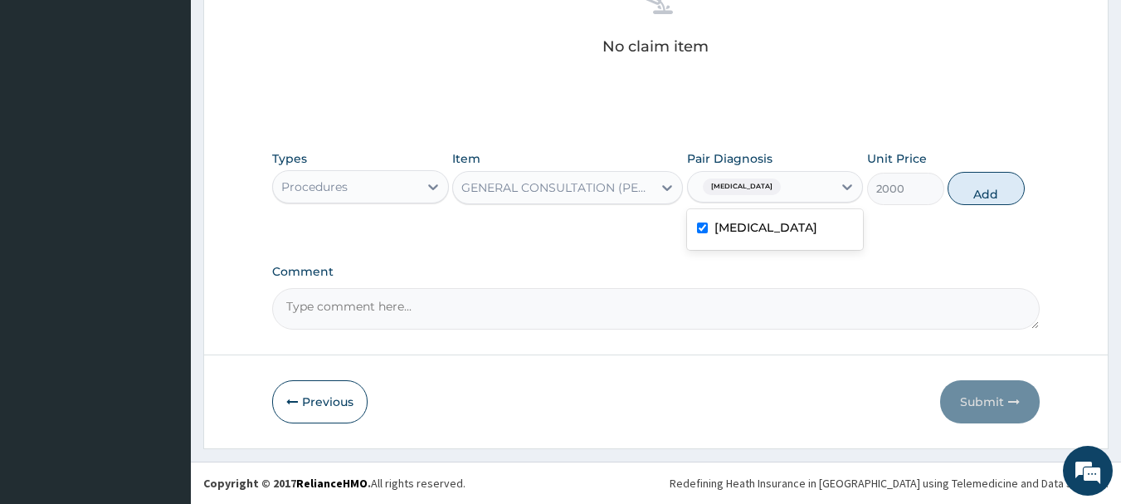
checkbox input "true"
click at [970, 196] on button "Add" at bounding box center [986, 188] width 77 height 33
type input "0"
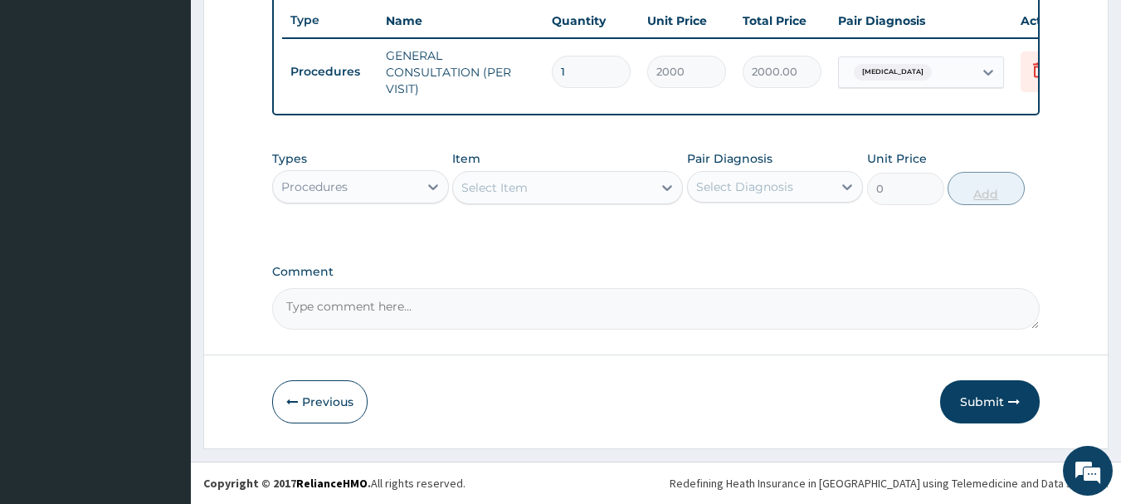
scroll to position [636, 0]
click at [398, 193] on div "Procedures" at bounding box center [345, 186] width 145 height 27
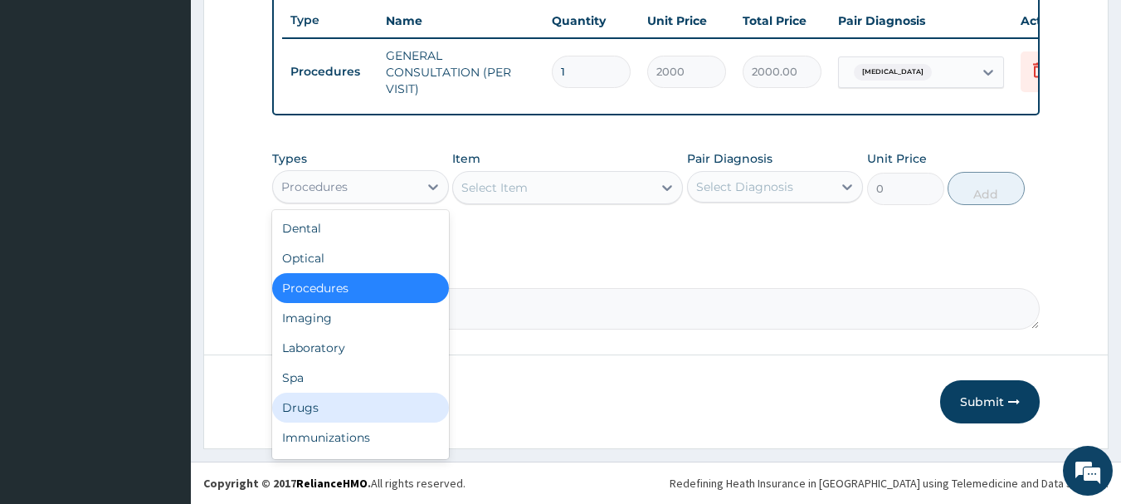
click at [296, 407] on div "Drugs" at bounding box center [360, 408] width 177 height 30
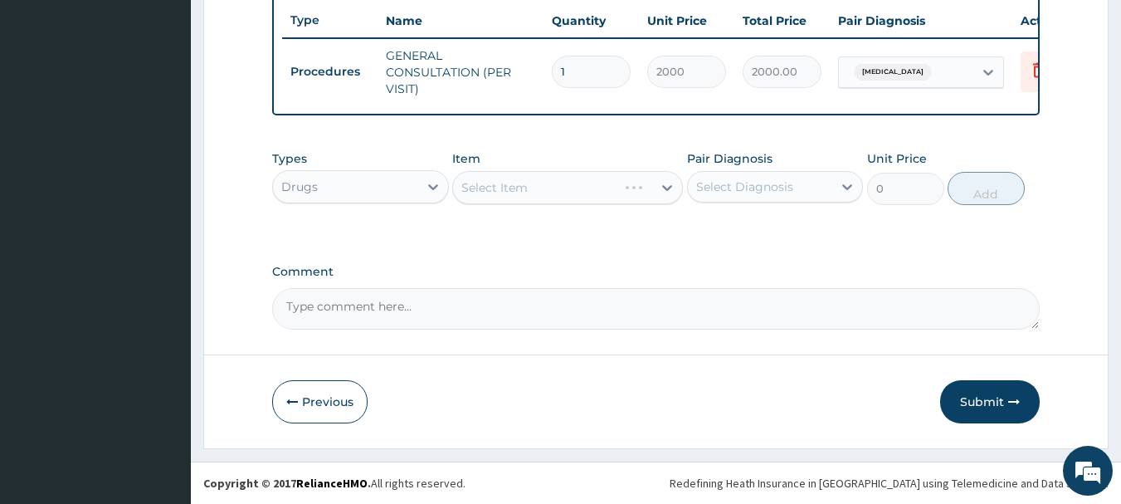
click at [586, 183] on div "Select Item" at bounding box center [567, 187] width 231 height 33
click at [620, 189] on div "Select Item" at bounding box center [552, 187] width 199 height 27
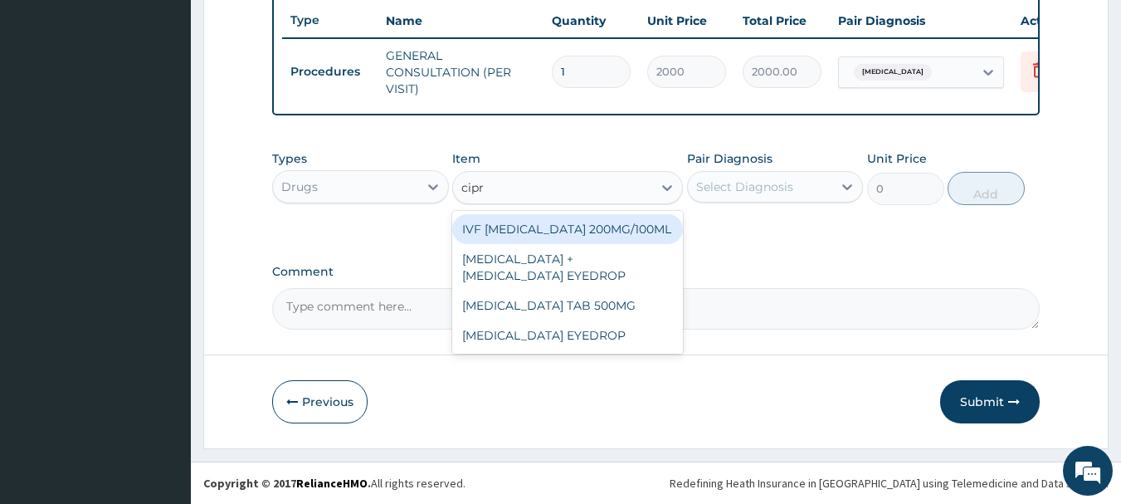
type input "cipro"
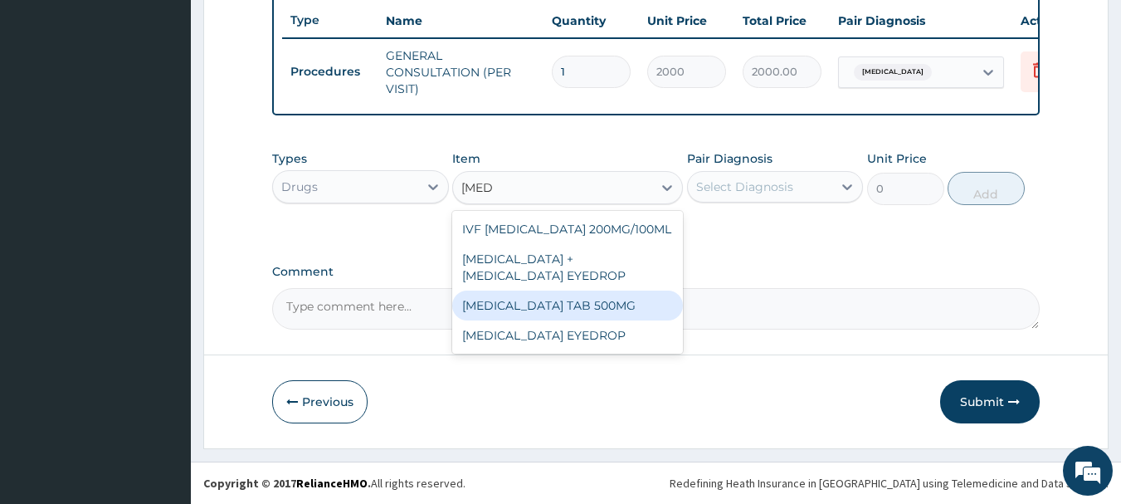
click at [571, 304] on div "CIPROFLOXACIN TAB 500MG" at bounding box center [567, 306] width 231 height 30
type input "50"
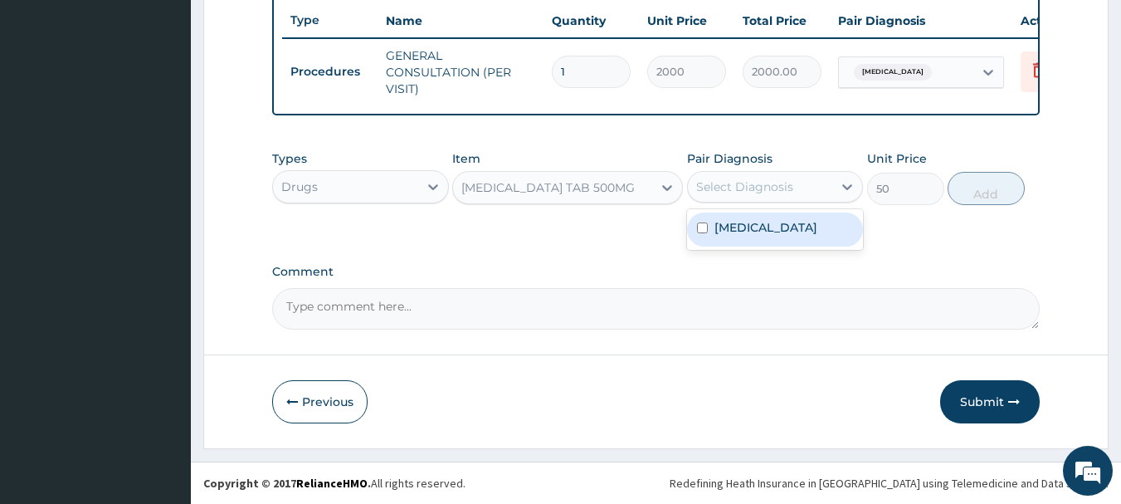
click at [770, 188] on div "Select Diagnosis" at bounding box center [744, 186] width 97 height 17
click at [746, 227] on label "Typhoid fever" at bounding box center [766, 227] width 103 height 17
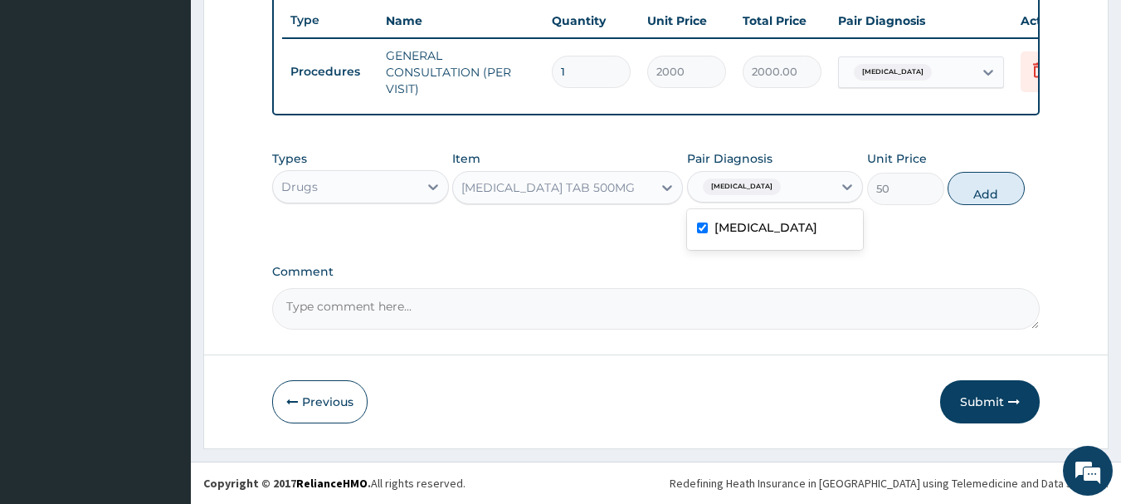
click at [789, 224] on label "Typhoid fever" at bounding box center [766, 227] width 103 height 17
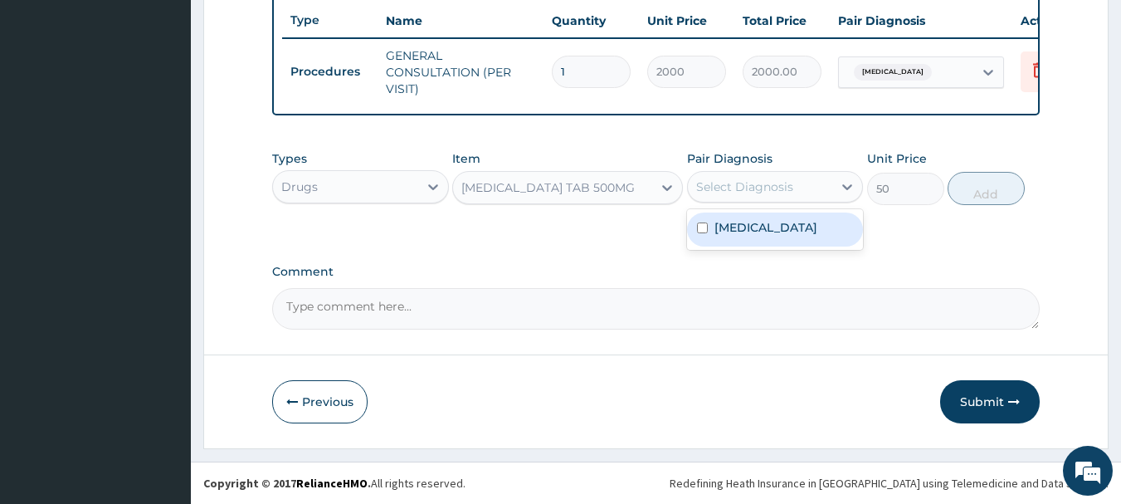
click at [750, 231] on label "Typhoid fever" at bounding box center [766, 227] width 103 height 17
checkbox input "true"
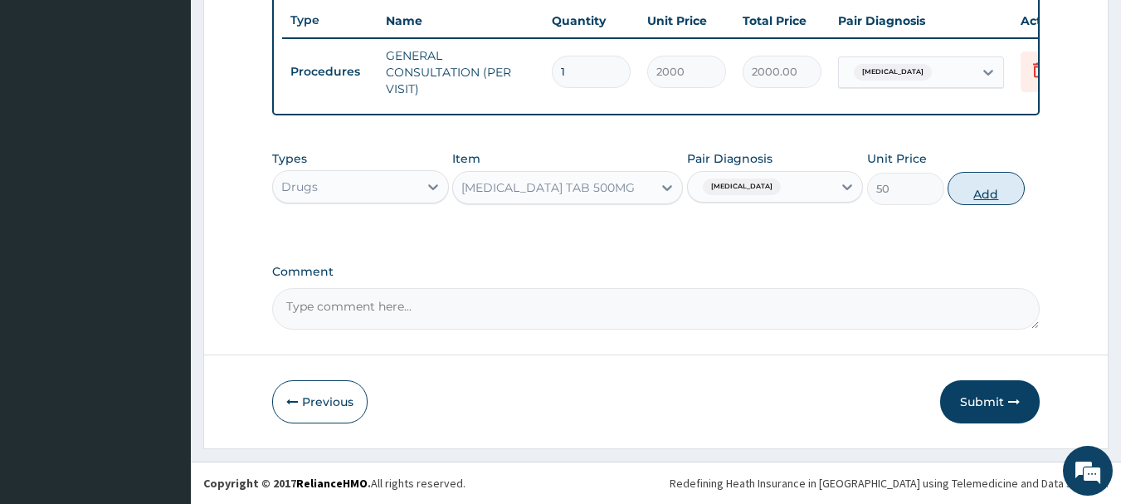
click at [967, 188] on button "Add" at bounding box center [986, 188] width 77 height 33
type input "0"
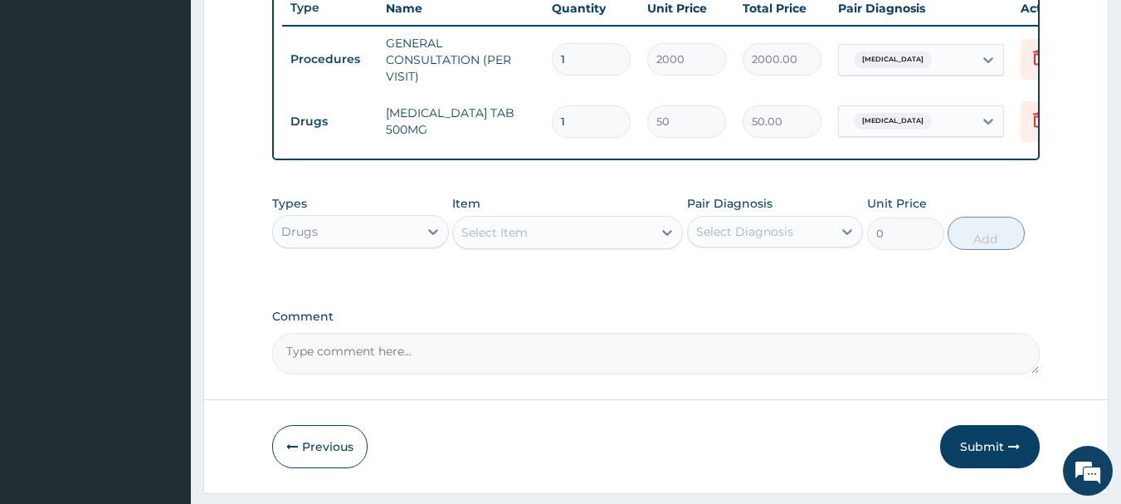
type input "14"
type input "700.00"
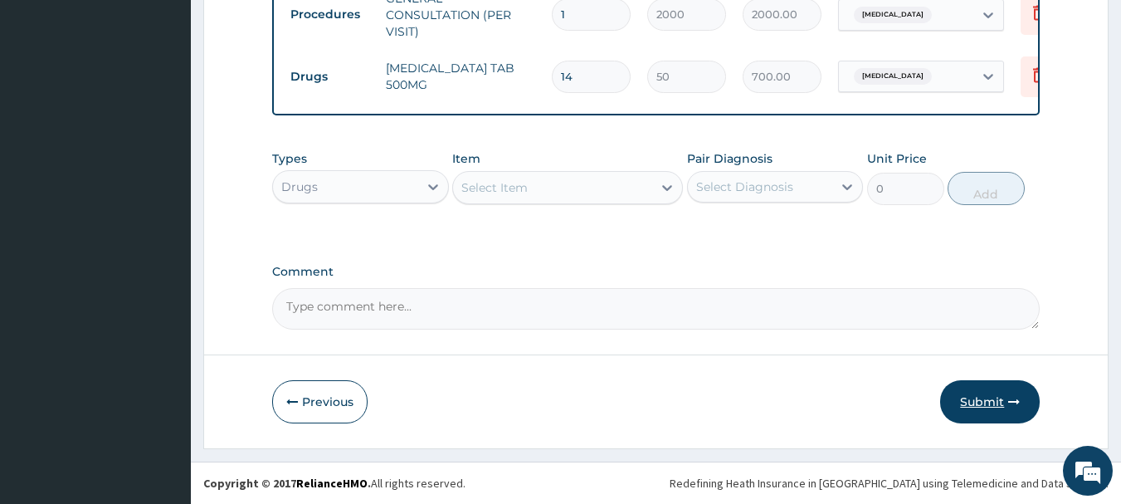
type input "14"
click at [979, 393] on button "Submit" at bounding box center [990, 401] width 100 height 43
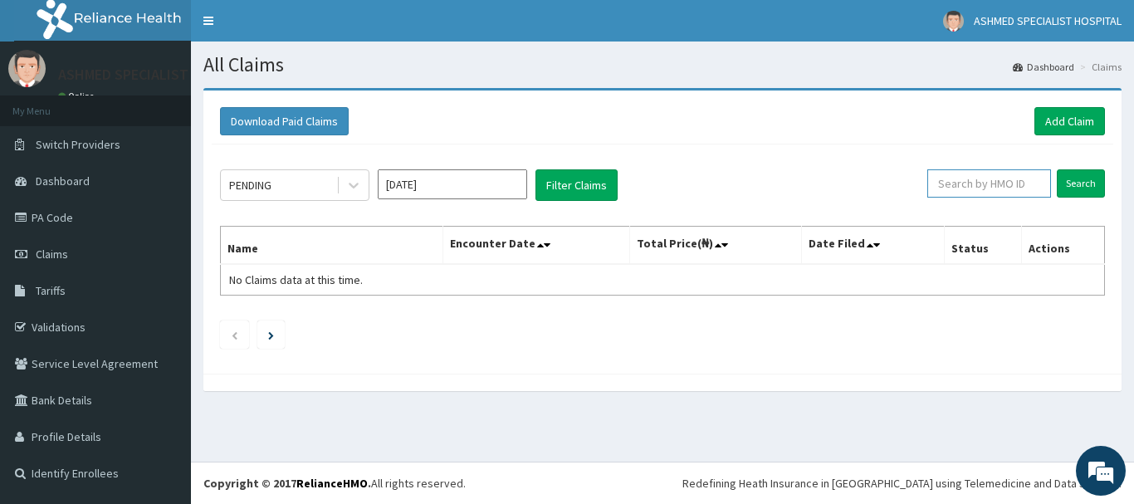
click at [1027, 185] on input "text" at bounding box center [989, 183] width 124 height 28
paste input "chl/11433/d"
type input "chl/11433/c"
click at [1069, 172] on input "Search" at bounding box center [1081, 183] width 48 height 28
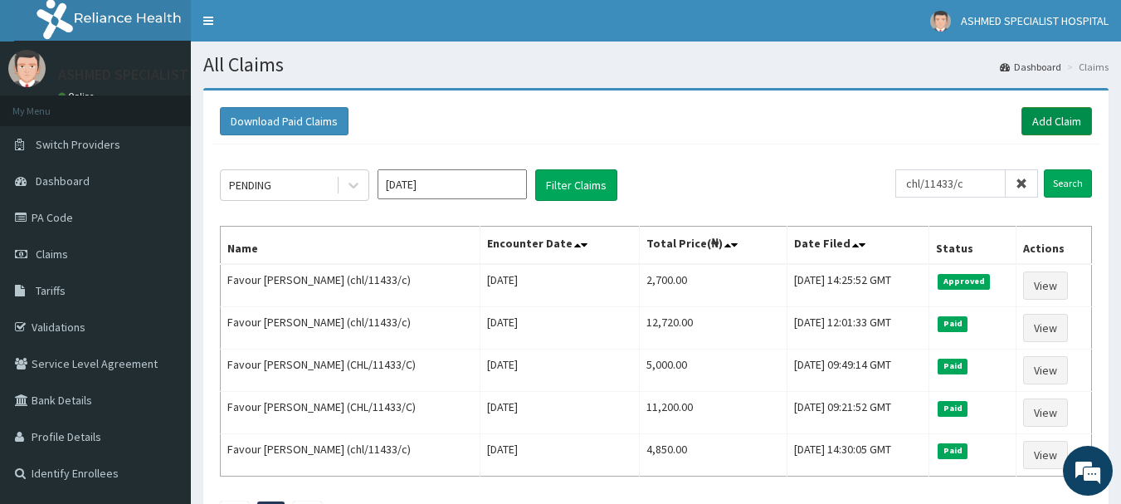
click at [1052, 118] on link "Add Claim" at bounding box center [1057, 121] width 71 height 28
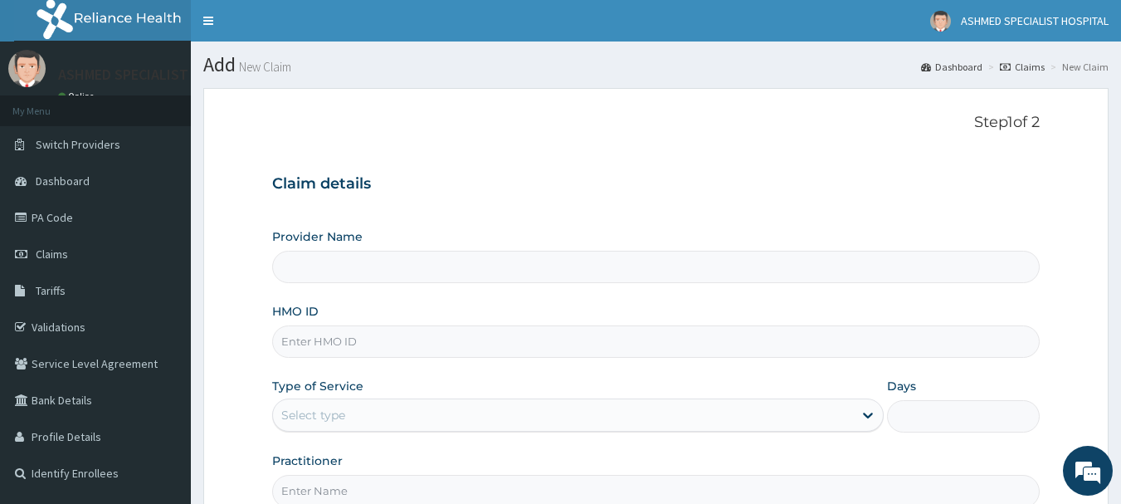
type input "ASHMED SPECIALIST HOSPITAL"
click at [307, 336] on input "HMO ID" at bounding box center [656, 341] width 769 height 32
type input "pfm/10189/e"
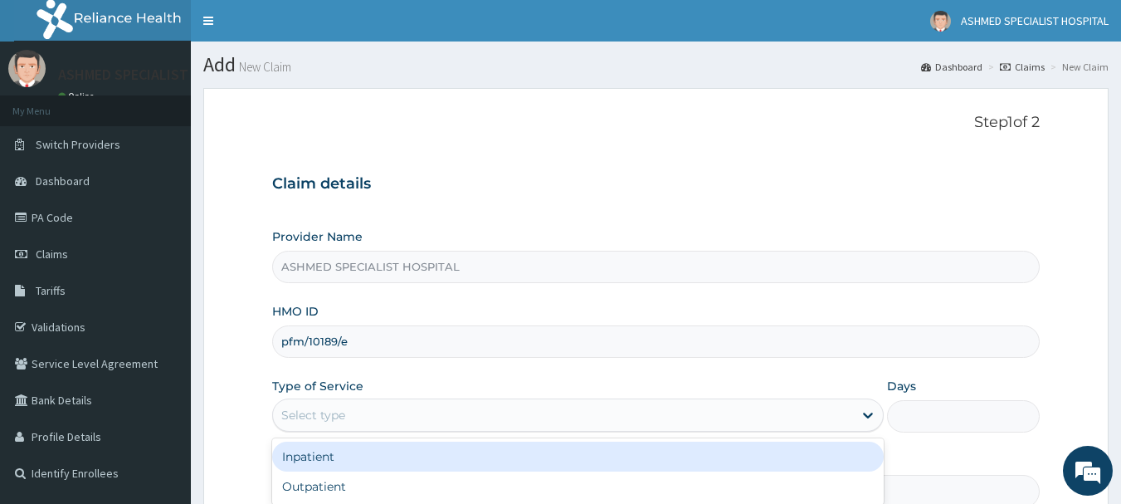
click at [322, 406] on div "Select type" at bounding box center [563, 415] width 580 height 27
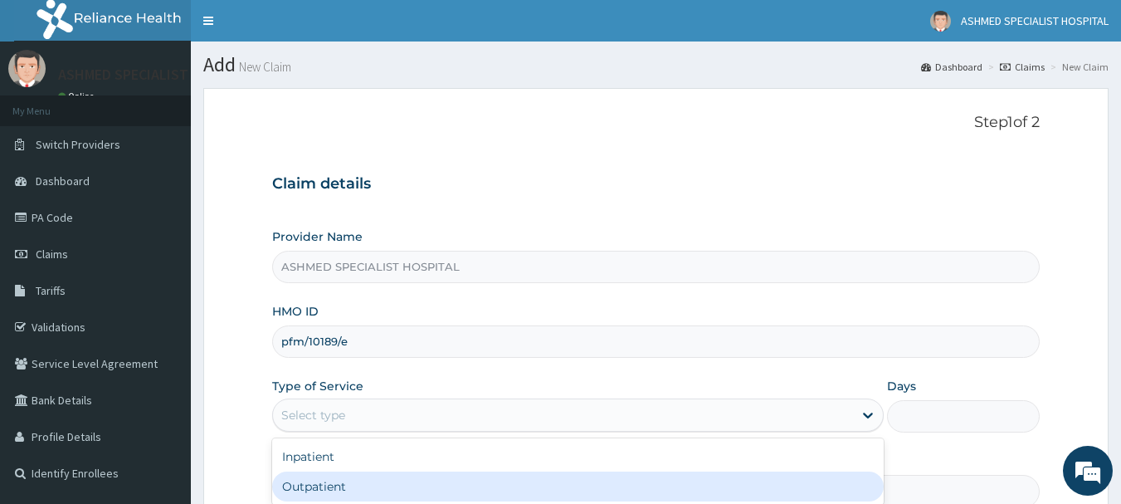
click at [329, 485] on div "Outpatient" at bounding box center [578, 486] width 612 height 30
type input "1"
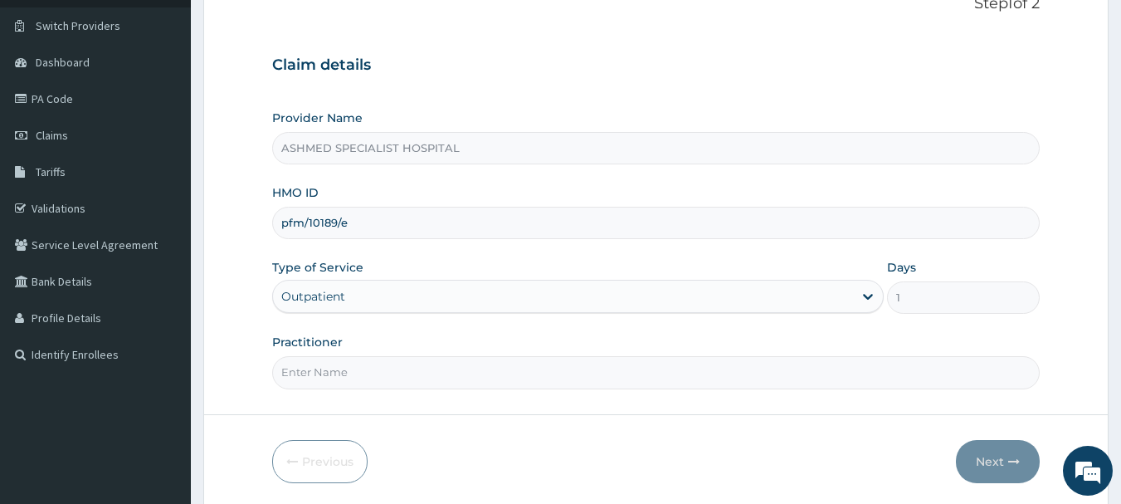
scroll to position [178, 0]
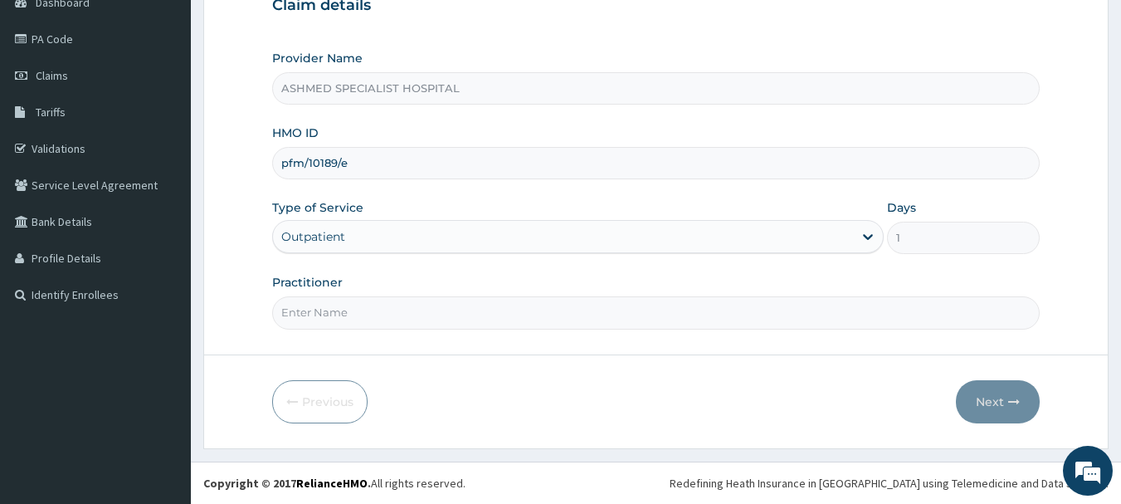
click at [376, 310] on input "Practitioner" at bounding box center [656, 312] width 769 height 32
type input "DR. THOMPSON ODESA"
click at [996, 398] on button "Next" at bounding box center [998, 401] width 84 height 43
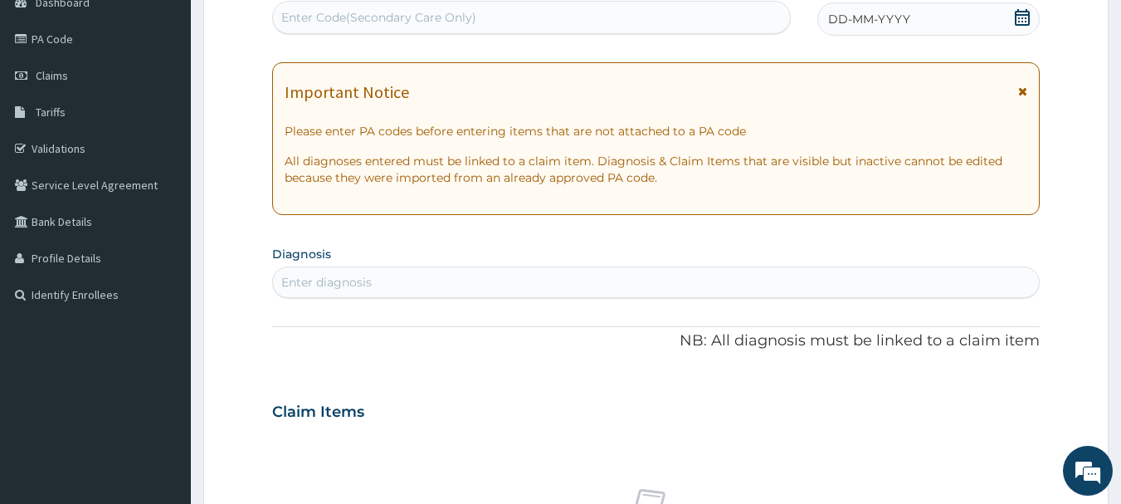
click at [496, 269] on div "Enter diagnosis" at bounding box center [656, 282] width 767 height 27
type input "malaria"
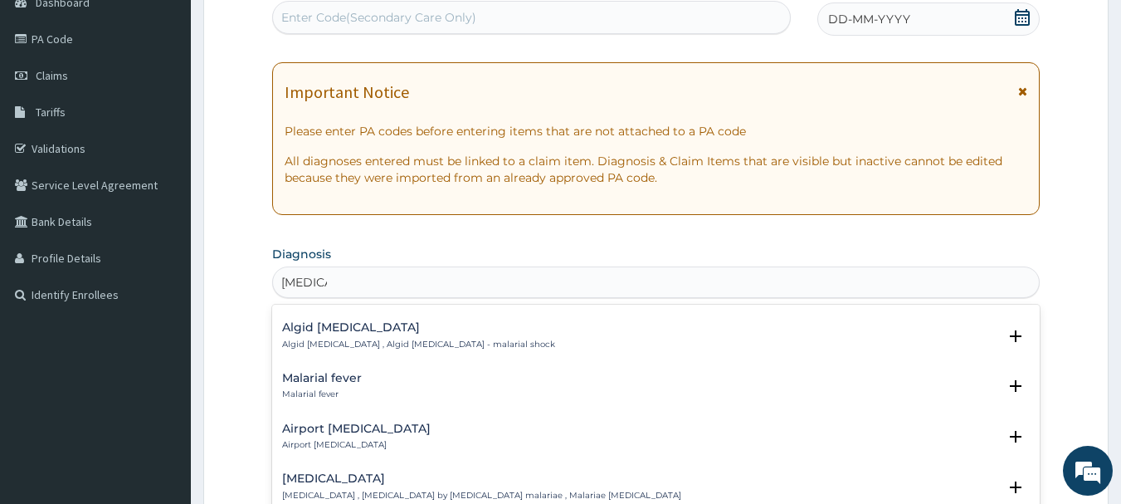
scroll to position [228, 0]
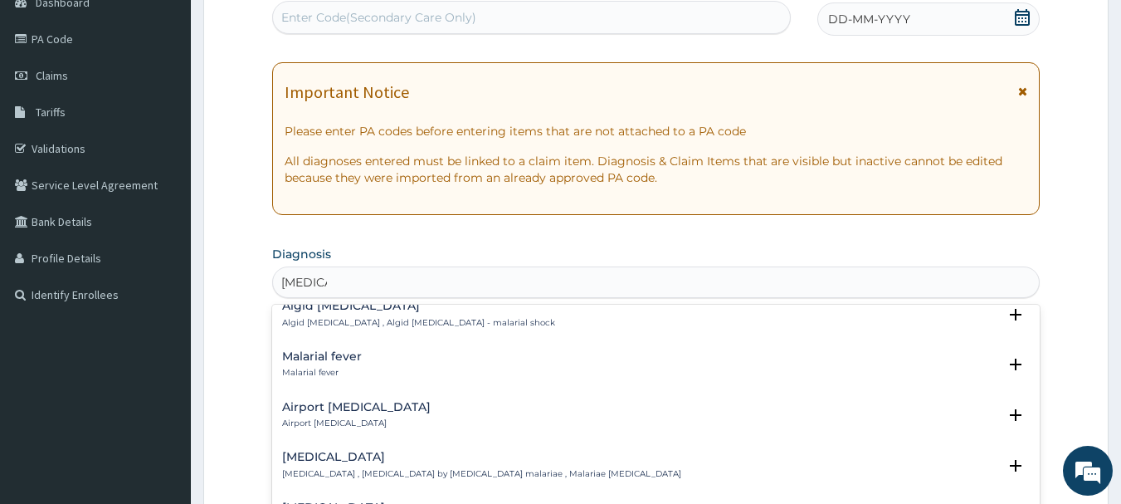
click at [333, 350] on h4 "Malarial fever" at bounding box center [322, 356] width 80 height 12
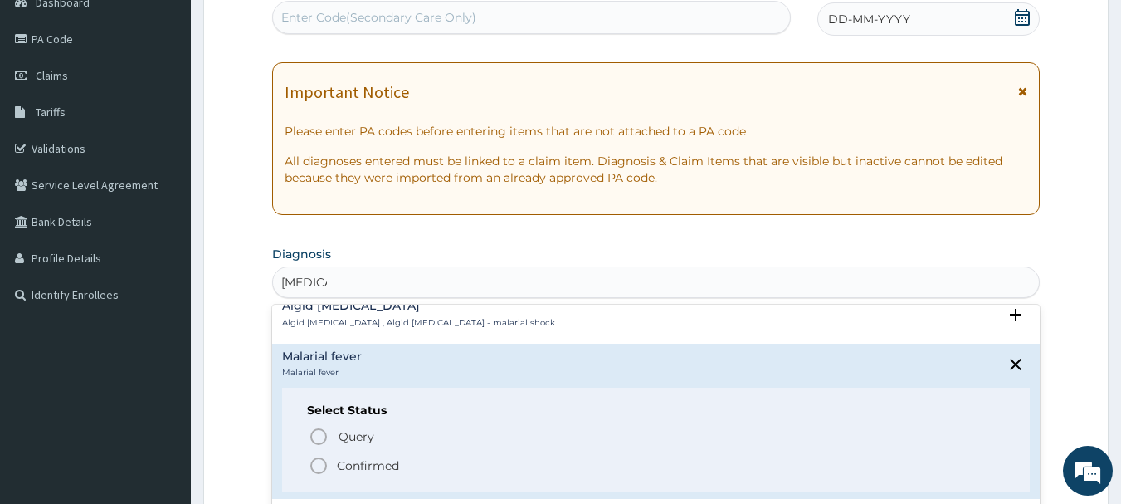
click at [315, 456] on icon "status option filled" at bounding box center [319, 466] width 20 height 20
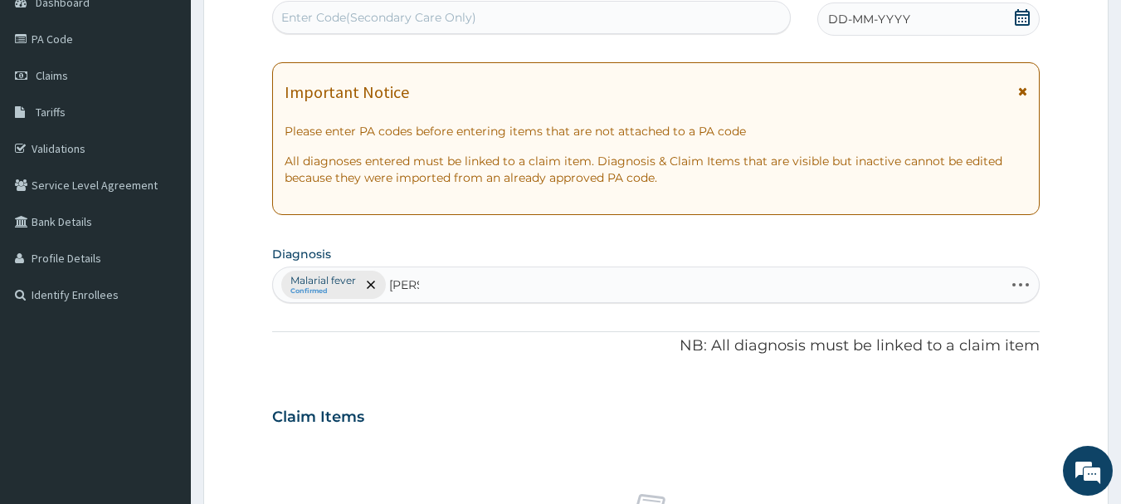
type input "salmo"
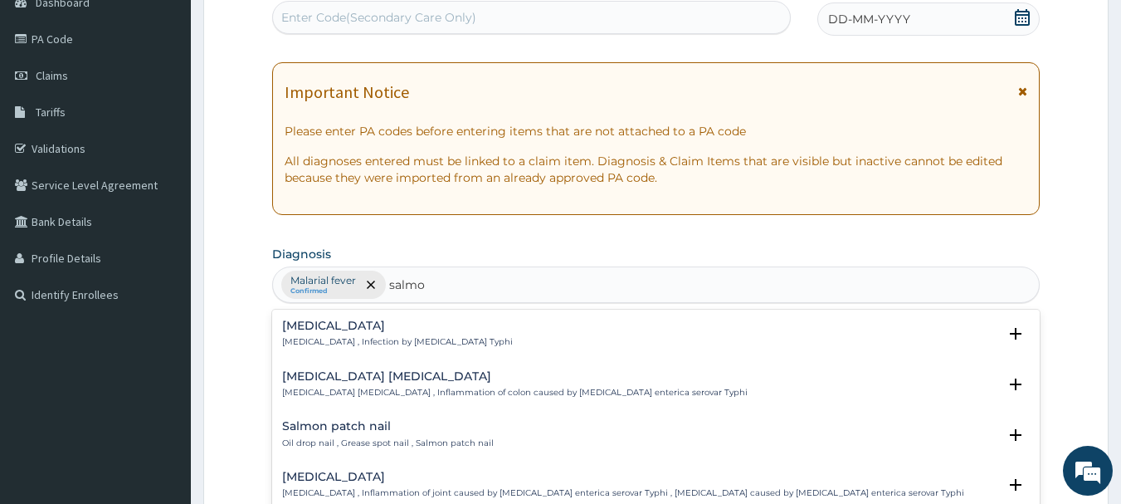
click at [353, 320] on h4 "Typhoid fever" at bounding box center [397, 326] width 231 height 12
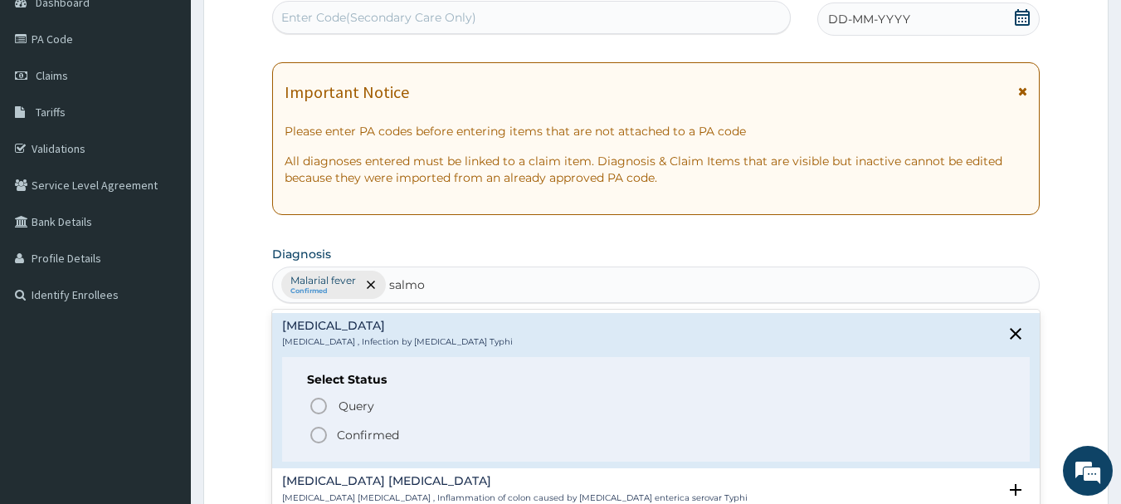
click at [322, 432] on icon "status option filled" at bounding box center [319, 435] width 20 height 20
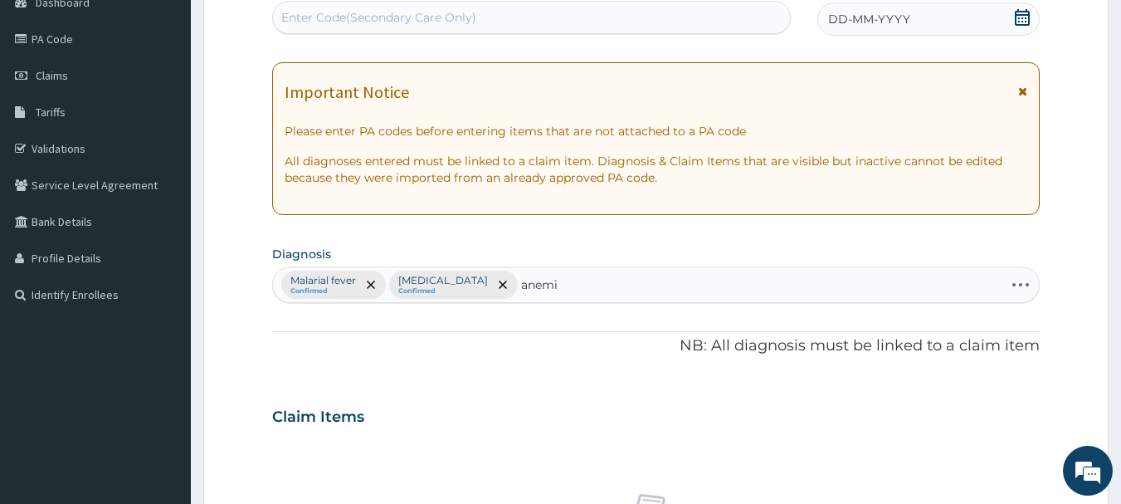
type input "anemia"
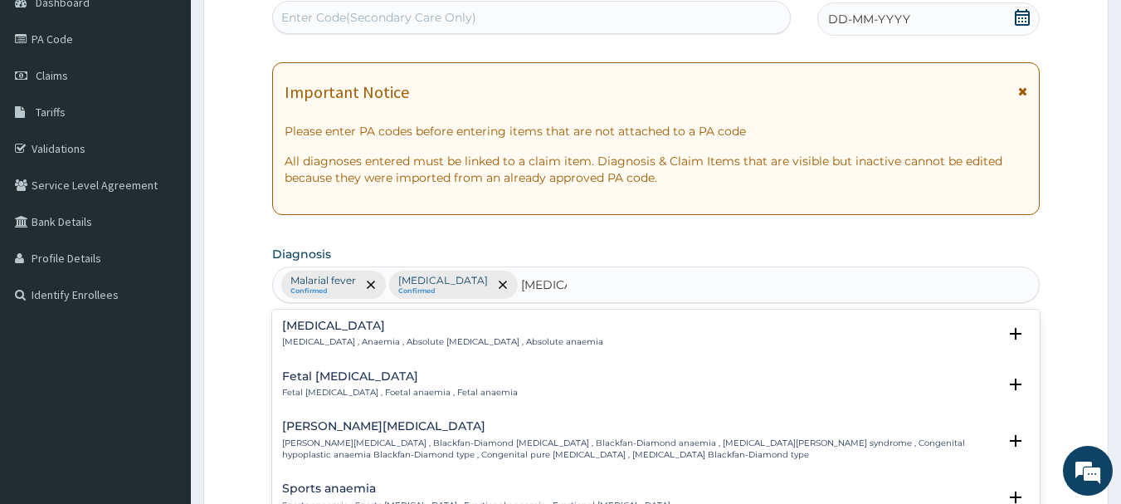
click at [299, 331] on h4 "Anemia" at bounding box center [442, 326] width 321 height 12
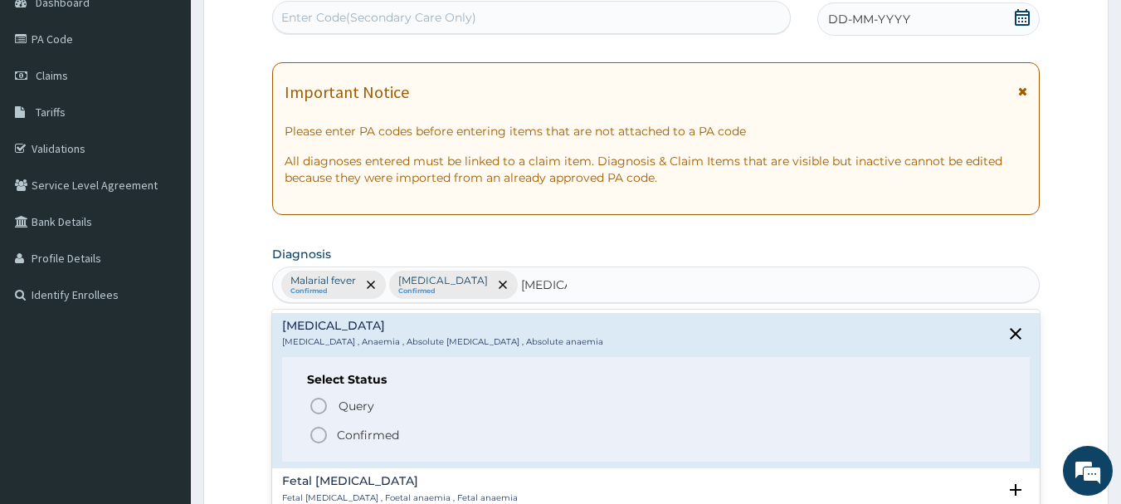
click at [315, 441] on icon "status option filled" at bounding box center [319, 435] width 20 height 20
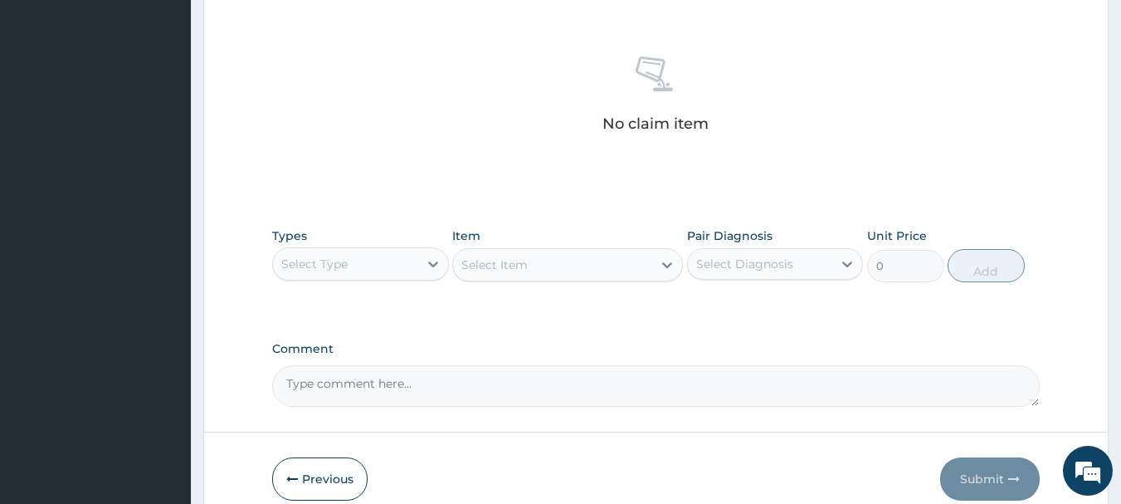
scroll to position [693, 0]
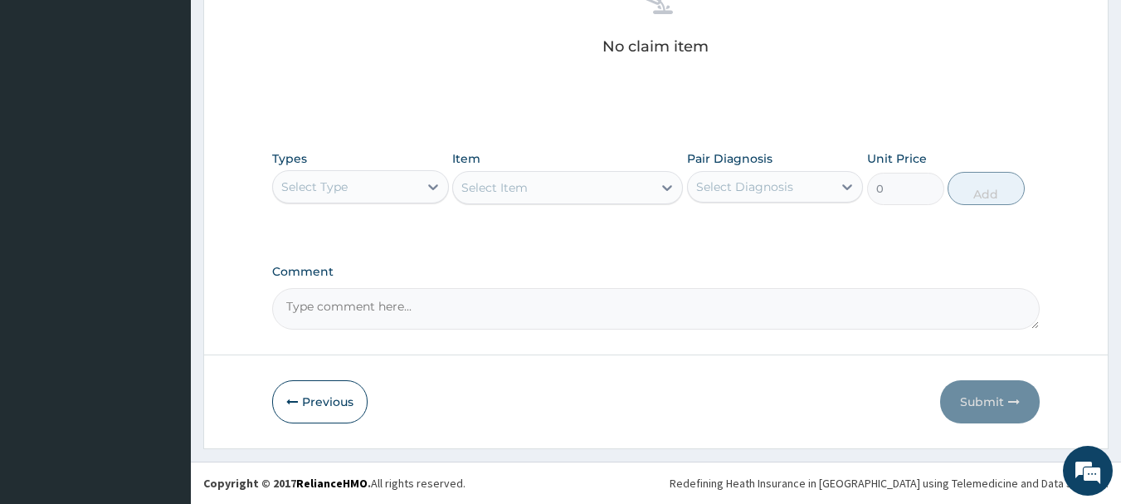
click at [408, 187] on div "Select Type" at bounding box center [345, 186] width 145 height 27
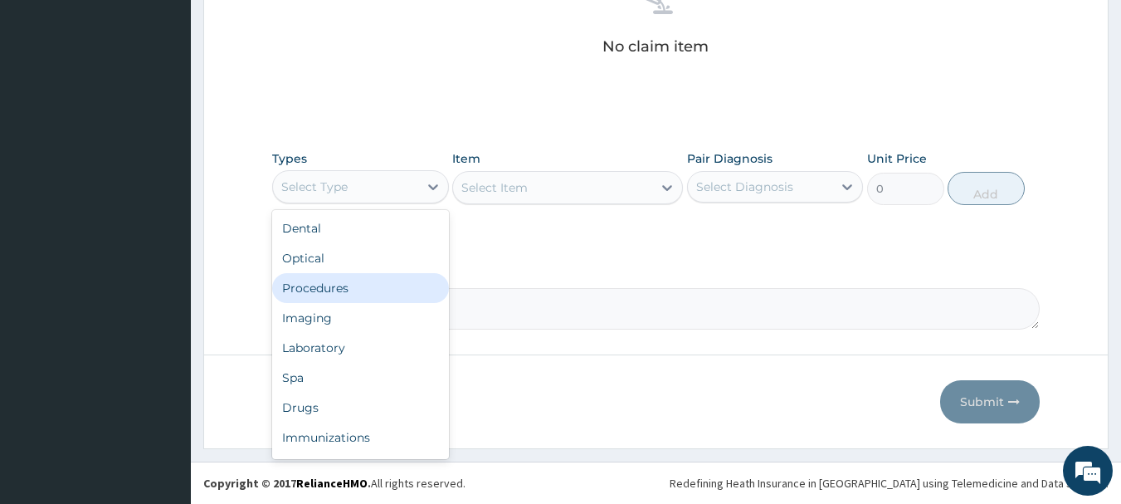
click at [368, 291] on div "Procedures" at bounding box center [360, 288] width 177 height 30
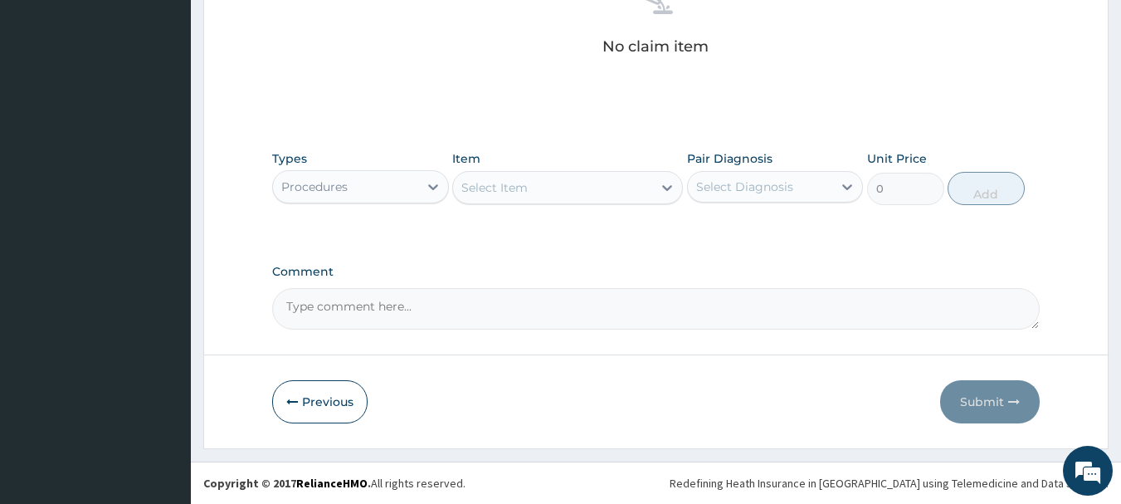
click at [569, 185] on div "Select Item" at bounding box center [552, 187] width 199 height 27
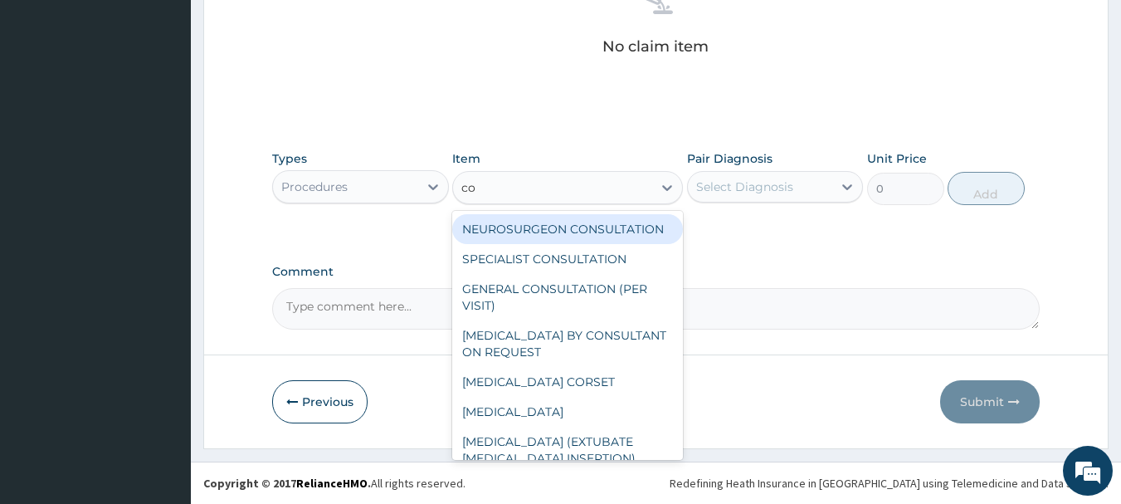
type input "con"
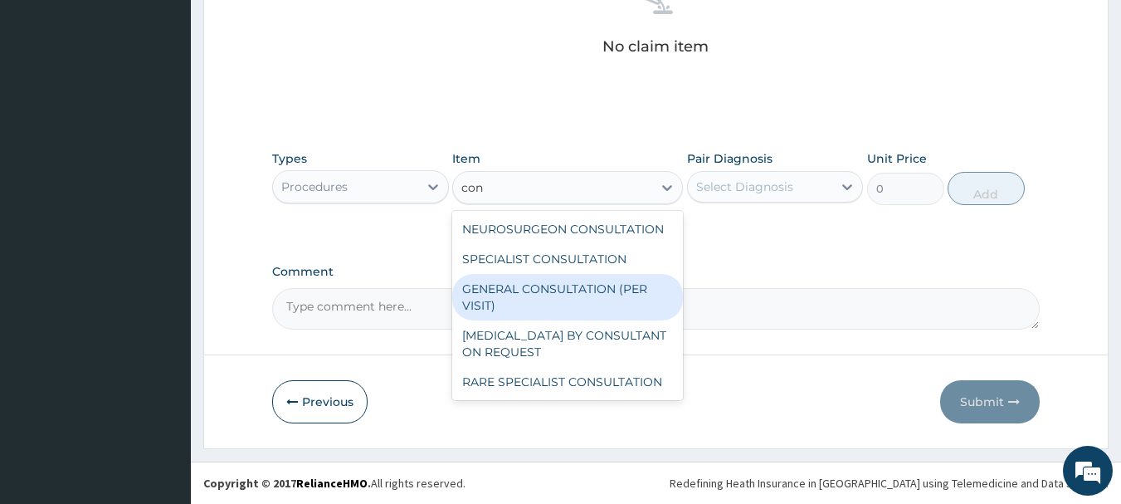
click at [530, 282] on div "GENERAL CONSULTATION (PER VISIT)" at bounding box center [567, 297] width 231 height 46
type input "2000"
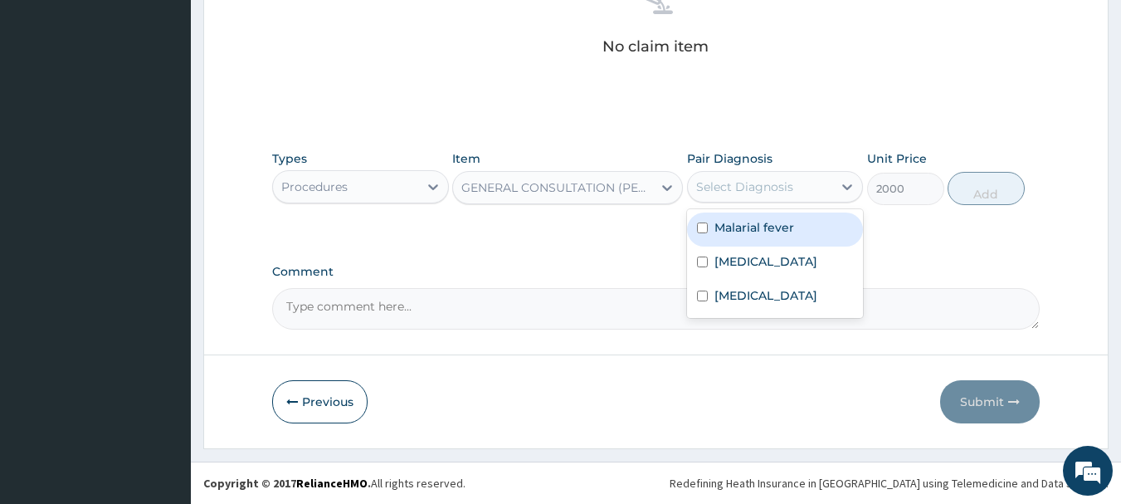
click at [803, 177] on div "Select Diagnosis" at bounding box center [760, 186] width 145 height 27
drag, startPoint x: 776, startPoint y: 222, endPoint x: 767, endPoint y: 241, distance: 20.4
click at [774, 224] on label "Malarial fever" at bounding box center [755, 227] width 80 height 17
checkbox input "true"
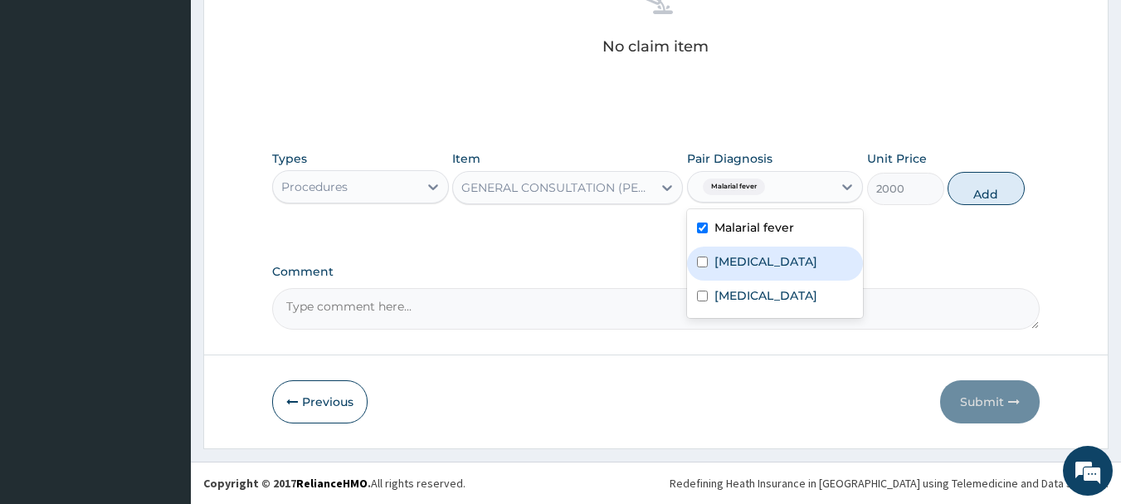
click at [758, 260] on label "Typhoid fever" at bounding box center [766, 261] width 103 height 17
checkbox input "true"
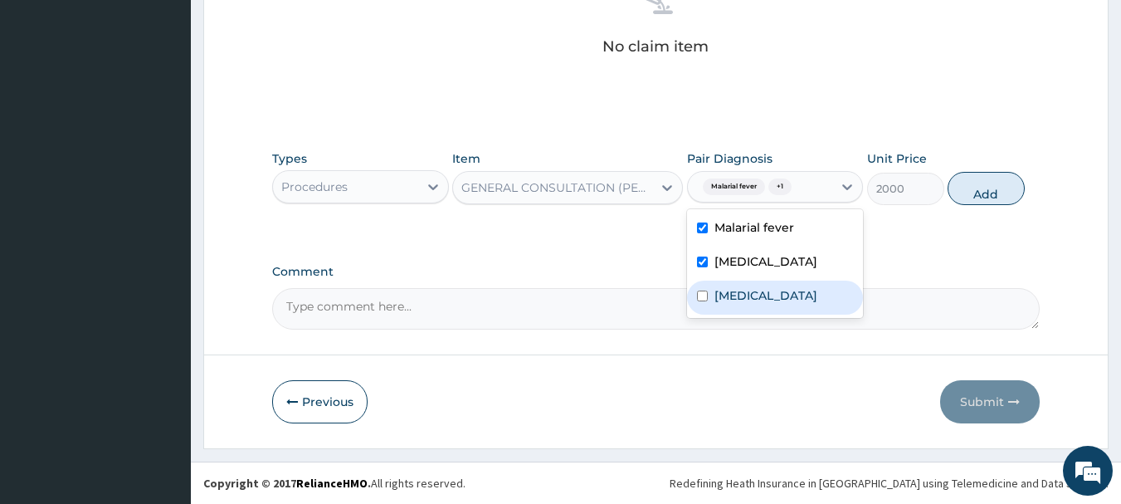
click at [750, 288] on label "Anemia" at bounding box center [766, 295] width 103 height 17
checkbox input "true"
click at [981, 198] on button "Add" at bounding box center [986, 188] width 77 height 33
type input "0"
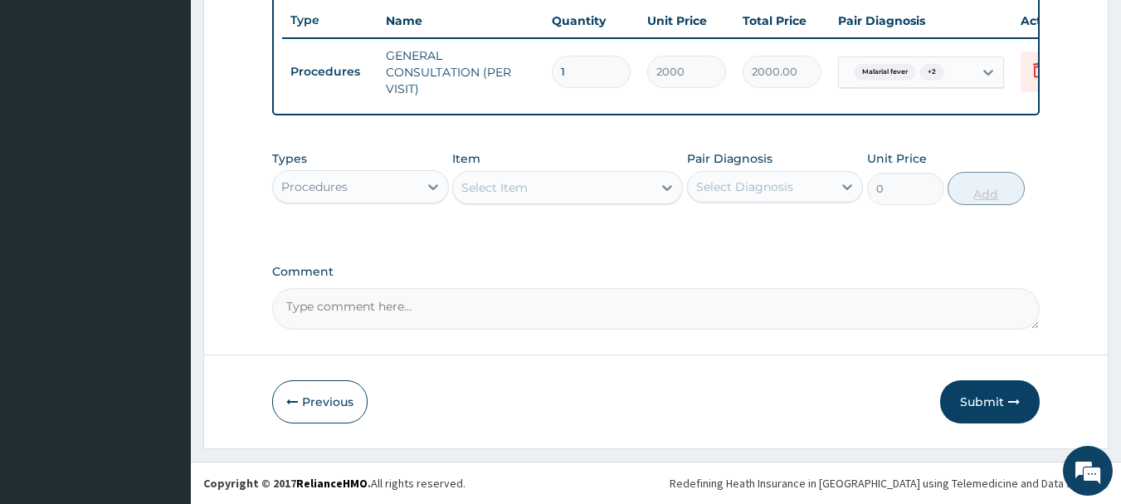
scroll to position [636, 0]
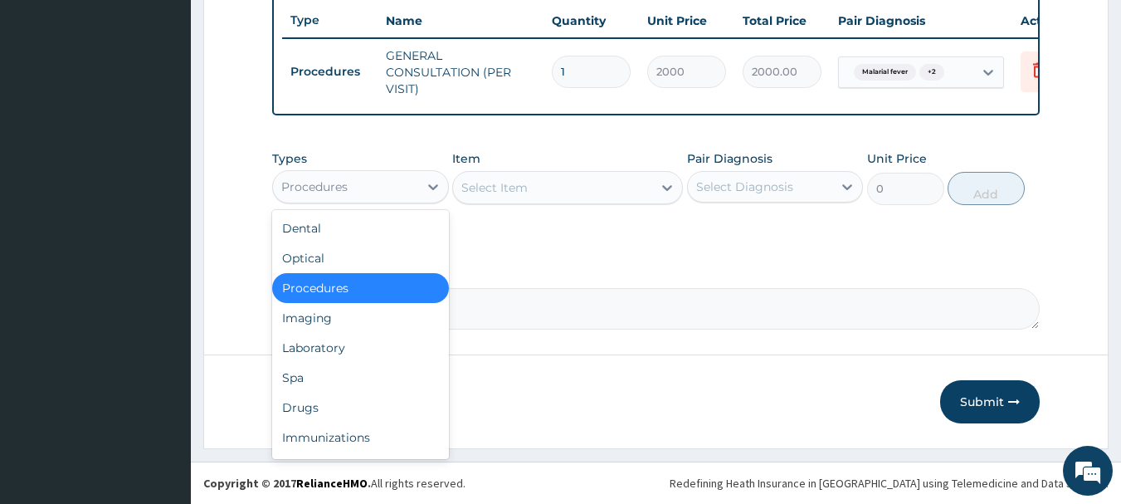
click at [388, 178] on div "Procedures" at bounding box center [345, 186] width 145 height 27
click at [312, 344] on div "Laboratory" at bounding box center [360, 348] width 177 height 30
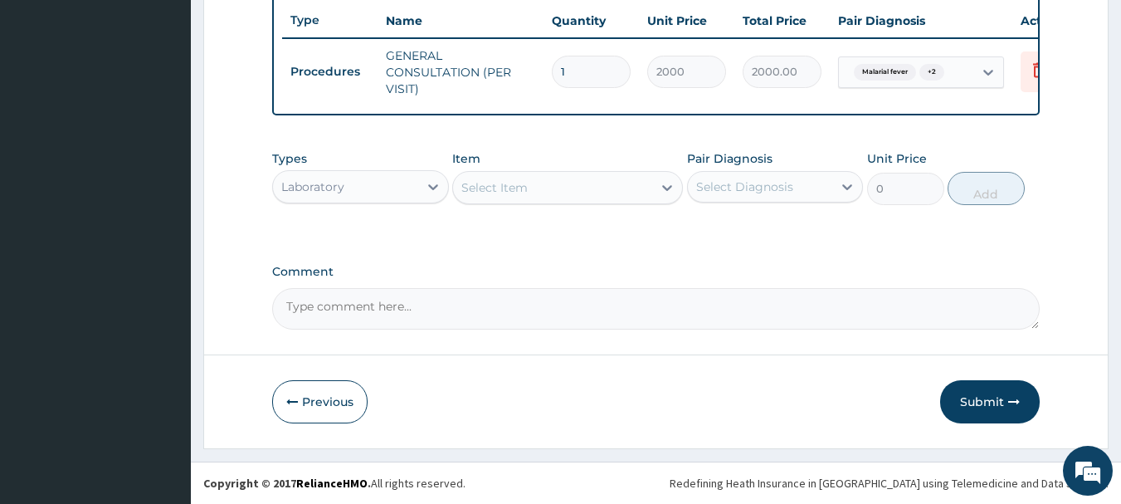
click at [579, 183] on div "Select Item" at bounding box center [552, 187] width 199 height 27
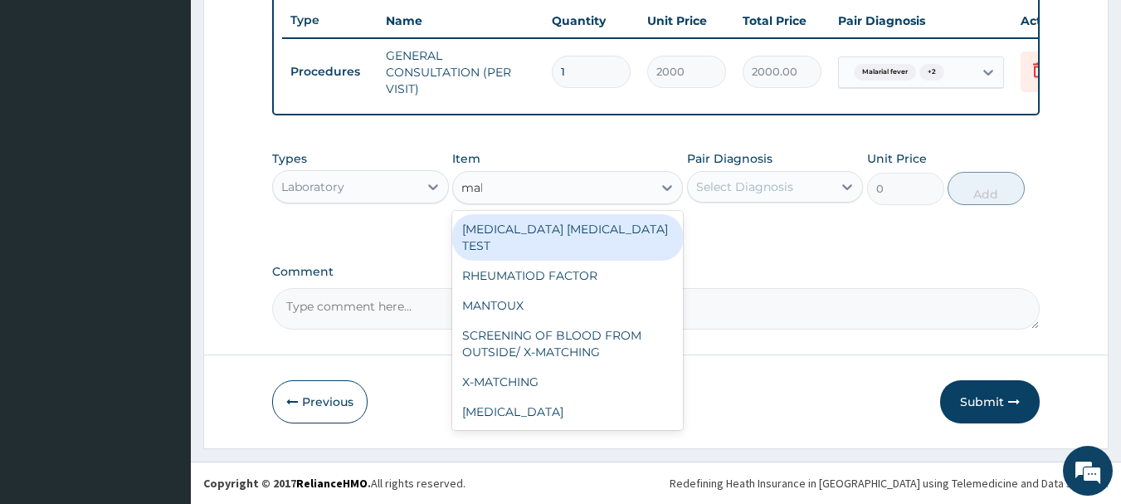
type input "mala"
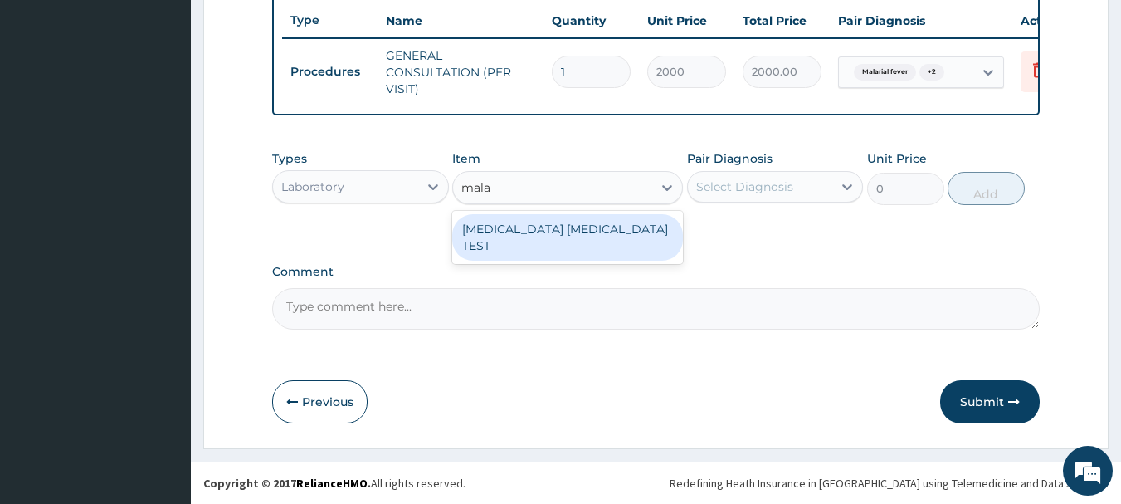
click at [565, 225] on div "MALARIA PARASITE TEST" at bounding box center [567, 237] width 231 height 46
type input "1000"
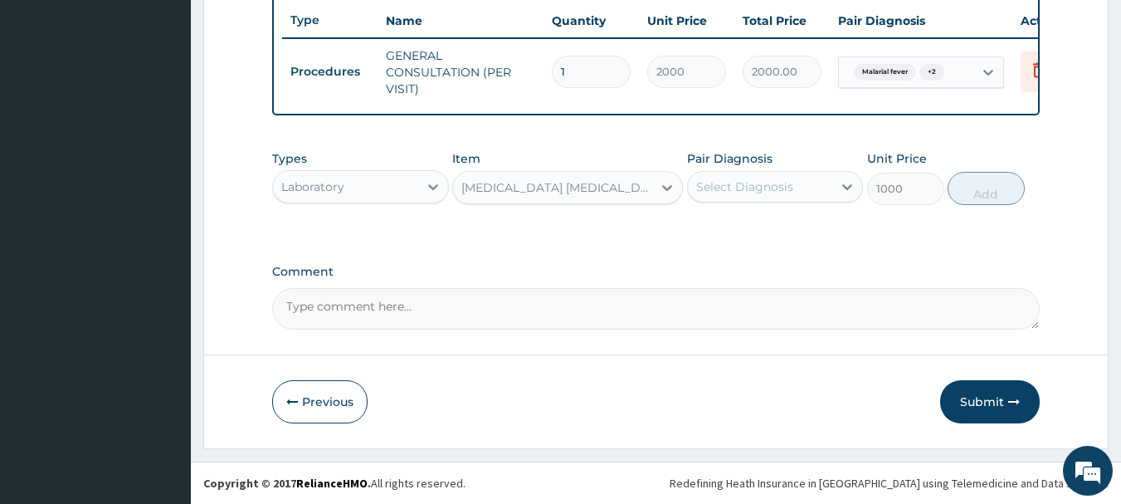
click at [794, 184] on div "Select Diagnosis" at bounding box center [760, 186] width 145 height 27
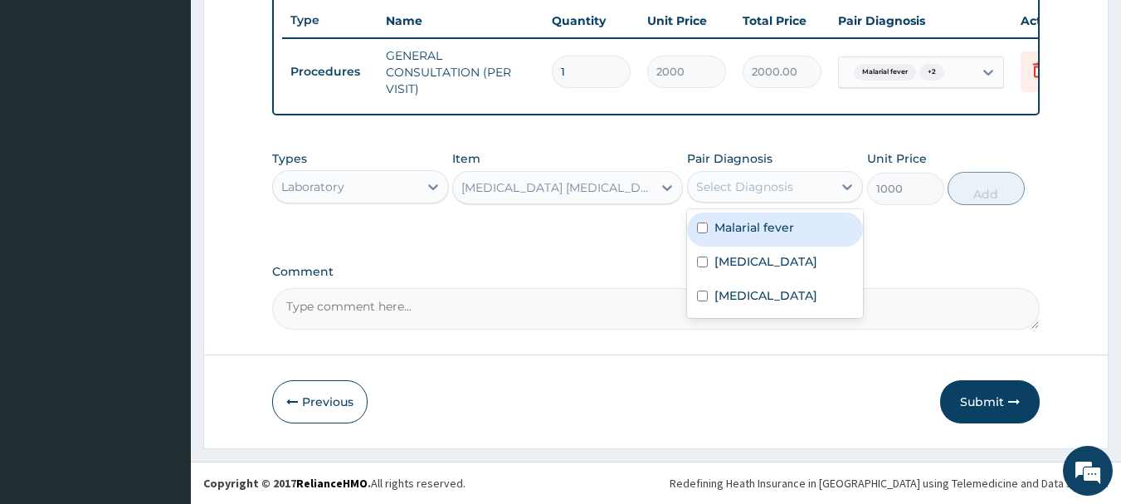
click at [752, 232] on label "Malarial fever" at bounding box center [755, 227] width 80 height 17
checkbox input "true"
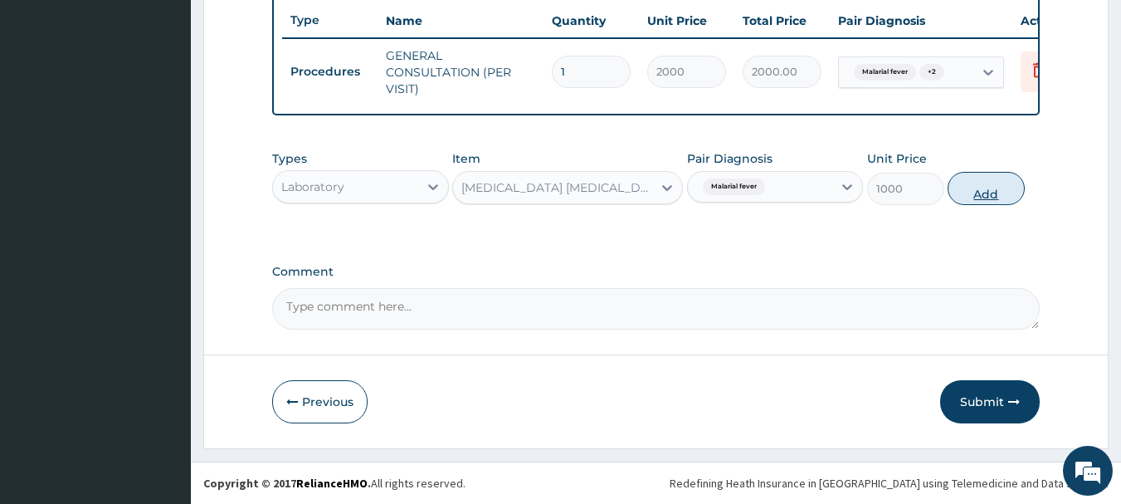
click at [967, 186] on button "Add" at bounding box center [986, 188] width 77 height 33
type input "0"
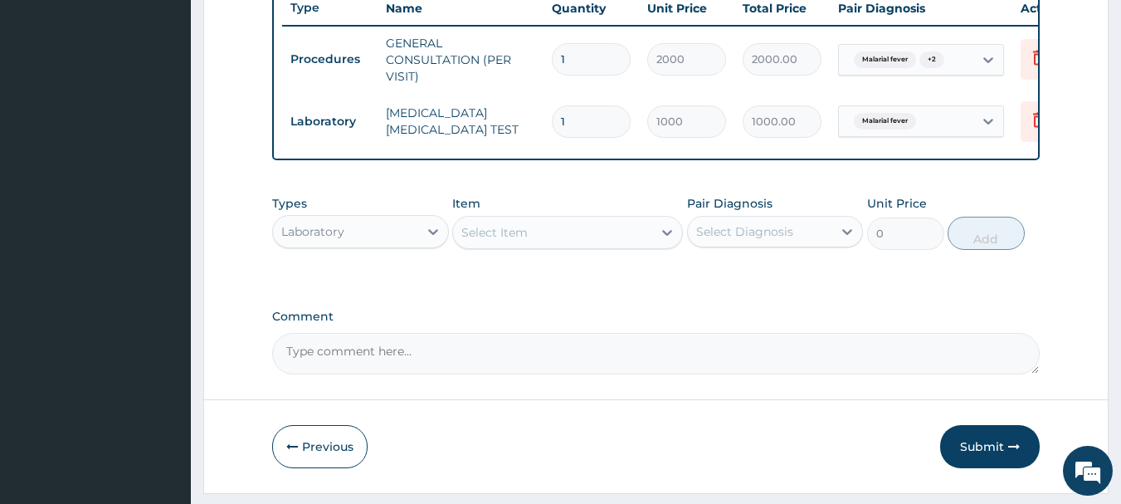
click at [624, 241] on div "Select Item" at bounding box center [552, 232] width 199 height 27
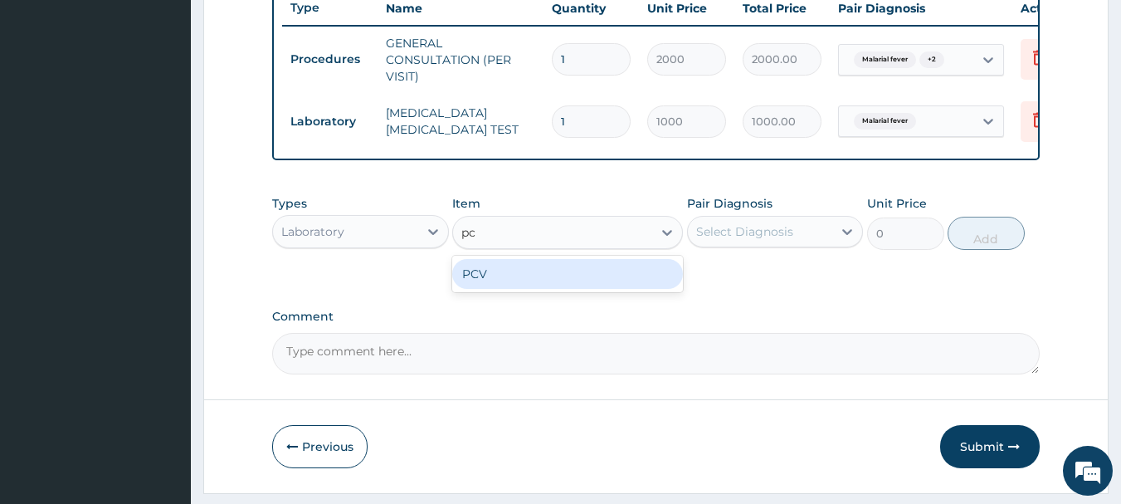
type input "pcv"
click at [594, 281] on div "PCV" at bounding box center [567, 274] width 231 height 30
type input "1000"
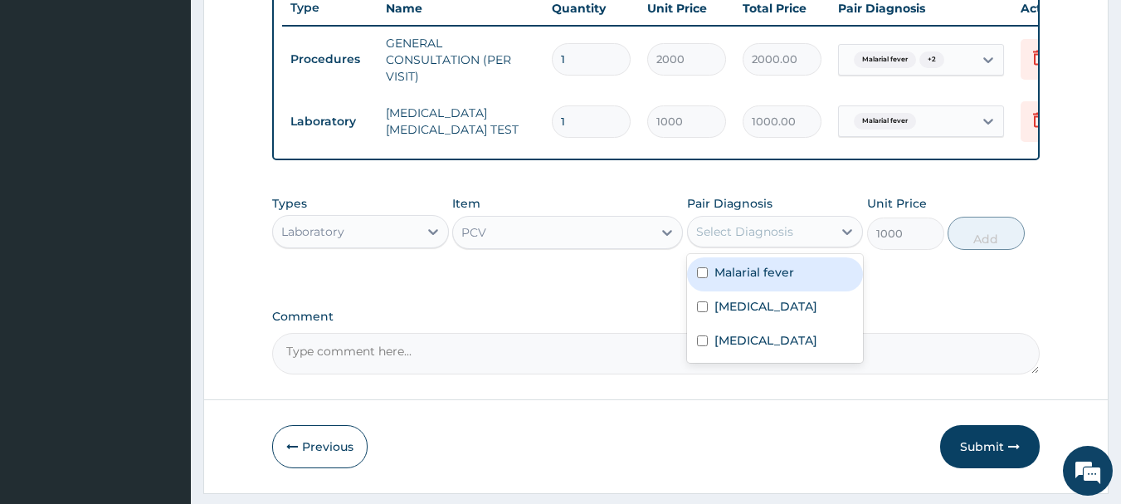
click at [798, 245] on div "Select Diagnosis" at bounding box center [760, 231] width 145 height 27
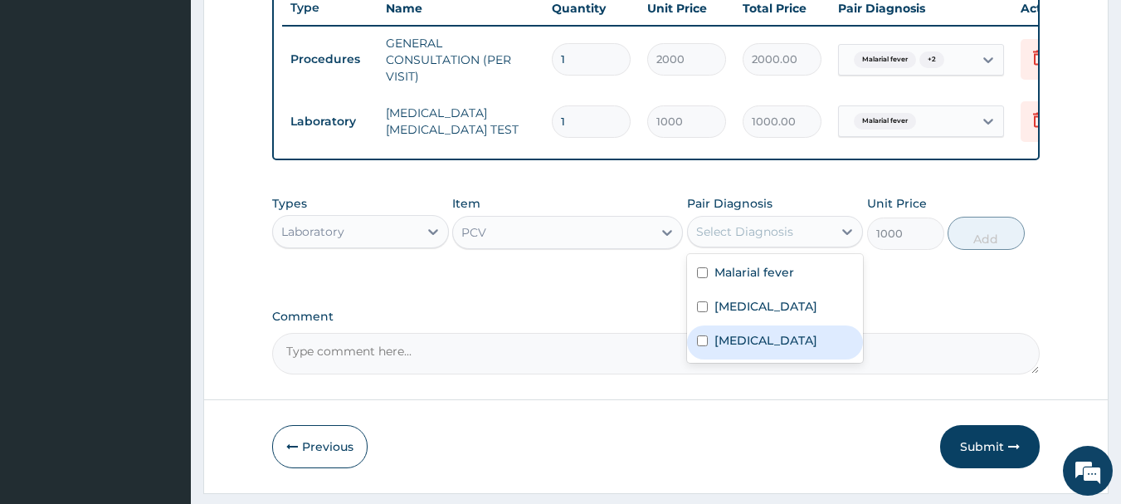
click at [736, 349] on label "Anemia" at bounding box center [766, 340] width 103 height 17
checkbox input "true"
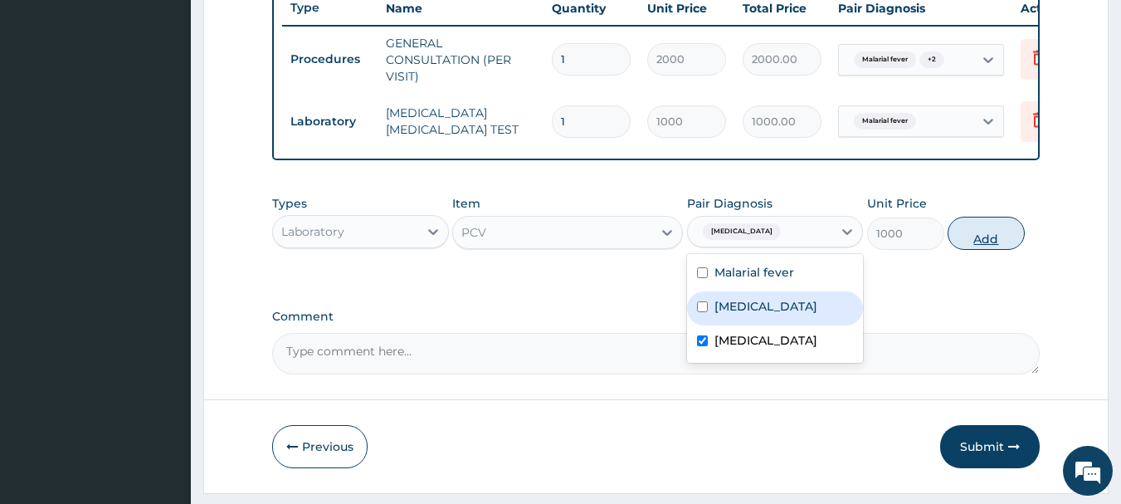
click at [995, 250] on button "Add" at bounding box center [986, 233] width 77 height 33
type input "0"
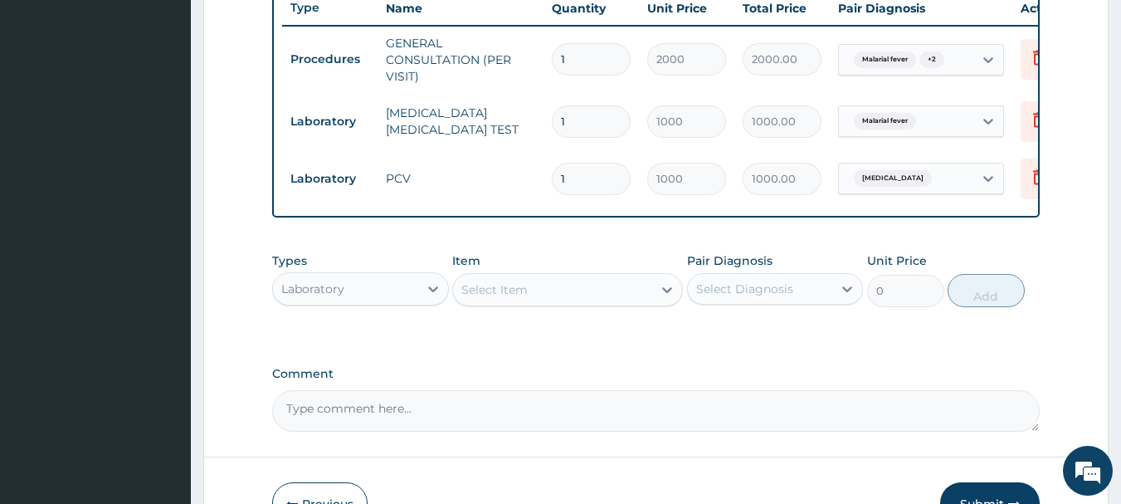
click at [351, 296] on div "Laboratory" at bounding box center [345, 289] width 145 height 27
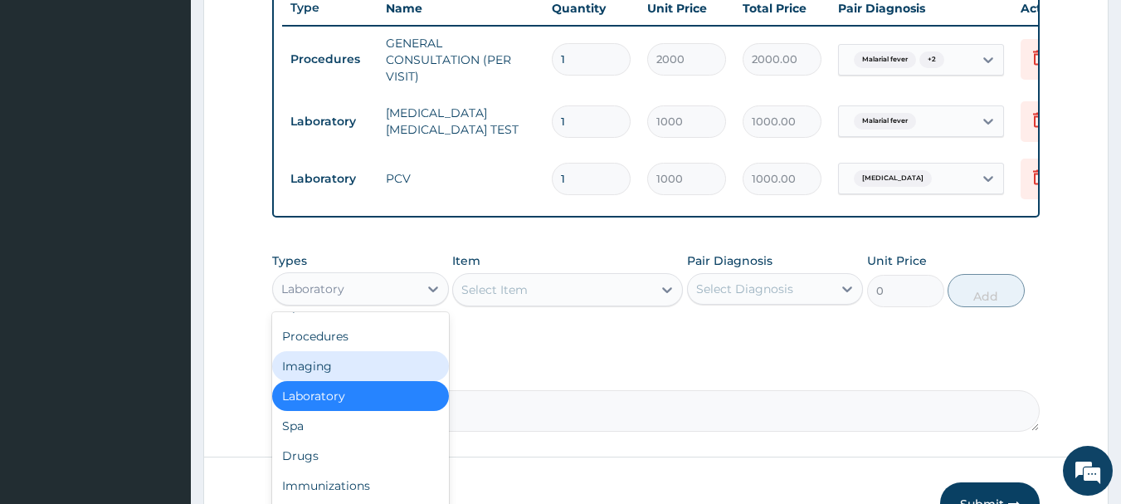
scroll to position [56, 0]
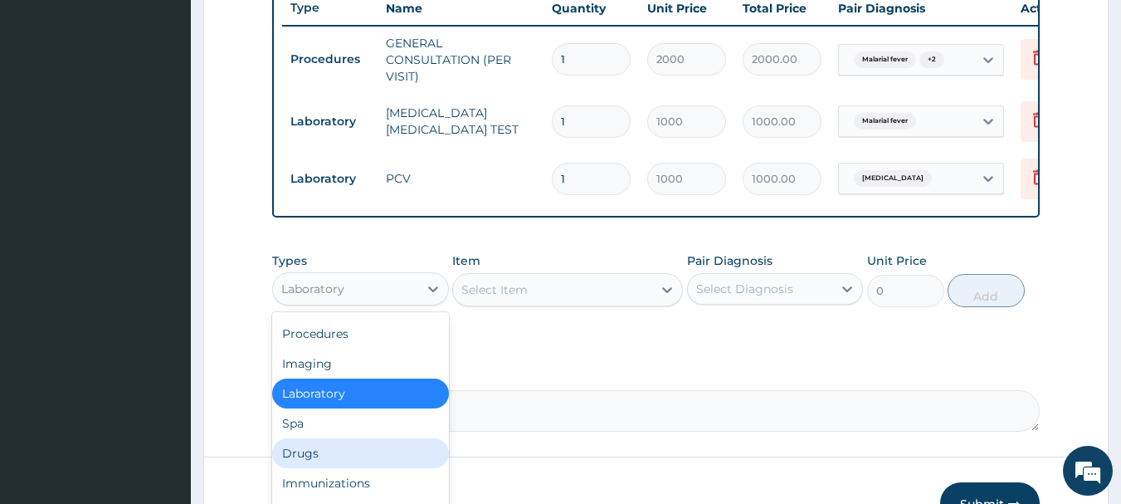
click at [303, 468] on div "Drugs" at bounding box center [360, 453] width 177 height 30
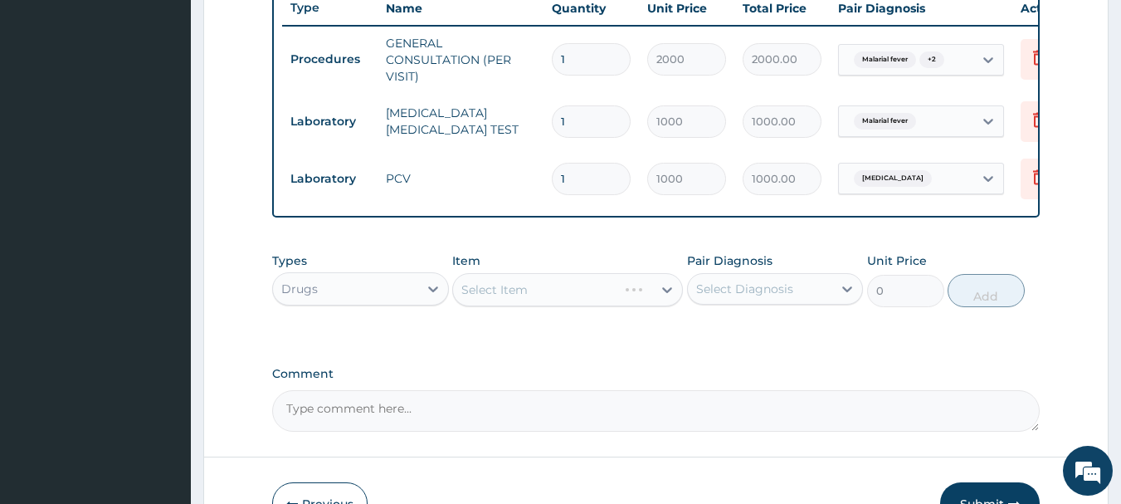
click at [544, 305] on div "Select Item" at bounding box center [567, 289] width 231 height 33
click at [579, 298] on div "Select Item" at bounding box center [567, 289] width 231 height 33
click at [621, 305] on div "Select Item" at bounding box center [567, 289] width 231 height 33
click at [591, 303] on div "Select Item" at bounding box center [552, 289] width 199 height 27
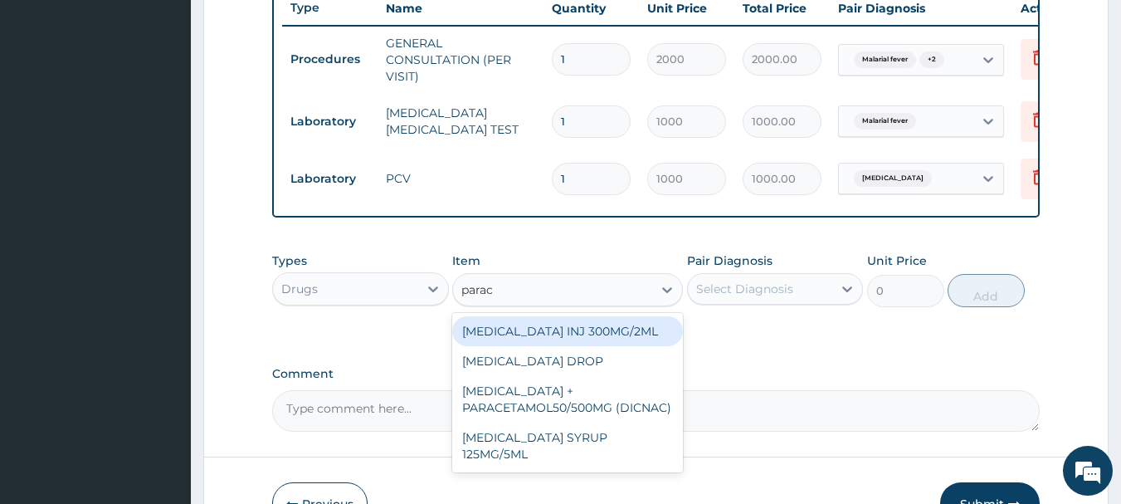
type input "parace"
click at [592, 339] on div "[MEDICAL_DATA] INJ 300MG/2ML" at bounding box center [567, 331] width 231 height 30
type input "200"
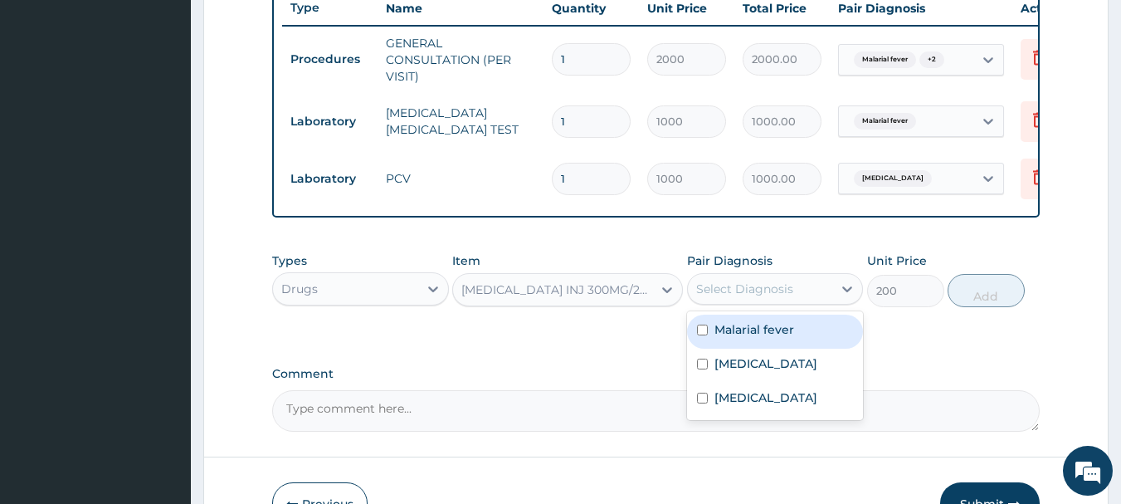
click at [773, 290] on div "Select Diagnosis" at bounding box center [760, 289] width 145 height 27
click at [736, 338] on label "Malarial fever" at bounding box center [755, 329] width 80 height 17
checkbox input "true"
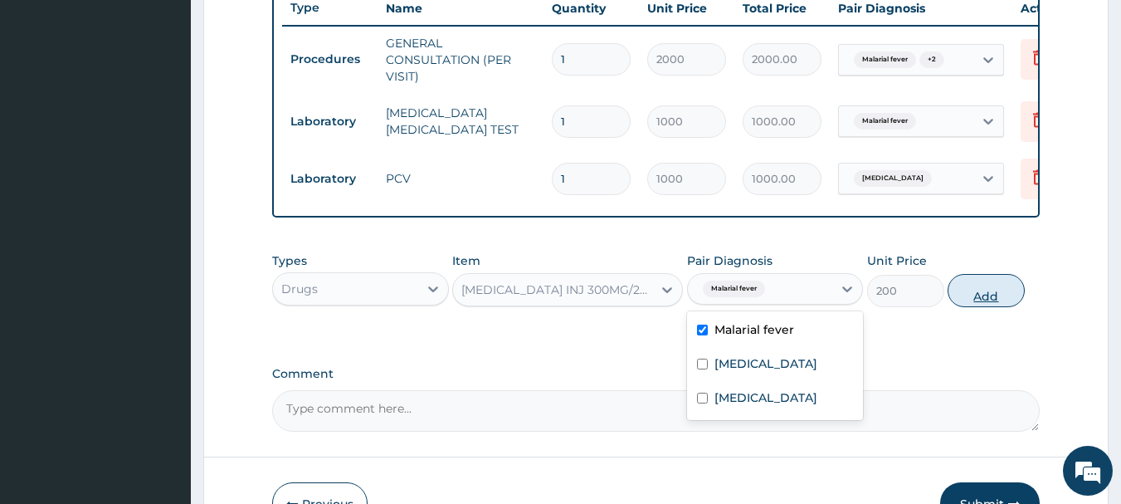
click at [967, 296] on button "Add" at bounding box center [986, 290] width 77 height 33
type input "0"
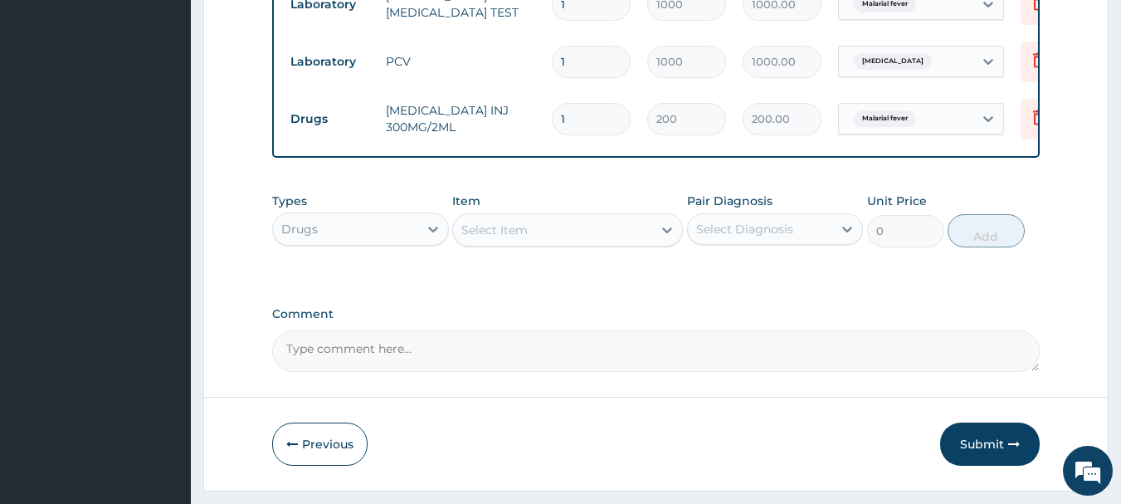
scroll to position [808, 0]
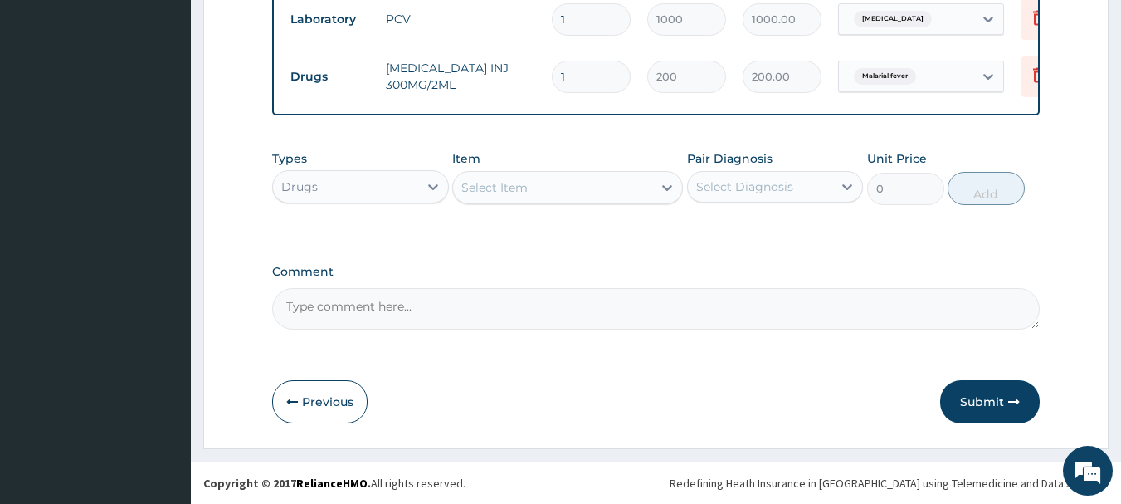
click at [601, 189] on div "Select Item" at bounding box center [552, 187] width 199 height 27
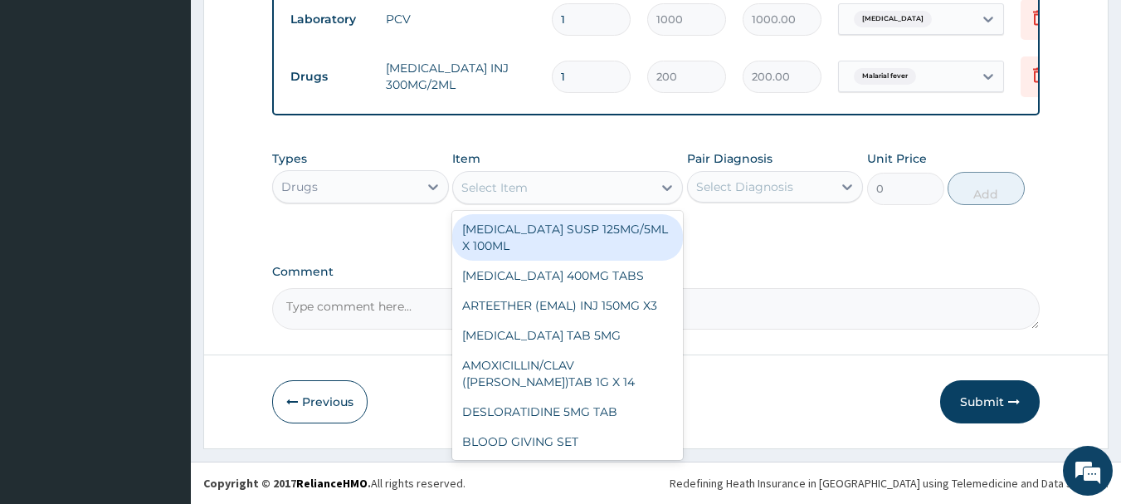
click at [601, 189] on div "Select Item" at bounding box center [552, 187] width 199 height 27
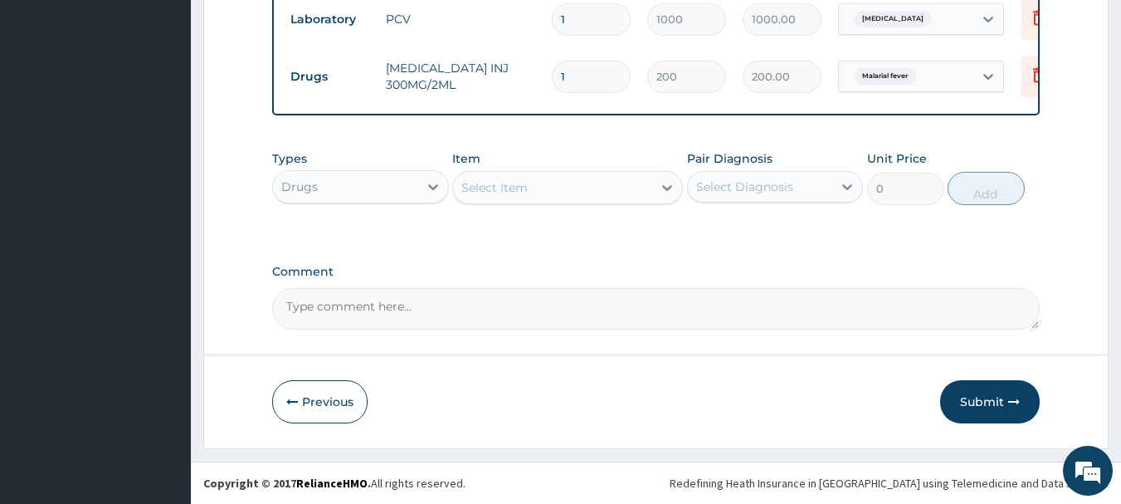
click at [601, 189] on div "Select Item" at bounding box center [552, 187] width 199 height 27
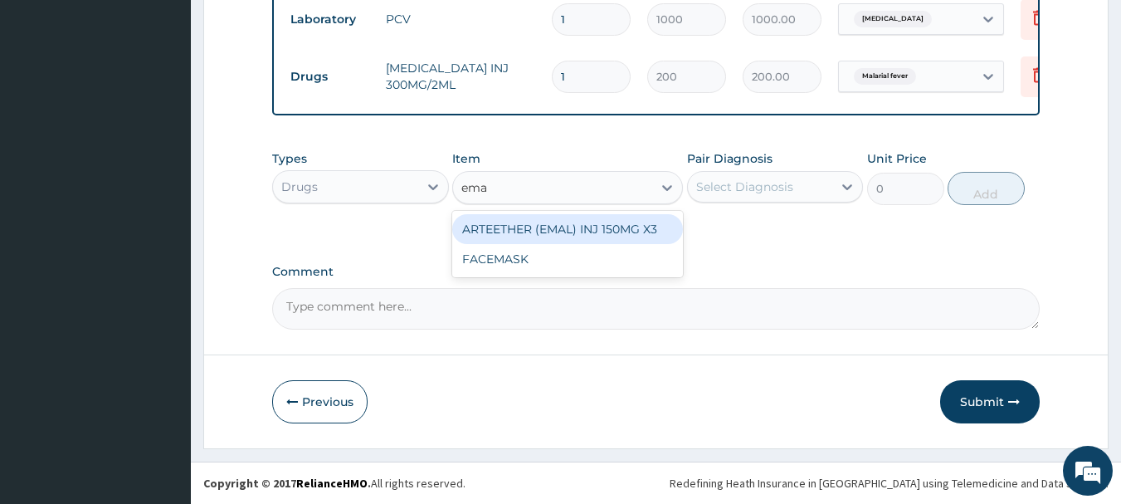
type input "emal"
click at [593, 226] on div "ARTEETHER (EMAL) INJ 150MG X3" at bounding box center [567, 229] width 231 height 30
type input "1500"
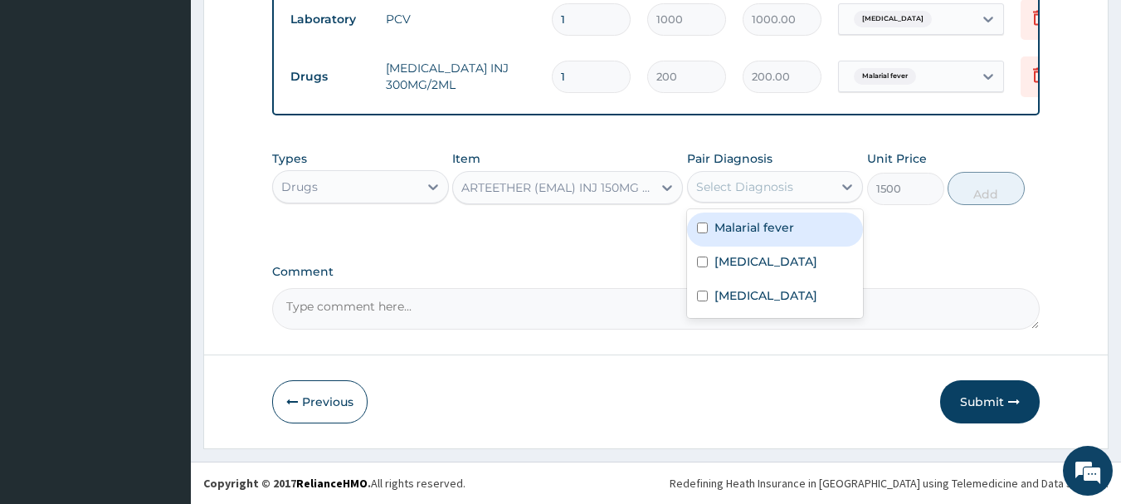
click at [758, 183] on div "Select Diagnosis" at bounding box center [744, 186] width 97 height 17
click at [750, 237] on div "Malarial fever" at bounding box center [775, 229] width 177 height 34
checkbox input "true"
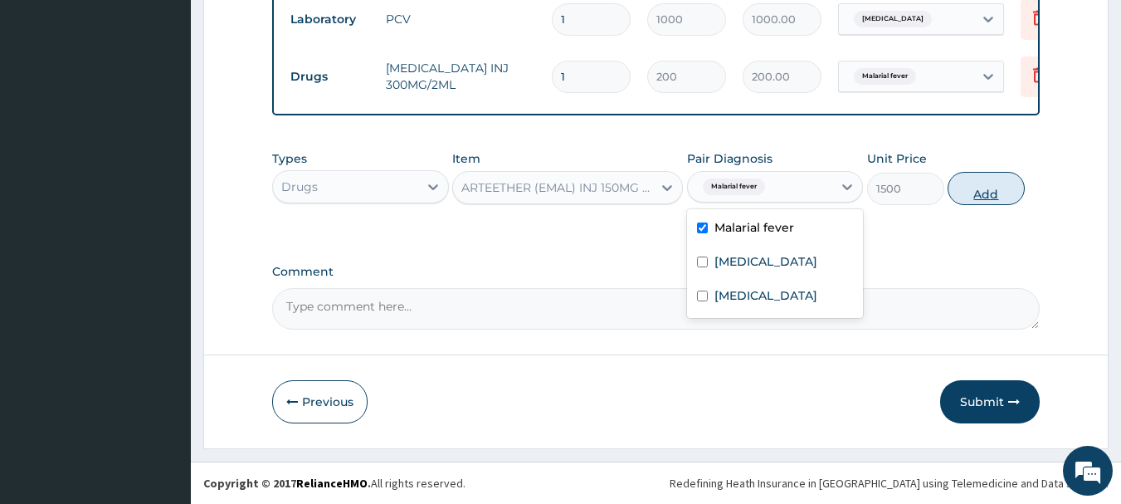
click at [960, 189] on button "Add" at bounding box center [986, 188] width 77 height 33
type input "0"
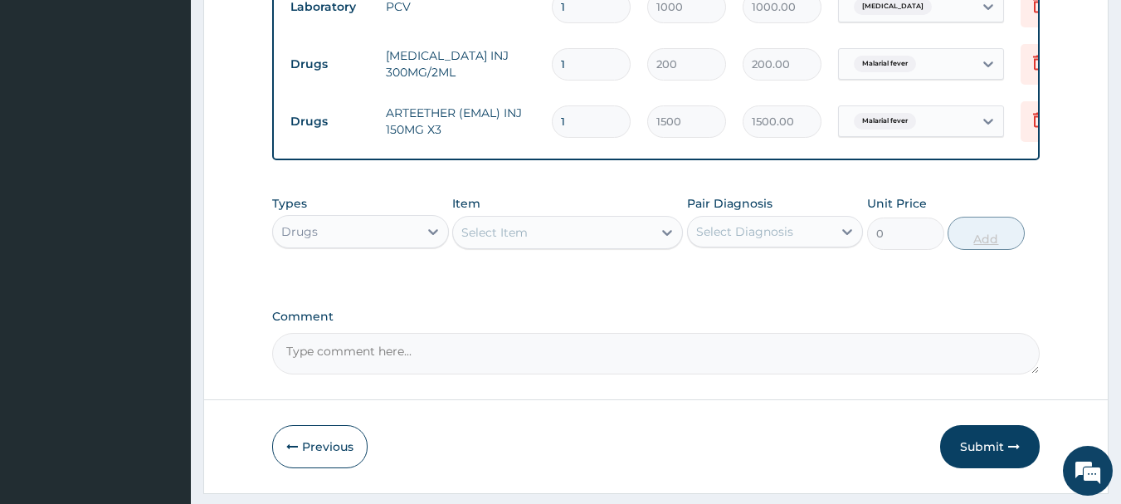
type input "0.00"
type input "3"
type input "4500.00"
type input "3"
click at [634, 246] on div "Select Item" at bounding box center [552, 232] width 199 height 27
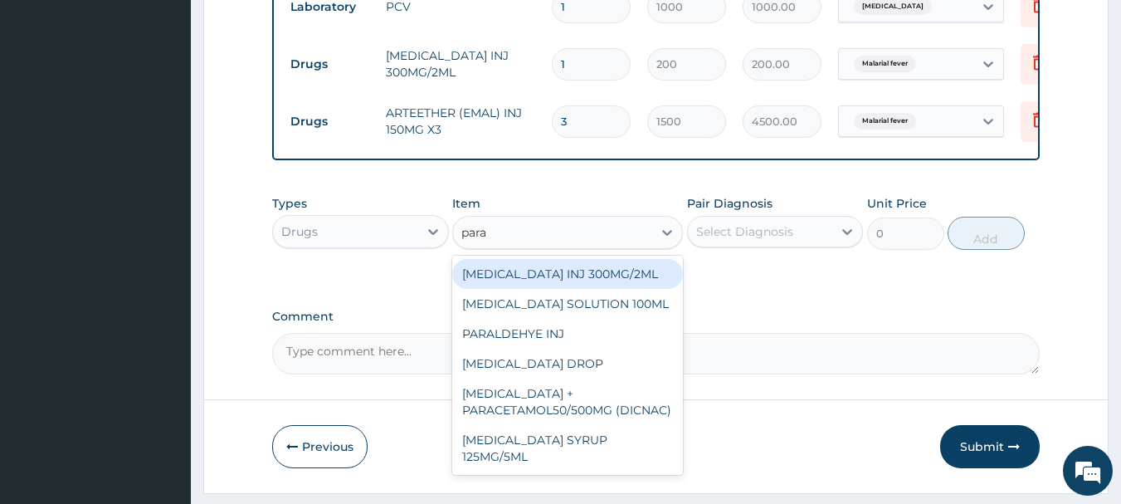
type input "parac"
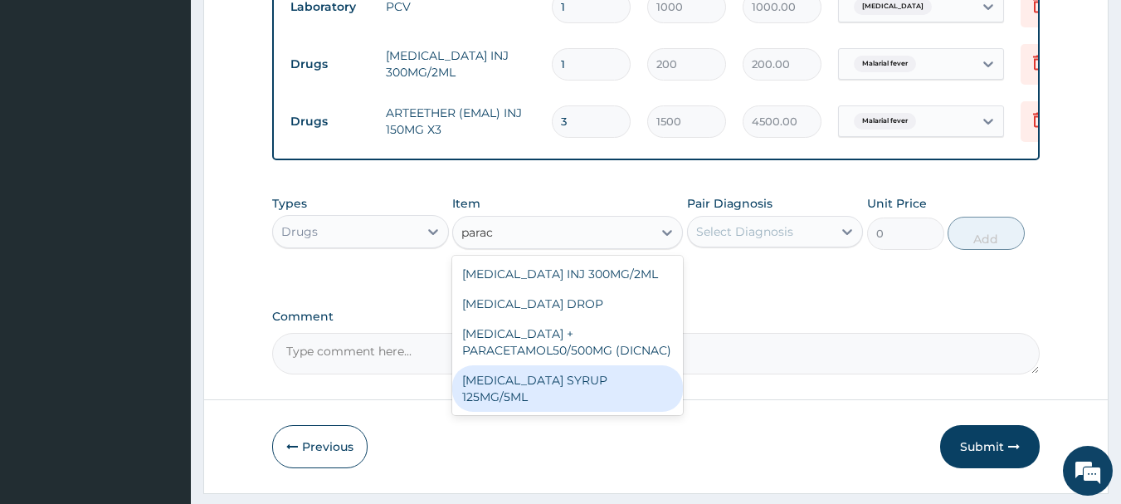
click at [558, 395] on div "[MEDICAL_DATA] SYRUP 125MG/5ML" at bounding box center [567, 388] width 231 height 46
type input "300"
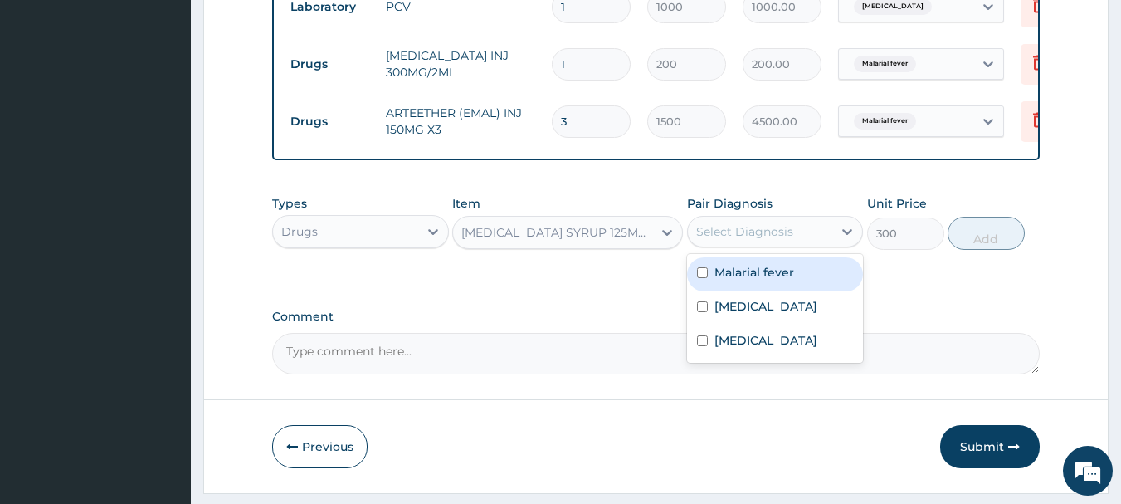
click at [746, 237] on div "Select Diagnosis" at bounding box center [744, 231] width 97 height 17
click at [738, 281] on label "Malarial fever" at bounding box center [755, 272] width 80 height 17
checkbox input "true"
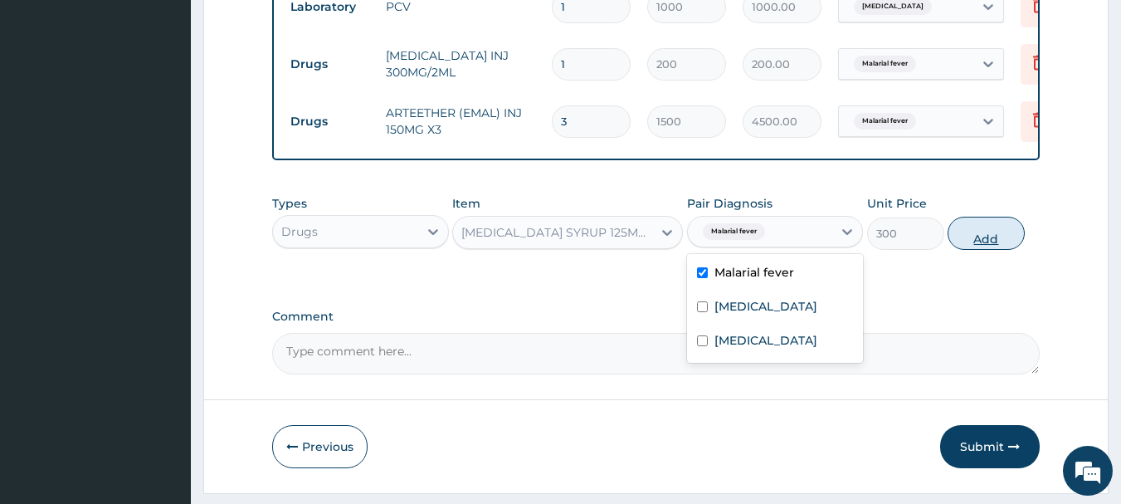
click at [971, 243] on button "Add" at bounding box center [986, 233] width 77 height 33
type input "0"
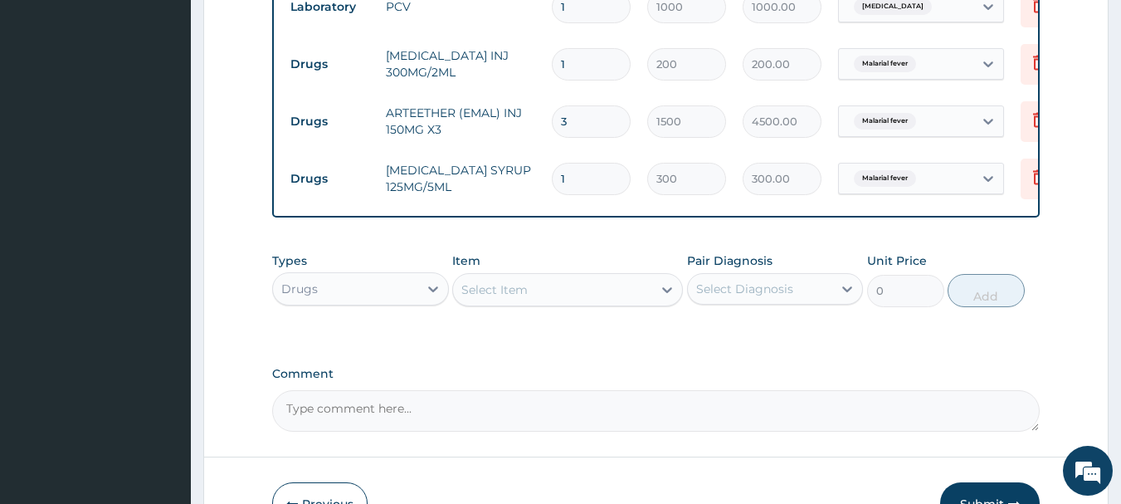
click at [598, 299] on div "Select Item" at bounding box center [552, 289] width 199 height 27
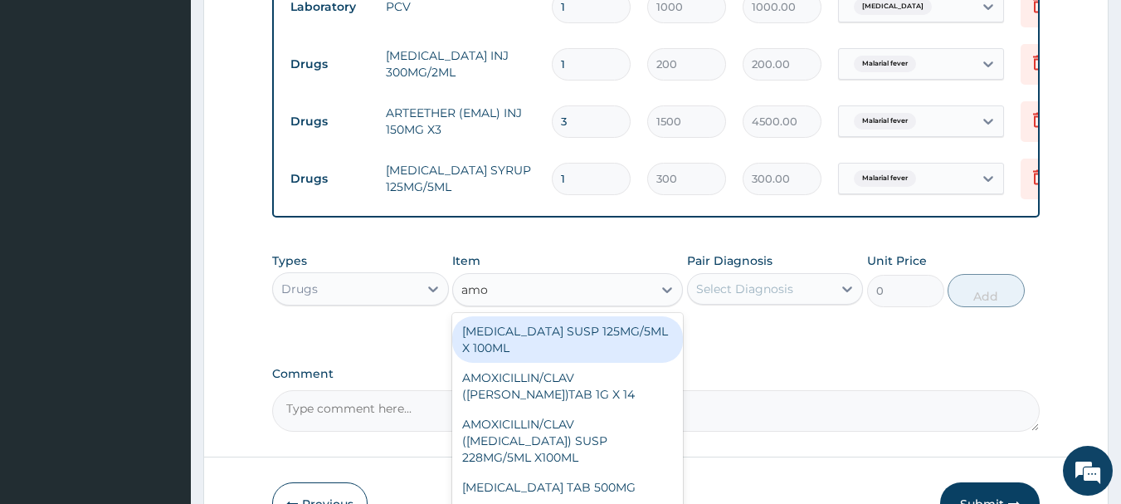
type input "amox"
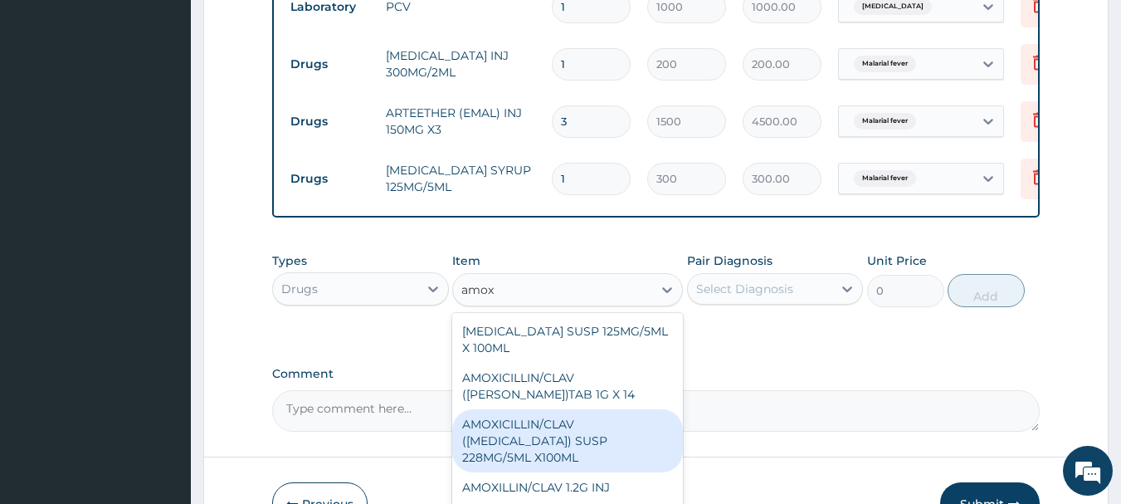
click at [544, 442] on div "AMOXICILLIN/CLAV ([MEDICAL_DATA]) SUSP 228MG/5ML X100ML" at bounding box center [567, 440] width 231 height 63
type input "4000"
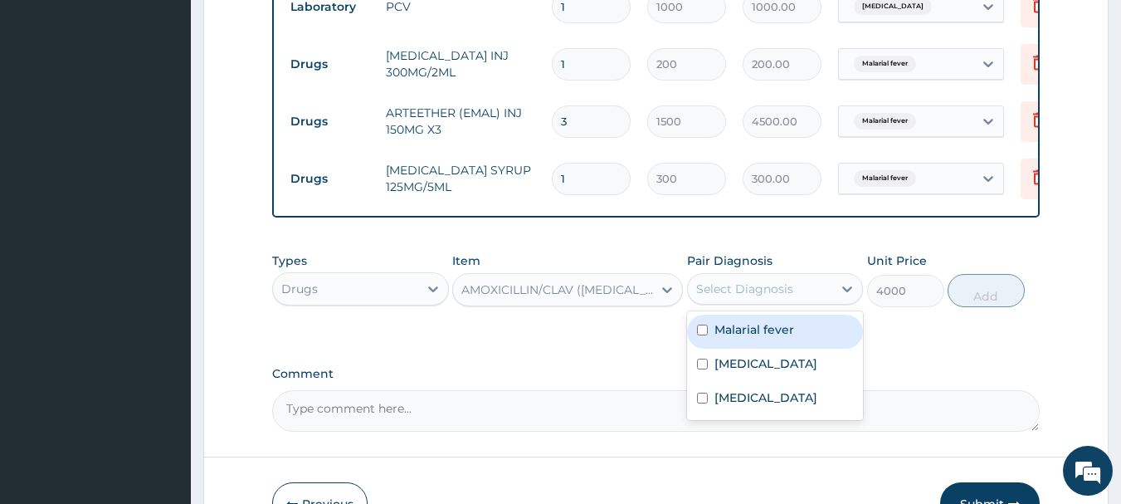
click at [773, 297] on div "Select Diagnosis" at bounding box center [744, 289] width 97 height 17
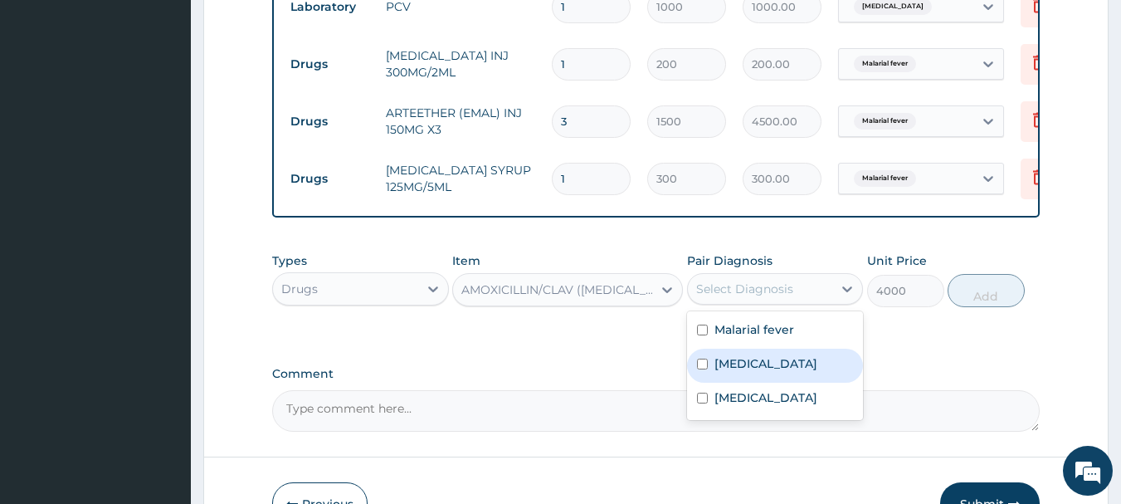
click at [732, 372] on label "Typhoid fever" at bounding box center [766, 363] width 103 height 17
checkbox input "true"
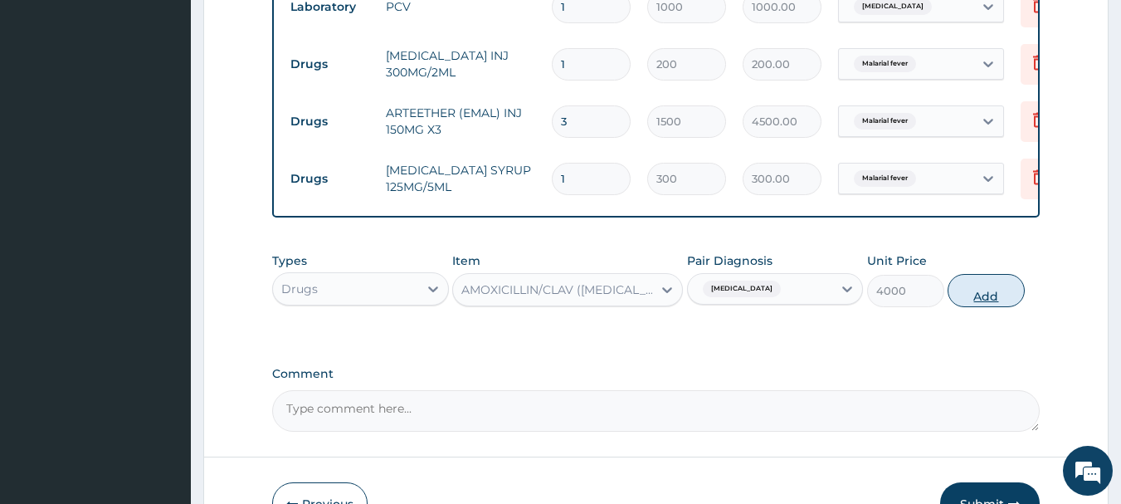
click at [1002, 298] on button "Add" at bounding box center [986, 290] width 77 height 33
type input "0"
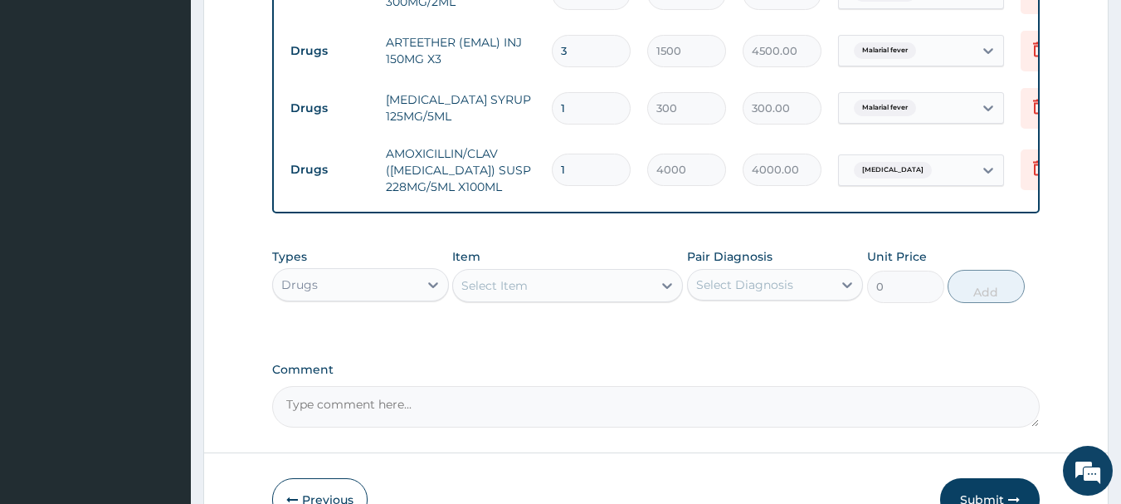
scroll to position [989, 0]
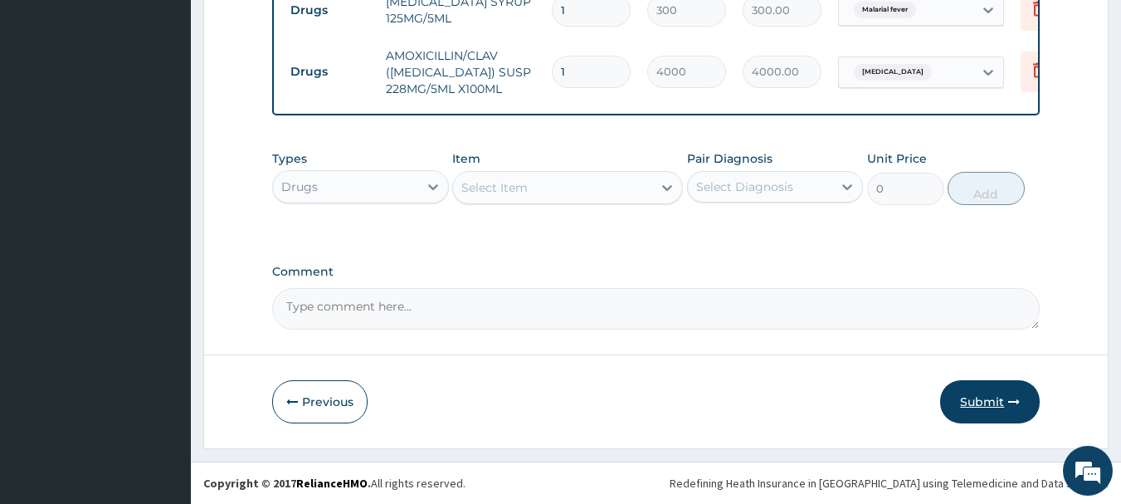
click at [976, 401] on button "Submit" at bounding box center [990, 401] width 100 height 43
click at [970, 398] on button "Submit" at bounding box center [990, 401] width 100 height 43
click at [978, 393] on button "Submit" at bounding box center [990, 401] width 100 height 43
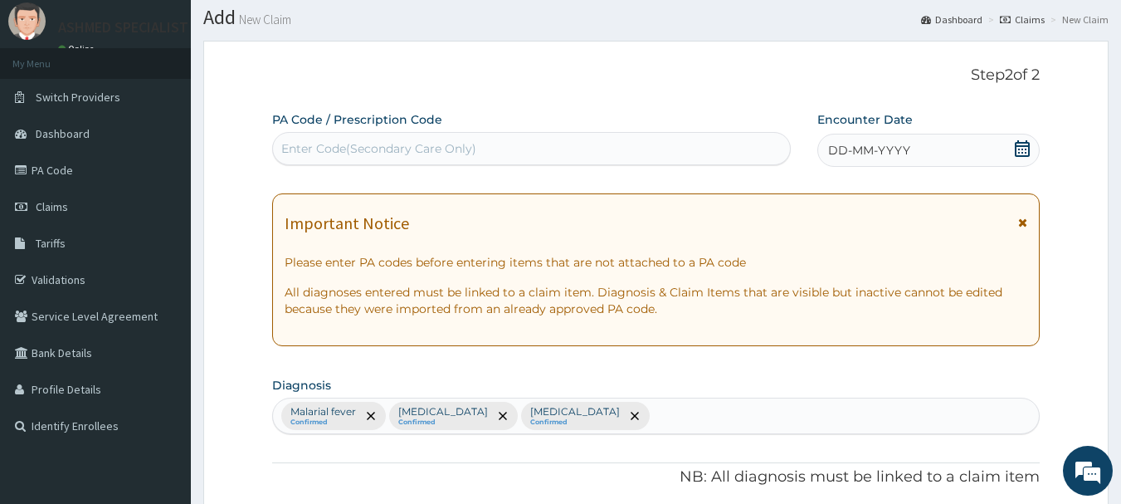
scroll to position [50, 0]
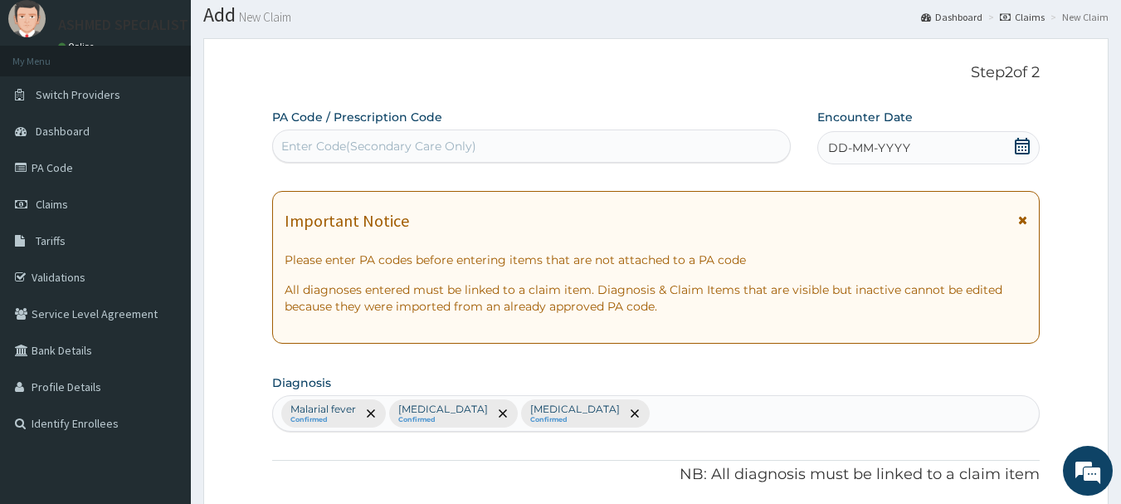
click at [1018, 145] on icon at bounding box center [1022, 146] width 17 height 17
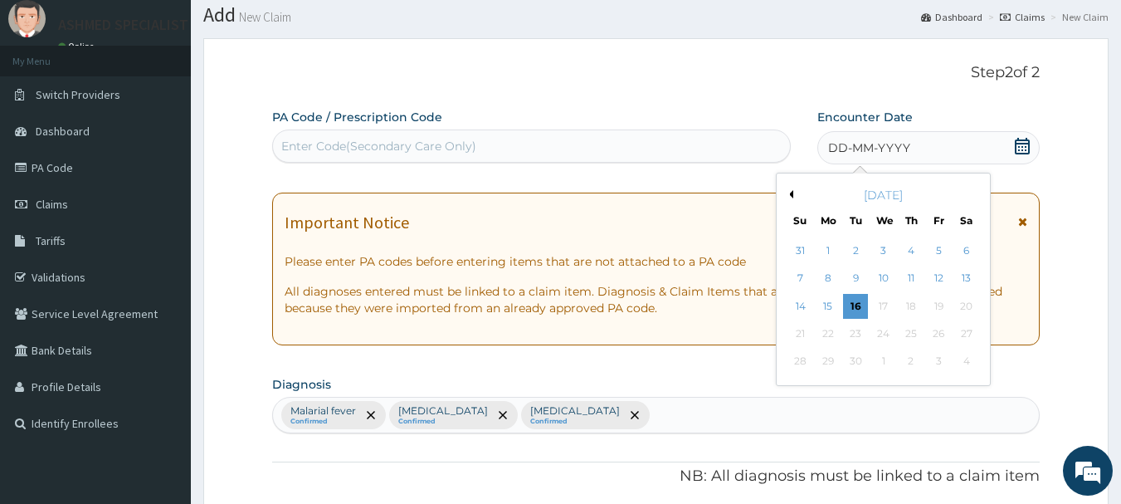
click at [790, 193] on button "Previous Month" at bounding box center [789, 194] width 8 height 8
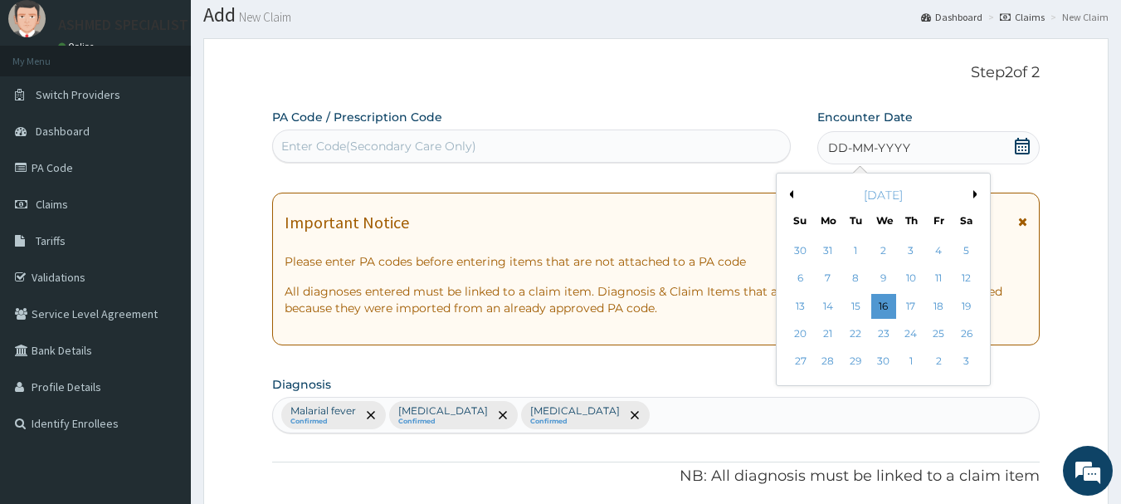
click at [790, 193] on button "Previous Month" at bounding box center [789, 194] width 8 height 8
click at [970, 244] on div "1" at bounding box center [967, 250] width 25 height 25
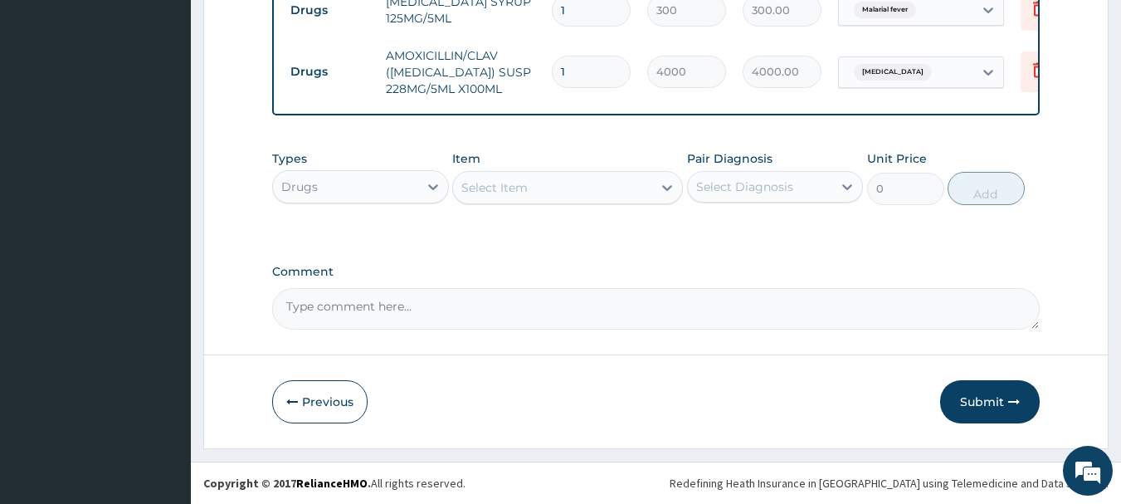
scroll to position [989, 0]
click at [976, 408] on button "Submit" at bounding box center [990, 401] width 100 height 43
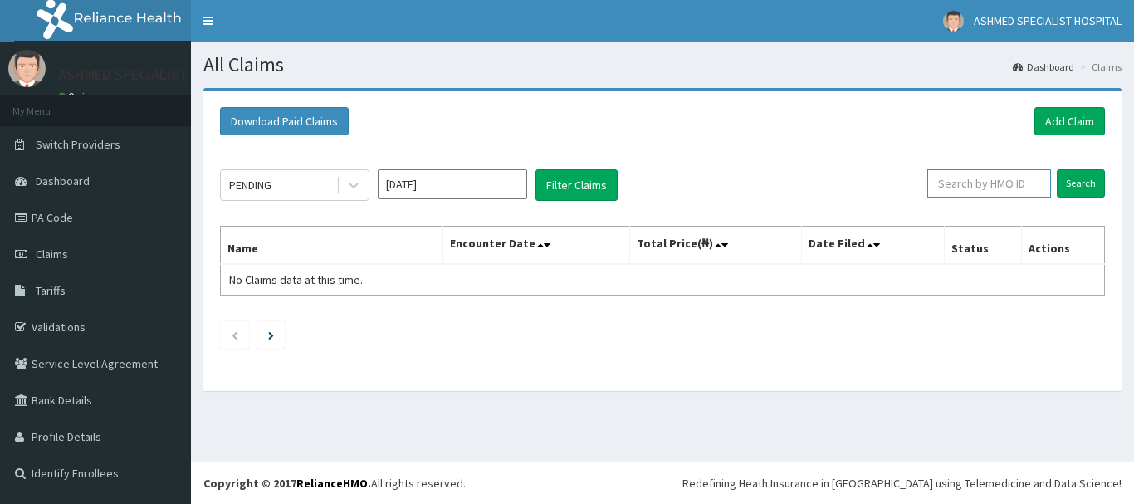
click at [957, 181] on input "text" at bounding box center [989, 183] width 124 height 28
paste input "pfm/10189/e"
type input "pfm/10189/e"
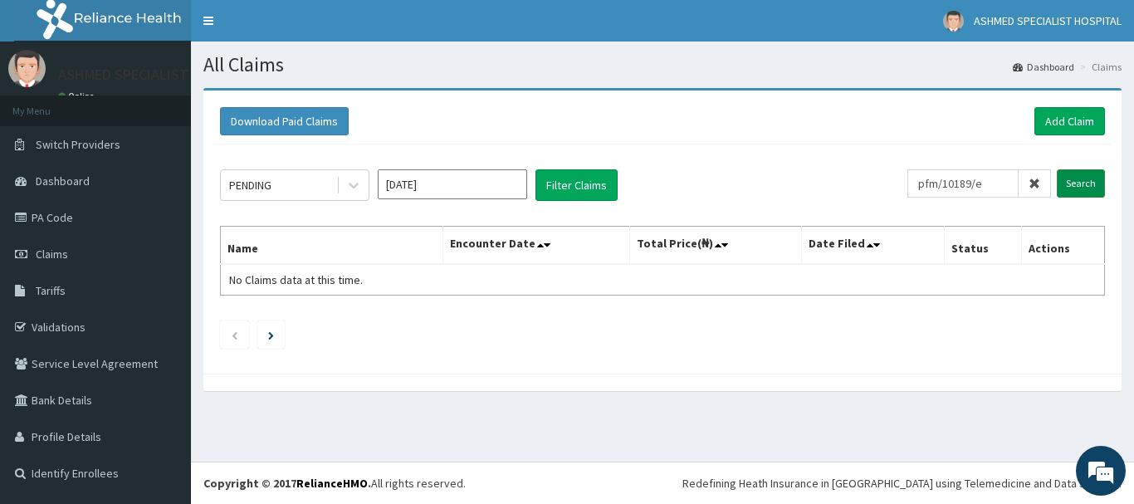
click at [1084, 173] on input "Search" at bounding box center [1081, 183] width 48 height 28
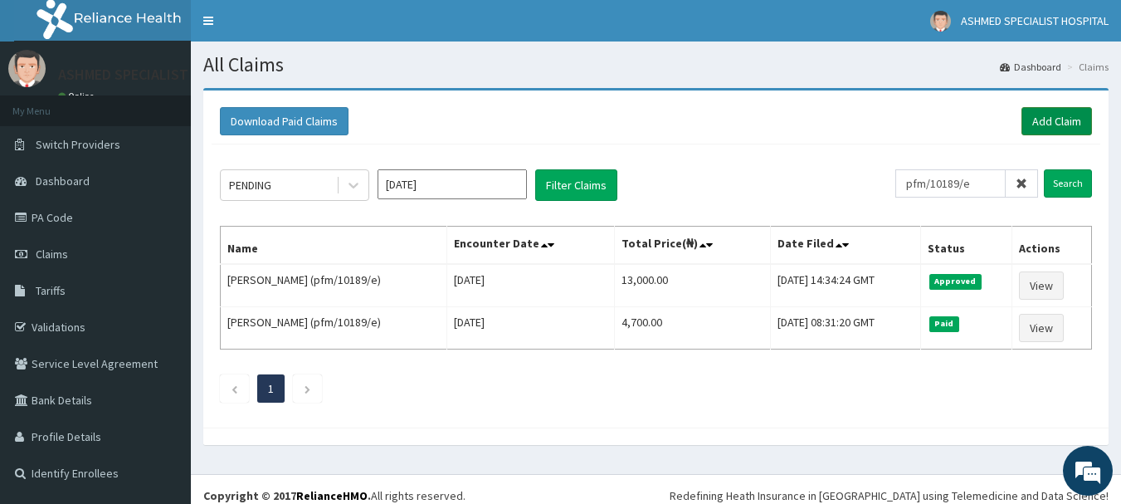
click at [1058, 119] on link "Add Claim" at bounding box center [1057, 121] width 71 height 28
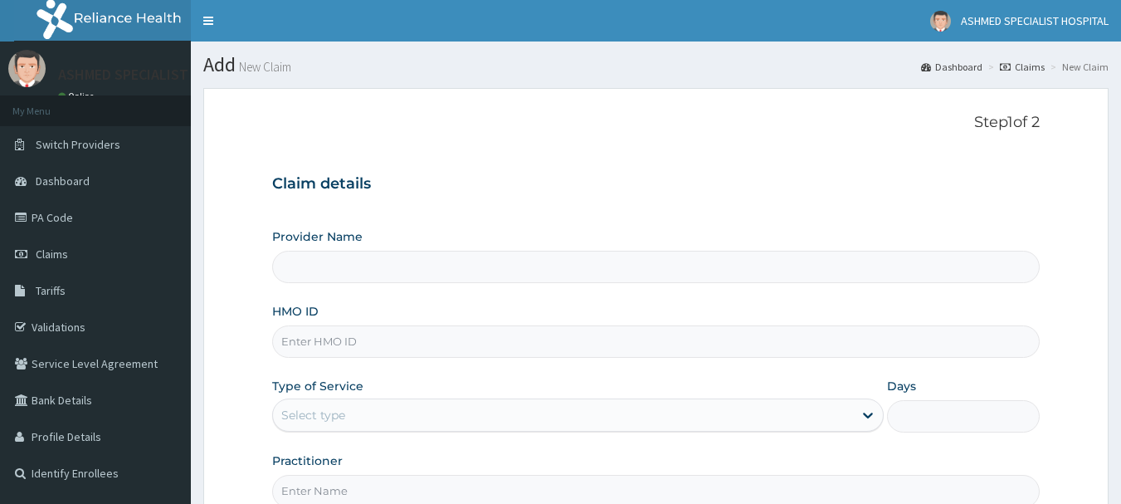
click at [320, 338] on input "HMO ID" at bounding box center [656, 341] width 769 height 32
type input "ASHMED SPECIALIST HOSPITAL"
type input "pfm/10189/e"
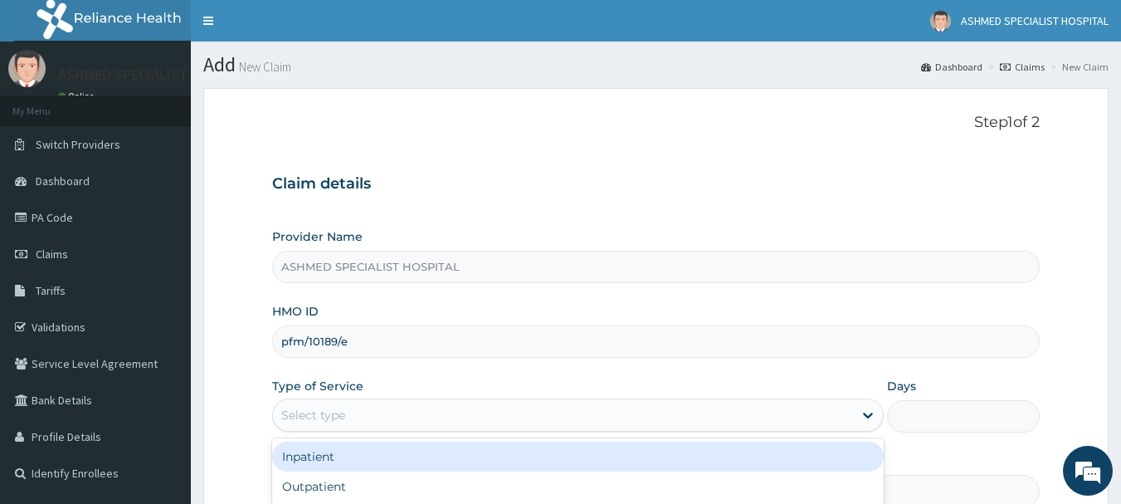
click at [352, 415] on div "Select type" at bounding box center [563, 415] width 580 height 27
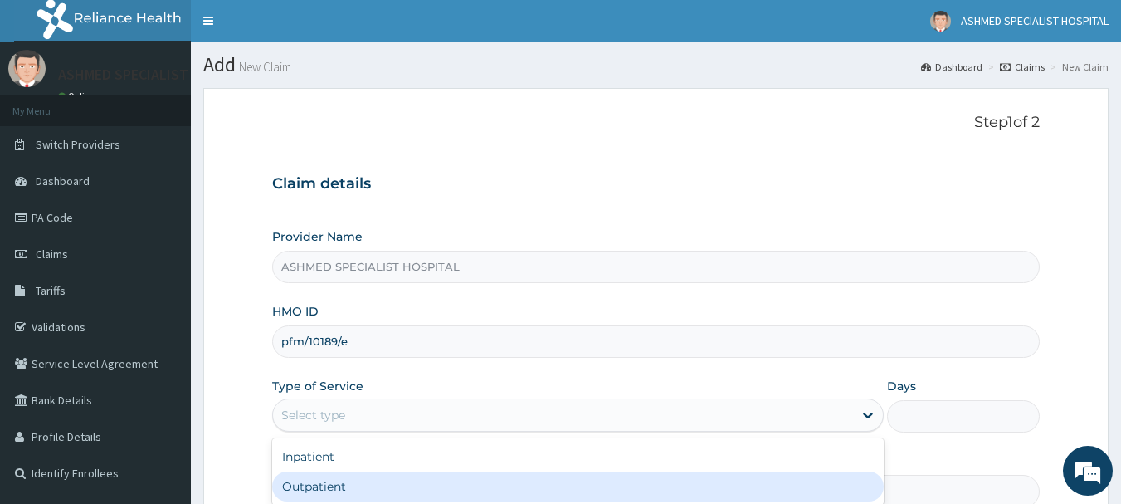
click at [329, 491] on div "Outpatient" at bounding box center [578, 486] width 612 height 30
type input "1"
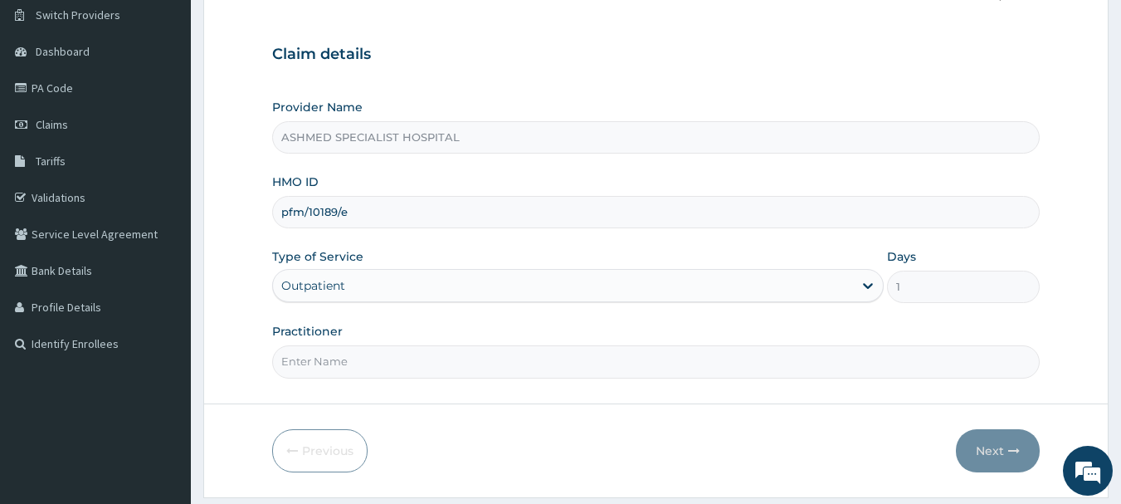
scroll to position [178, 0]
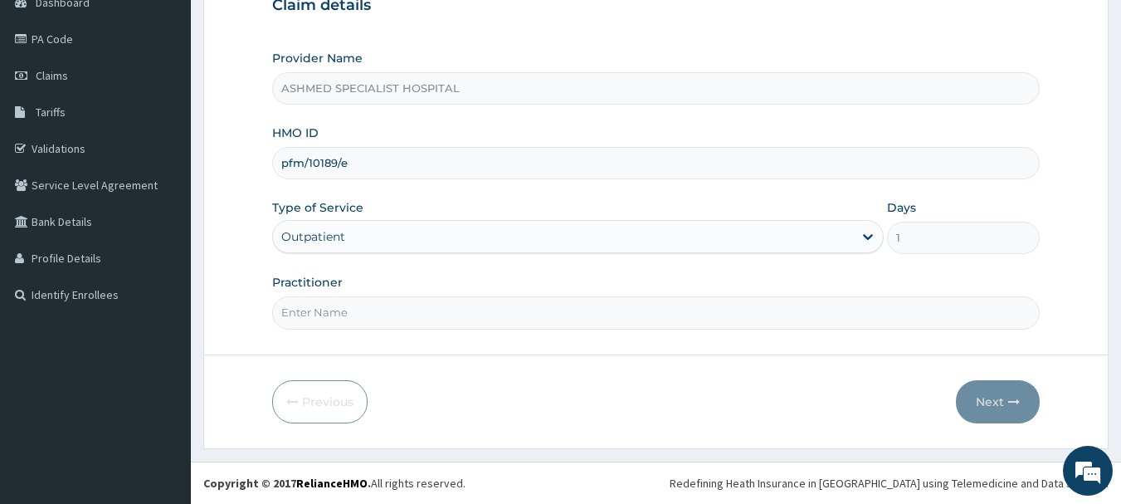
click at [310, 311] on input "Practitioner" at bounding box center [656, 312] width 769 height 32
type input "DR. THOMPSON ODESA"
click at [980, 398] on button "Next" at bounding box center [998, 401] width 84 height 43
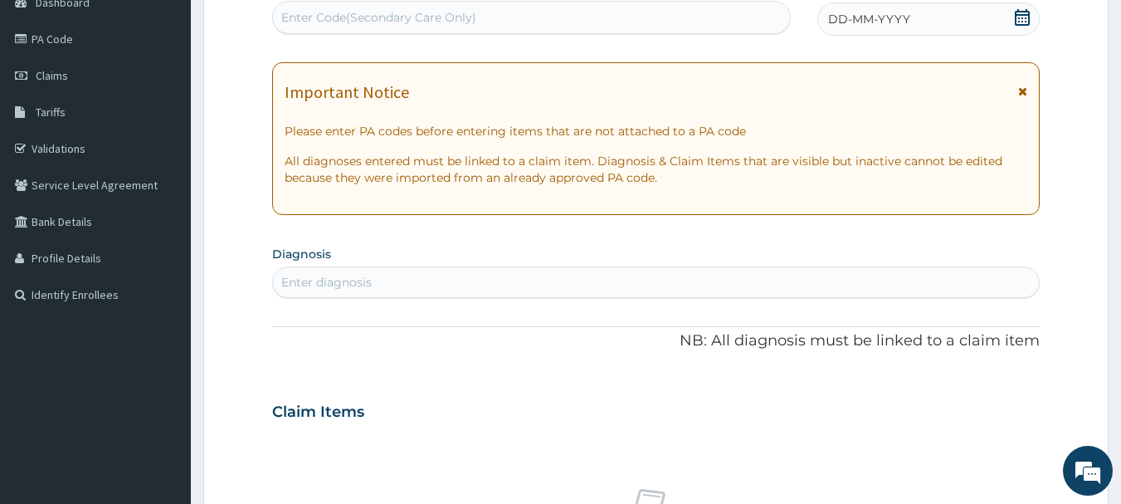
click at [1024, 19] on icon at bounding box center [1022, 17] width 17 height 17
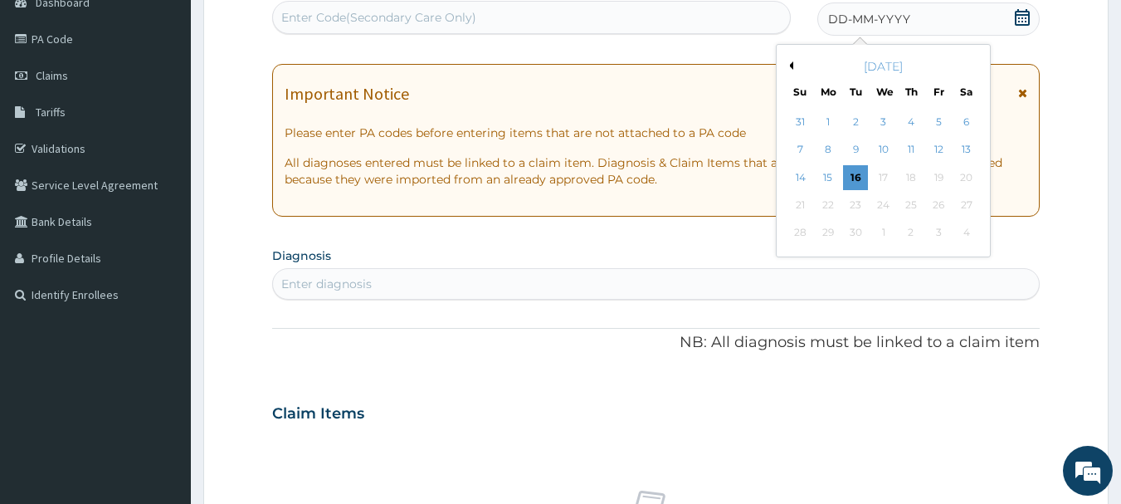
click at [790, 65] on button "Previous Month" at bounding box center [789, 65] width 8 height 8
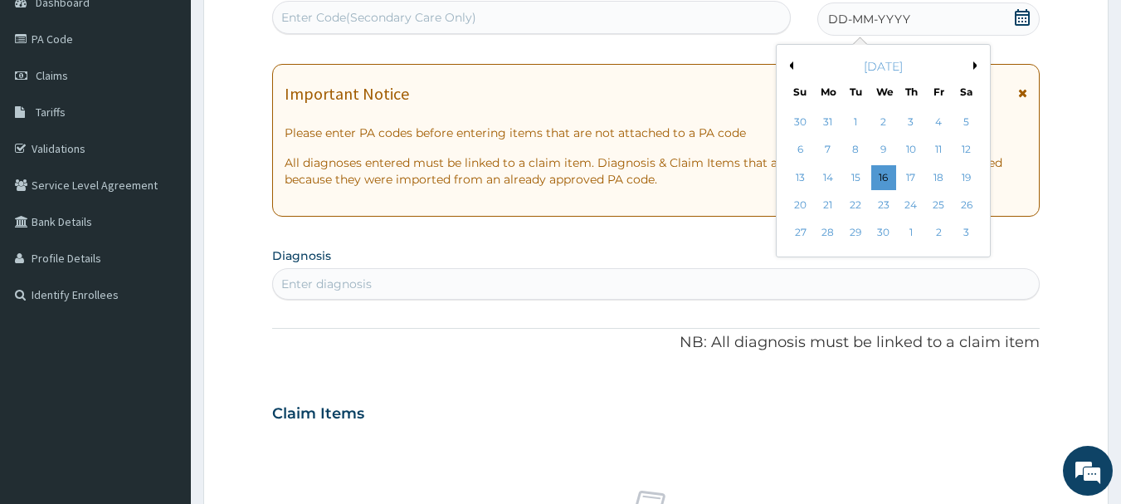
click at [790, 65] on button "Previous Month" at bounding box center [789, 65] width 8 height 8
click at [965, 114] on div "1" at bounding box center [967, 122] width 25 height 25
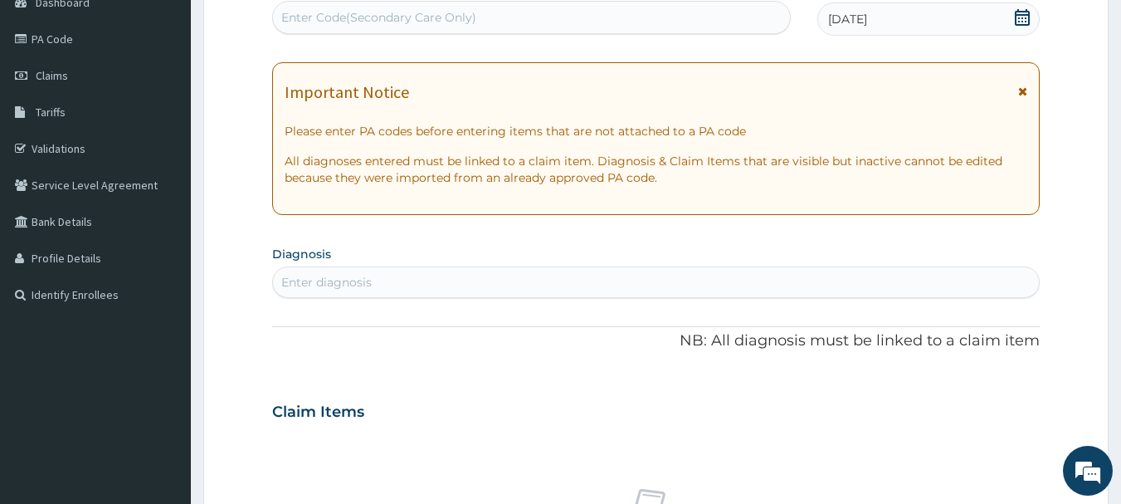
click at [408, 289] on div "Enter diagnosis" at bounding box center [656, 282] width 767 height 27
type input "malaria"
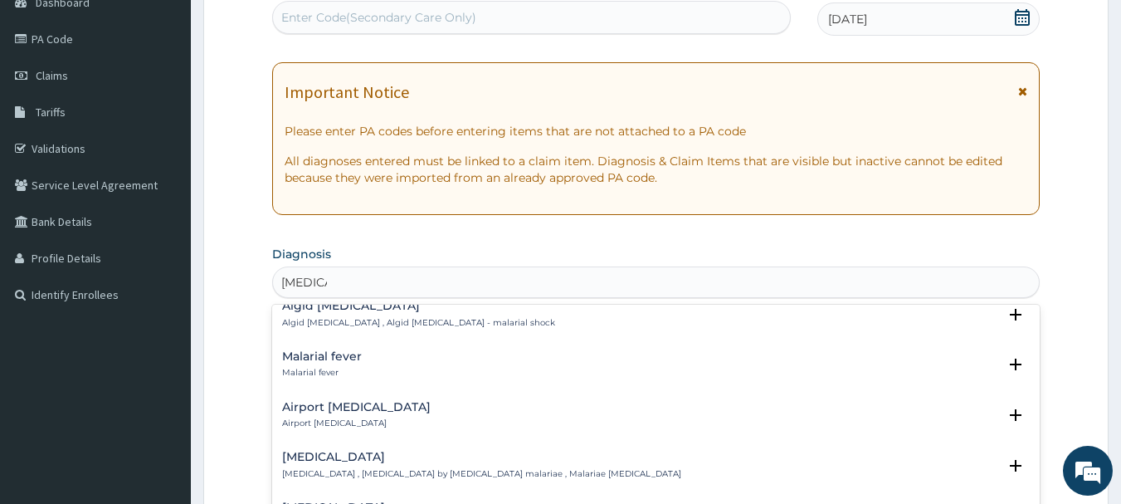
scroll to position [236, 0]
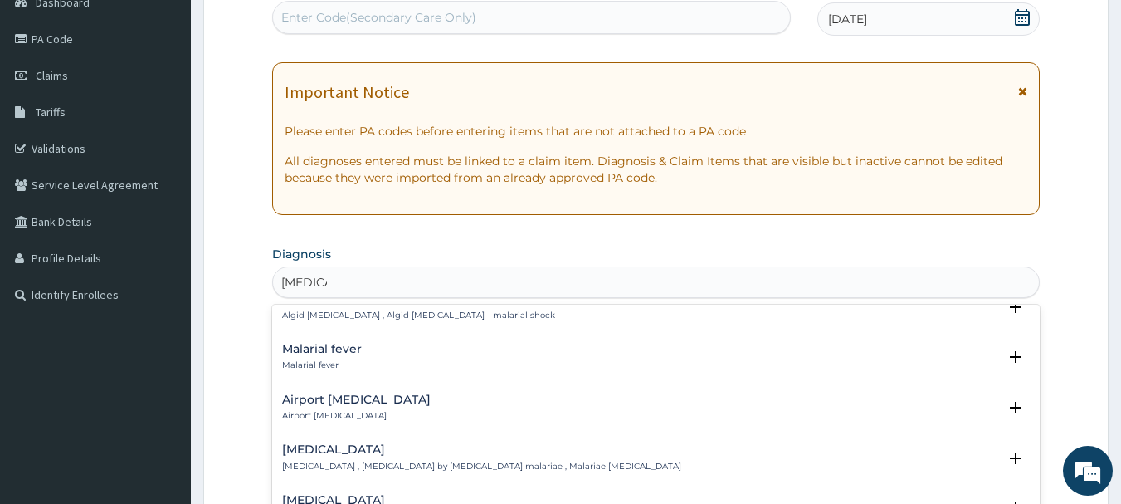
click at [309, 343] on h4 "Malarial fever" at bounding box center [322, 349] width 80 height 12
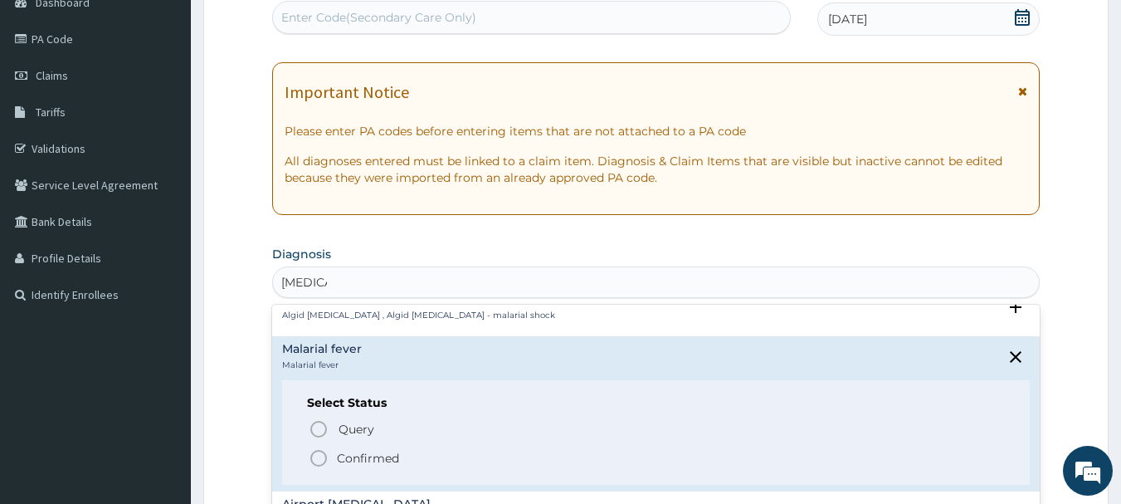
click at [325, 448] on icon "status option filled" at bounding box center [319, 458] width 20 height 20
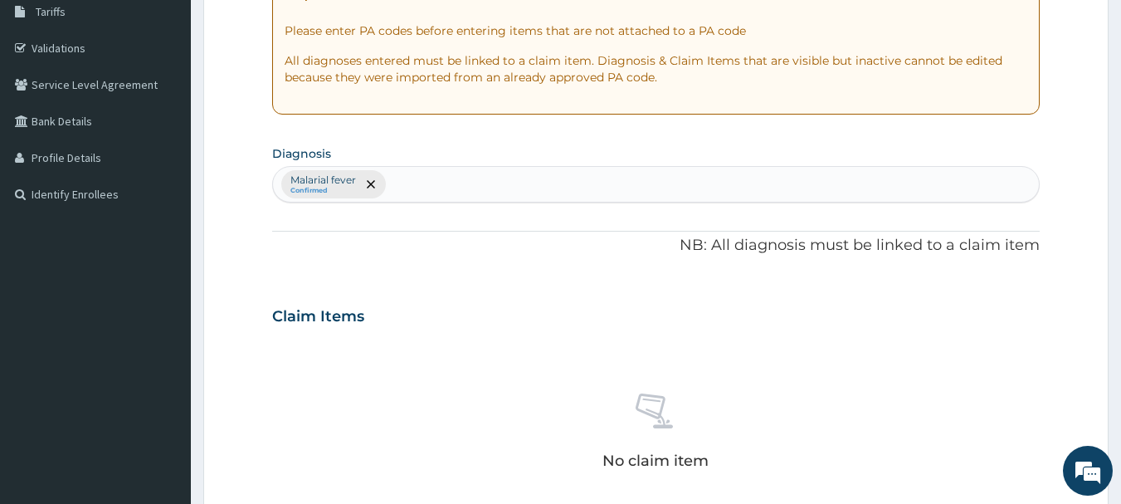
scroll to position [277, 0]
type input "i"
type input "upper resp"
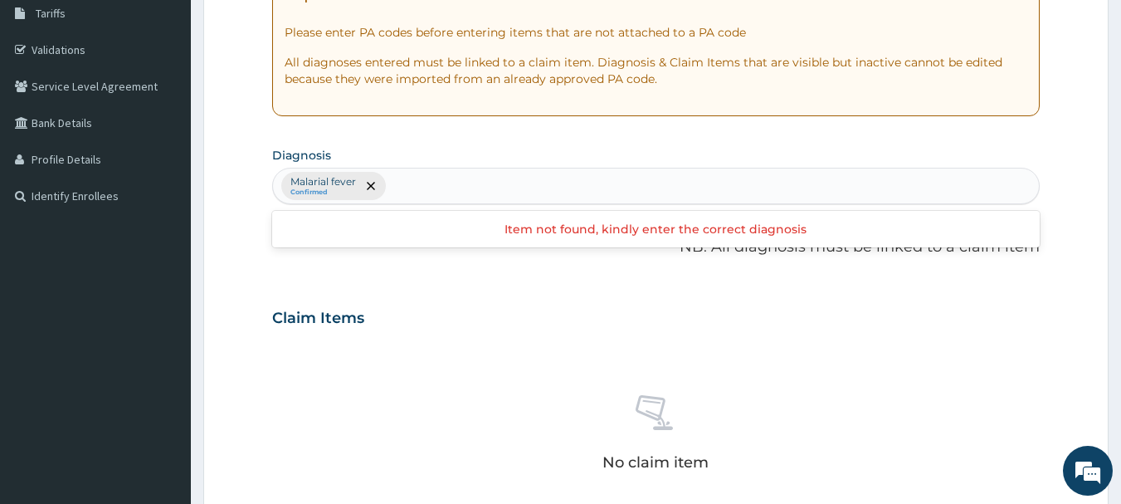
drag, startPoint x: 508, startPoint y: 182, endPoint x: 455, endPoint y: 173, distance: 53.8
click at [455, 173] on div "Malarial fever Confirmed" at bounding box center [656, 185] width 767 height 35
type input "upper resp"
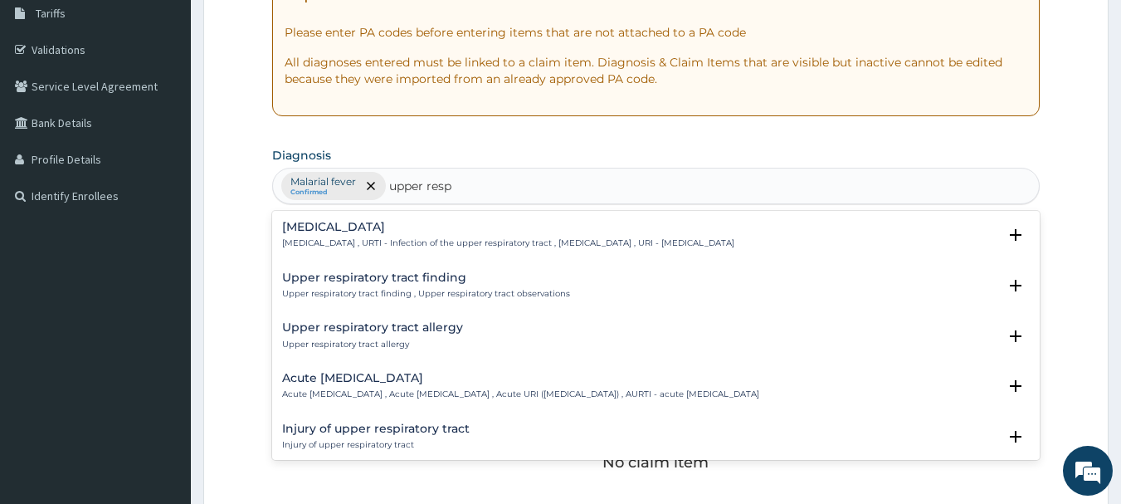
click at [422, 182] on input "upper resp" at bounding box center [421, 186] width 65 height 17
click at [328, 235] on div "Upper respiratory infection Upper respiratory infection , URTI - Infection of t…" at bounding box center [508, 235] width 452 height 29
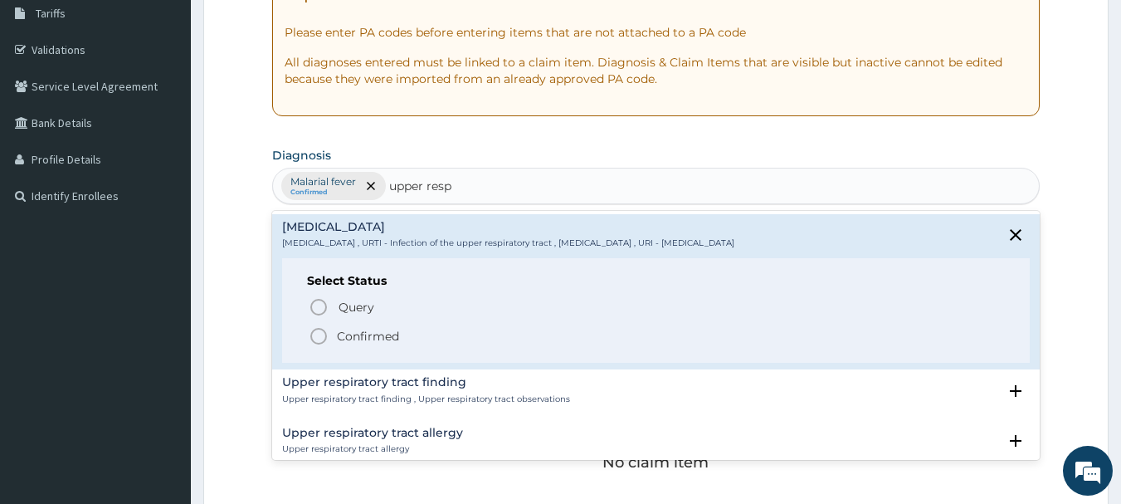
click at [329, 336] on span "Confirmed" at bounding box center [657, 336] width 697 height 20
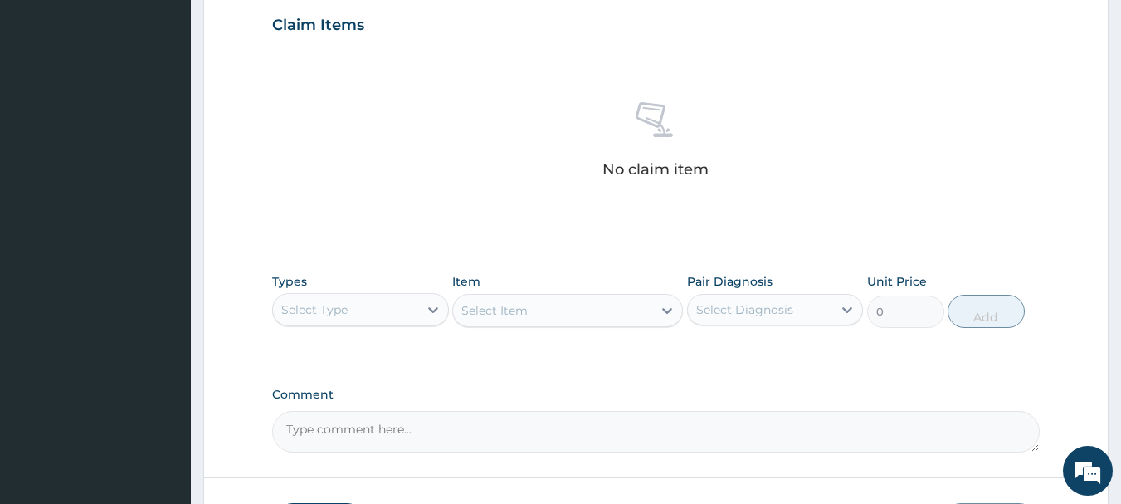
scroll to position [693, 0]
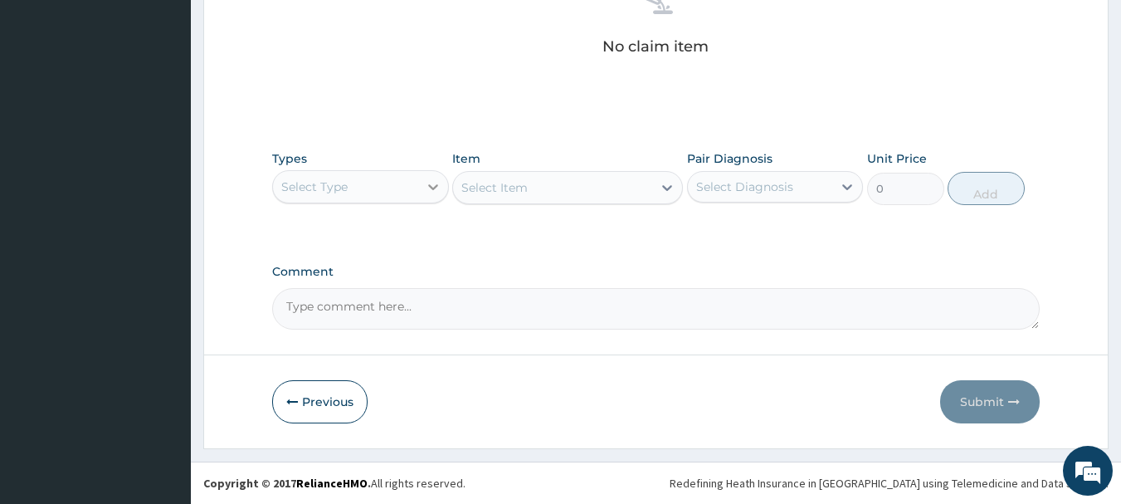
click at [421, 190] on div at bounding box center [433, 187] width 30 height 30
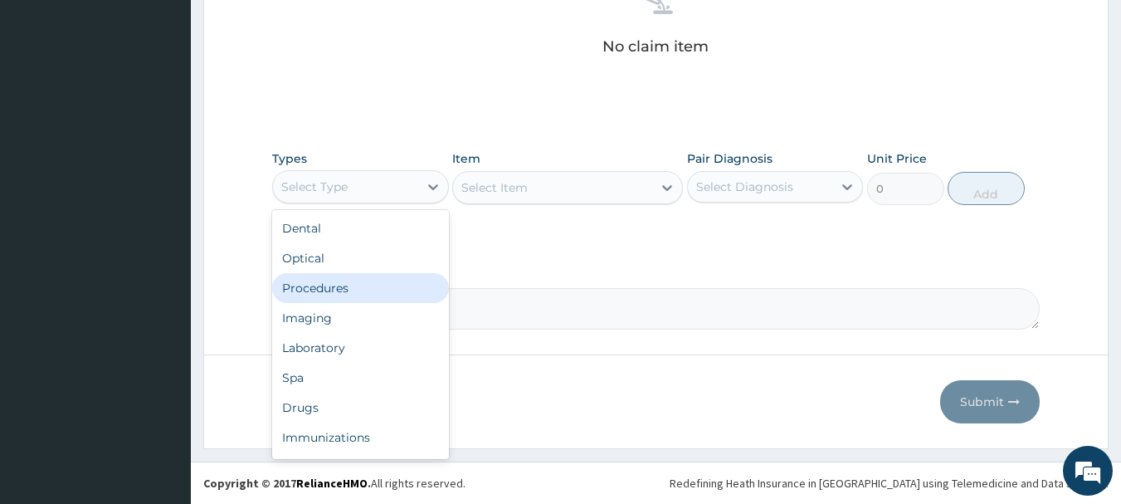
click at [321, 289] on div "Procedures" at bounding box center [360, 288] width 177 height 30
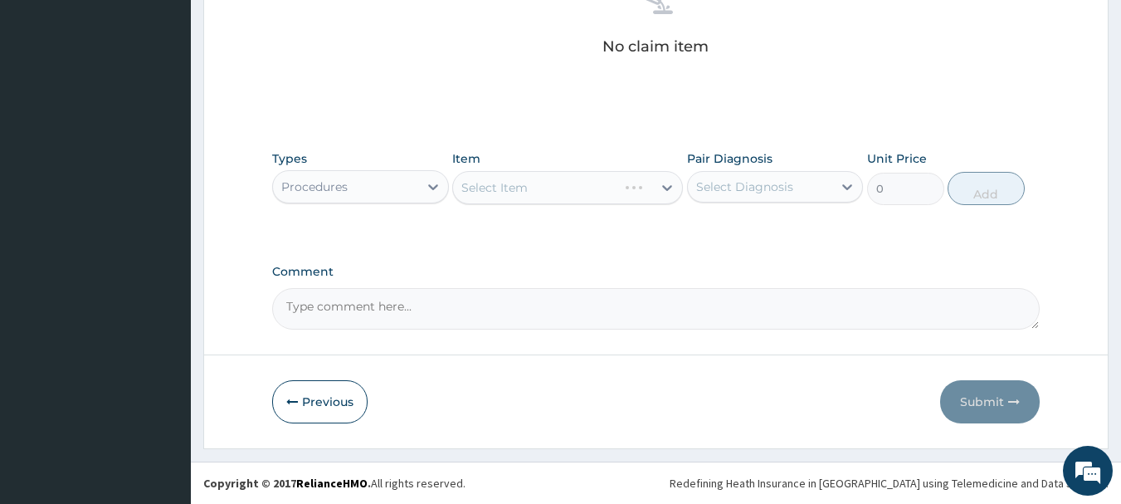
click at [636, 193] on div "Select Item" at bounding box center [567, 187] width 231 height 33
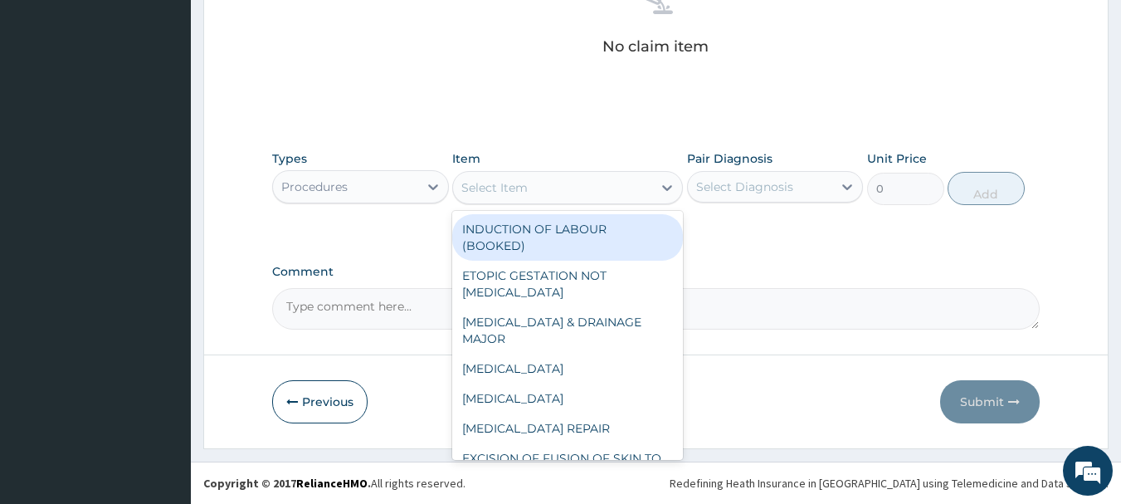
click at [637, 193] on div "Select Item" at bounding box center [552, 187] width 199 height 27
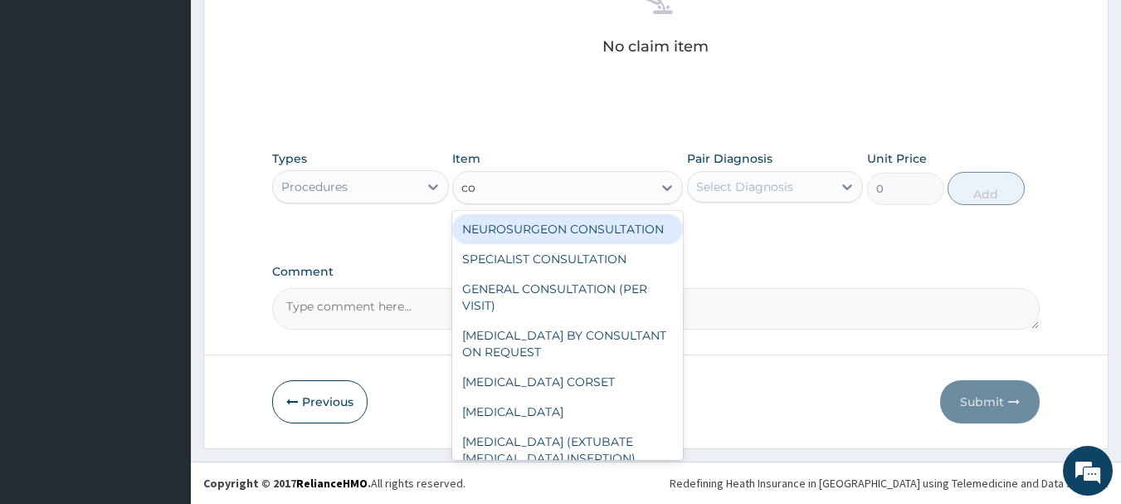
type input "con"
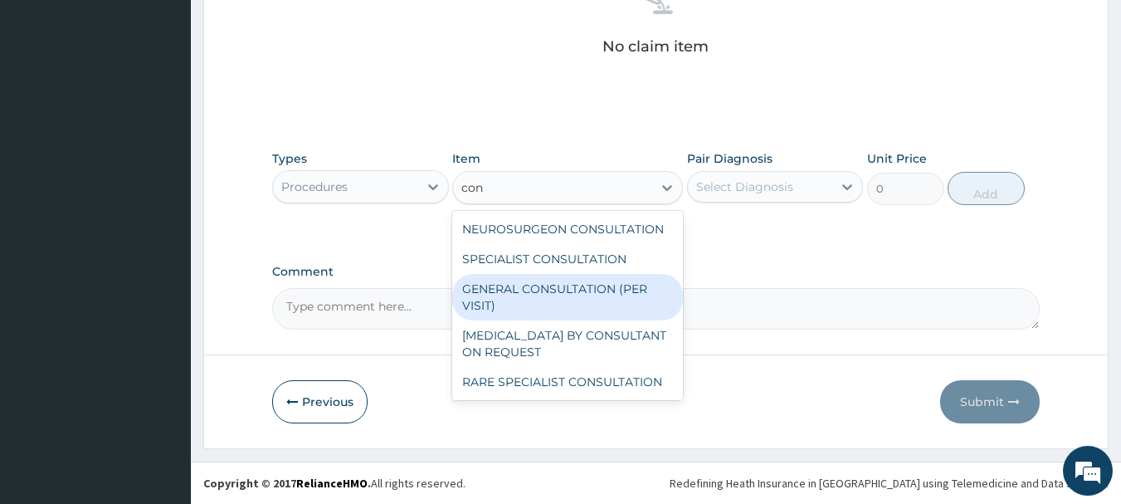
click at [548, 286] on div "GENERAL CONSULTATION (PER VISIT)" at bounding box center [567, 297] width 231 height 46
type input "2000"
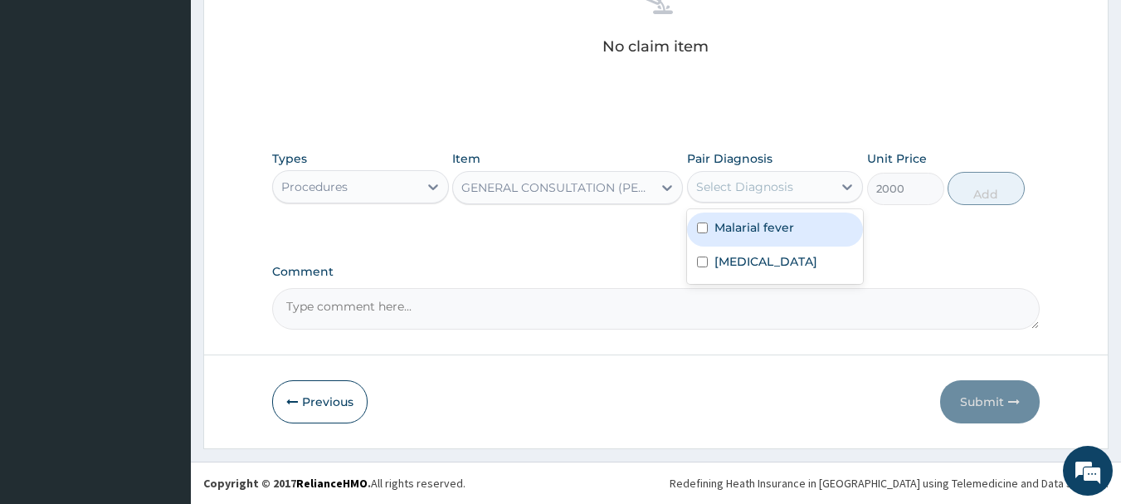
click at [769, 181] on div "Select Diagnosis" at bounding box center [744, 186] width 97 height 17
click at [742, 235] on label "Malarial fever" at bounding box center [755, 227] width 80 height 17
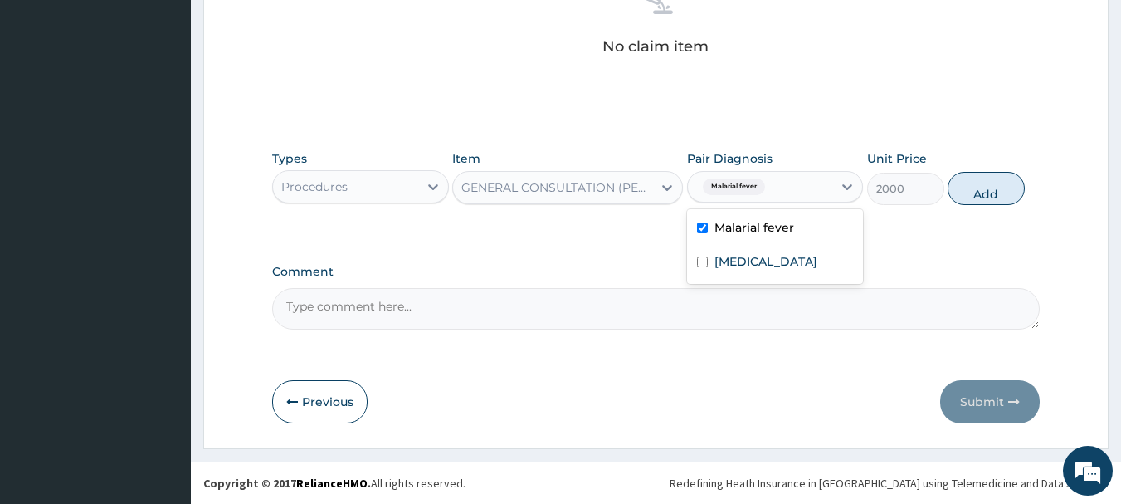
checkbox input "true"
click at [969, 183] on button "Add" at bounding box center [986, 188] width 77 height 33
type input "0"
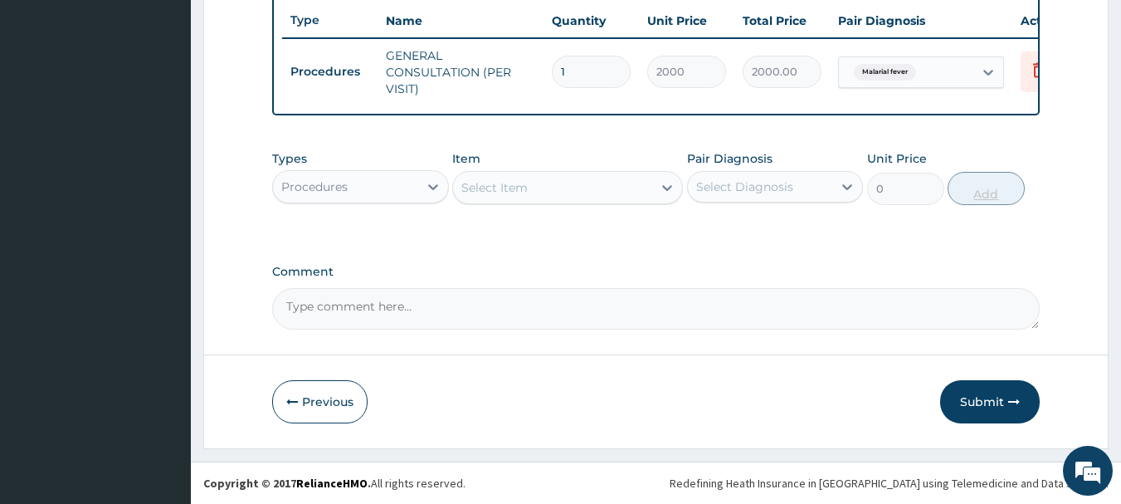
scroll to position [636, 0]
click at [374, 196] on div "Procedures" at bounding box center [345, 186] width 145 height 27
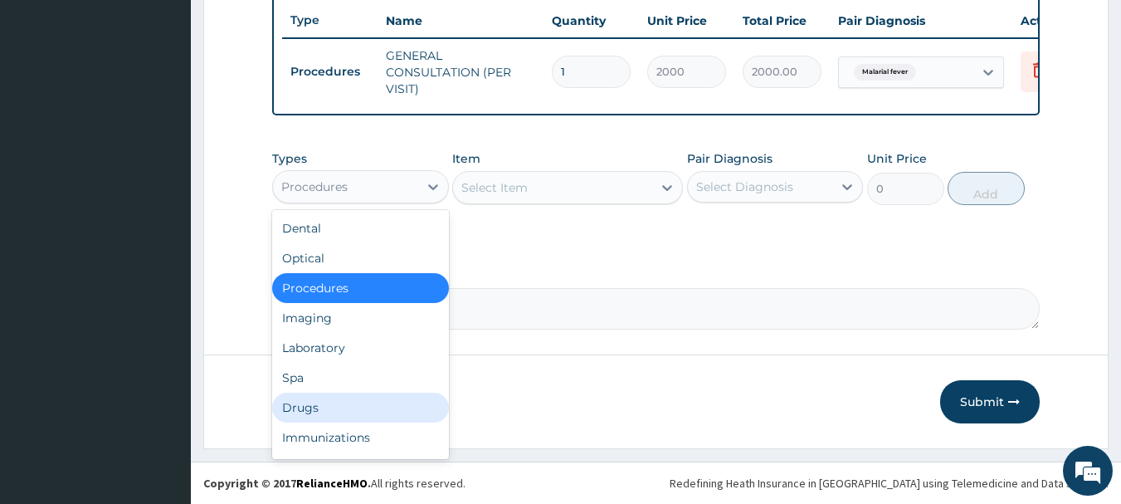
click at [311, 406] on div "Drugs" at bounding box center [360, 408] width 177 height 30
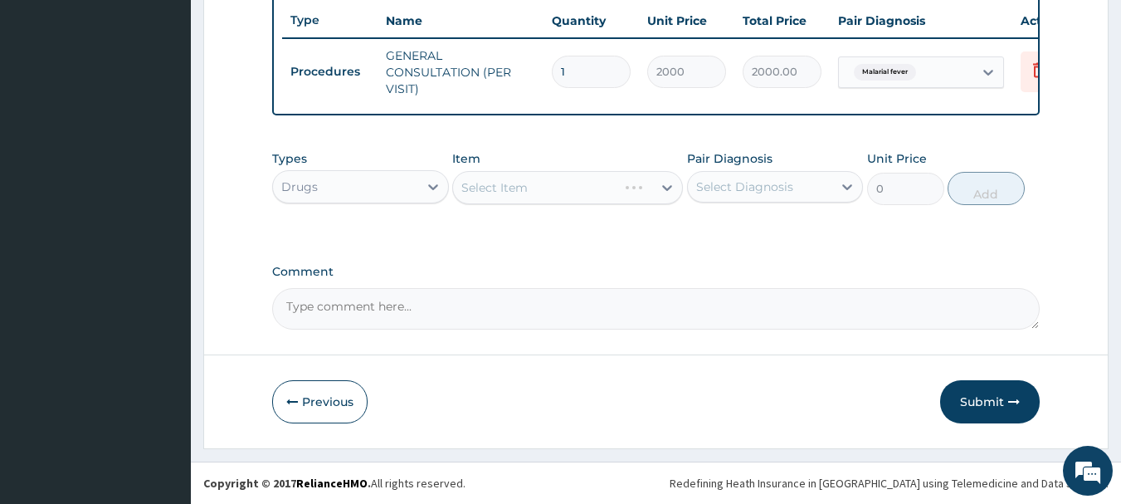
click at [623, 189] on div "Select Item" at bounding box center [567, 187] width 231 height 33
click at [655, 191] on div at bounding box center [667, 188] width 30 height 30
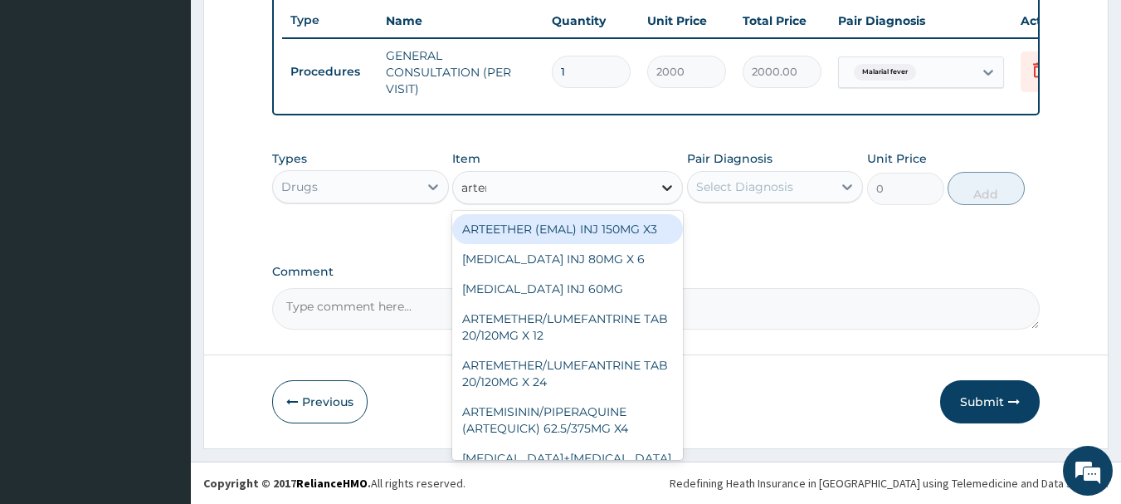
type input "arteme"
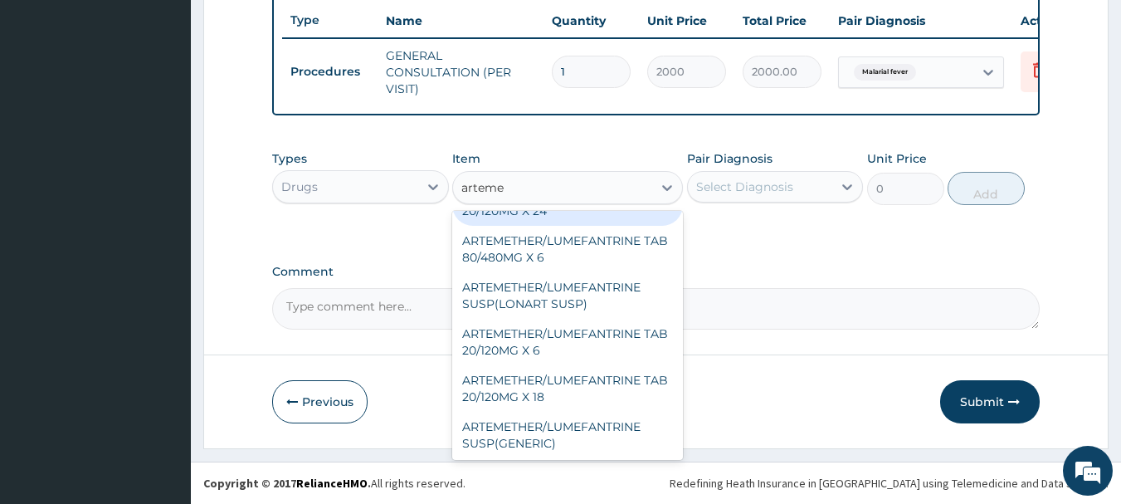
scroll to position [113, 0]
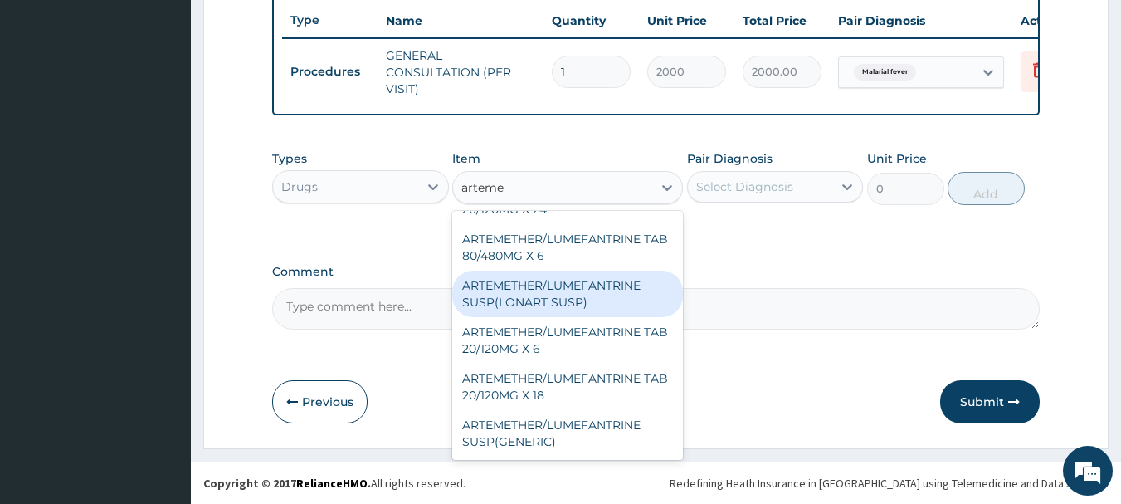
click at [525, 303] on div "ARTEMETHER/LUMEFANTRINE SUSP(LONART SUSP)" at bounding box center [567, 294] width 231 height 46
type input "2000"
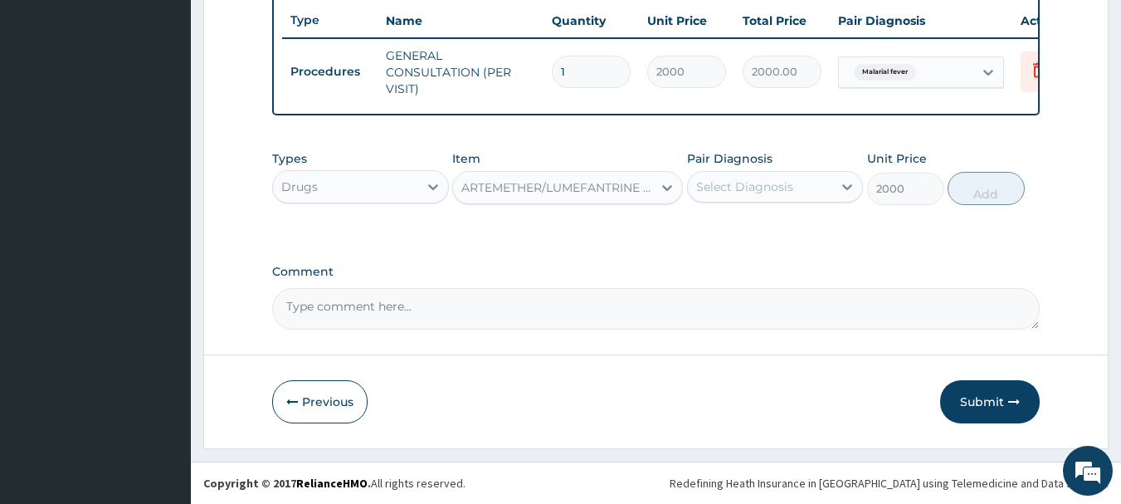
click at [731, 183] on div "Select Diagnosis" at bounding box center [744, 186] width 97 height 17
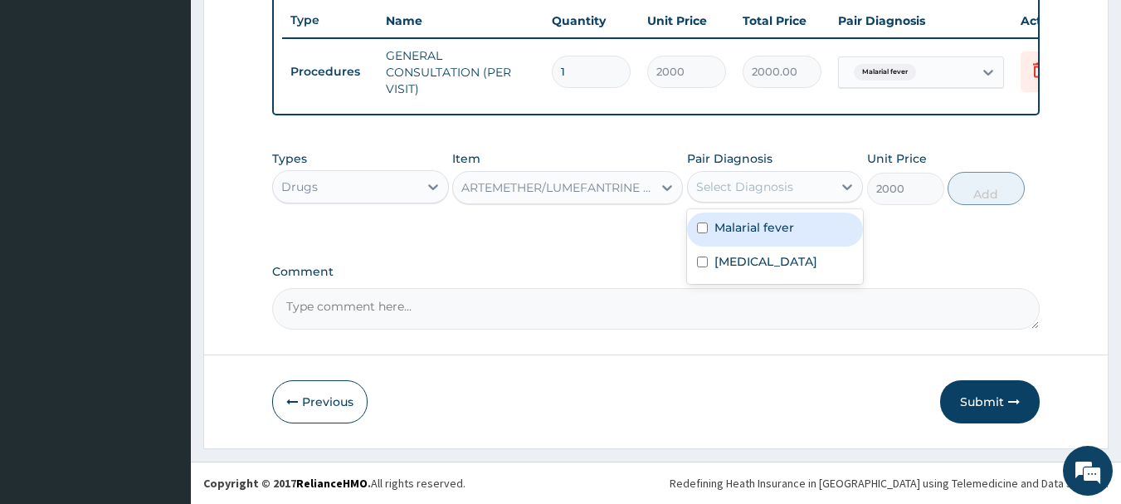
click at [735, 229] on label "Malarial fever" at bounding box center [755, 227] width 80 height 17
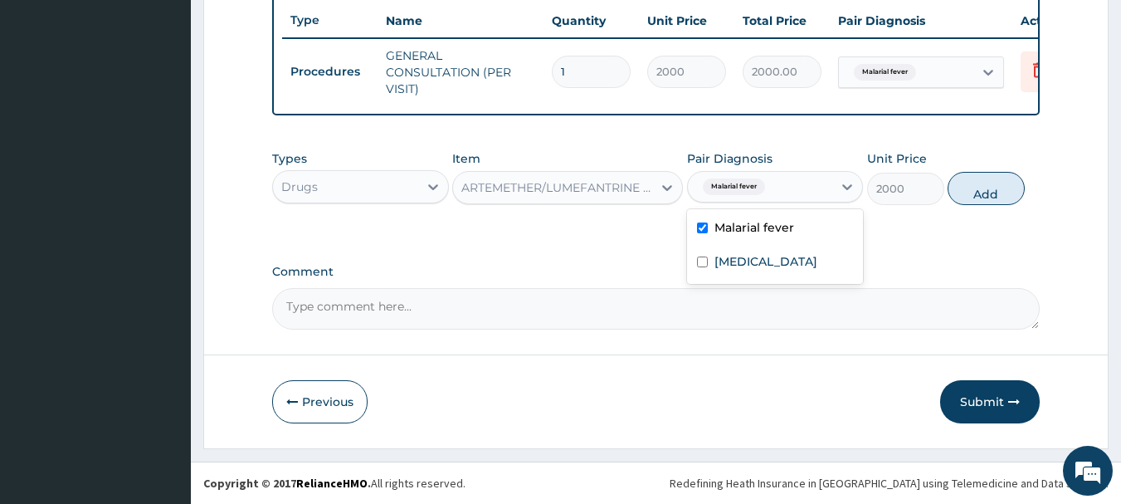
checkbox input "true"
click at [995, 176] on button "Add" at bounding box center [986, 188] width 77 height 33
type input "0"
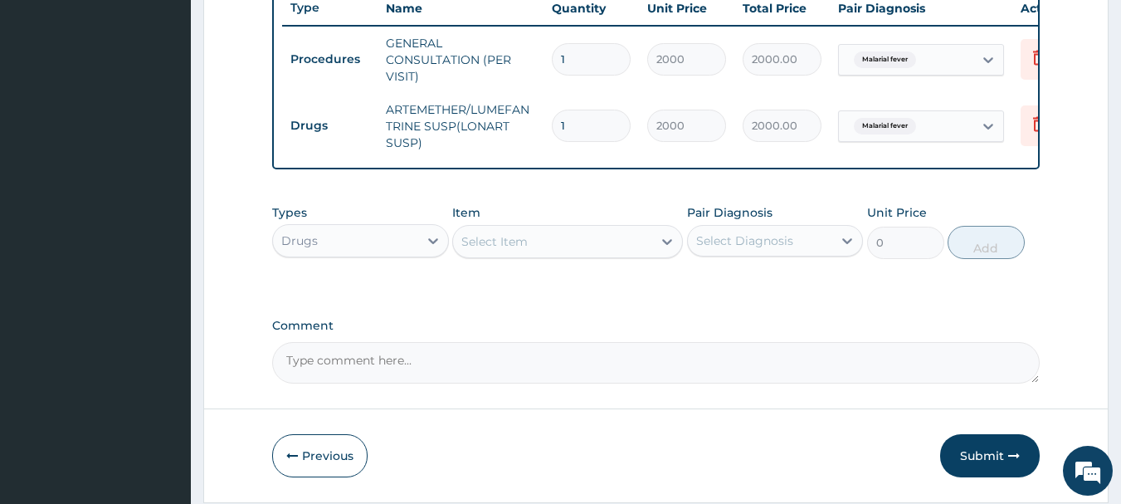
click at [646, 254] on div "Select Item" at bounding box center [552, 241] width 199 height 27
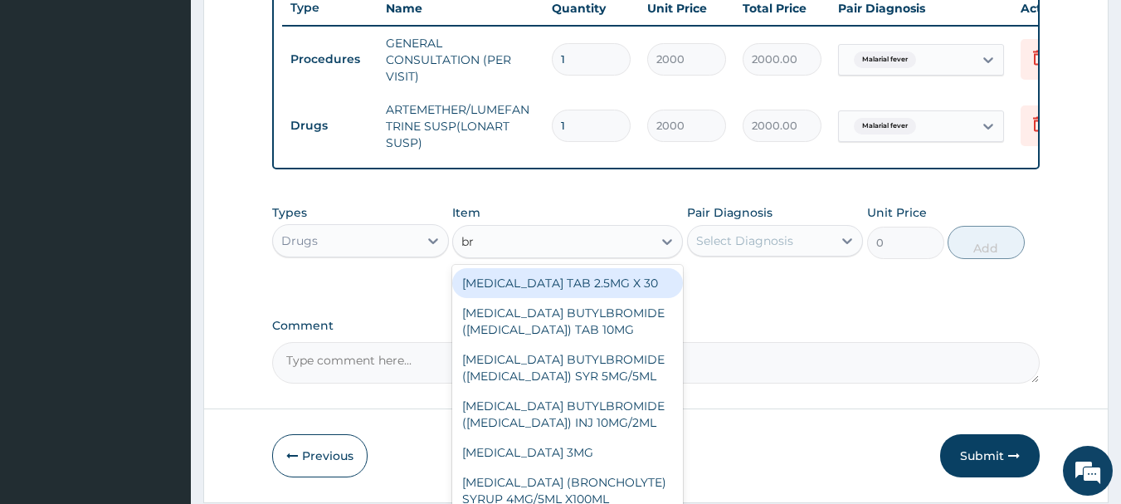
type input "b"
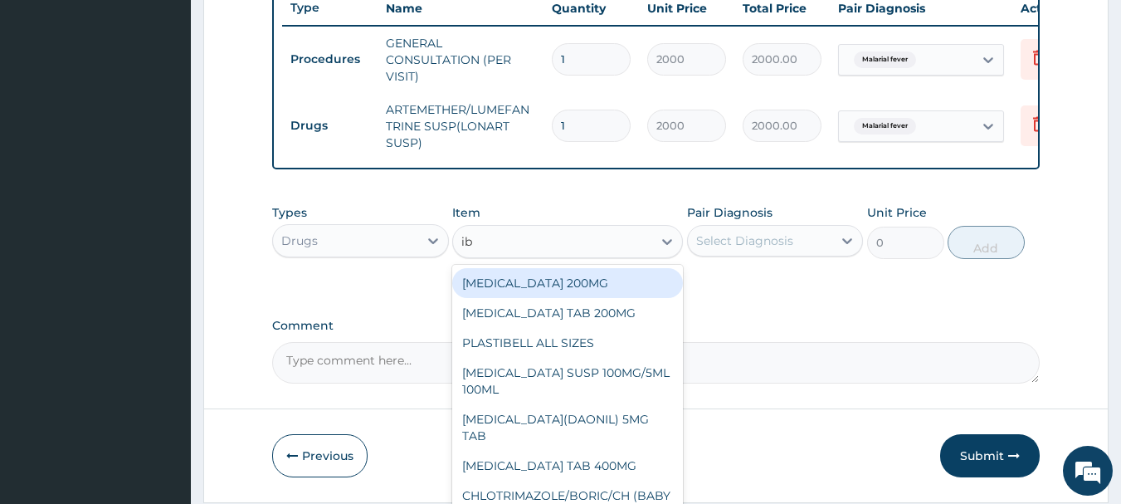
type input "ibu"
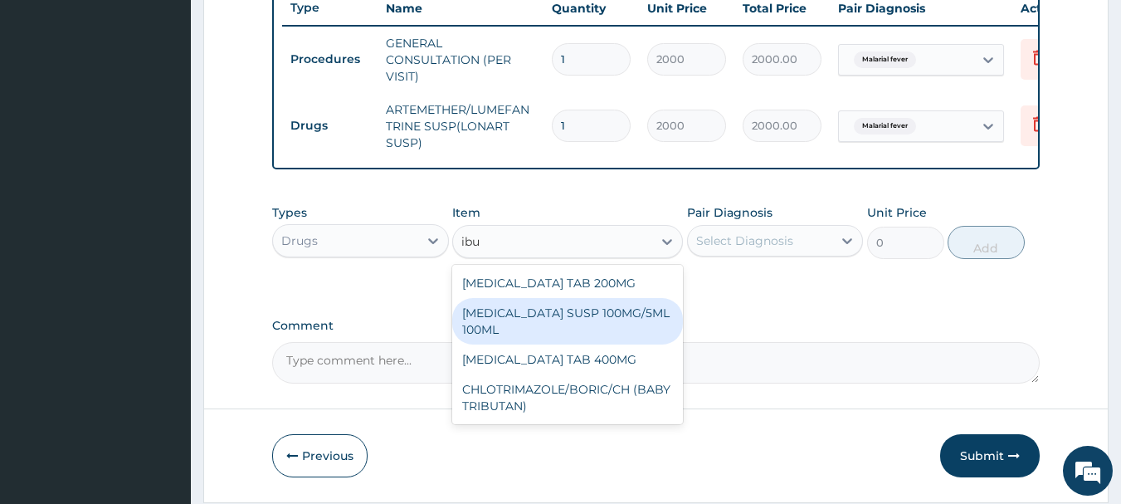
click at [601, 326] on div "IBUPROFEN SUSP 100MG/5ML 100ML" at bounding box center [567, 321] width 231 height 46
type input "400"
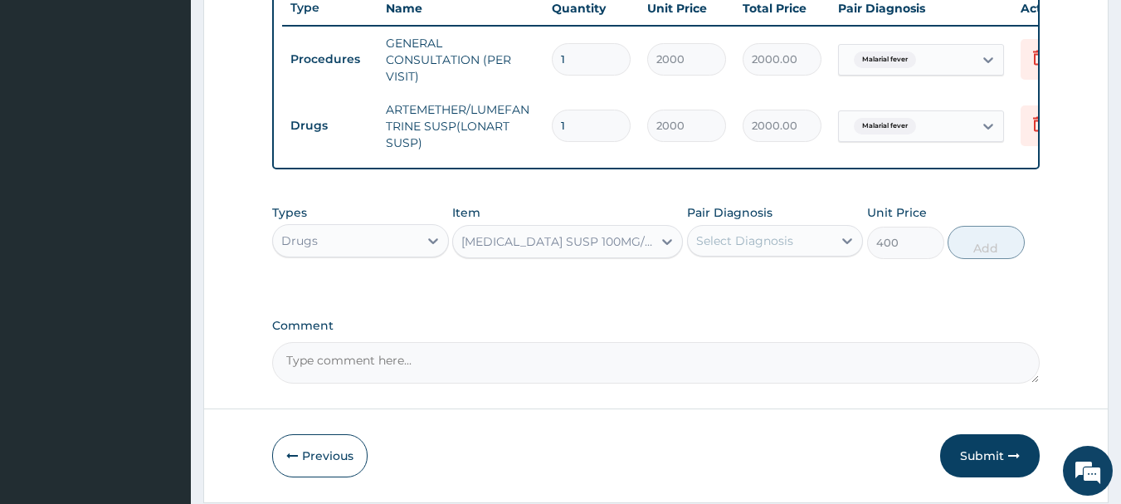
click at [765, 249] on div "Select Diagnosis" at bounding box center [744, 240] width 97 height 17
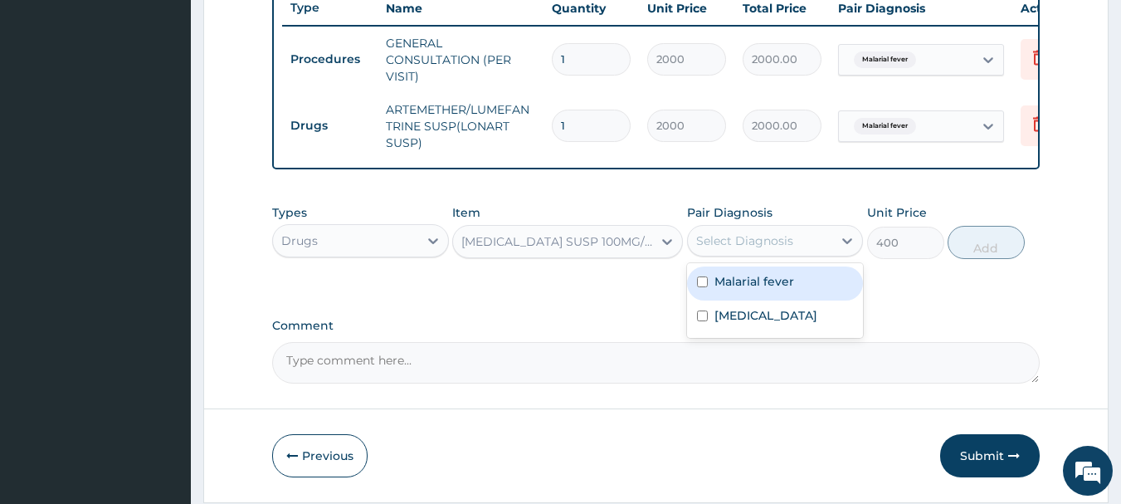
click at [757, 300] on div "Malarial fever" at bounding box center [775, 283] width 177 height 34
checkbox input "true"
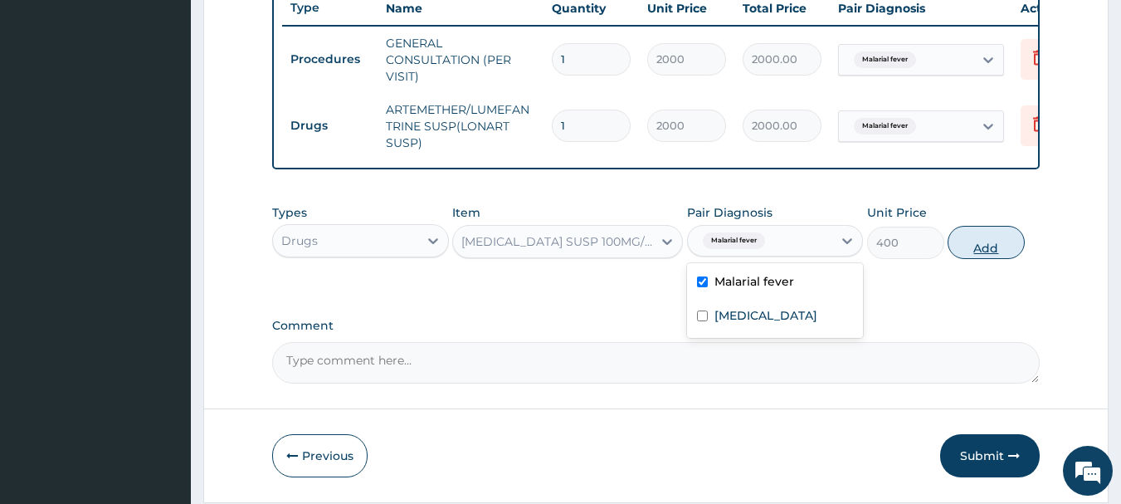
click at [980, 246] on button "Add" at bounding box center [986, 242] width 77 height 33
type input "0"
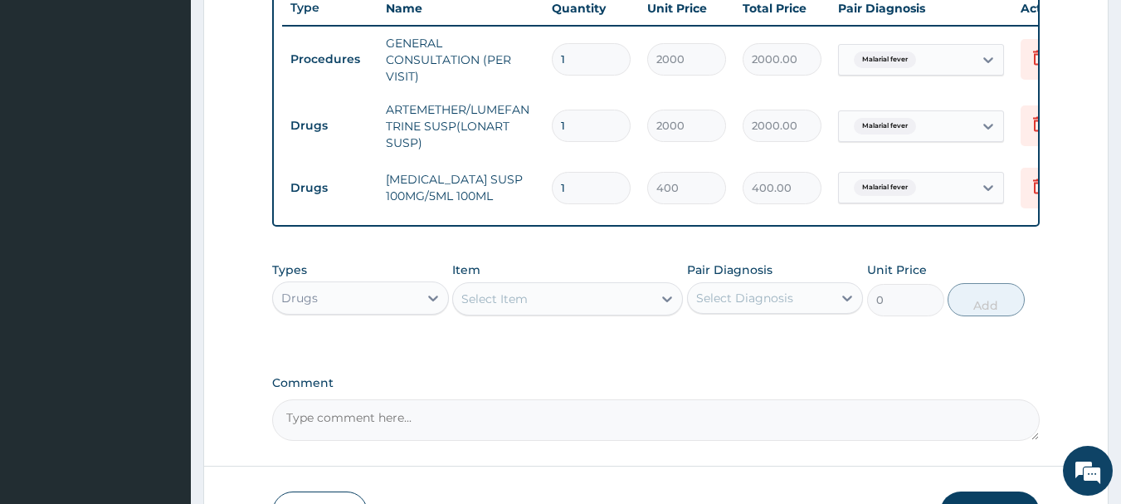
click at [614, 309] on div "Select Item" at bounding box center [552, 299] width 199 height 27
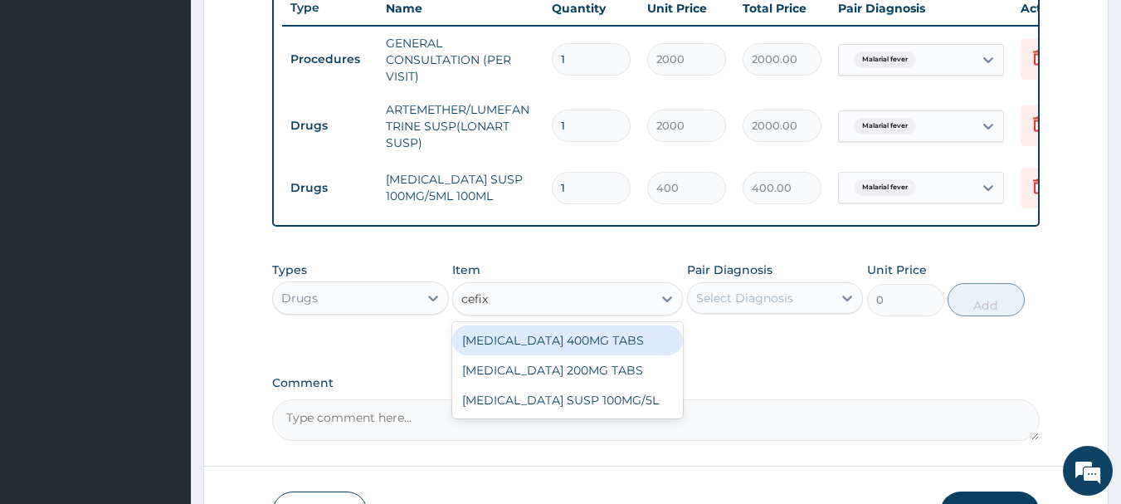
type input "cefixi"
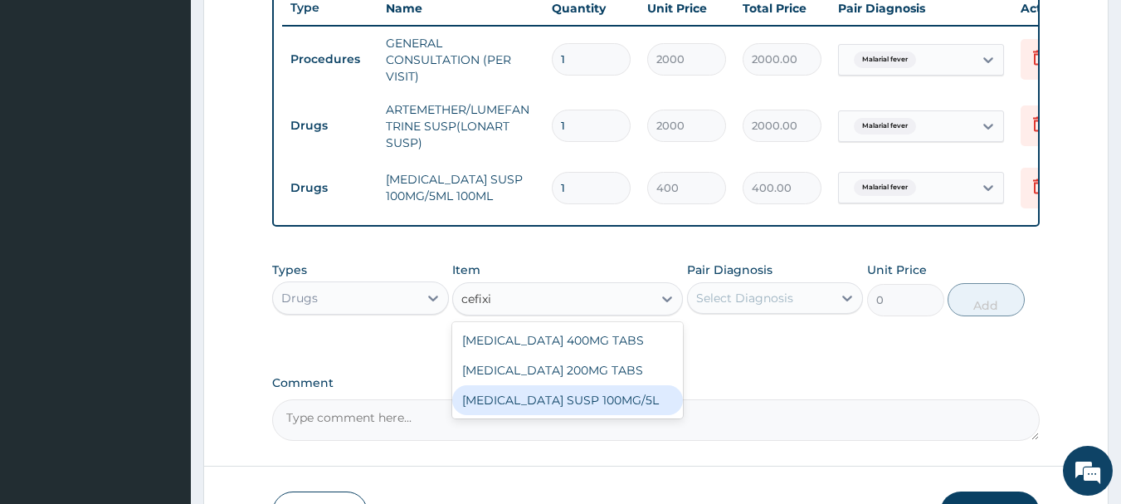
click at [557, 412] on div "CEFIXIME SUSP 100MG/5L" at bounding box center [567, 400] width 231 height 30
type input "2000"
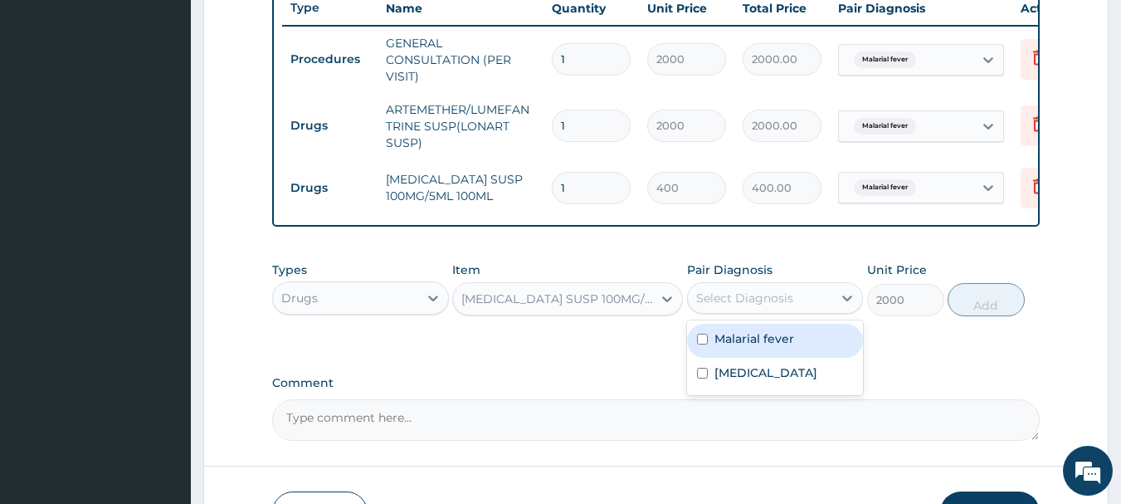
click at [740, 305] on div "Select Diagnosis" at bounding box center [744, 298] width 97 height 17
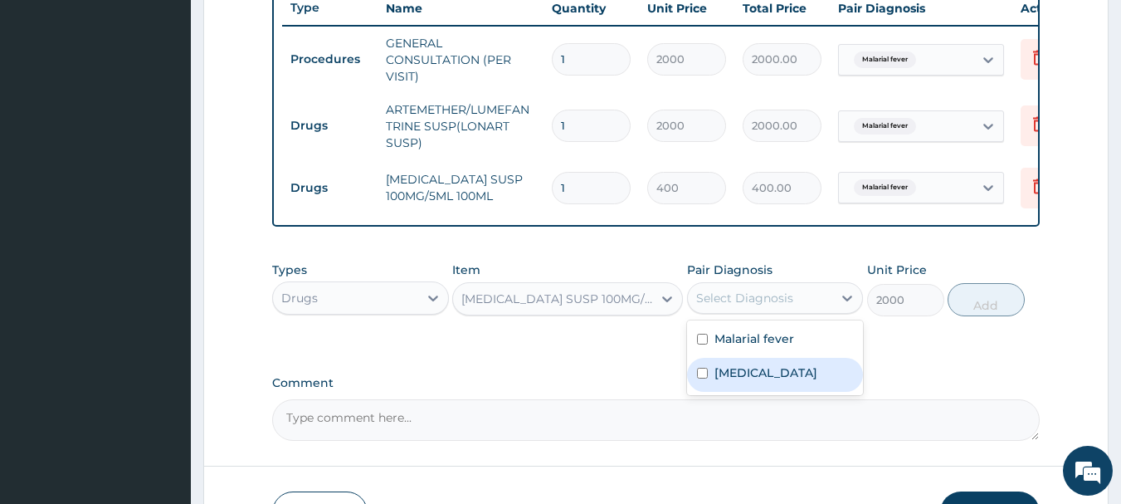
click at [723, 381] on label "Upper respiratory infection" at bounding box center [766, 372] width 103 height 17
checkbox input "true"
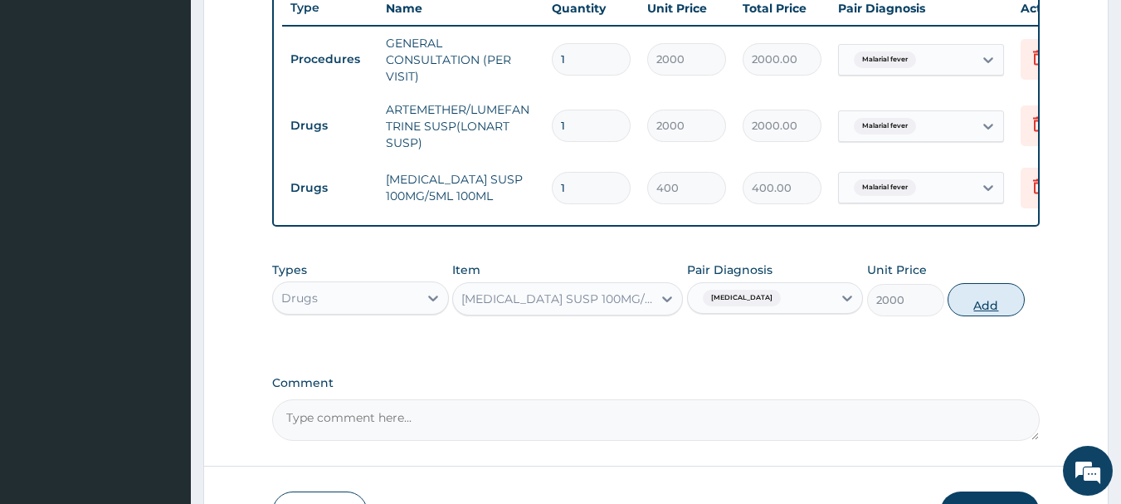
click at [953, 306] on button "Add" at bounding box center [986, 299] width 77 height 33
type input "0"
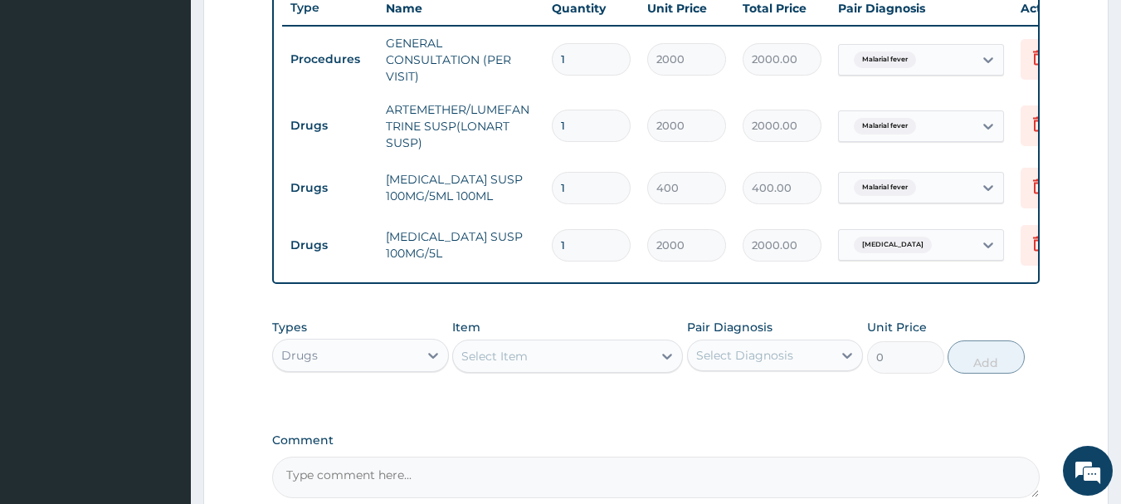
click at [632, 369] on div "Select Item" at bounding box center [552, 356] width 199 height 27
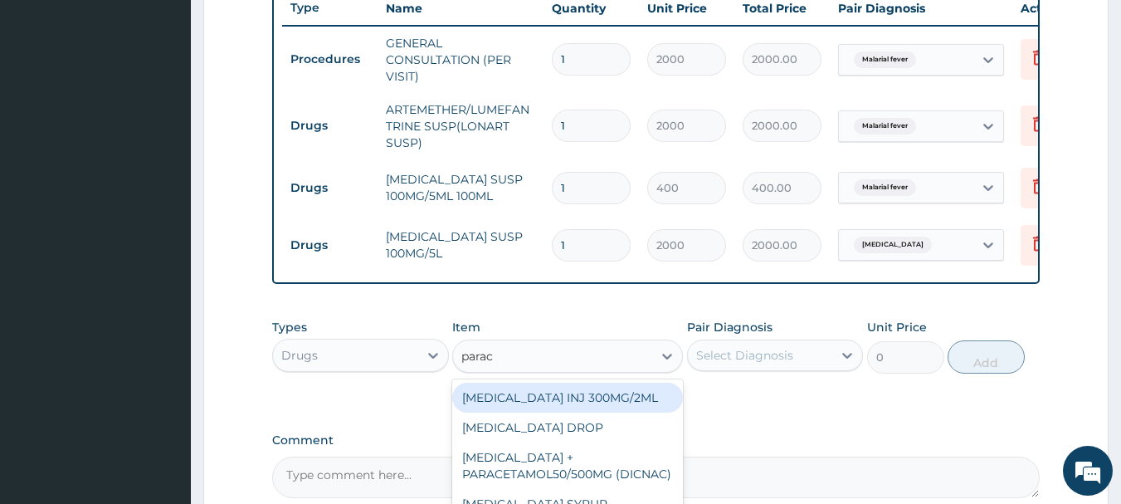
type input "parace"
click at [590, 412] on div "PARACETAMOL INJ 300MG/2ML" at bounding box center [567, 398] width 231 height 30
type input "200"
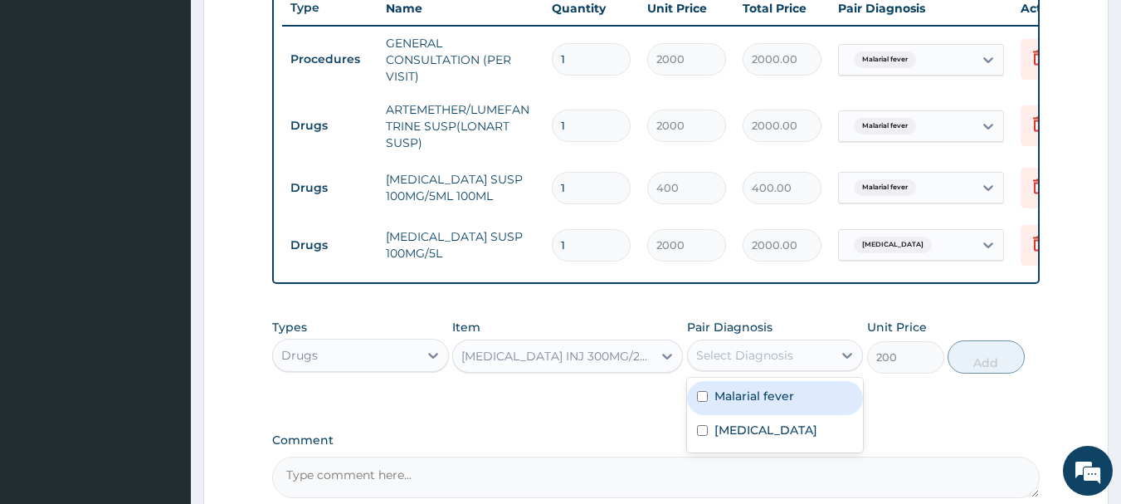
click at [763, 364] on div "Select Diagnosis" at bounding box center [744, 355] width 97 height 17
click at [741, 404] on label "Malarial fever" at bounding box center [755, 396] width 80 height 17
checkbox input "true"
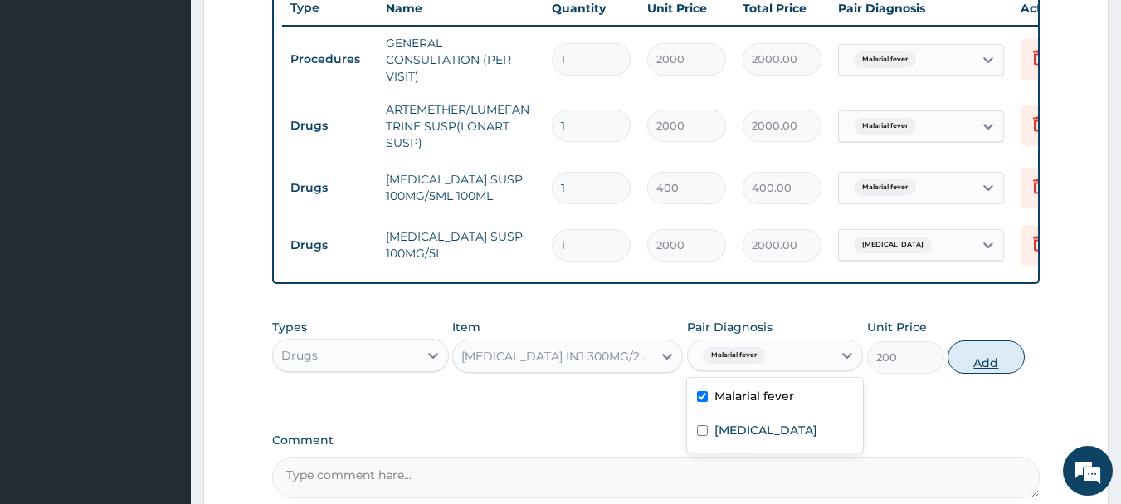
click at [973, 368] on button "Add" at bounding box center [986, 356] width 77 height 33
type input "0"
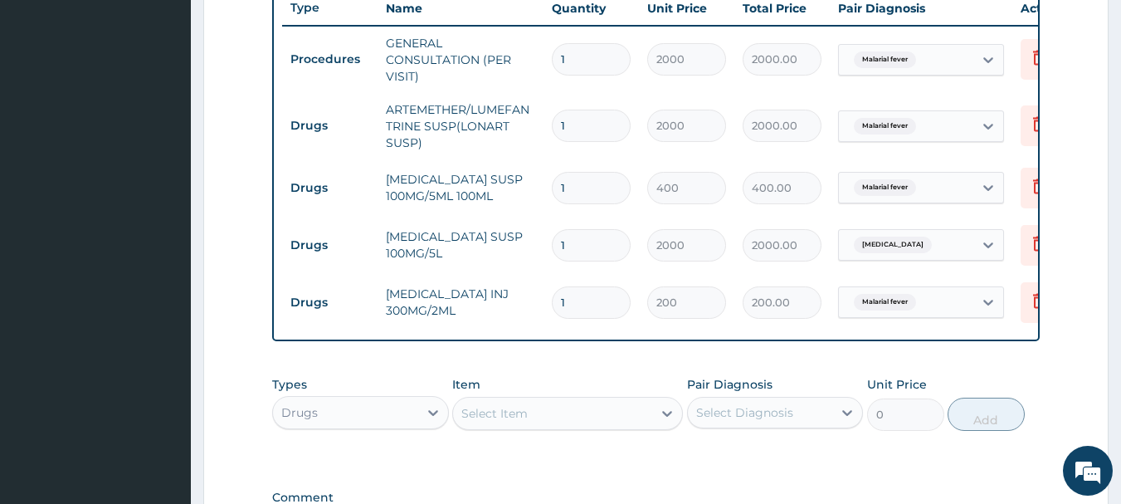
scroll to position [874, 0]
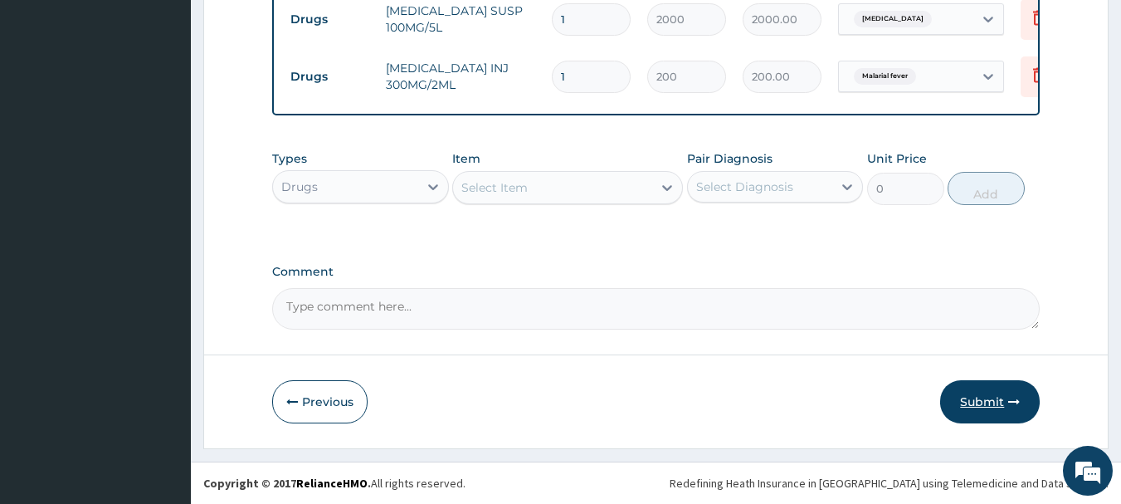
click at [974, 404] on button "Submit" at bounding box center [990, 401] width 100 height 43
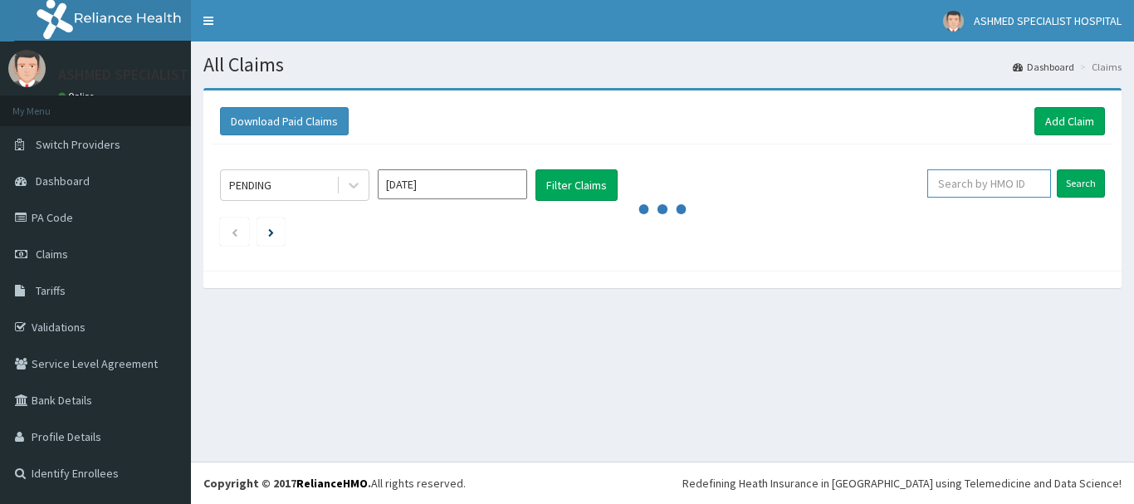
click at [987, 175] on input "text" at bounding box center [989, 183] width 124 height 28
paste input "pfm/10189/e"
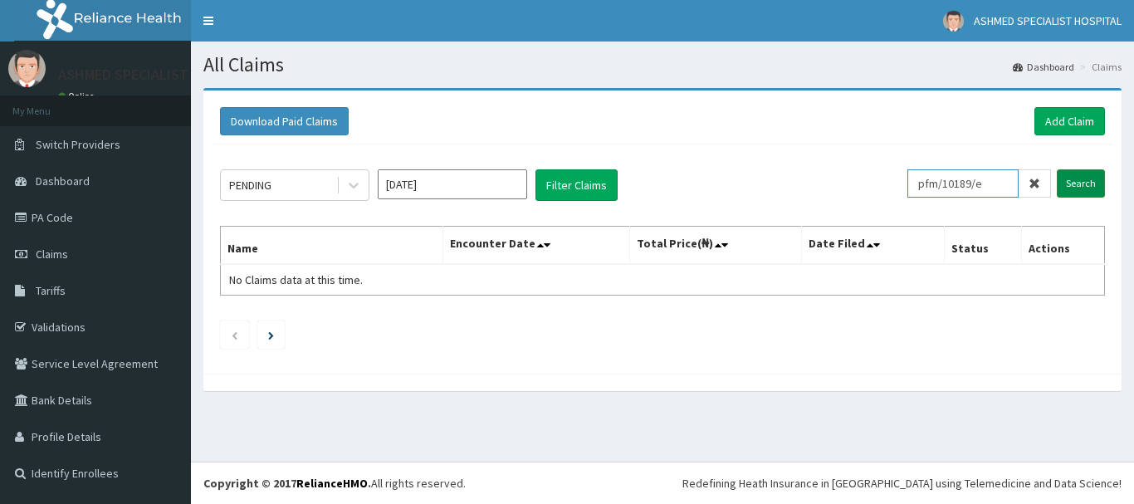
type input "pfm/10189/e"
click at [1076, 179] on input "Search" at bounding box center [1081, 183] width 48 height 28
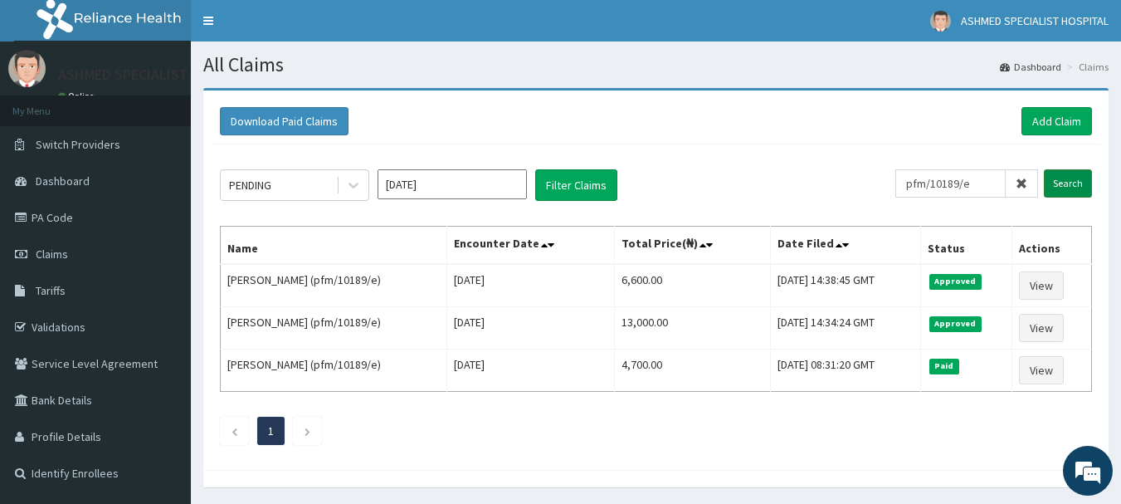
click at [1044, 169] on input "Search" at bounding box center [1068, 183] width 48 height 28
